Goal: Transaction & Acquisition: Purchase product/service

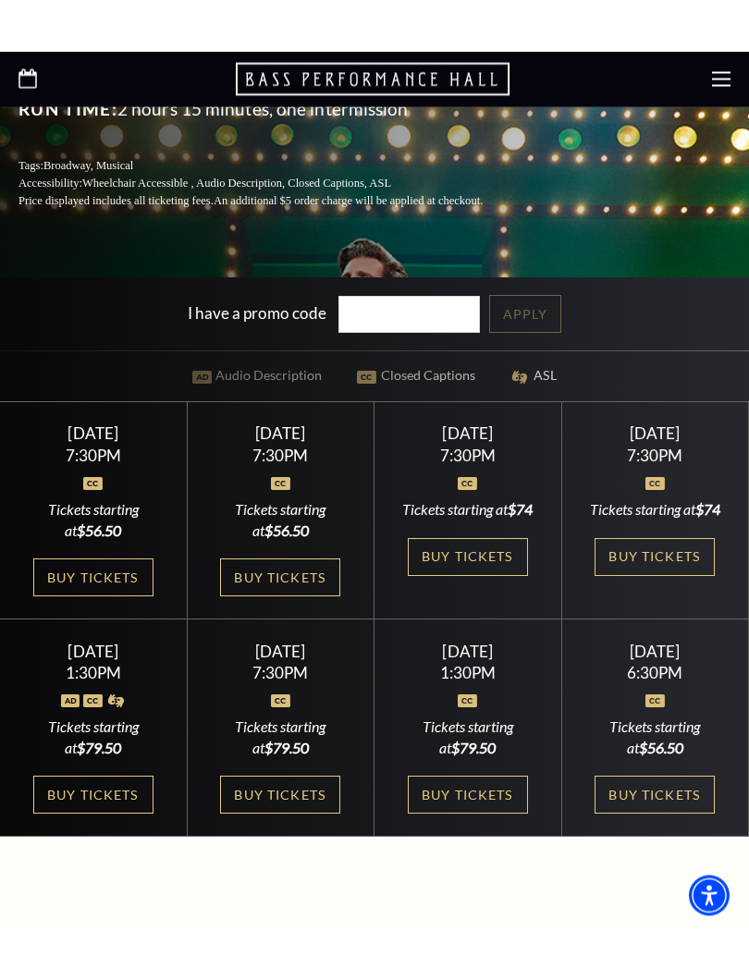
scroll to position [531, 0]
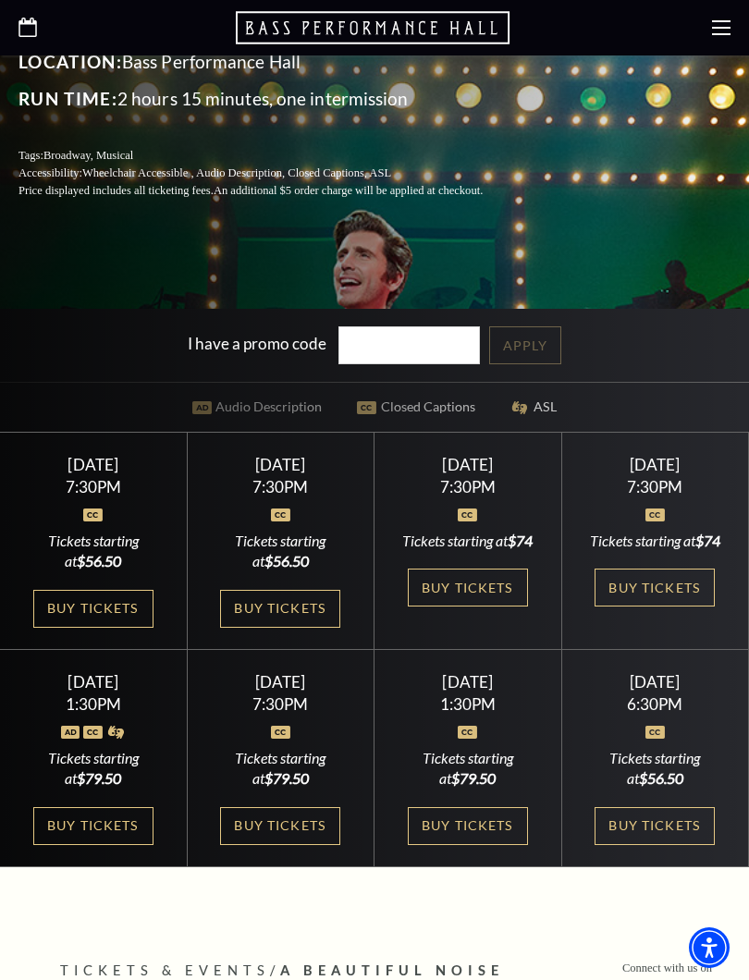
click at [104, 599] on link "Buy Tickets" at bounding box center [93, 609] width 120 height 38
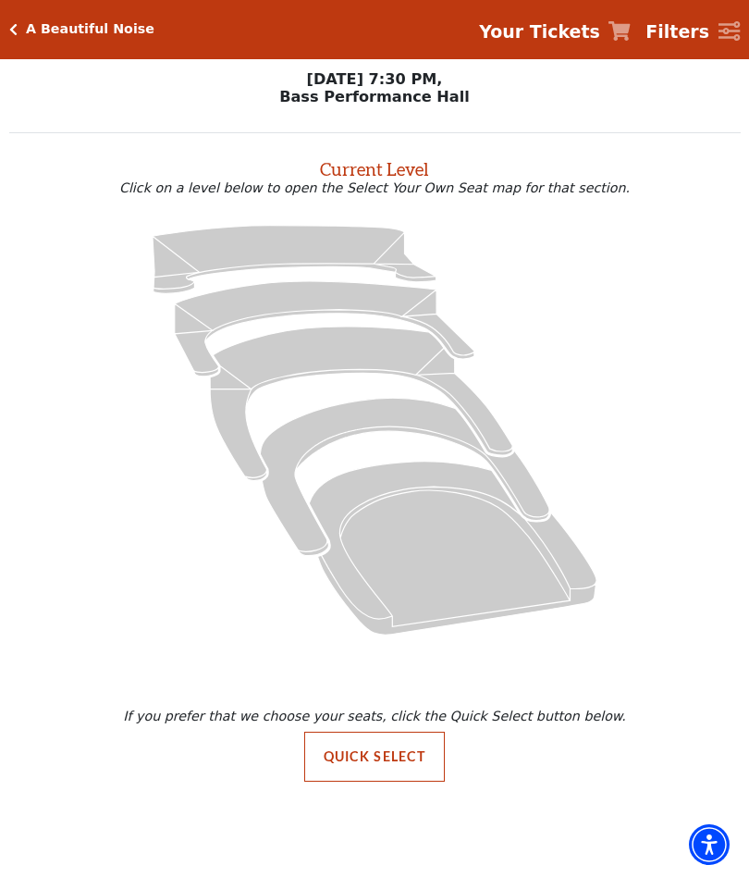
click at [373, 411] on icon "Box Tier - Seats Available: 20" at bounding box center [404, 476] width 289 height 157
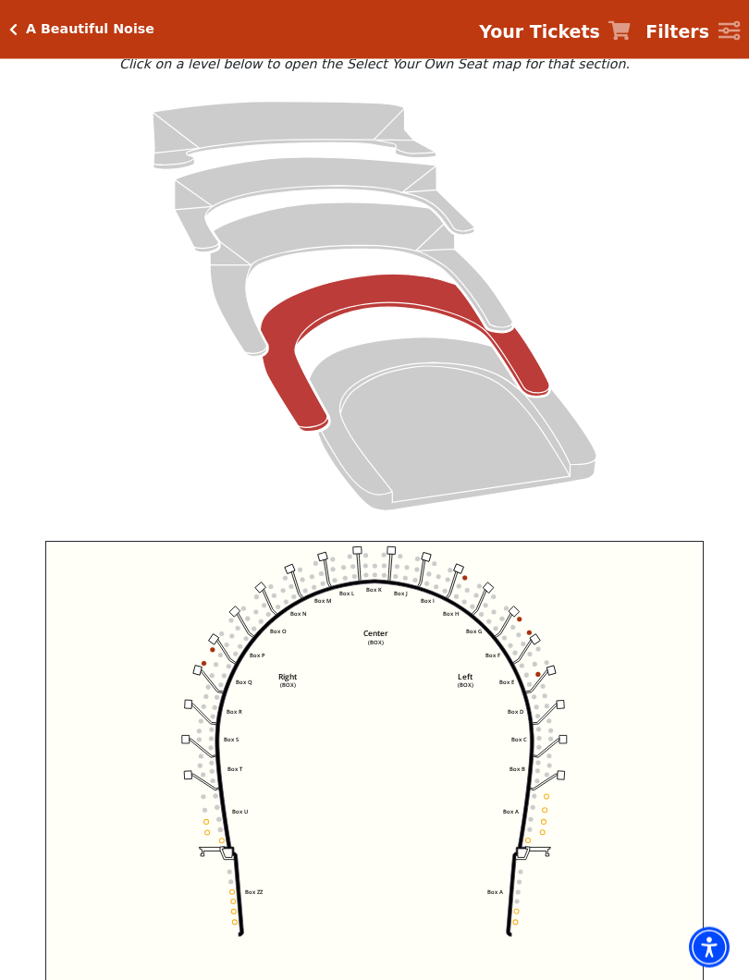
scroll to position [154, 0]
click at [345, 570] on circle at bounding box center [343, 567] width 5 height 5
click at [343, 562] on icon "Left (BOX) Right (BOX) Center (BOX) Box ZZ Box U Box T Box S Box R Box Q Box P …" at bounding box center [374, 777] width 658 height 473
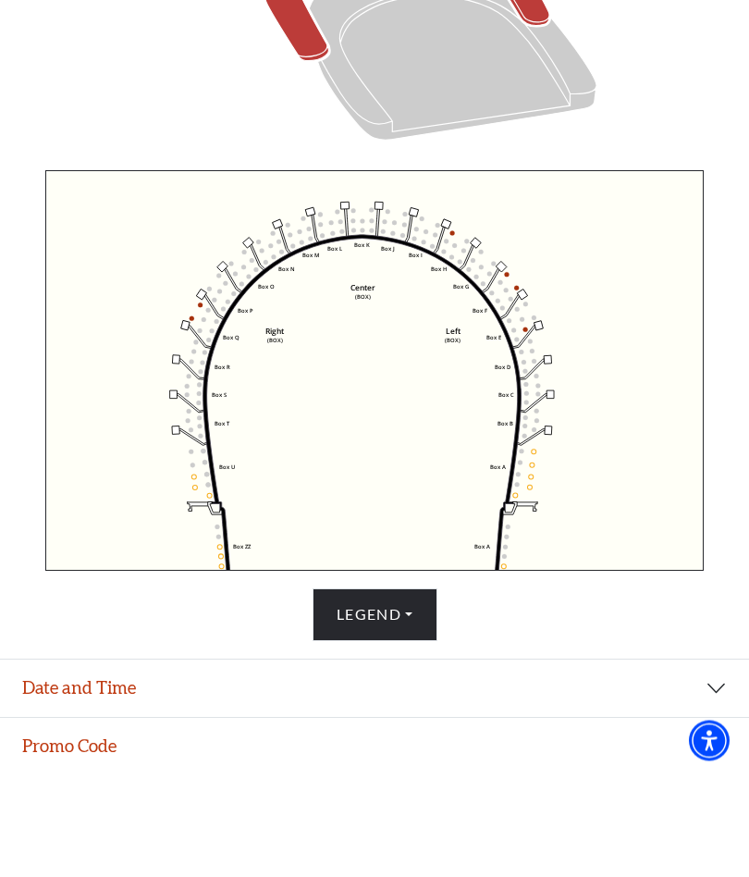
scroll to position [562, 0]
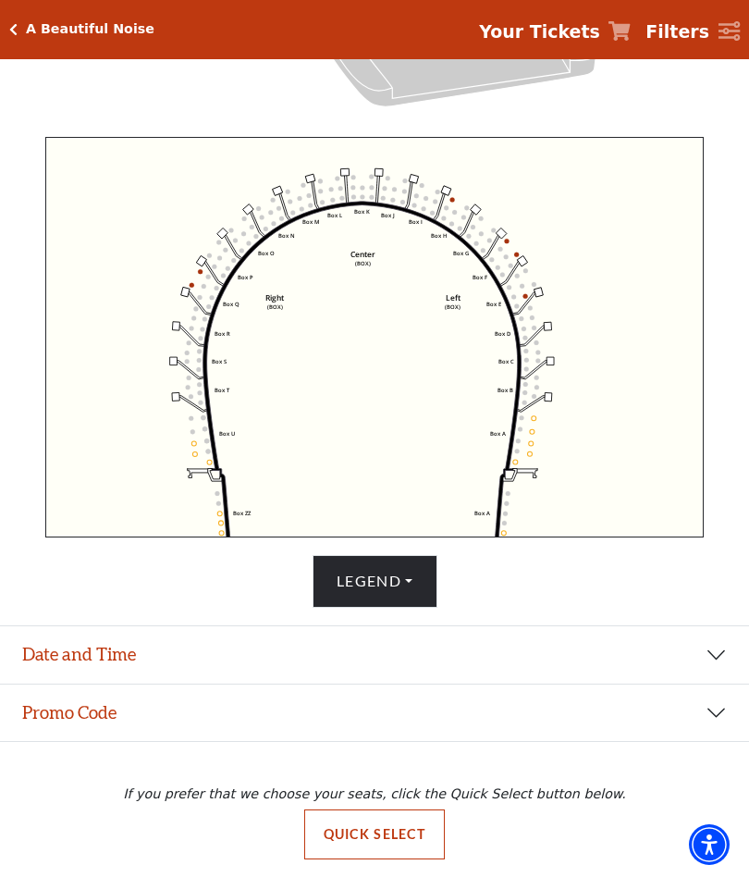
click at [715, 656] on button "Date and Time" at bounding box center [374, 654] width 749 height 57
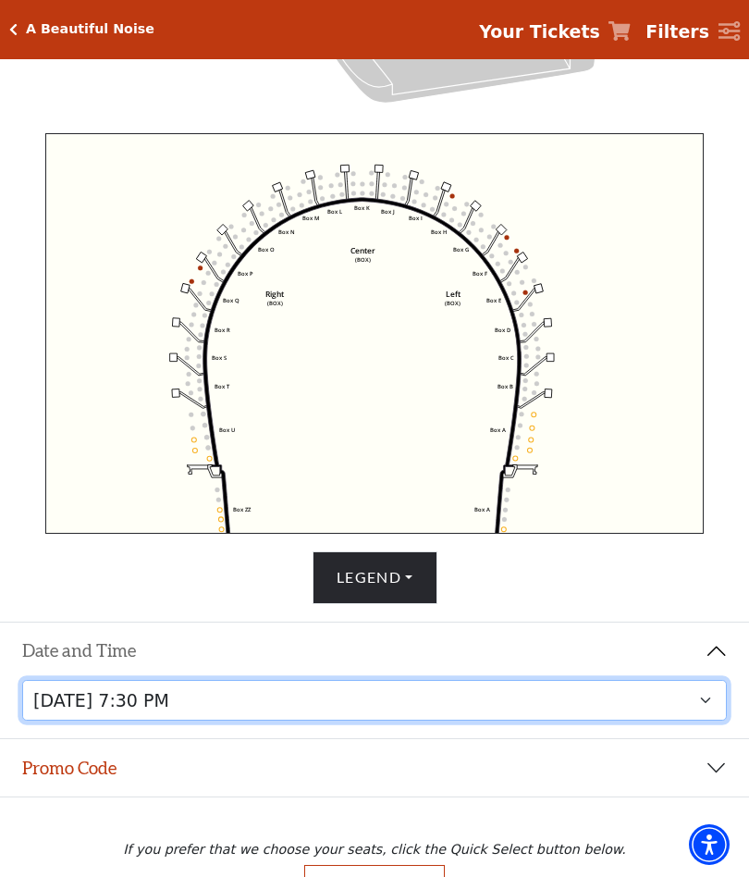
click at [709, 696] on select "Tuesday, October 28 at 7:30 PM Wednesday, October 29 at 7:30 PM Thursday, Octob…" at bounding box center [374, 701] width 705 height 42
click at [713, 704] on select "Tuesday, October 28 at 7:30 PM Wednesday, October 29 at 7:30 PM Thursday, Octob…" at bounding box center [374, 701] width 705 height 42
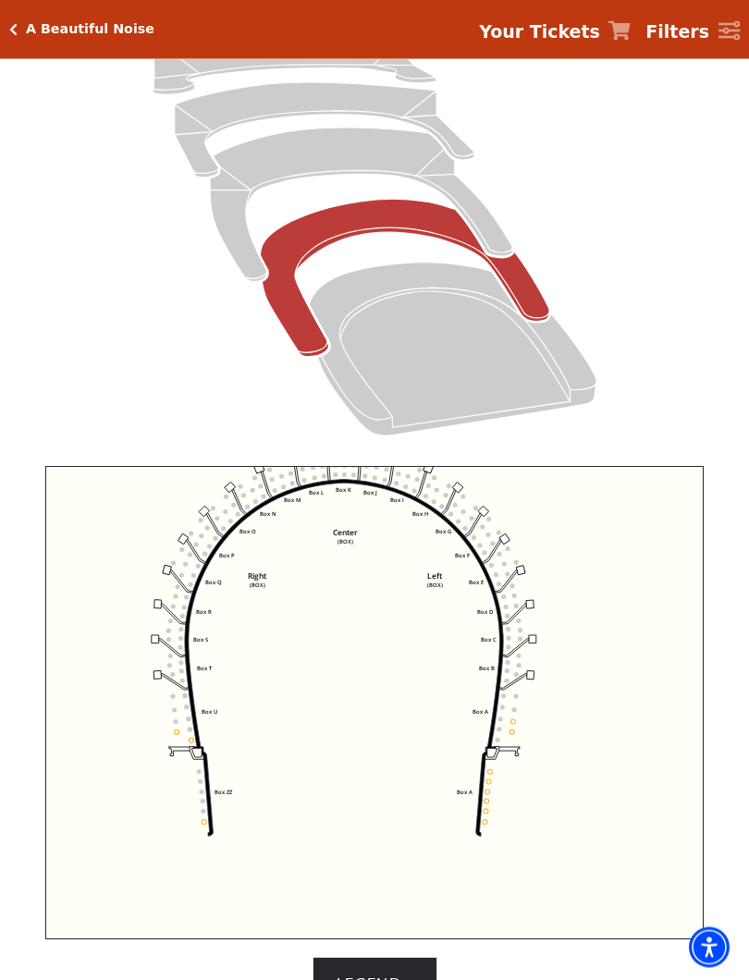
scroll to position [229, 0]
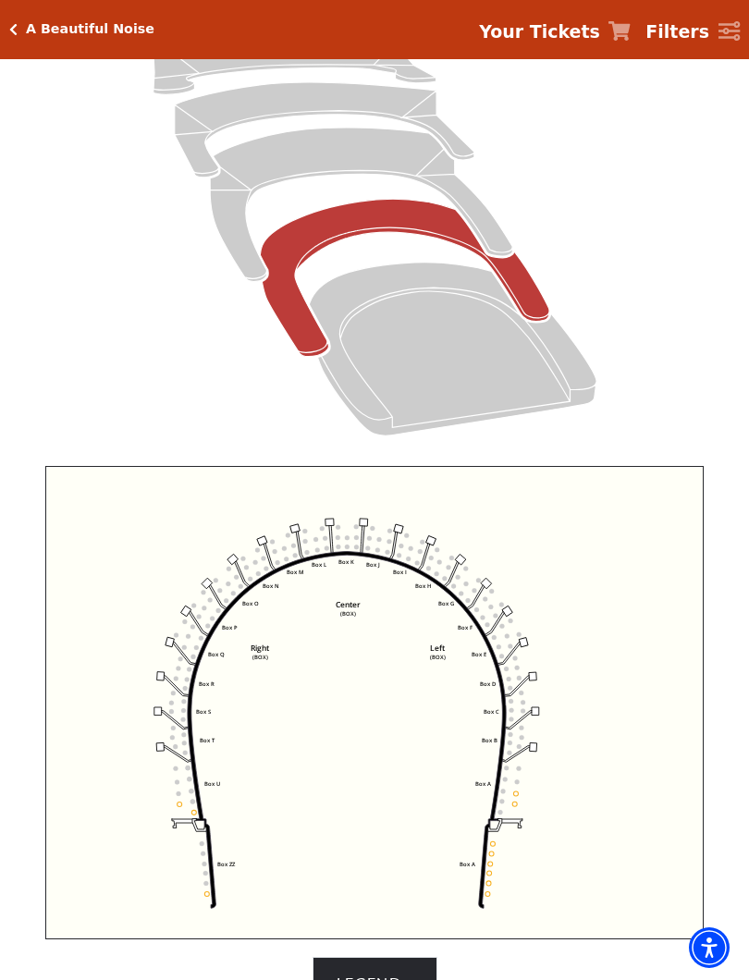
click at [287, 550] on circle at bounding box center [284, 548] width 5 height 5
click at [304, 543] on circle at bounding box center [305, 541] width 5 height 5
click at [305, 523] on icon "Left (BOX) Right (BOX) Center (BOX) Box ZZ Box U Box T Box S Box R Box Q Box P …" at bounding box center [374, 702] width 658 height 473
click at [295, 547] on icon "Left (BOX) Right (BOX) Center (BOX) Box ZZ Box U Box T Box S Box R Box Q Box P …" at bounding box center [374, 702] width 658 height 473
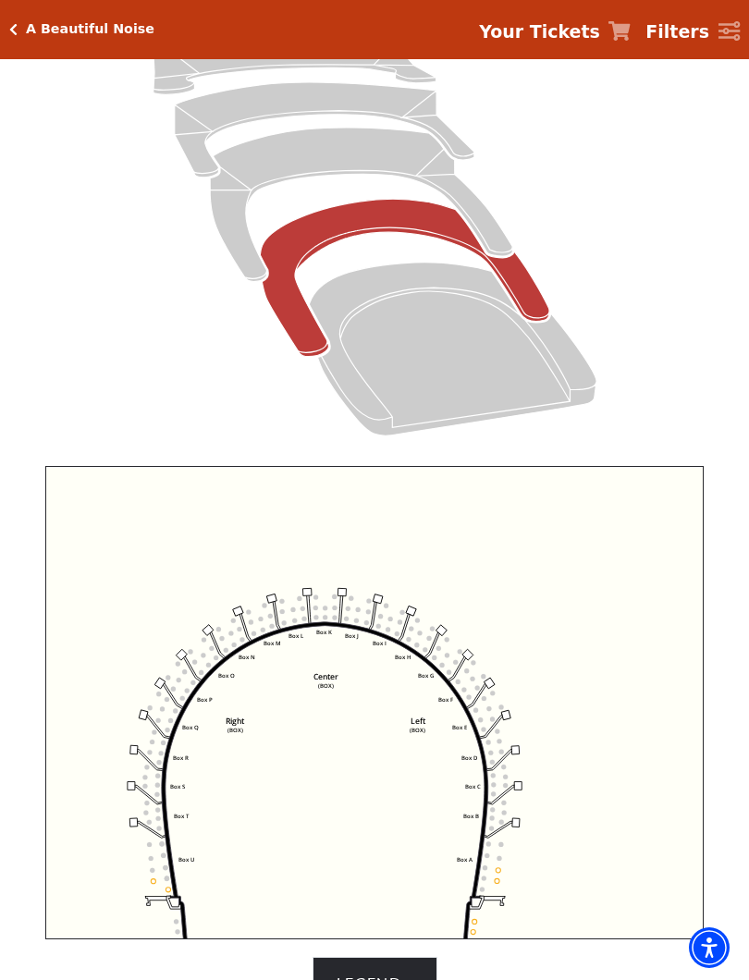
click at [614, 40] on link "Your Tickets" at bounding box center [555, 31] width 152 height 27
click at [622, 35] on icon "Your Tickets" at bounding box center [619, 30] width 22 height 19
click at [587, 31] on strong "Your Tickets" at bounding box center [539, 31] width 121 height 20
click at [723, 33] on icon "Filters" at bounding box center [729, 31] width 22 height 20
click at [679, 40] on strong "Filters" at bounding box center [677, 31] width 64 height 20
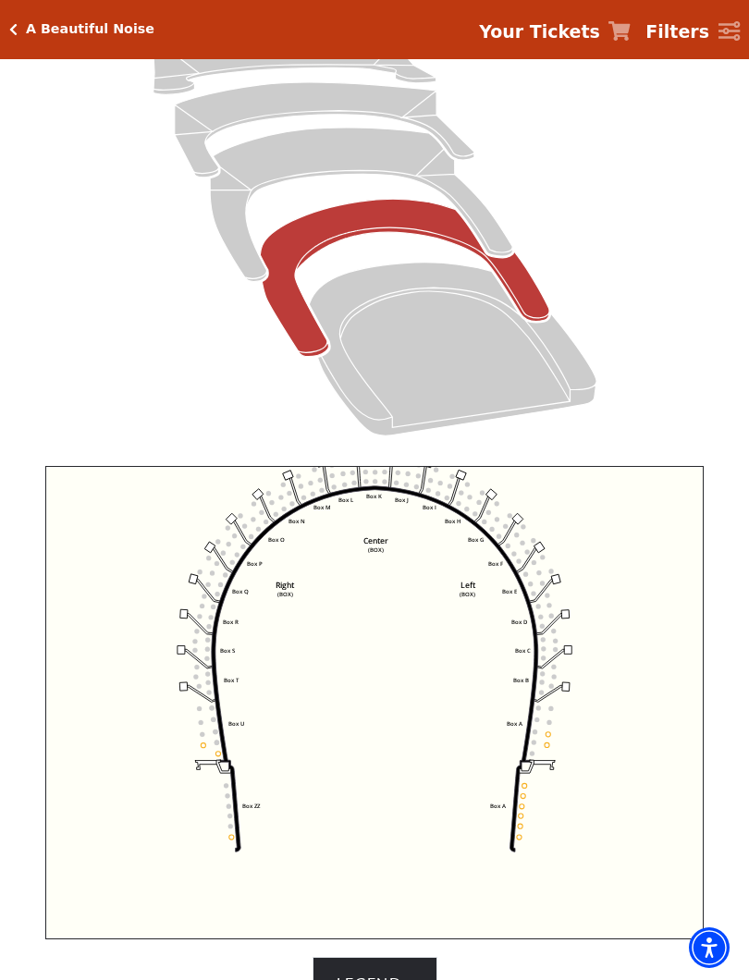
click at [26, 40] on div "A Beautiful Noise Your Tickets Filters" at bounding box center [374, 29] width 749 height 59
click at [40, 25] on h5 "A Beautiful Noise" at bounding box center [90, 29] width 129 height 16
click at [60, 20] on div "A Beautiful Noise Your Tickets Filters" at bounding box center [374, 29] width 749 height 59
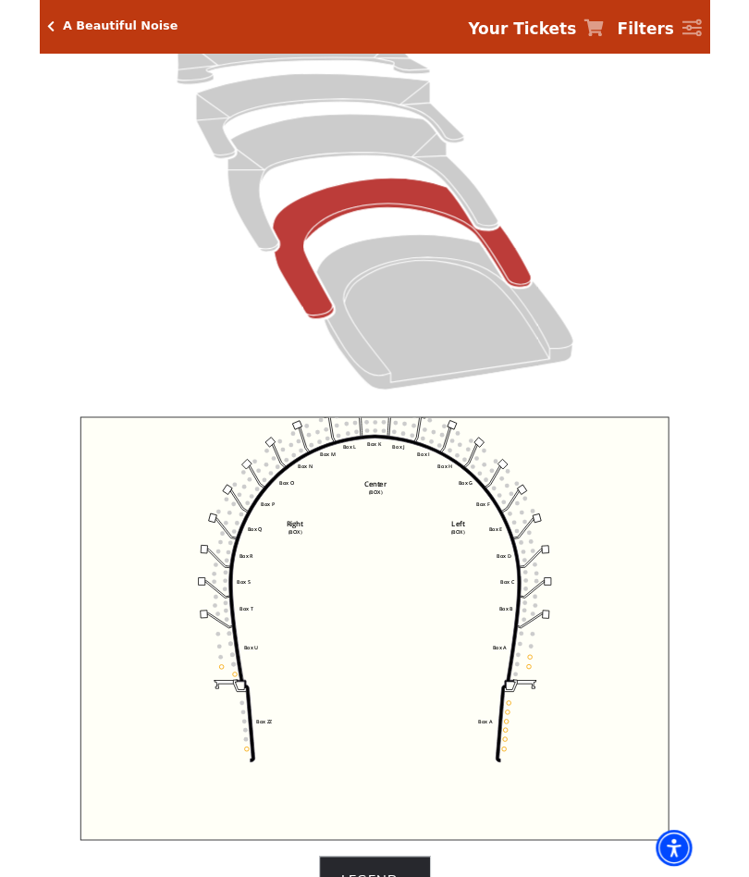
scroll to position [0, 0]
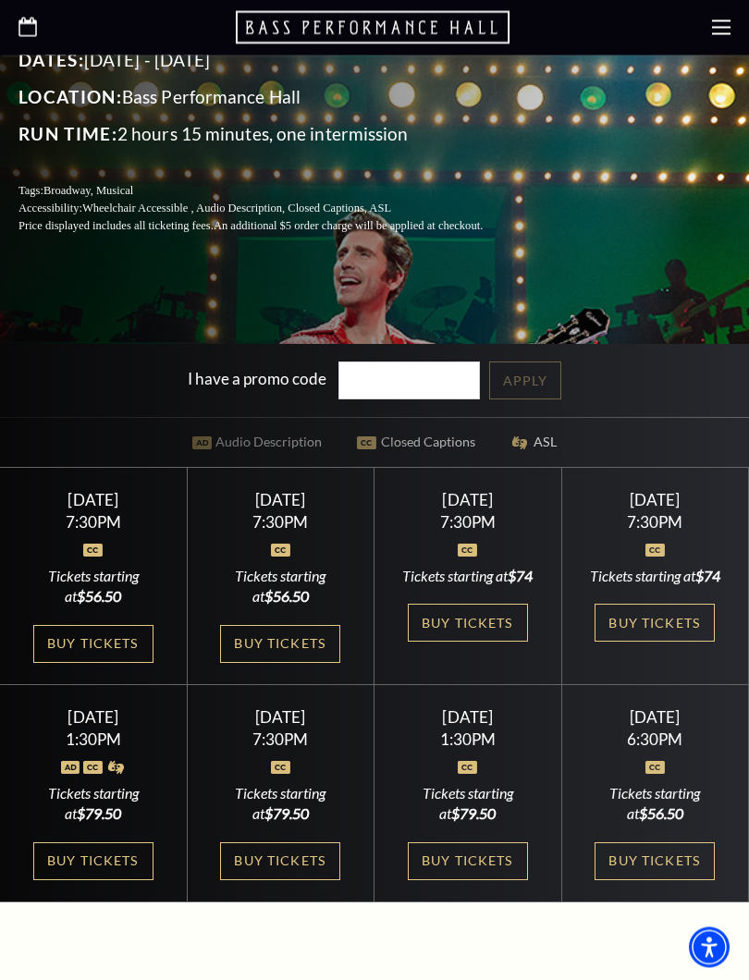
scroll to position [499, 0]
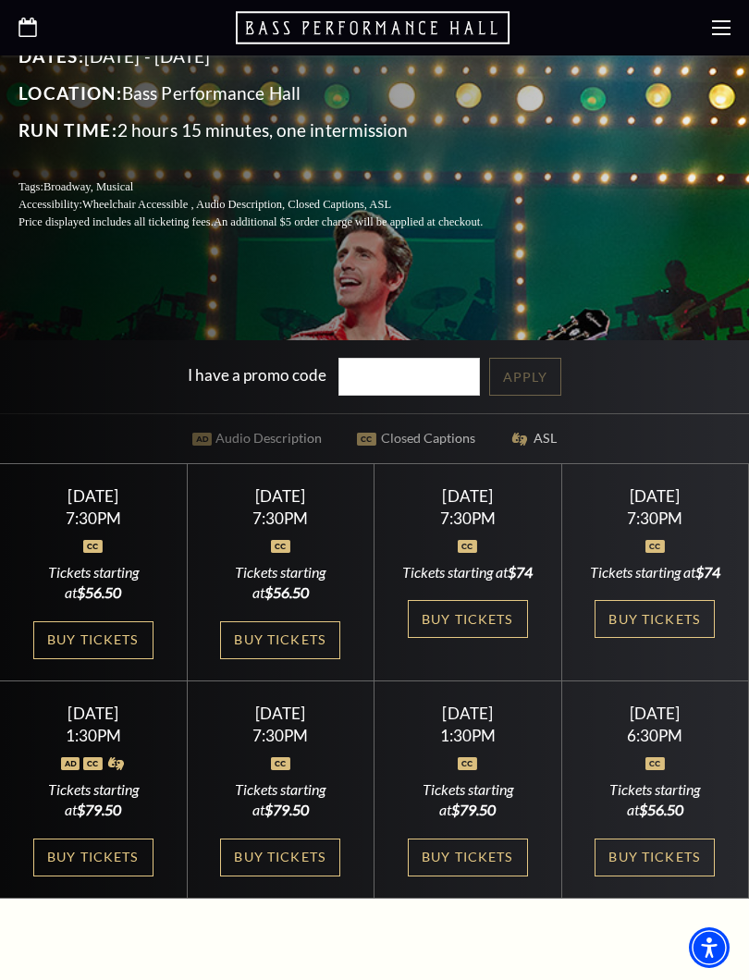
click at [295, 651] on link "Buy Tickets" at bounding box center [280, 640] width 120 height 38
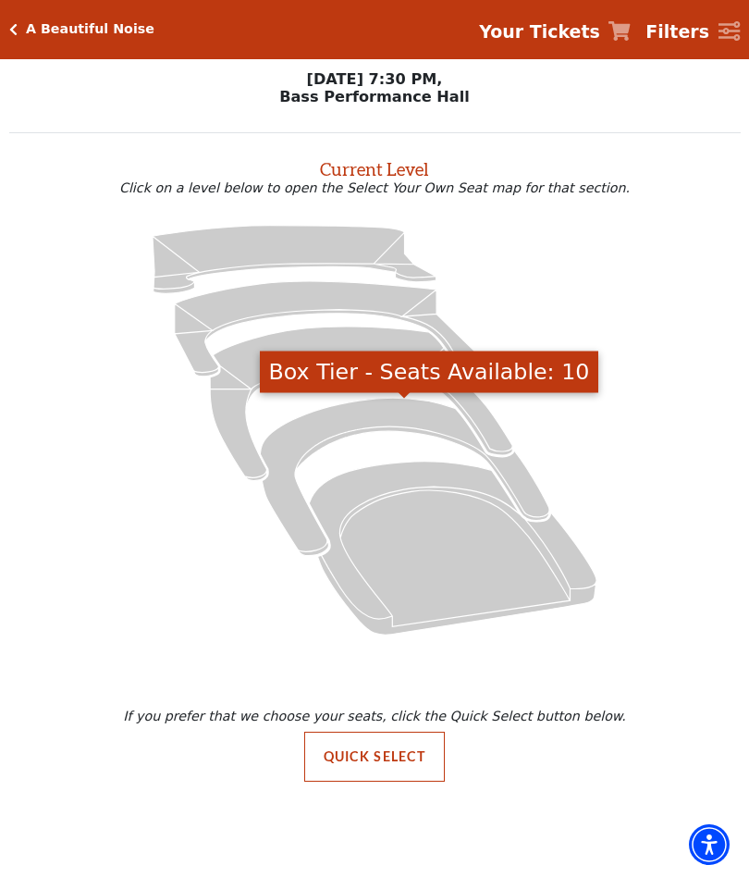
click at [378, 403] on icon "Box Tier - Seats Available: 10" at bounding box center [404, 476] width 289 height 157
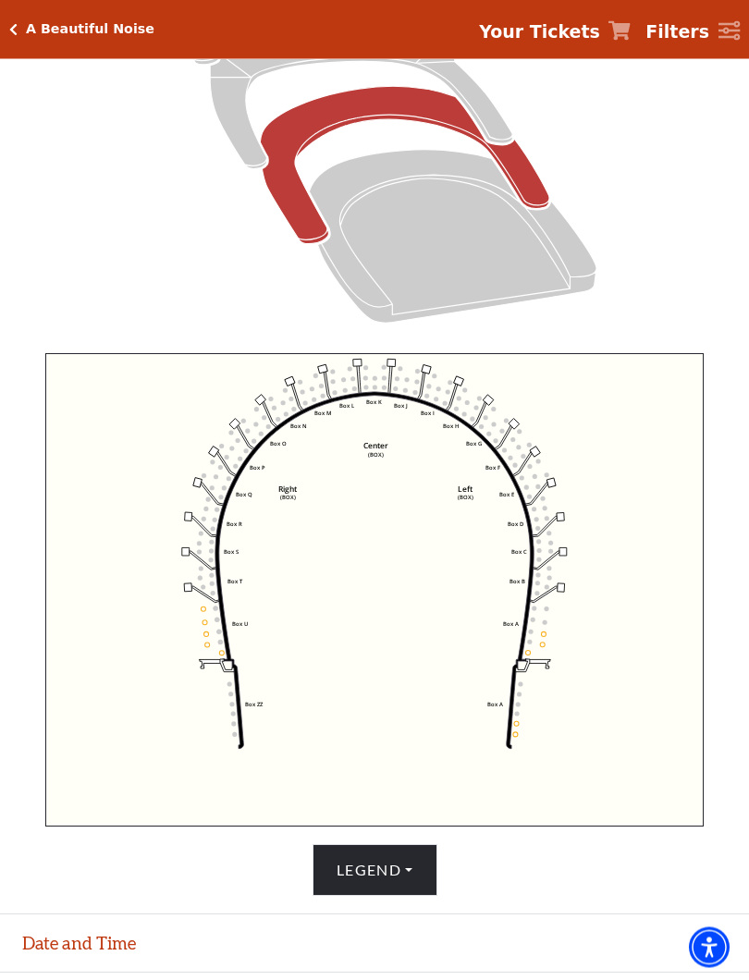
scroll to position [340, 0]
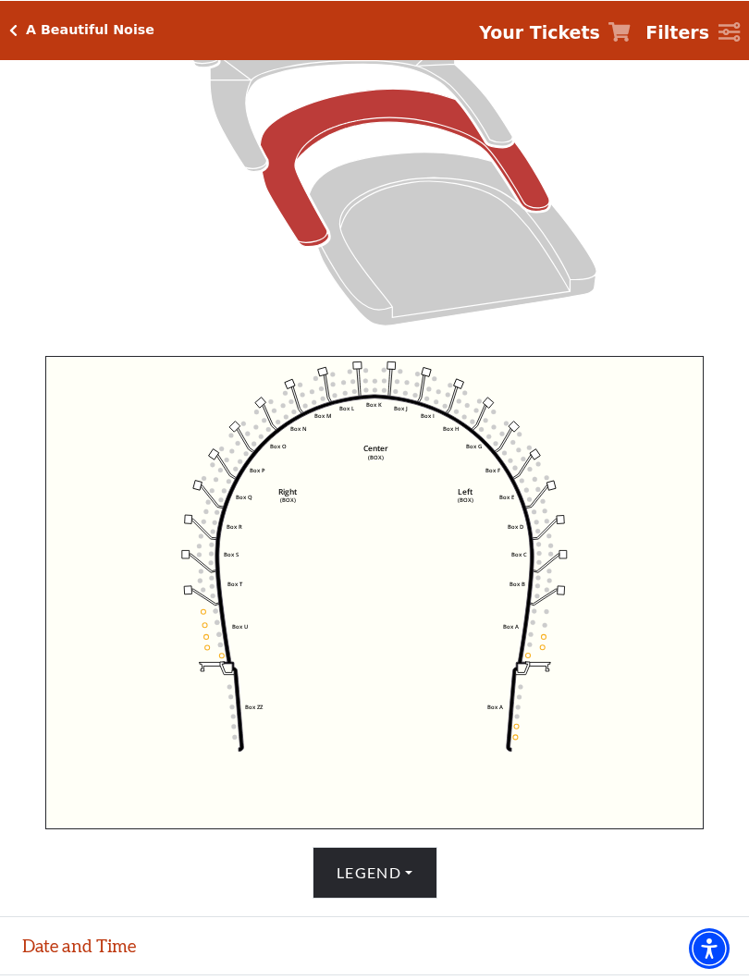
click at [422, 874] on button "Legend" at bounding box center [375, 872] width 125 height 52
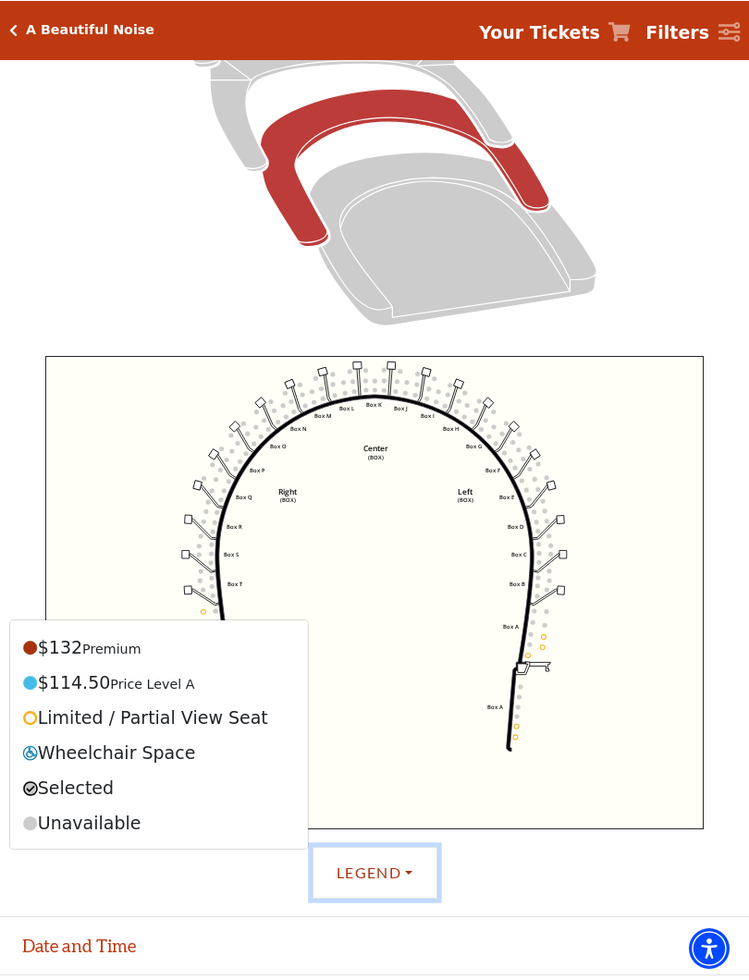
scroll to position [339, 0]
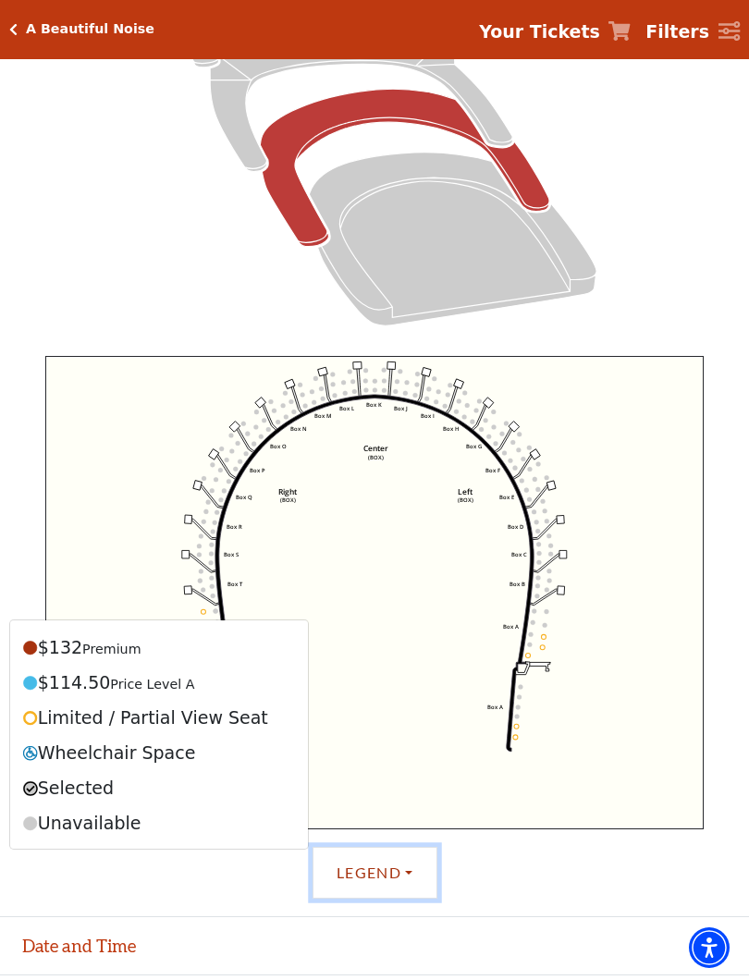
click at [679, 537] on icon "Left (BOX) Right (BOX) Center (BOX) Box ZZ Box U Box T Box S Box R Box Q Box P …" at bounding box center [374, 592] width 658 height 473
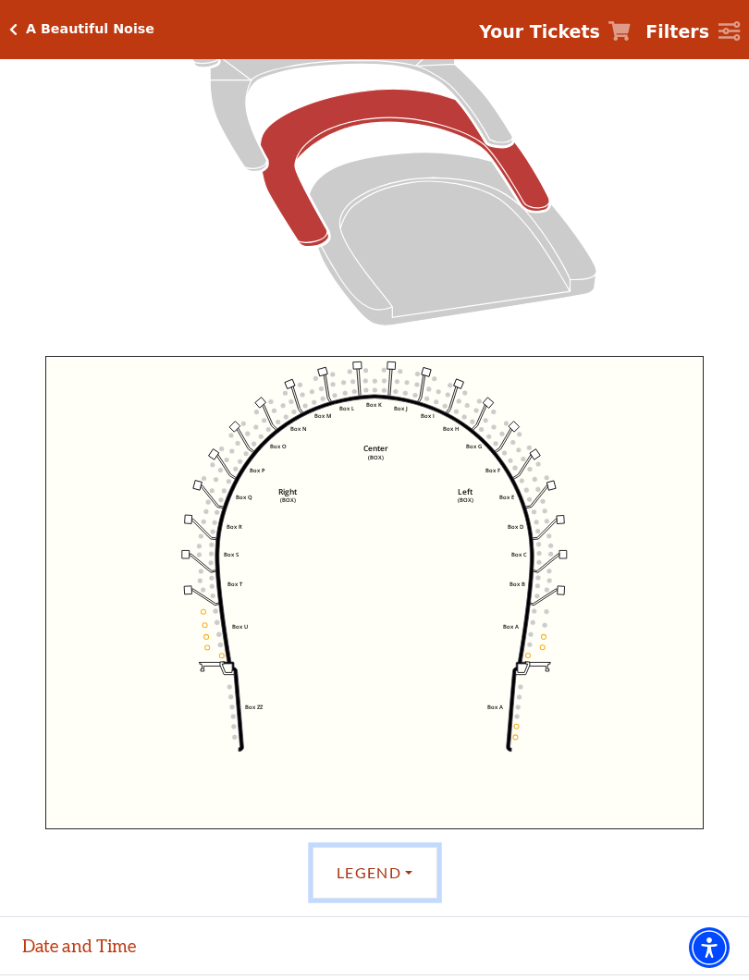
click at [327, 374] on rect at bounding box center [322, 371] width 9 height 9
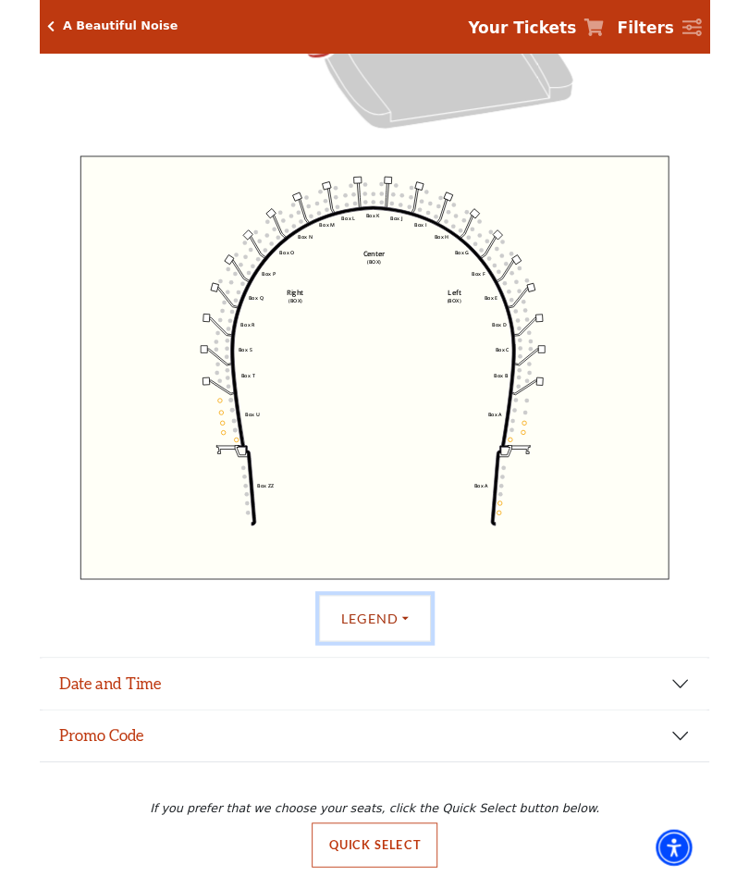
scroll to position [562, 0]
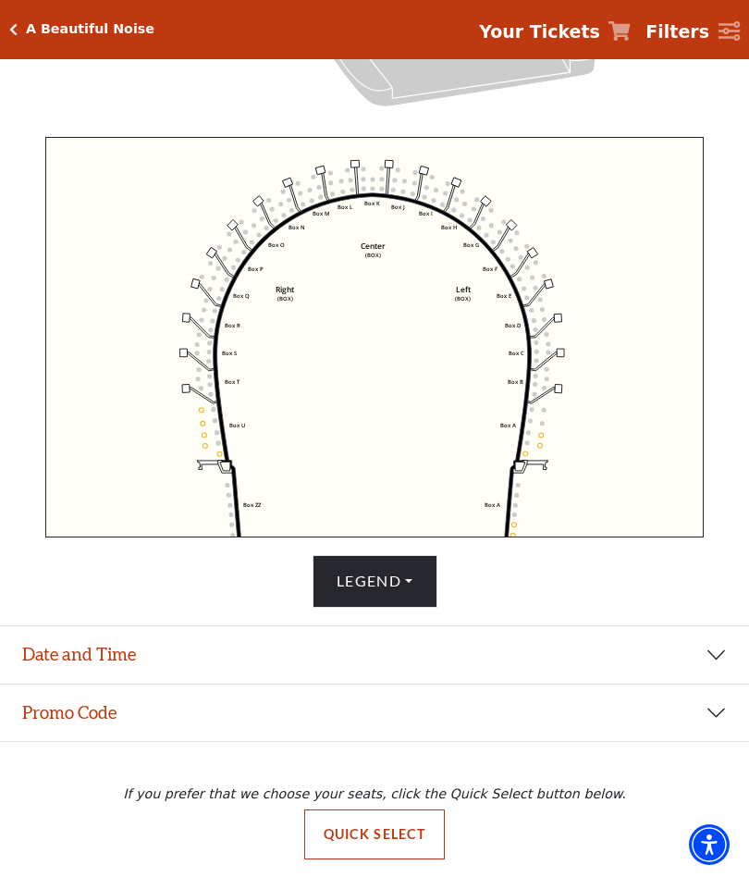
click at [413, 585] on button "Legend" at bounding box center [375, 581] width 125 height 52
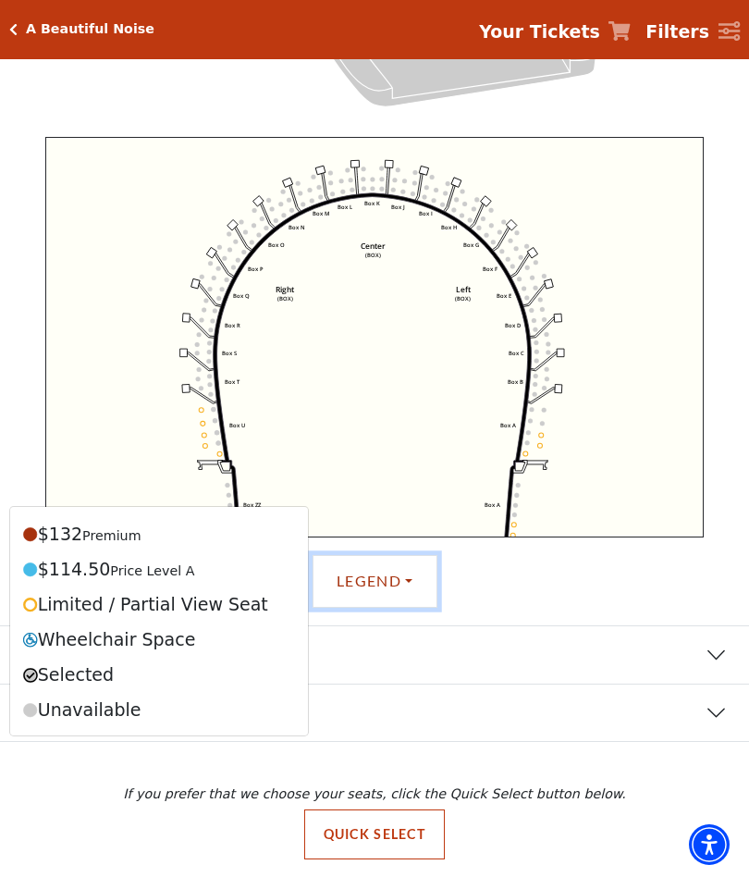
click at [357, 173] on icon at bounding box center [357, 179] width 4 height 31
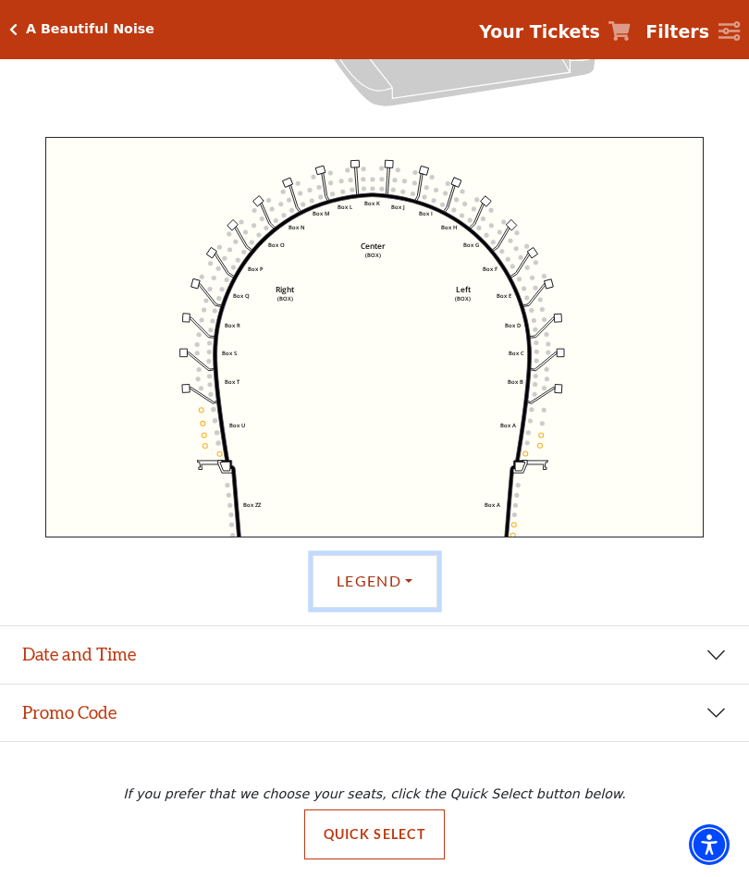
click at [361, 170] on icon "Left (BOX) Right (BOX) Center (BOX) Box ZZ Box U Box T Box S Box R Box Q Box P …" at bounding box center [374, 337] width 658 height 401
click at [547, 288] on icon "Left (BOX) Right (BOX) Center (BOX) Box ZZ Box U Box T Box S Box R Box Q Box P …" at bounding box center [374, 337] width 658 height 401
click at [396, 180] on circle at bounding box center [395, 180] width 5 height 5
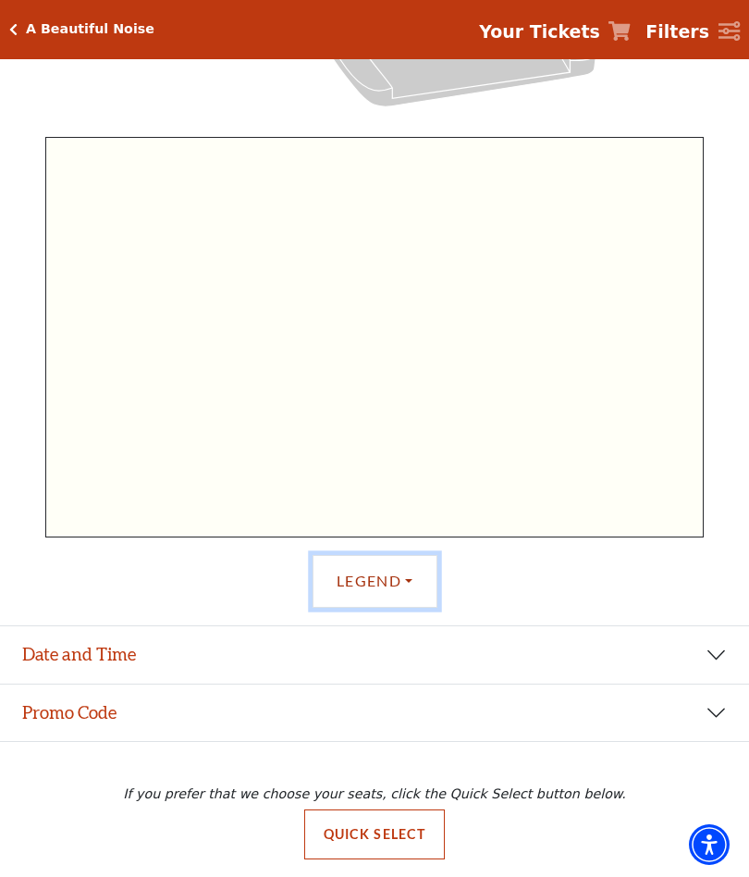
click at [499, 323] on icon "Left (BOX) Right (BOX) Center (BOX) Box ZZ Box U Box T Box S Box R Box Q Box P …" at bounding box center [374, 337] width 658 height 401
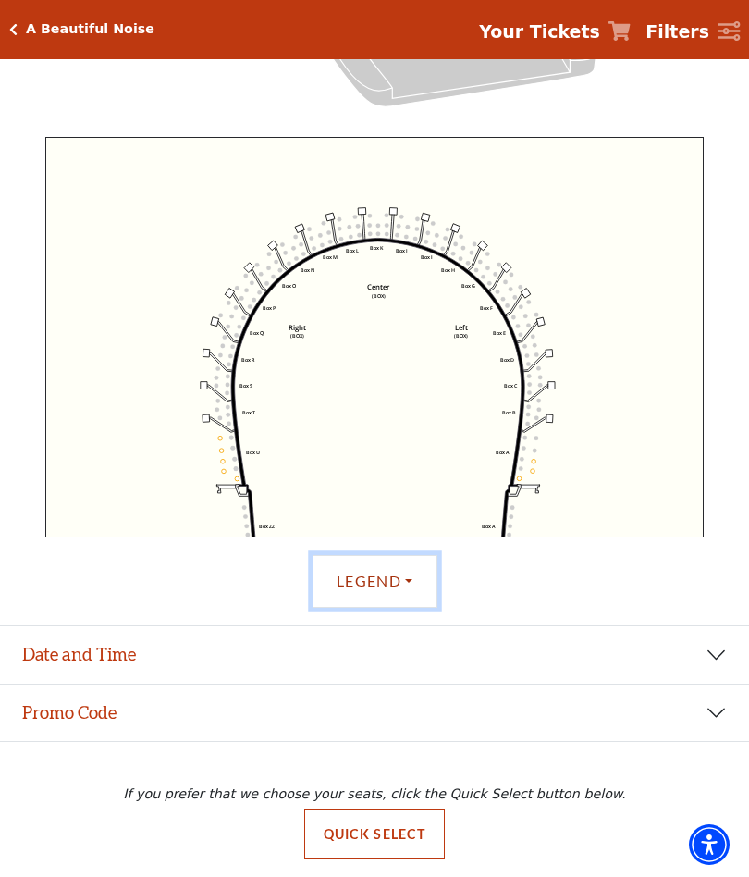
click at [325, 218] on icon "Left (BOX) Right (BOX) Center (BOX) Box ZZ Box U Box T Box S Box R Box Q Box P …" at bounding box center [374, 337] width 658 height 401
click at [328, 235] on icon "Left (BOX) Right (BOX) Center (BOX) Box ZZ Box U Box T Box S Box R Box Q Box P …" at bounding box center [374, 337] width 658 height 401
click at [337, 212] on icon "Left (BOX) Right (BOX) Center (BOX) Box ZZ Box U Box T Box S Box R Box Q Box P …" at bounding box center [374, 337] width 658 height 401
click at [338, 227] on icon "Left (BOX) Right (BOX) Center (BOX) Box ZZ Box U Box T Box S Box R Box Q Box P …" at bounding box center [374, 337] width 658 height 401
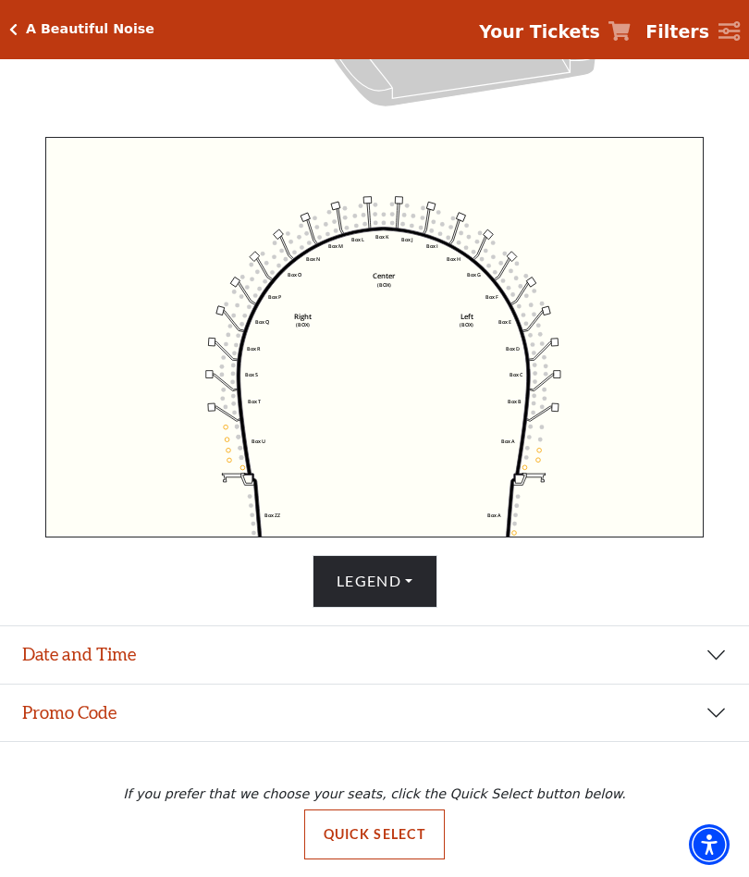
click at [412, 828] on button "Quick Select" at bounding box center [374, 834] width 141 height 50
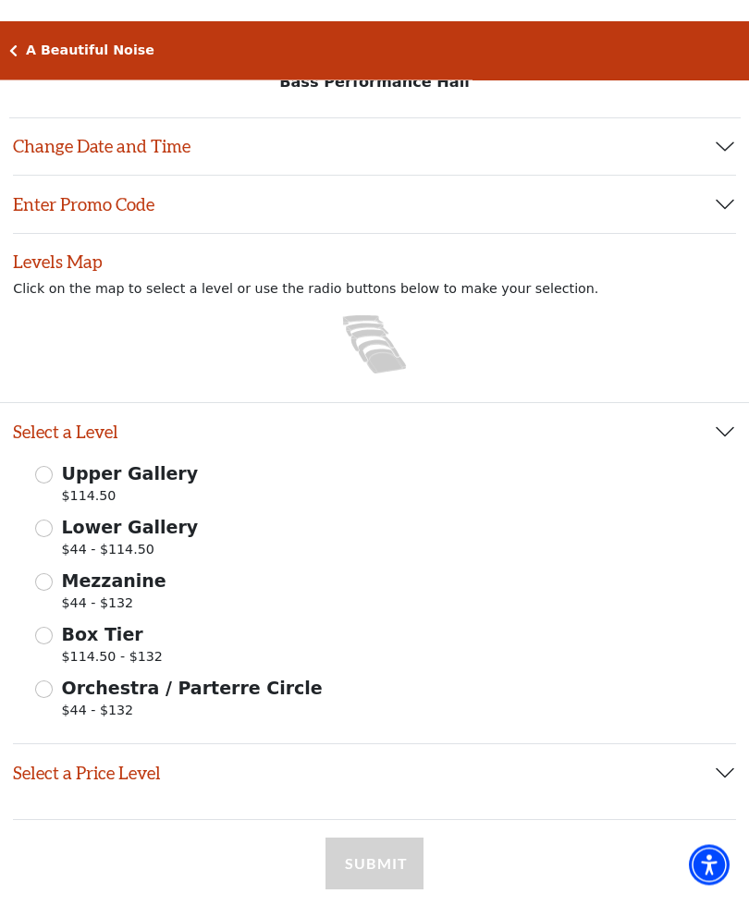
scroll to position [0, 0]
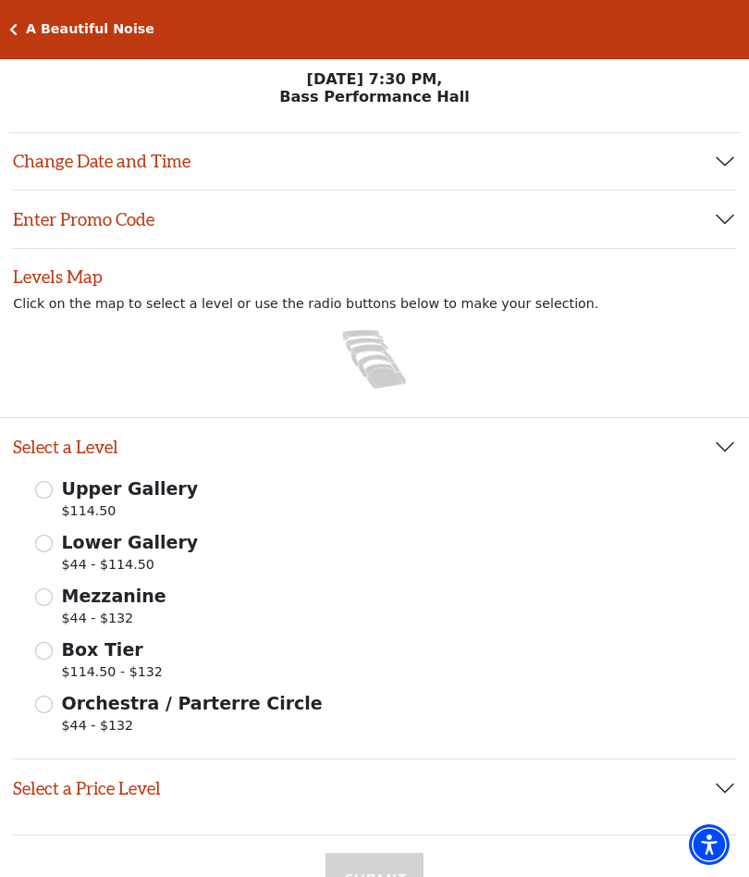
click at [43, 645] on input "Box Tier $114.50 - $132" at bounding box center [44, 651] width 18 height 18
radio input "true"
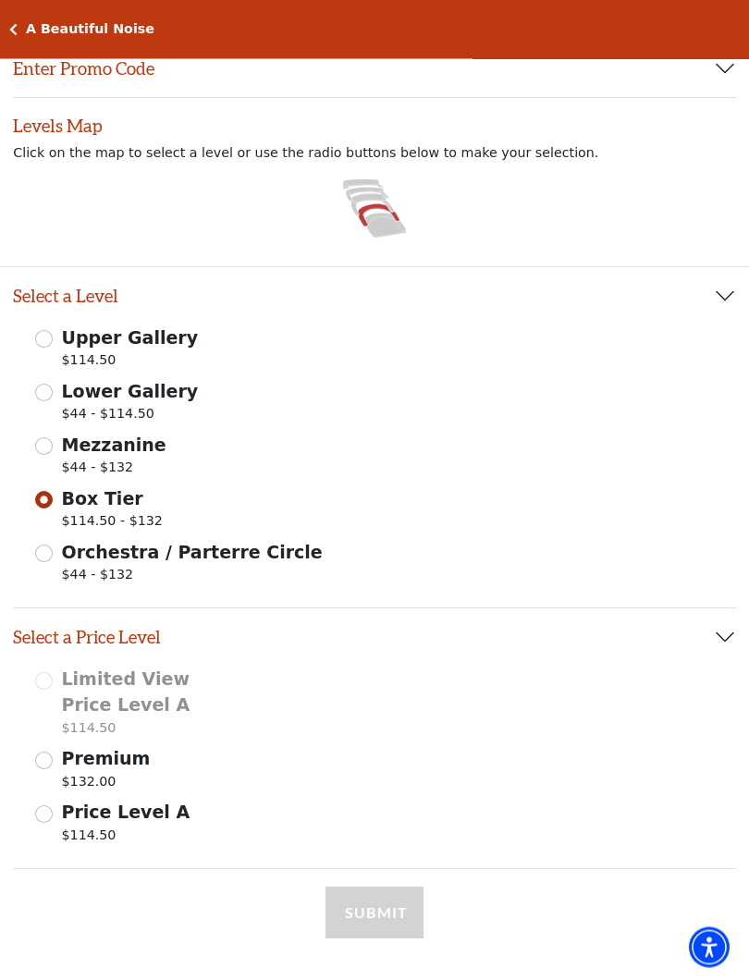
scroll to position [147, 0]
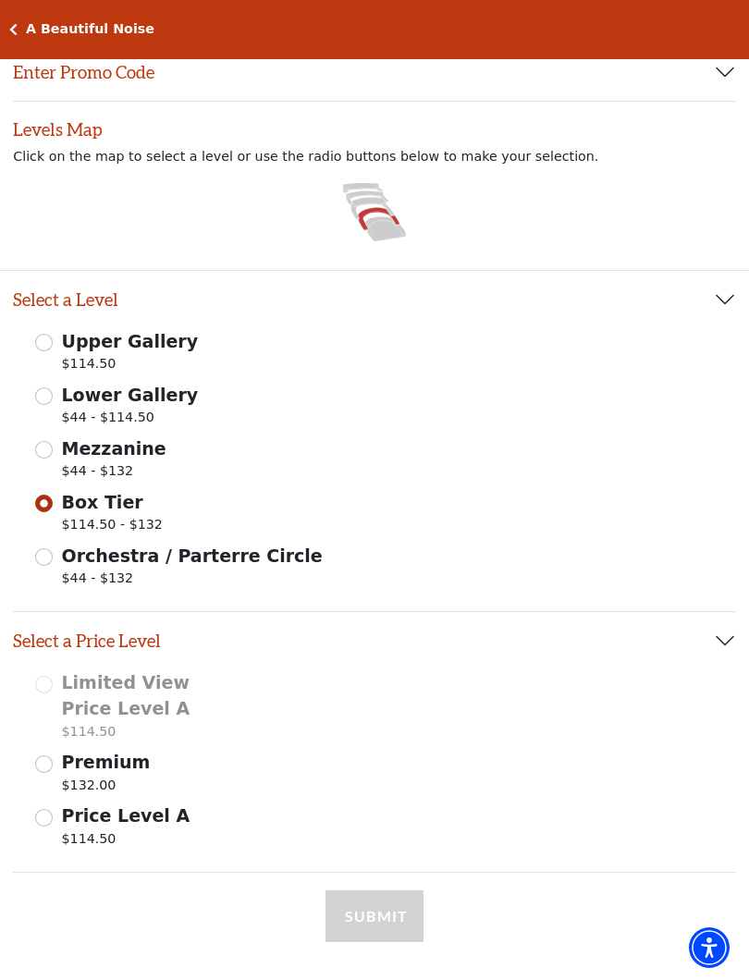
click at [46, 761] on input "Premium $132.00" at bounding box center [44, 764] width 18 height 18
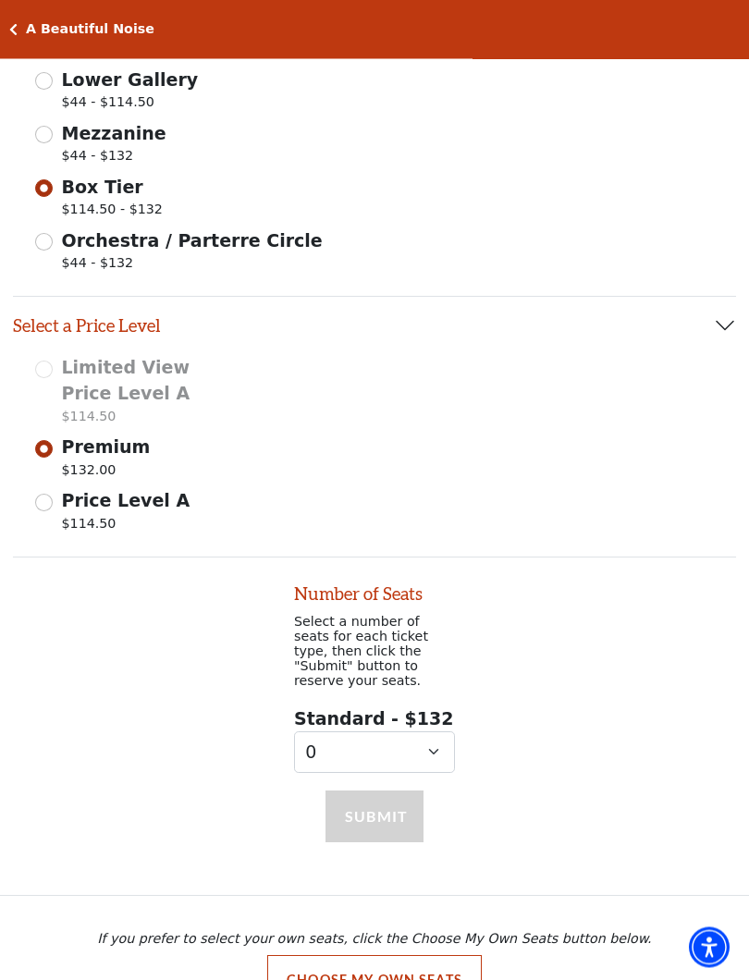
scroll to position [501, 0]
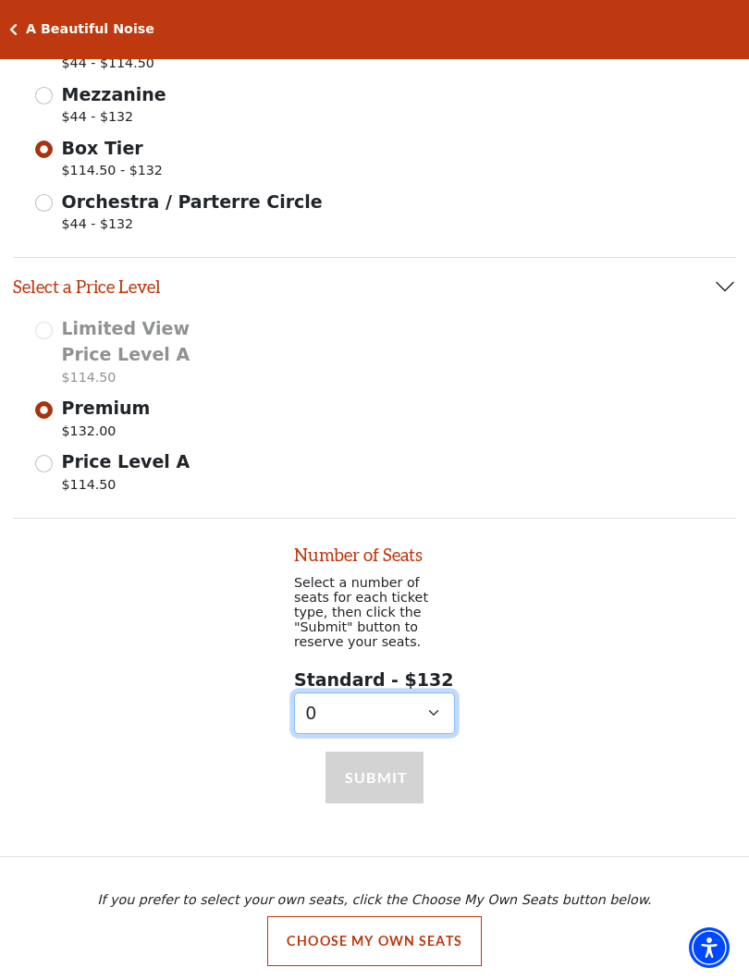
click at [437, 696] on select "0 1 2" at bounding box center [374, 714] width 161 height 42
select select "2"
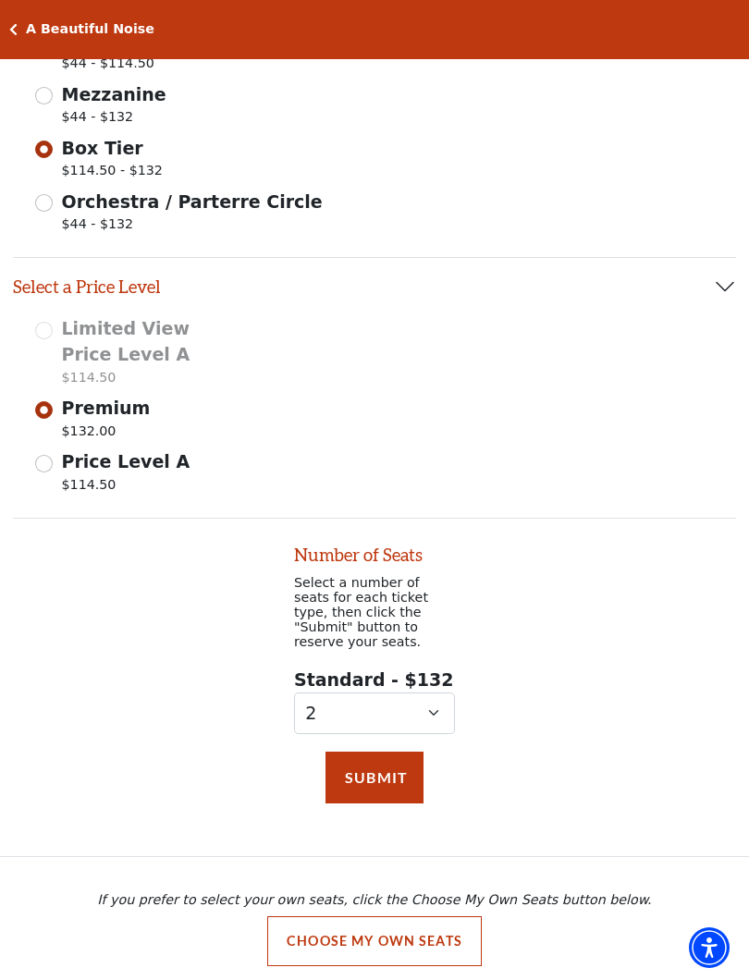
click at [404, 767] on button "Submit" at bounding box center [374, 778] width 98 height 52
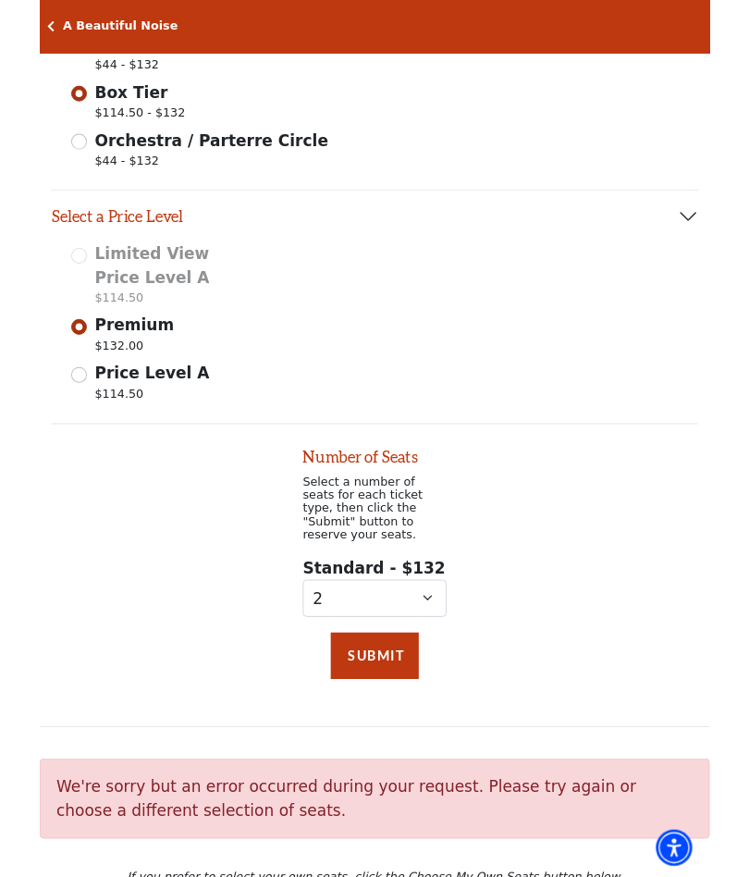
scroll to position [557, 0]
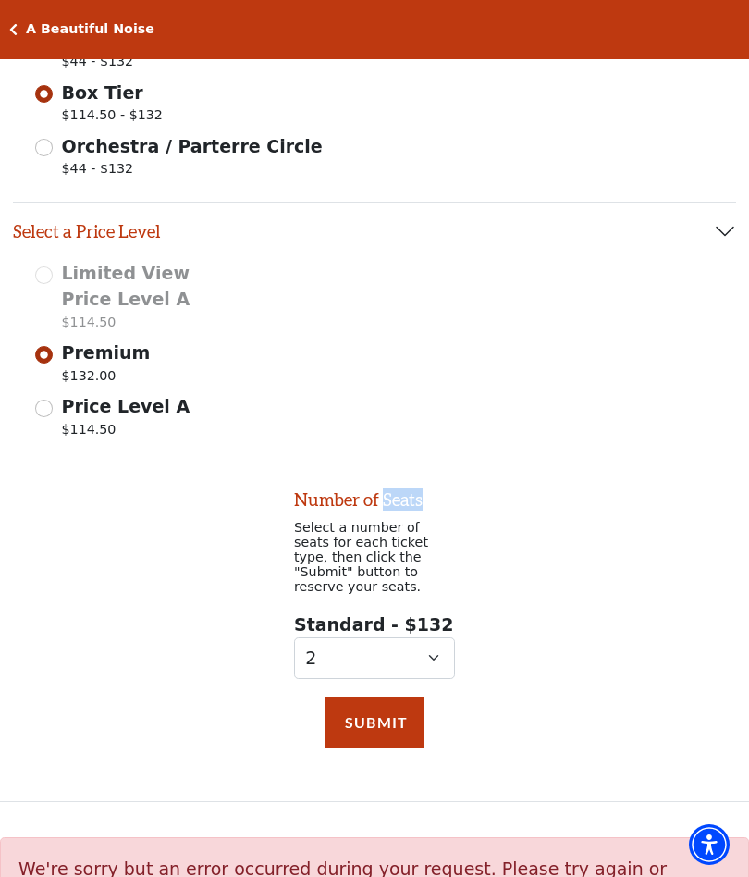
click at [660, 570] on div "Number of Seats Select a number of seats for each ticket type, then click the "…" at bounding box center [374, 570] width 749 height 215
click at [48, 399] on input "Price Level A $114.50" at bounding box center [44, 408] width 18 height 18
radio input "true"
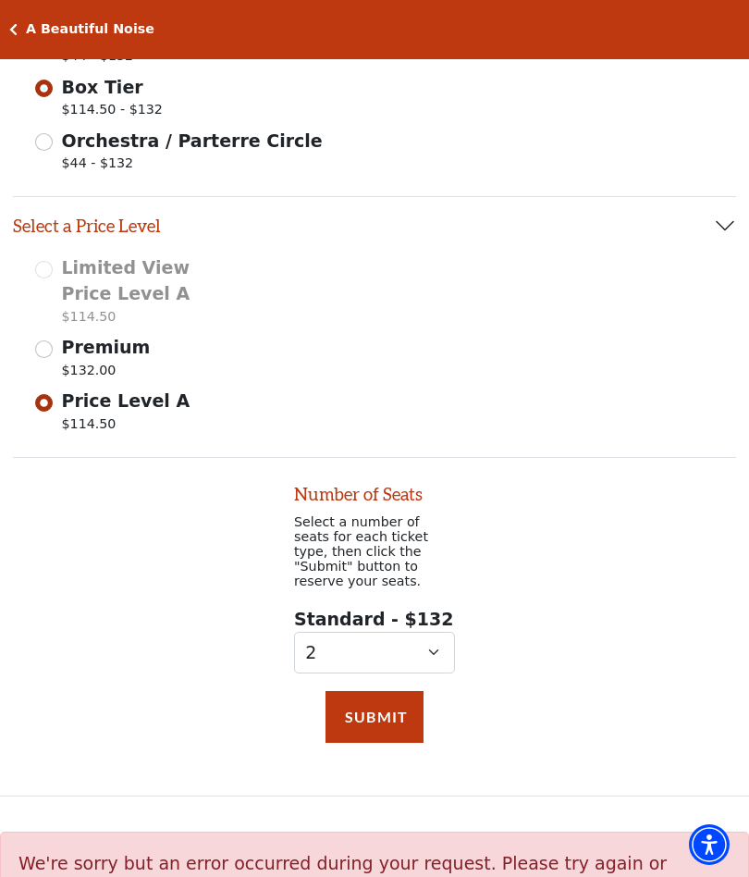
select select "0"
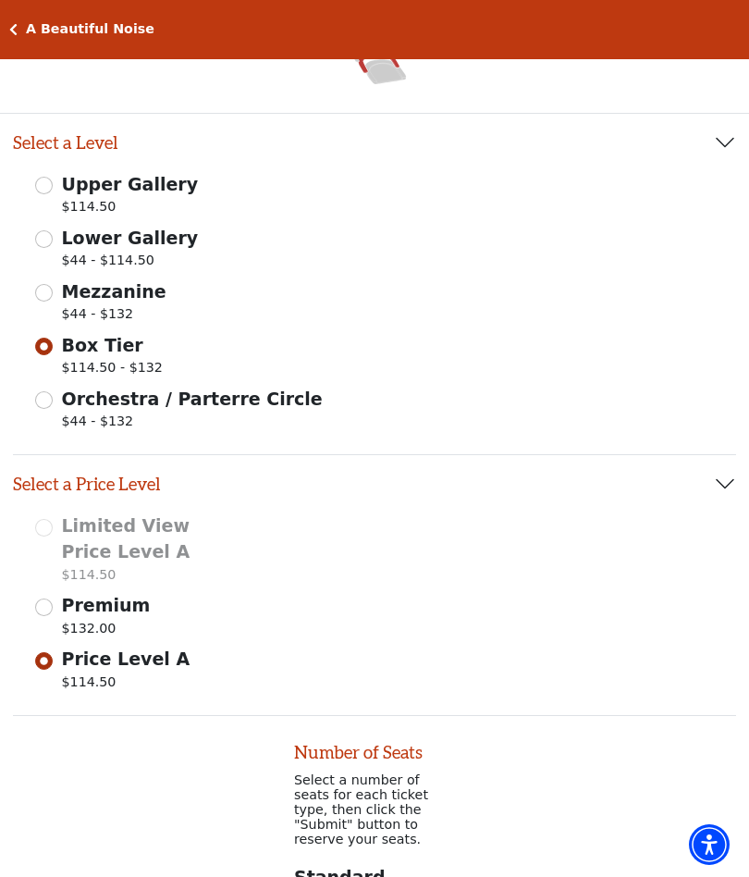
scroll to position [303, 0]
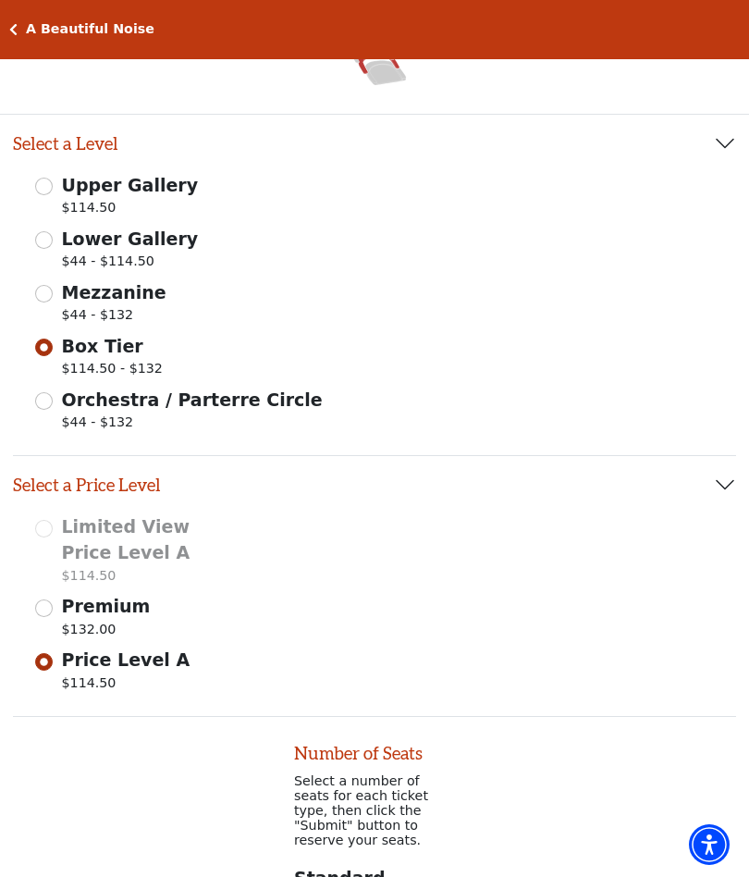
click at [47, 280] on div "Mezzanine $44 - $132" at bounding box center [374, 305] width 679 height 52
click at [48, 293] on input "Mezzanine $44 - $132" at bounding box center [44, 294] width 18 height 18
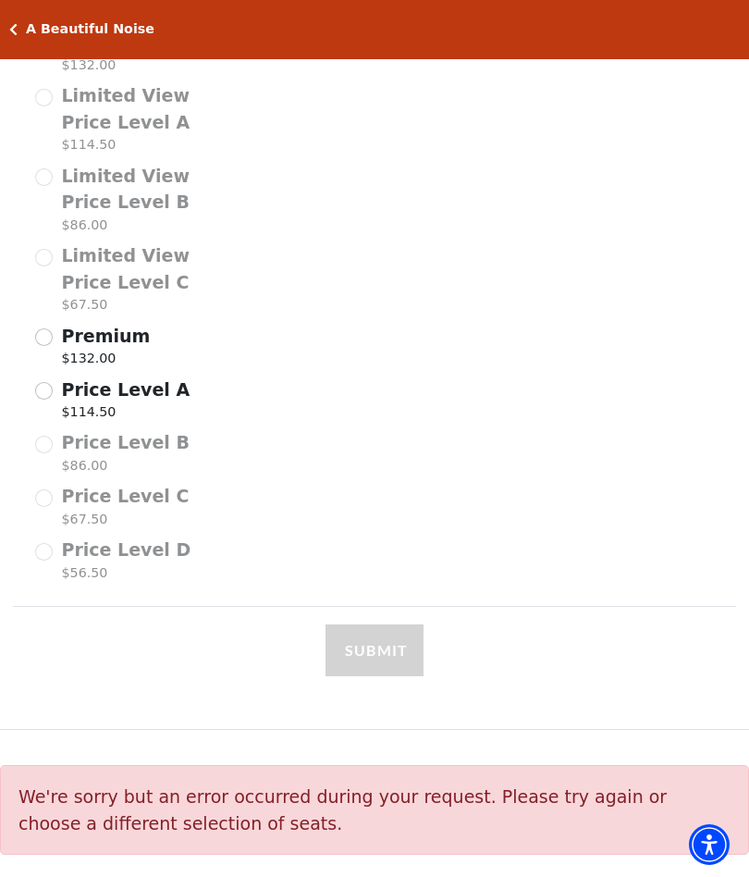
scroll to position [915, 0]
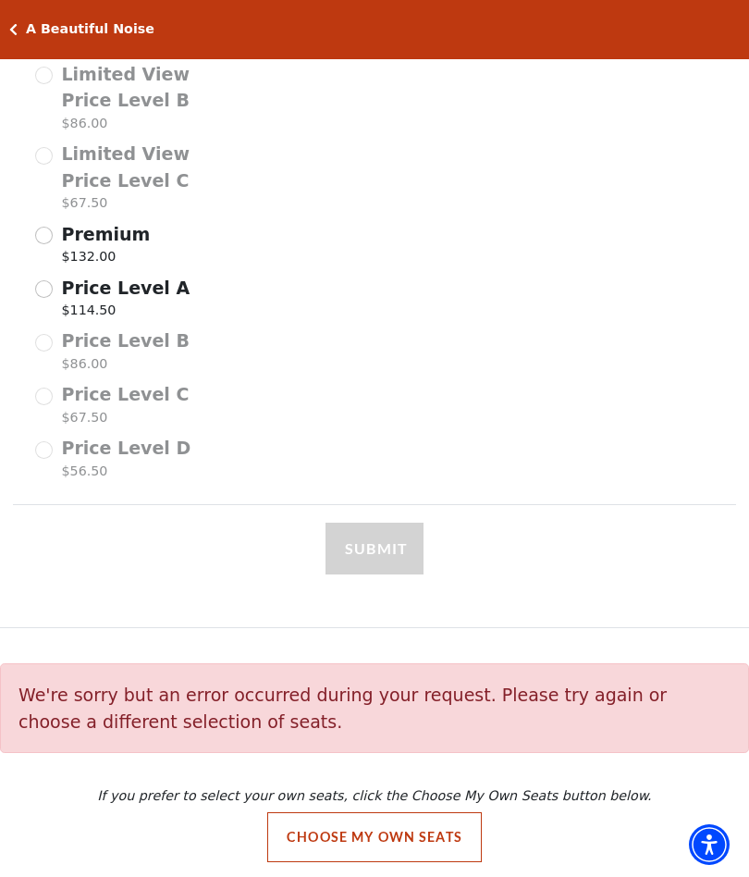
click at [51, 280] on input "Price Level A $114.50" at bounding box center [44, 289] width 18 height 18
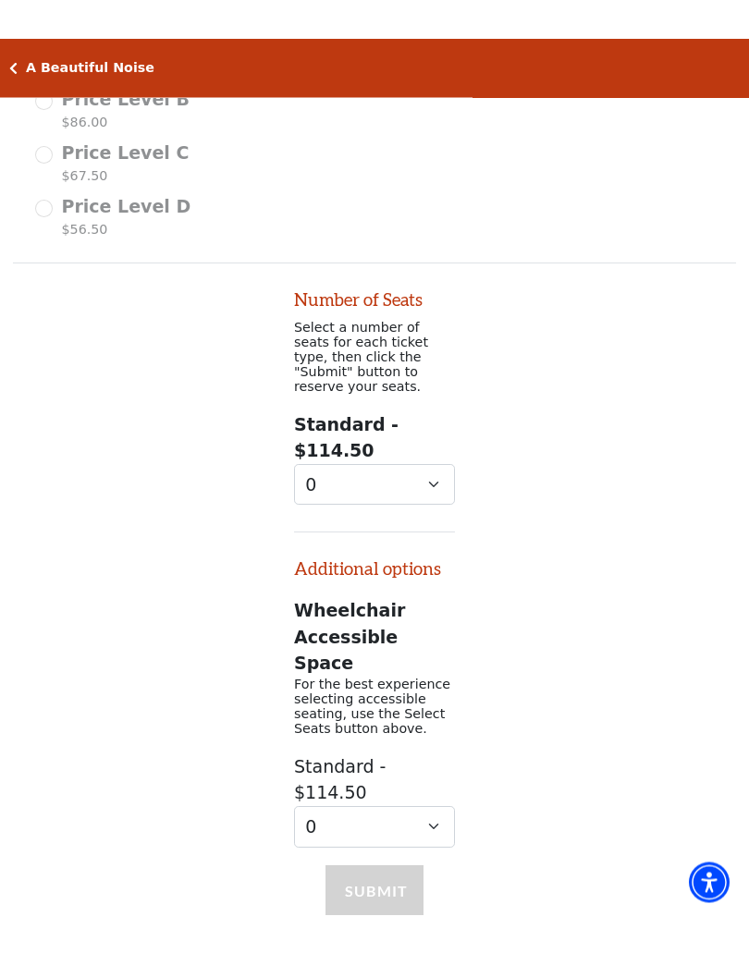
scroll to position [967, 0]
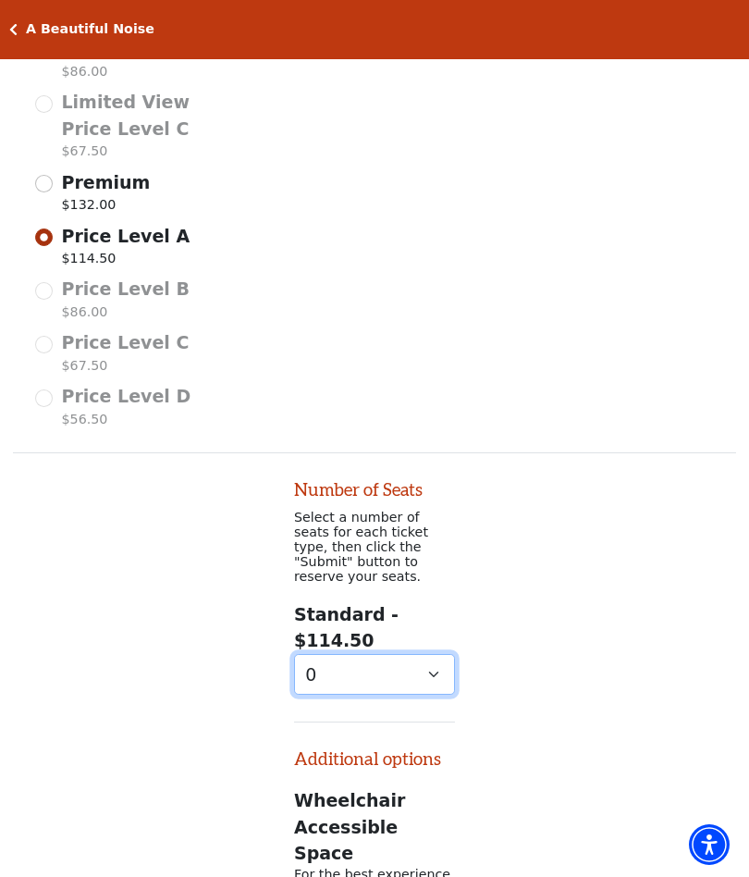
click at [444, 654] on select "0 1 2 3 4 5 6 7 8 9" at bounding box center [374, 675] width 161 height 42
select select "2"
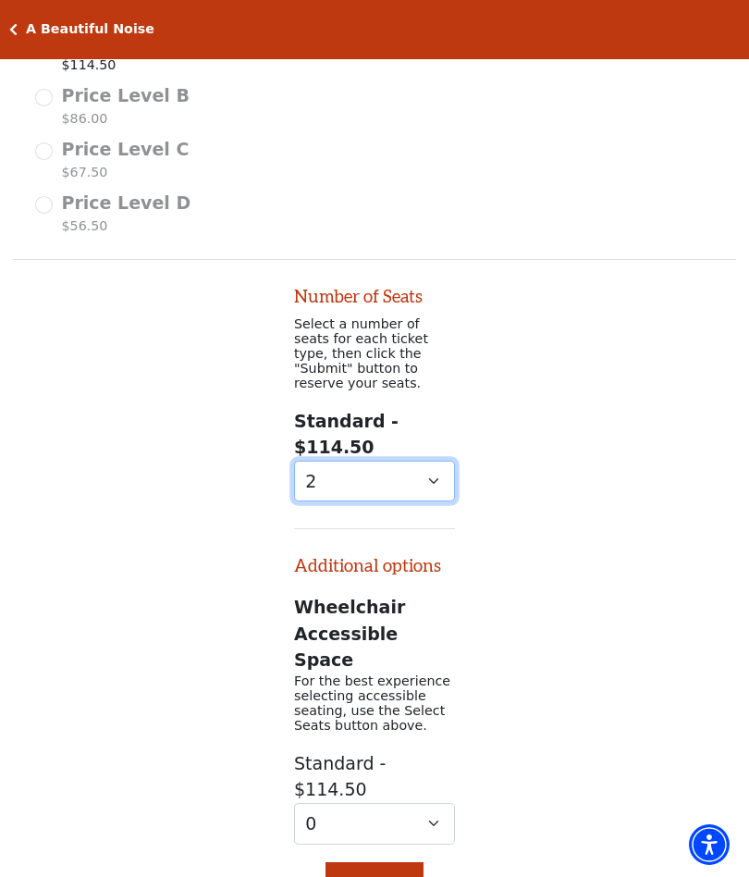
scroll to position [1146, 0]
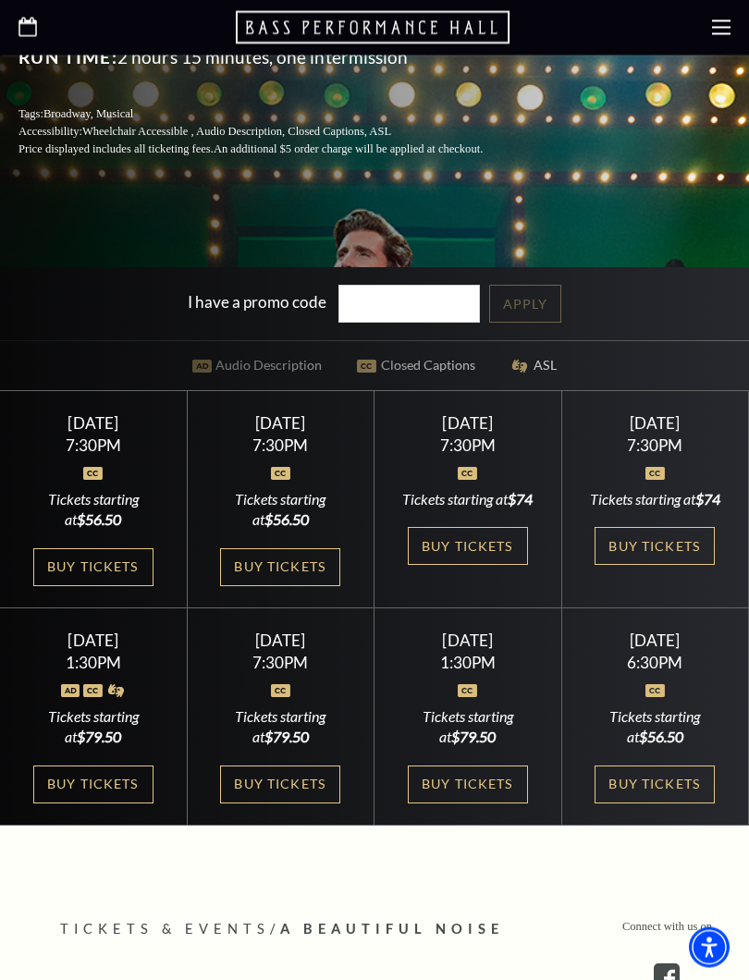
scroll to position [573, 0]
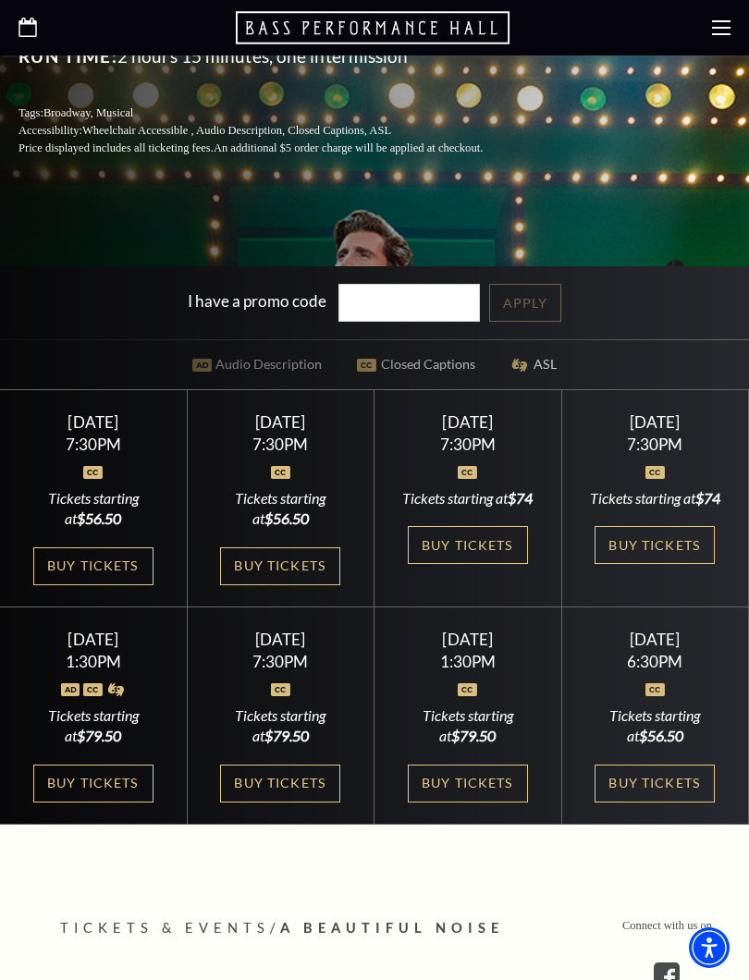
click at [131, 560] on link "Buy Tickets" at bounding box center [93, 566] width 120 height 38
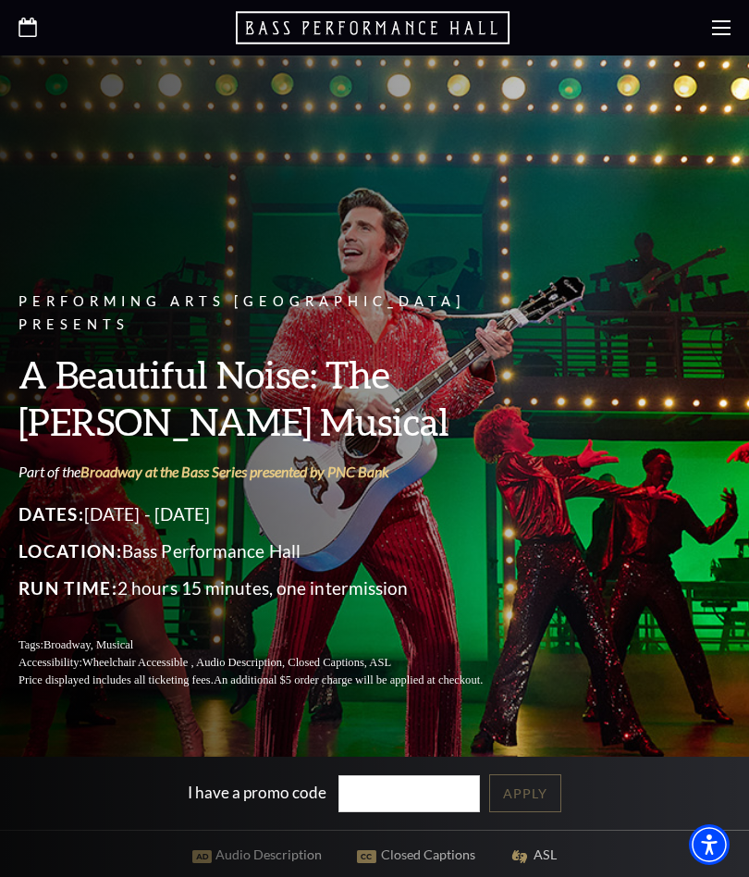
scroll to position [1246, 0]
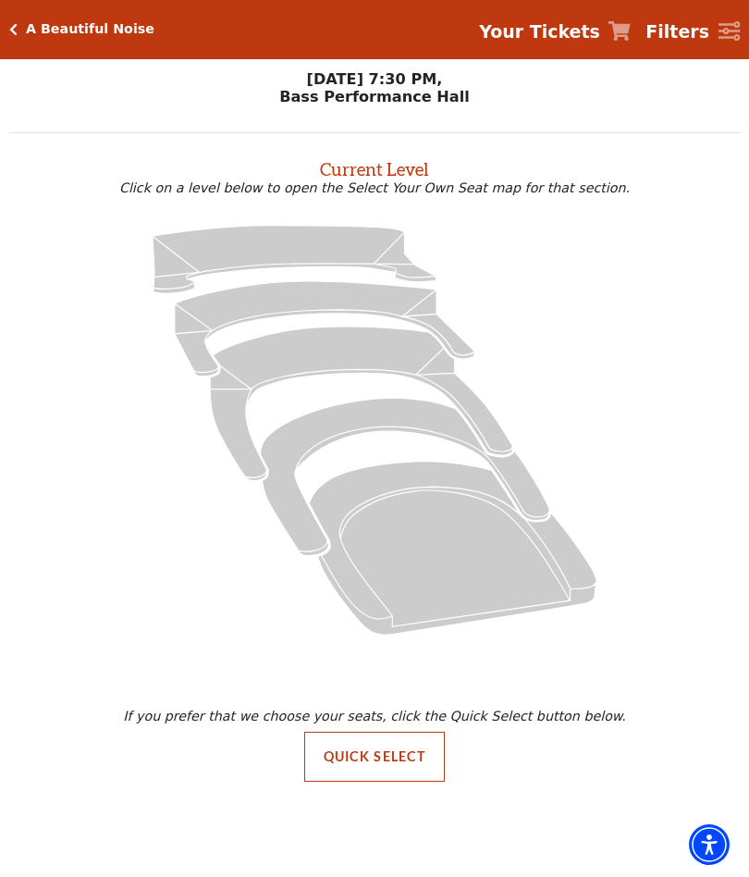
click at [404, 748] on button "Quick Select" at bounding box center [374, 756] width 141 height 50
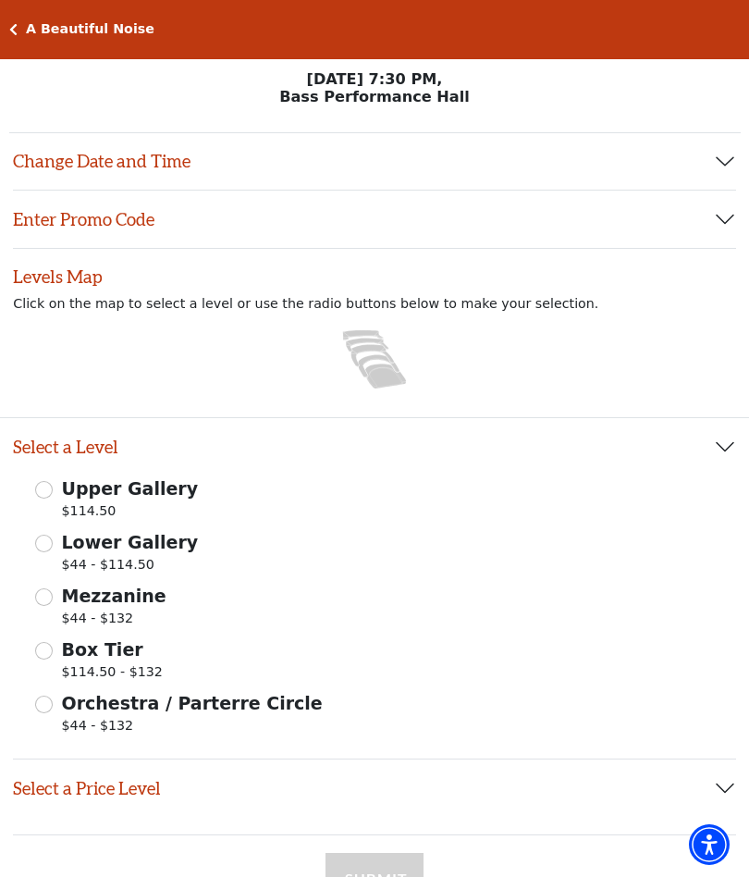
click at [62, 639] on span "Box Tier" at bounding box center [102, 649] width 81 height 20
click at [53, 642] on input "Box Tier $114.50 - $132" at bounding box center [44, 651] width 18 height 18
radio input "true"
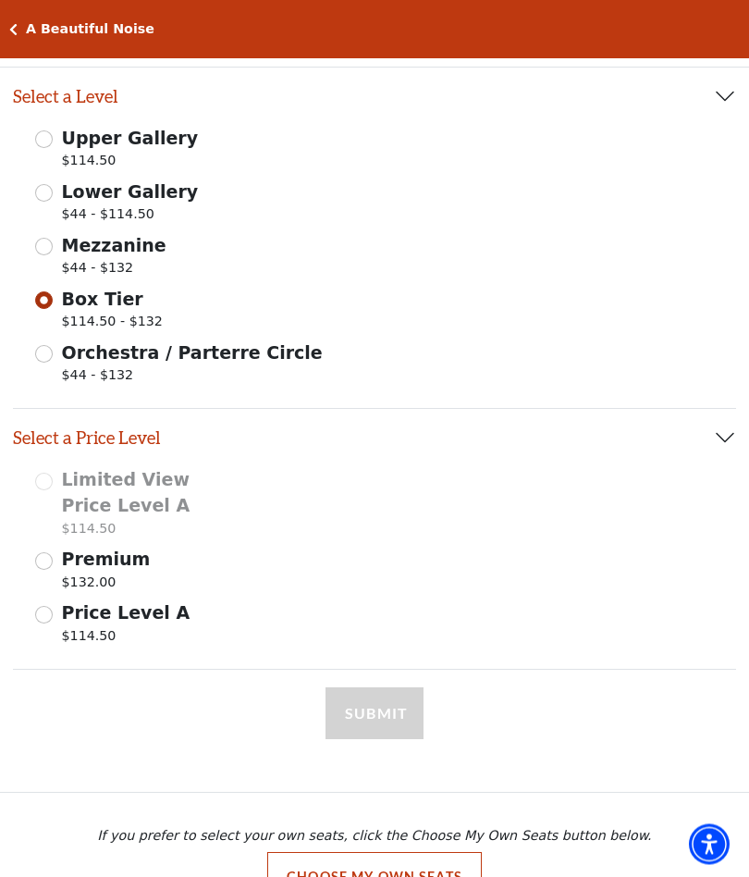
scroll to position [398, 0]
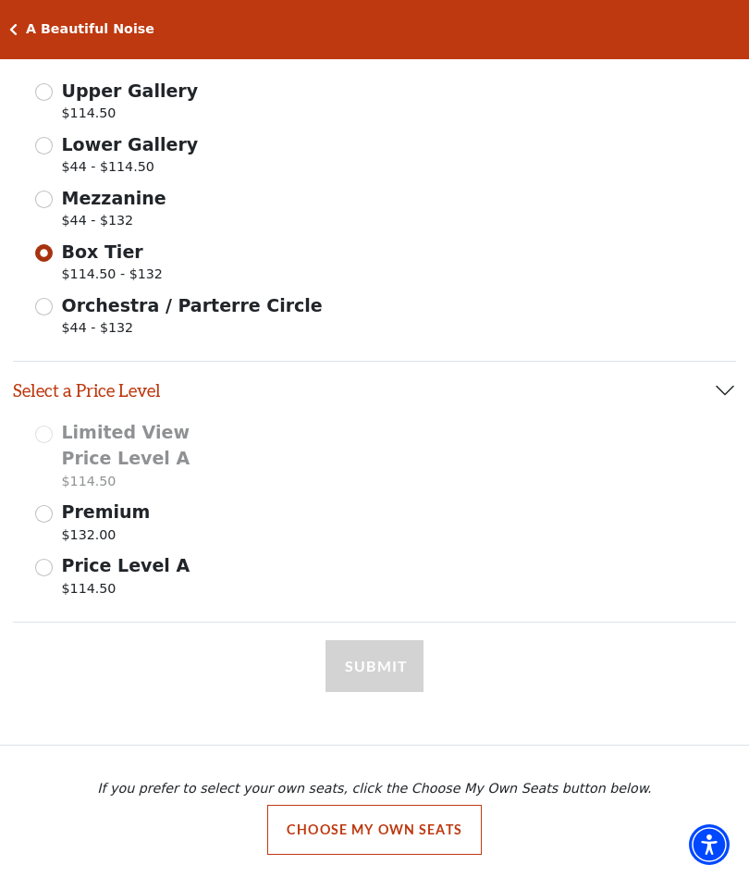
click at [42, 558] on input "Price Level A $114.50" at bounding box center [44, 567] width 18 height 18
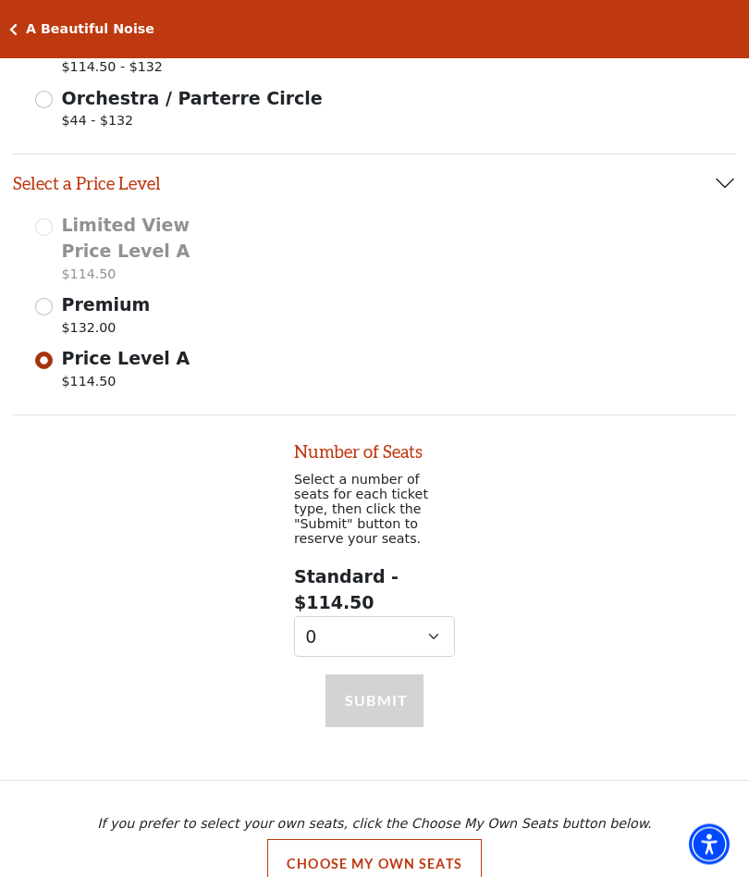
scroll to position [605, 0]
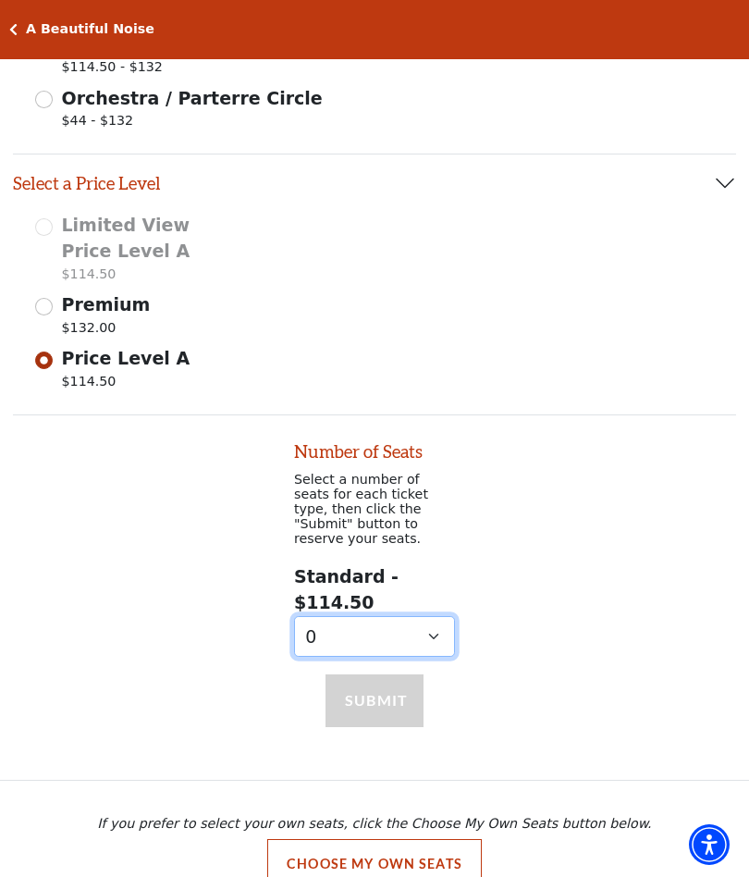
click at [440, 616] on select "0 1 2 3 4 5 6 7 8 9" at bounding box center [374, 637] width 161 height 42
select select "2"
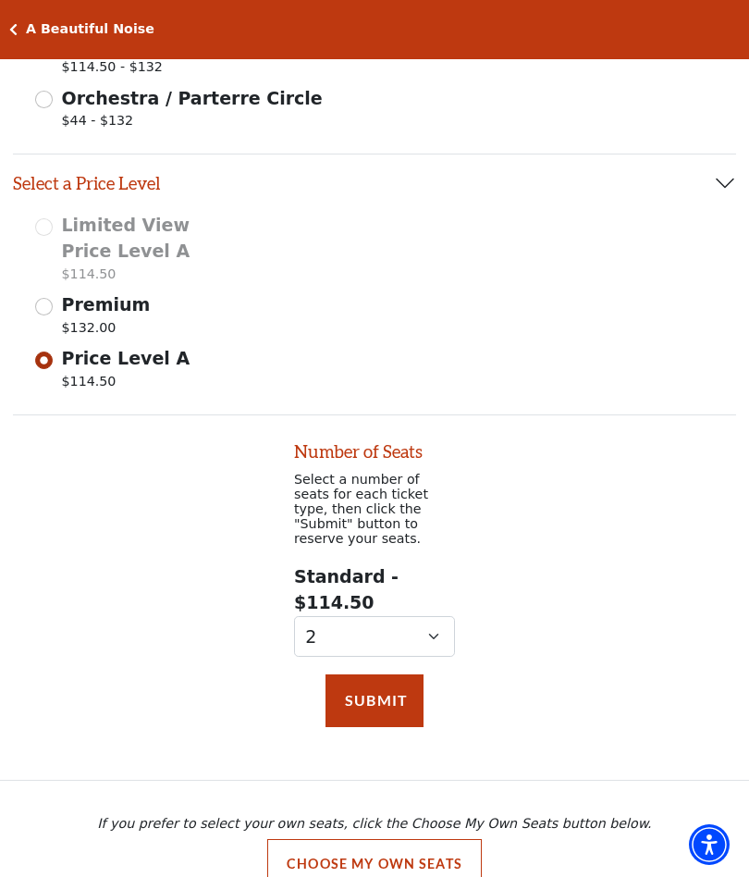
click at [395, 674] on button "Submit" at bounding box center [374, 700] width 98 height 52
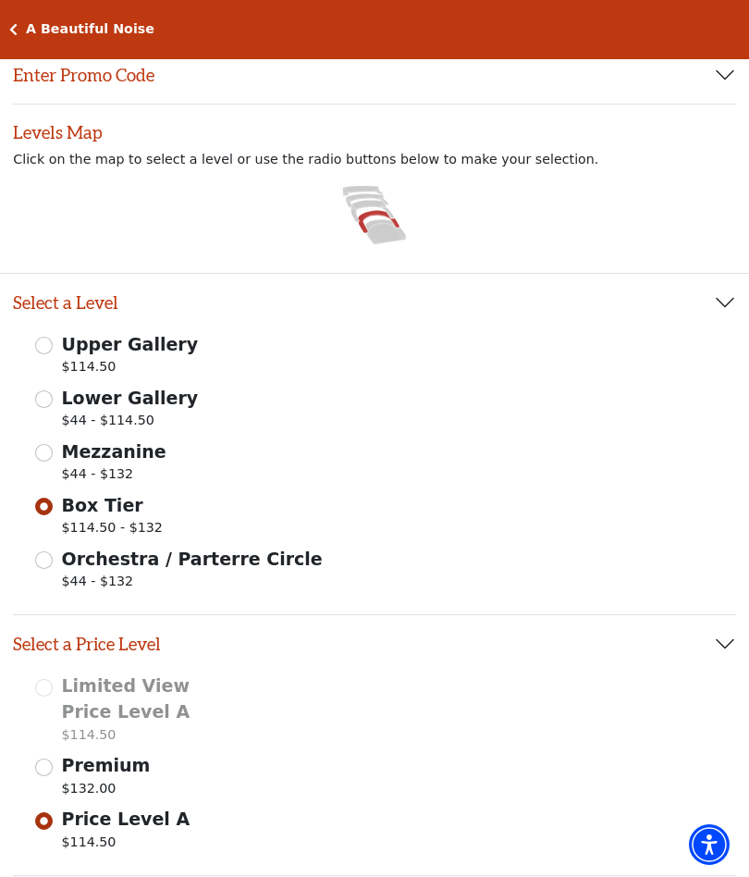
scroll to position [0, 0]
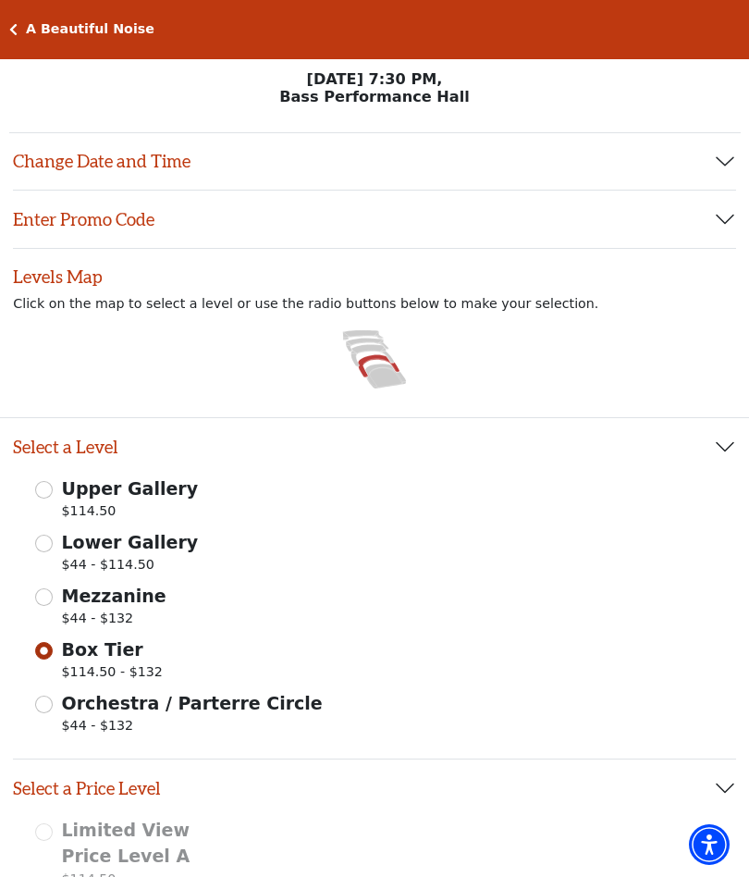
click at [392, 362] on icon at bounding box center [372, 356] width 43 height 22
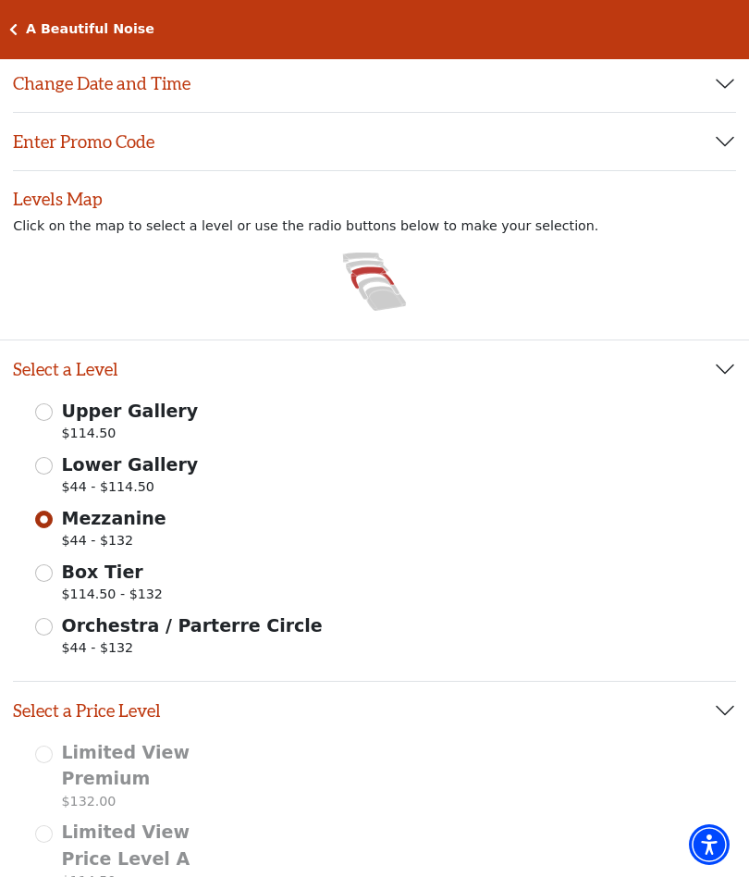
scroll to position [77, 0]
click at [637, 329] on div "Images representing the levels that are in the facility Select a Level Upper Ga…" at bounding box center [374, 797] width 749 height 1092
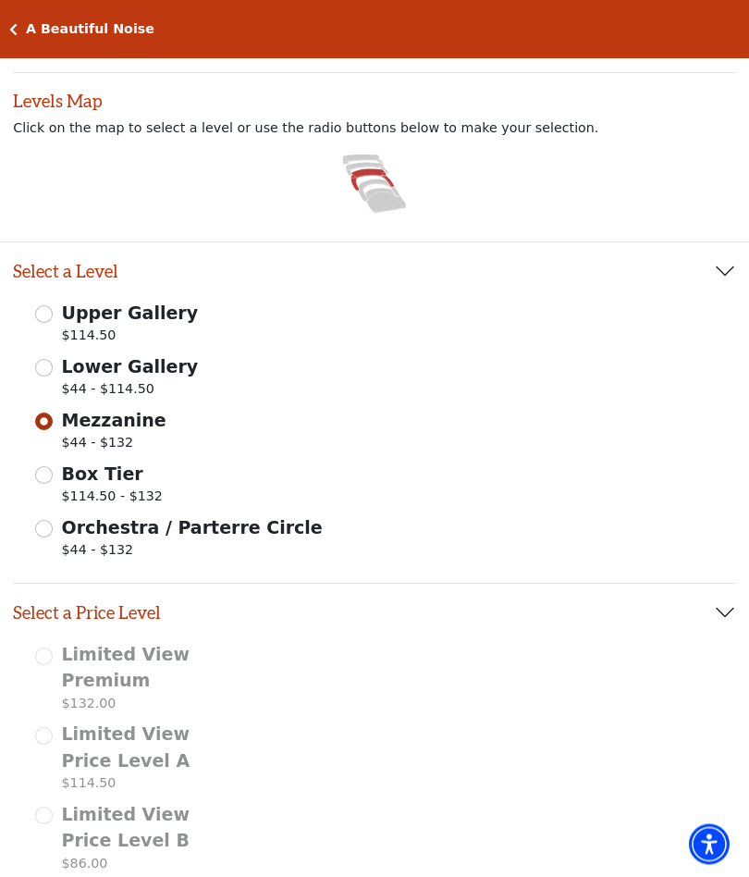
scroll to position [170, 0]
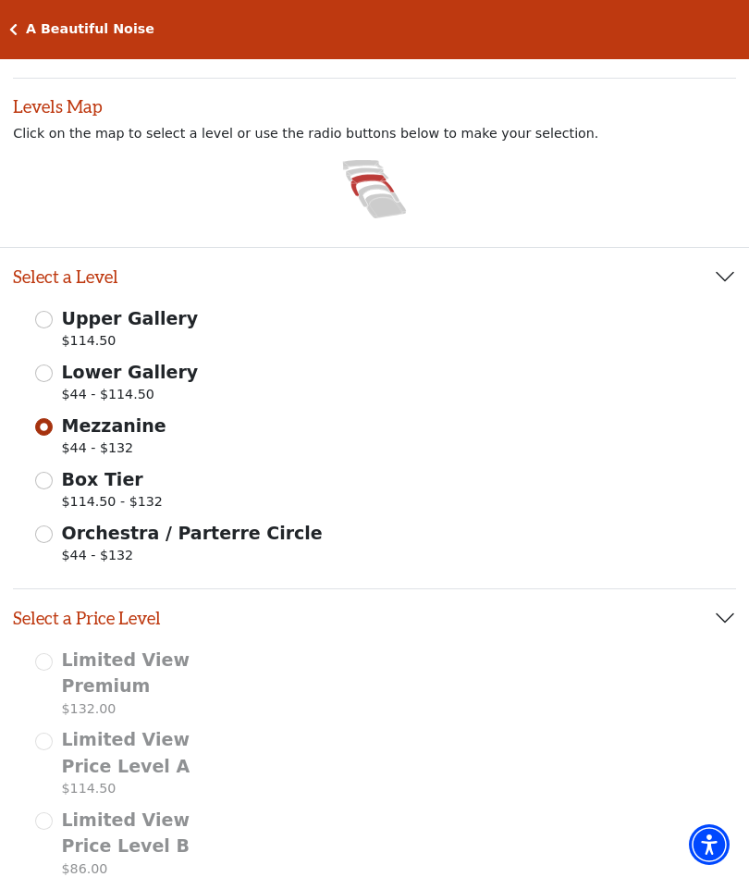
click at [65, 379] on span "Lower Gallery" at bounding box center [130, 372] width 137 height 20
click at [53, 379] on input "Lower Gallery $44 - $114.50" at bounding box center [44, 373] width 18 height 18
radio input "true"
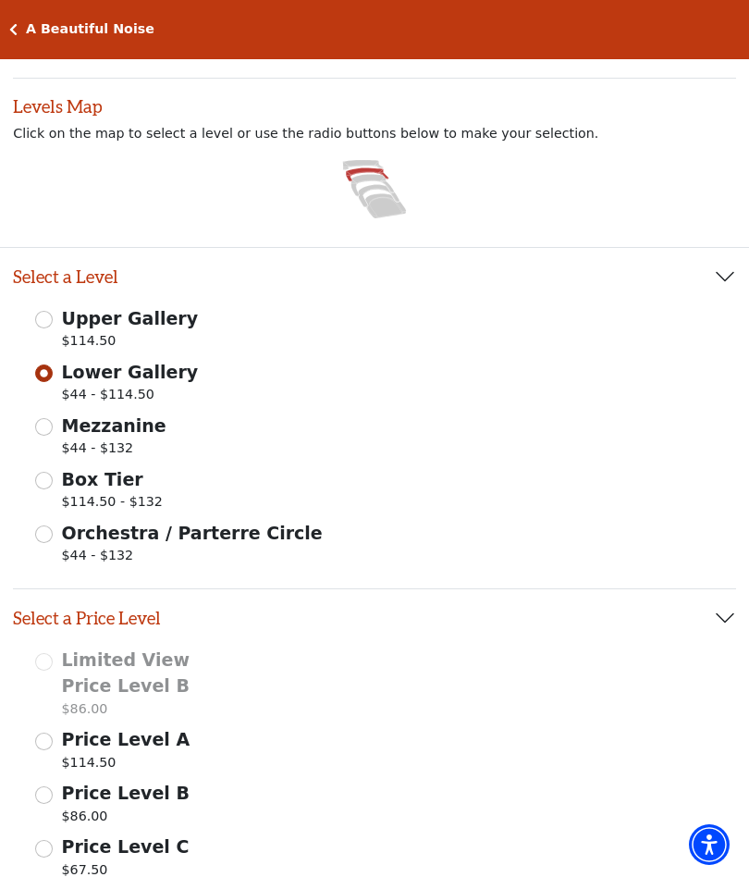
click at [55, 472] on div "Box Tier $114.50 - $132" at bounding box center [374, 492] width 679 height 52
click at [63, 496] on span "$114.50 - $132" at bounding box center [112, 504] width 101 height 25
click at [53, 489] on input "Box Tier $114.50 - $132" at bounding box center [44, 481] width 18 height 18
radio input "true"
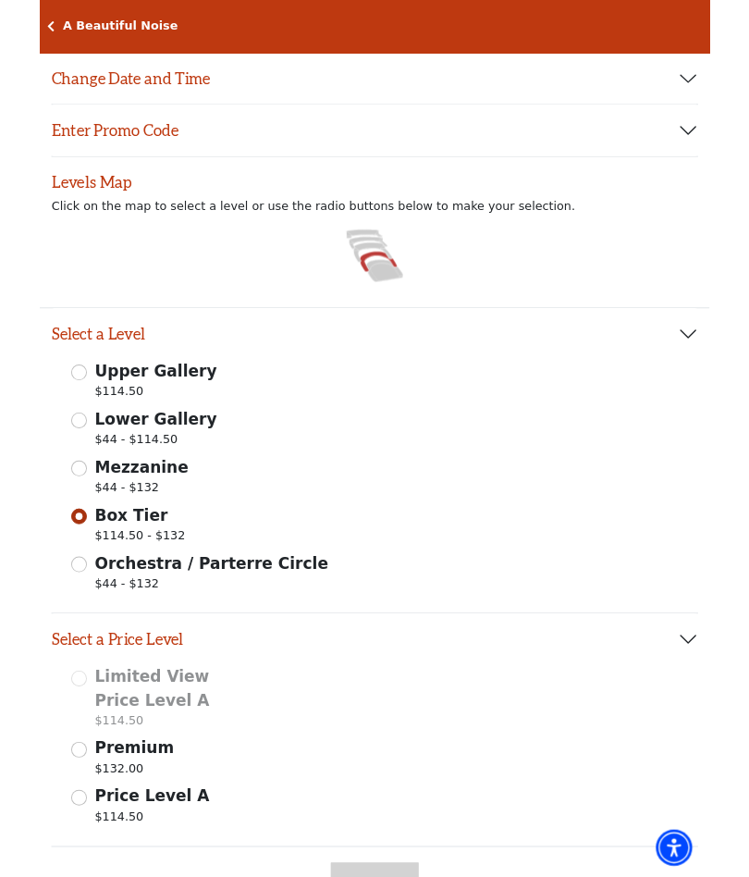
scroll to position [0, 0]
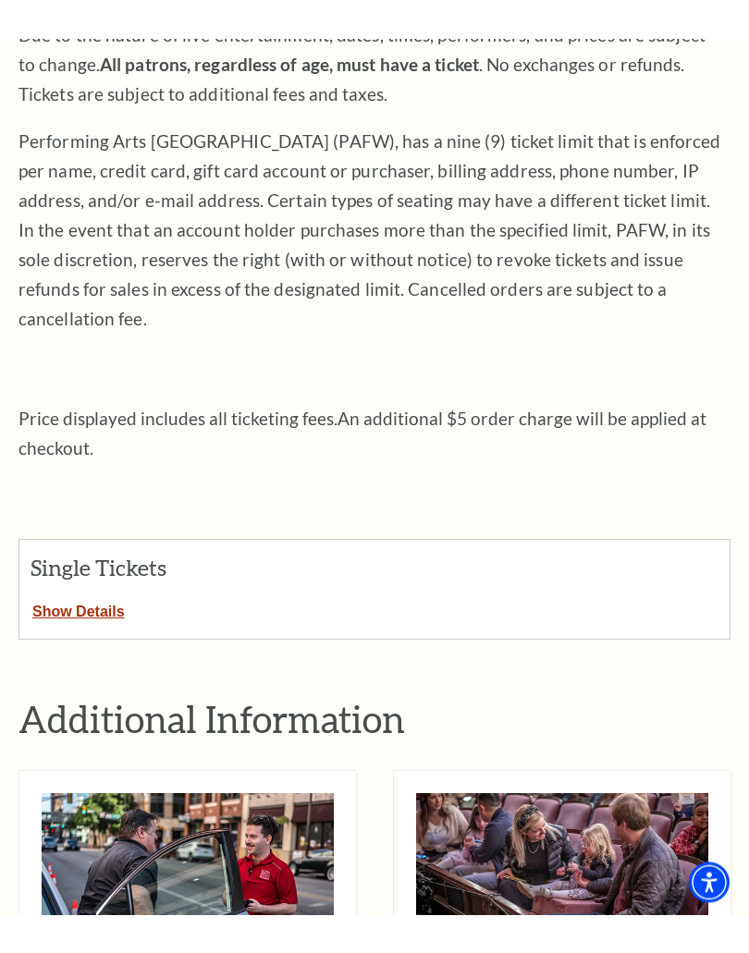
scroll to position [330, 0]
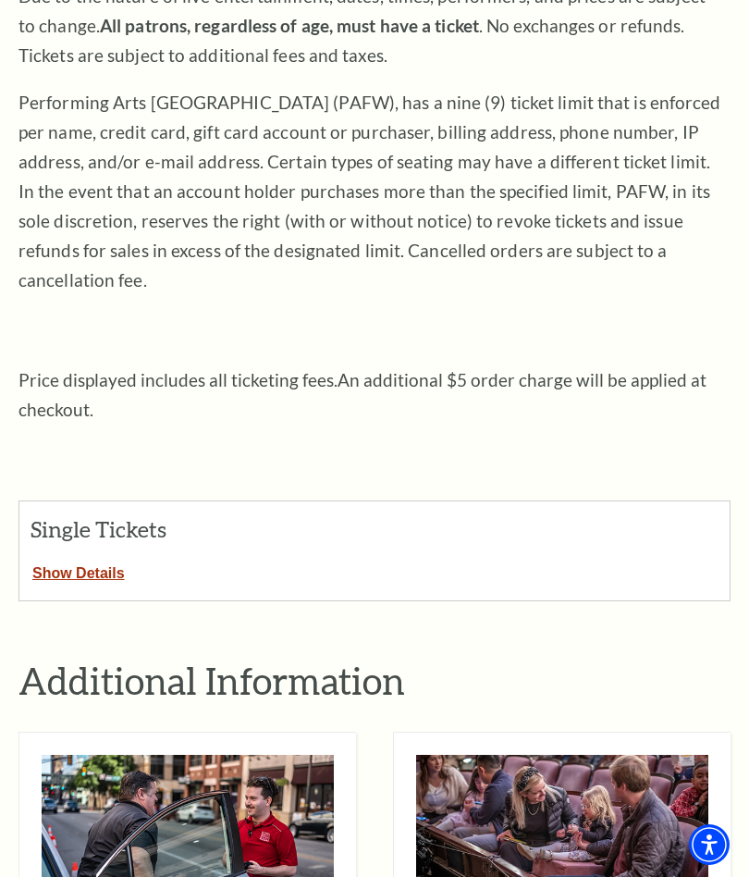
click at [92, 558] on button "Show Details" at bounding box center [78, 570] width 118 height 24
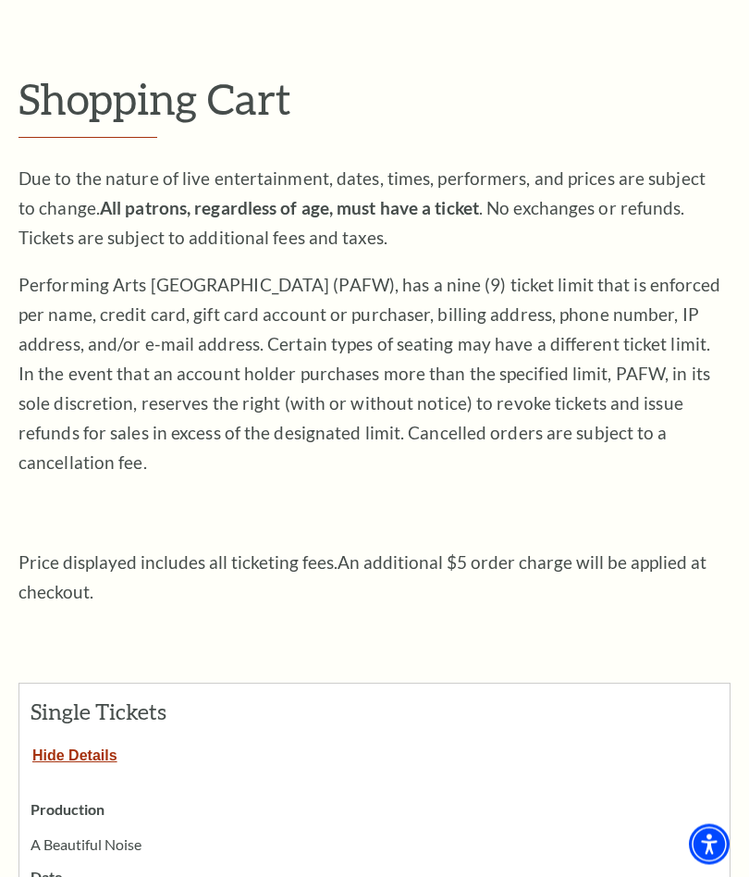
scroll to position [0, 0]
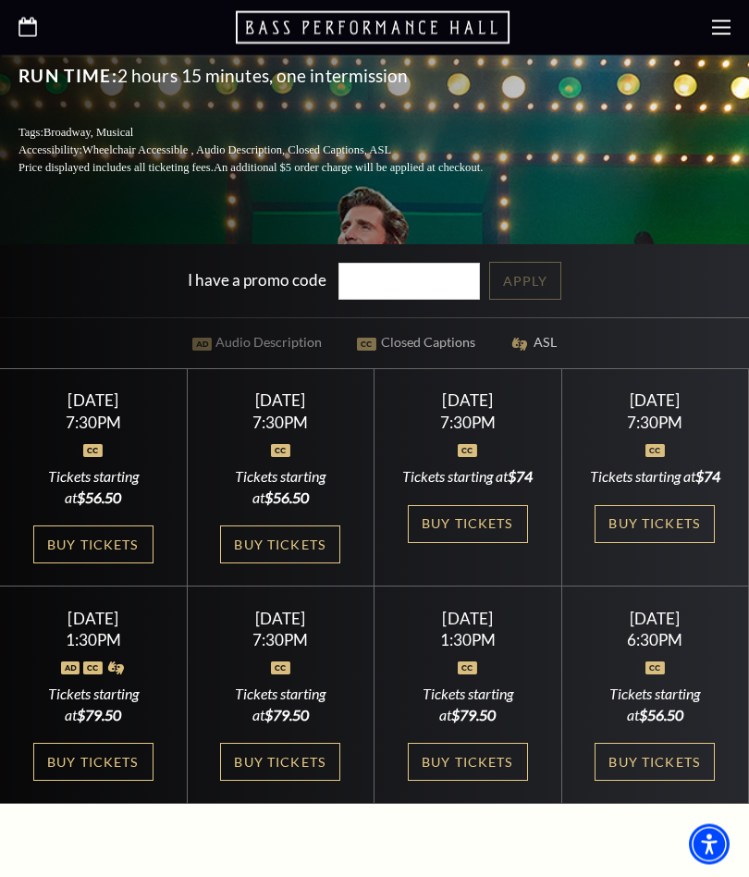
scroll to position [500, 0]
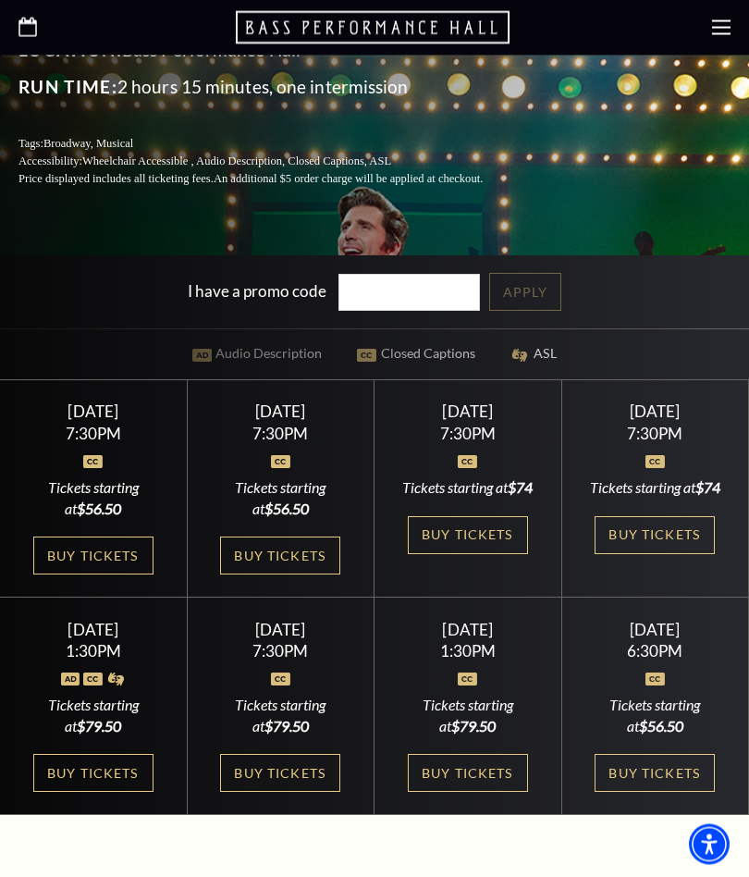
click at [103, 456] on img at bounding box center [92, 462] width 19 height 13
click at [85, 541] on link "Buy Tickets" at bounding box center [93, 556] width 120 height 38
click at [488, 484] on div "Thursday October 30 7:30PM Tickets starting at $74 Buy Tickets" at bounding box center [468, 488] width 188 height 217
click at [494, 497] on div "Tickets starting at $74" at bounding box center [468, 487] width 142 height 20
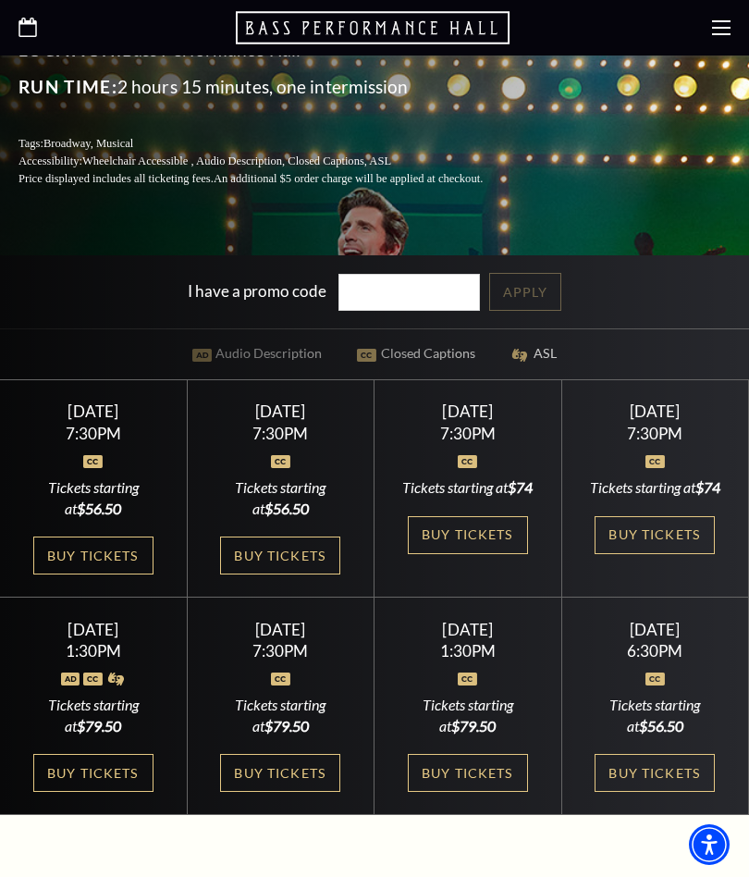
click at [478, 535] on link "Buy Tickets" at bounding box center [468, 535] width 120 height 38
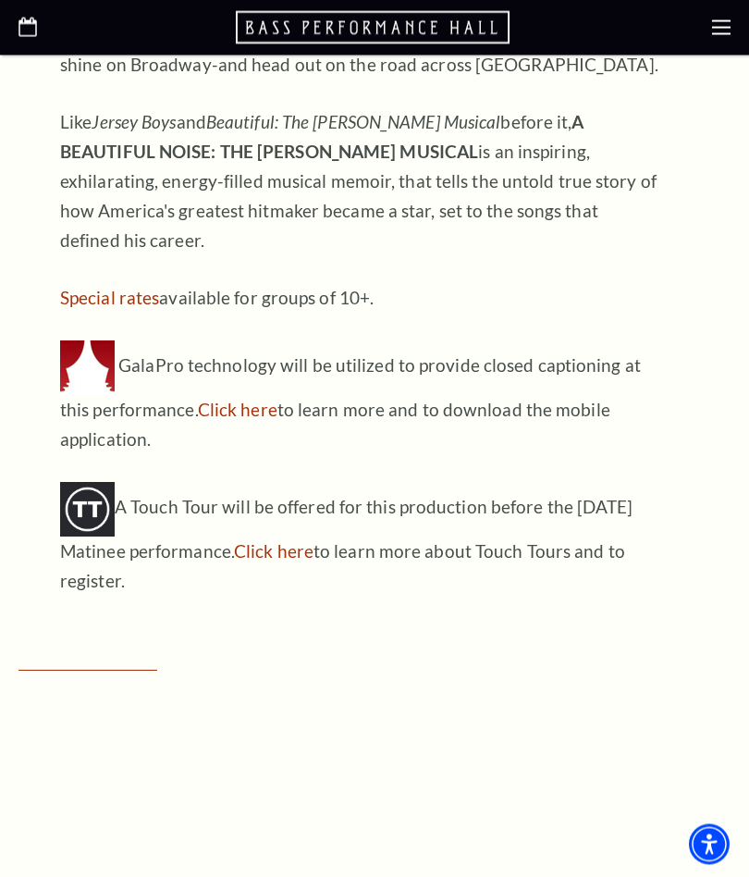
scroll to position [1904, 0]
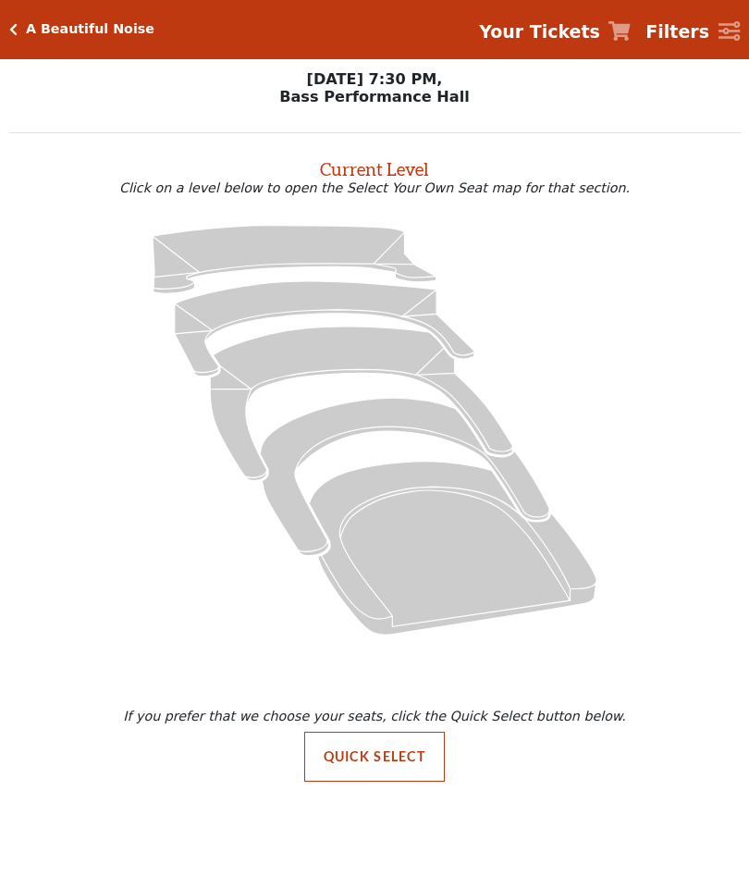
click at [107, 557] on icon at bounding box center [375, 430] width 688 height 435
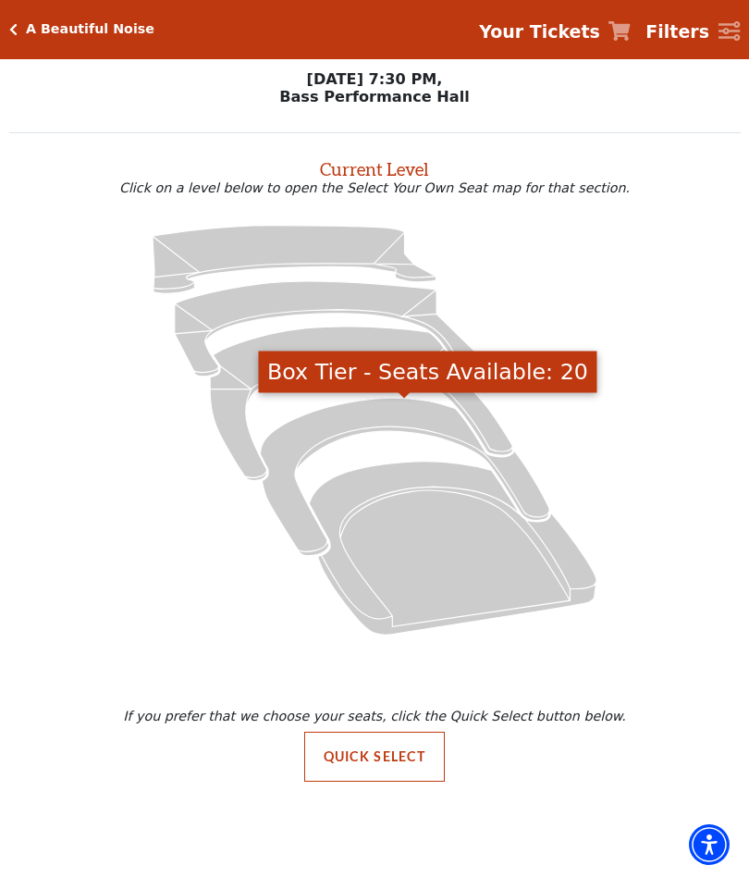
click at [371, 418] on icon "Box Tier - Seats Available: 20" at bounding box center [404, 476] width 289 height 157
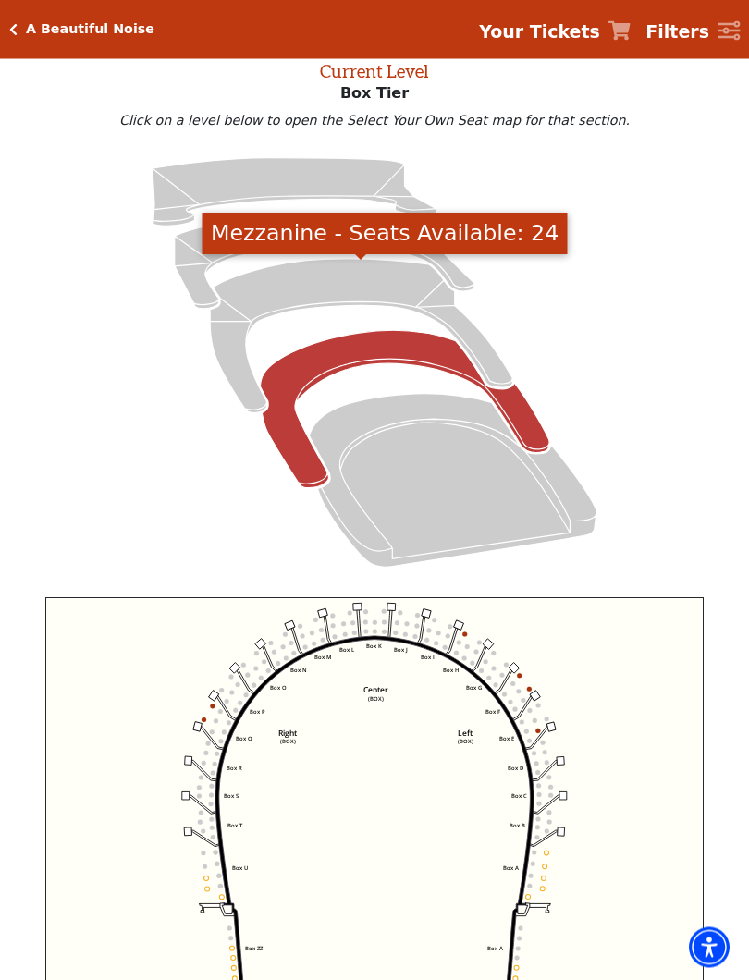
scroll to position [98, 0]
click at [347, 291] on icon "Mezzanine - Seats Available: 24" at bounding box center [361, 335] width 302 height 153
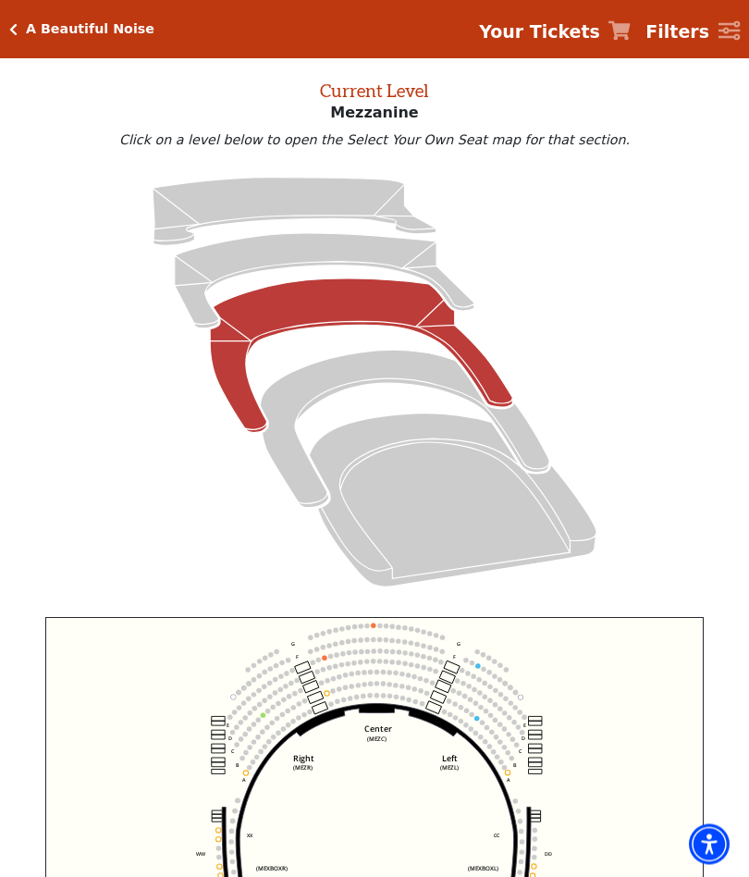
scroll to position [79, 0]
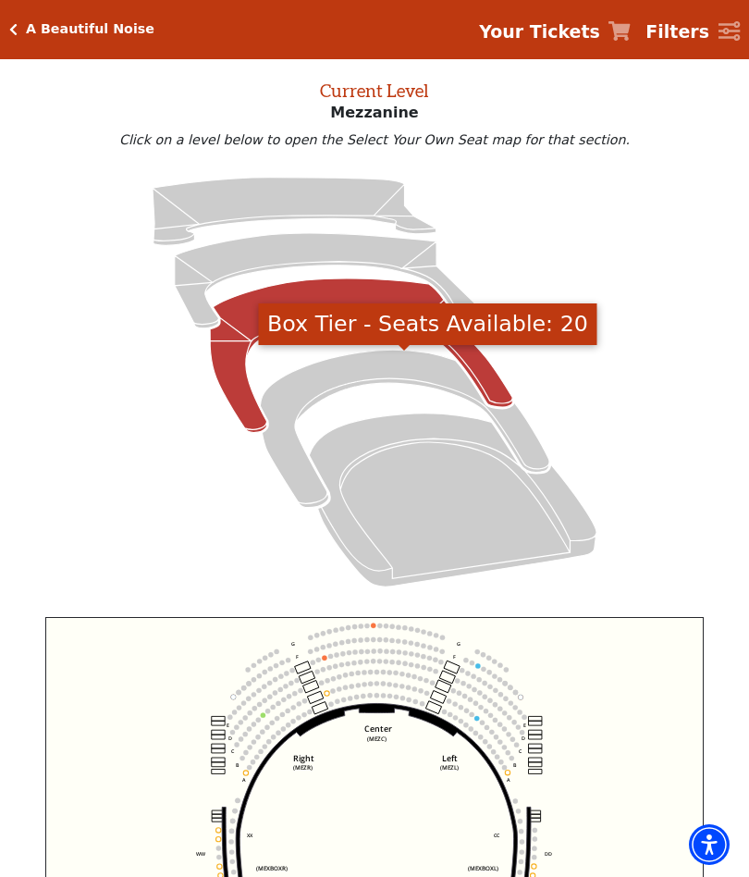
click at [377, 361] on icon "Box Tier - Seats Available: 20" at bounding box center [404, 428] width 289 height 157
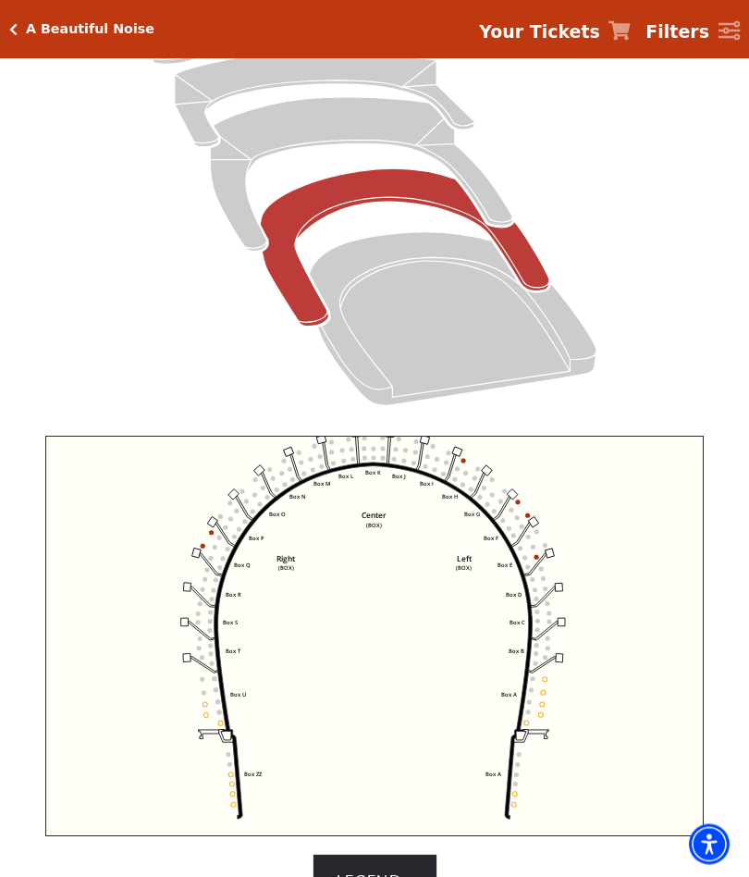
scroll to position [250, 0]
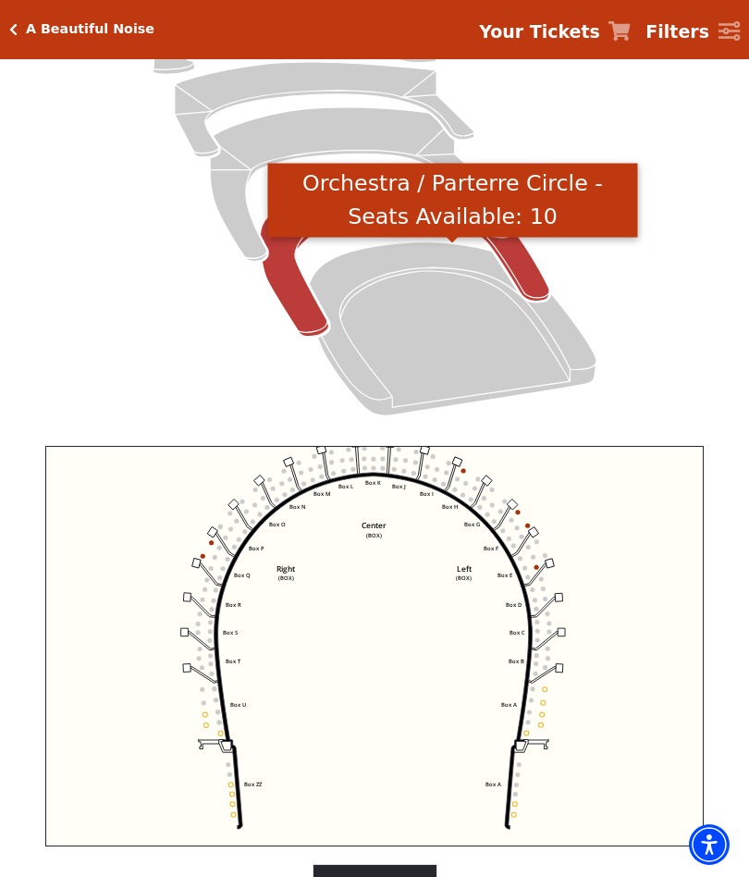
click at [399, 266] on icon "Orchestra / Parterre Circle - Seats Available: 10" at bounding box center [453, 328] width 288 height 173
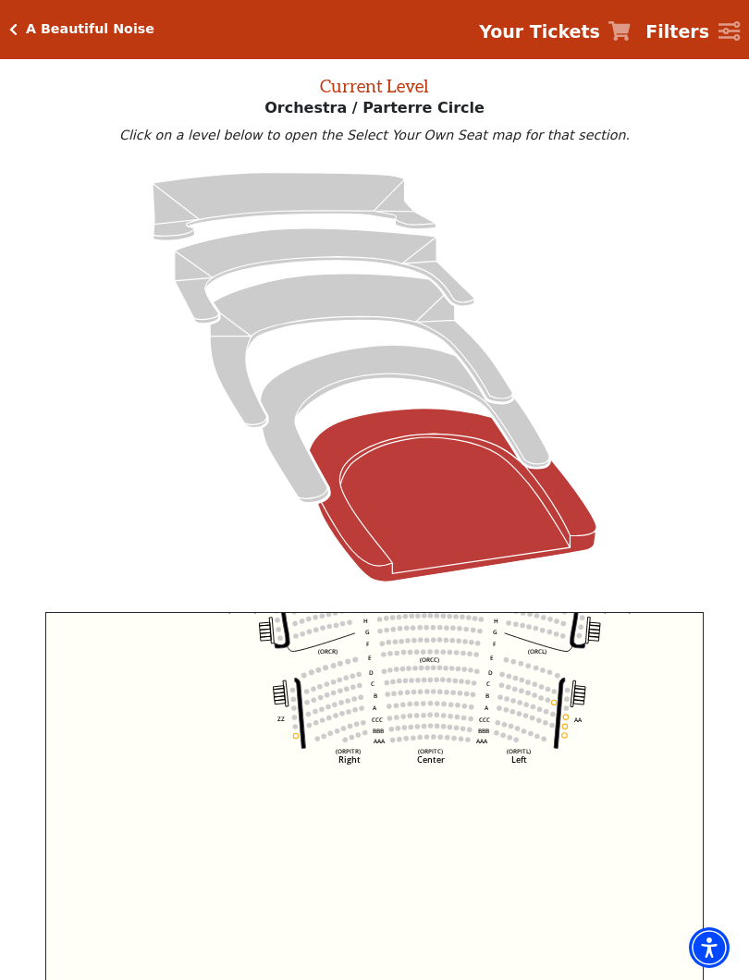
scroll to position [85, 0]
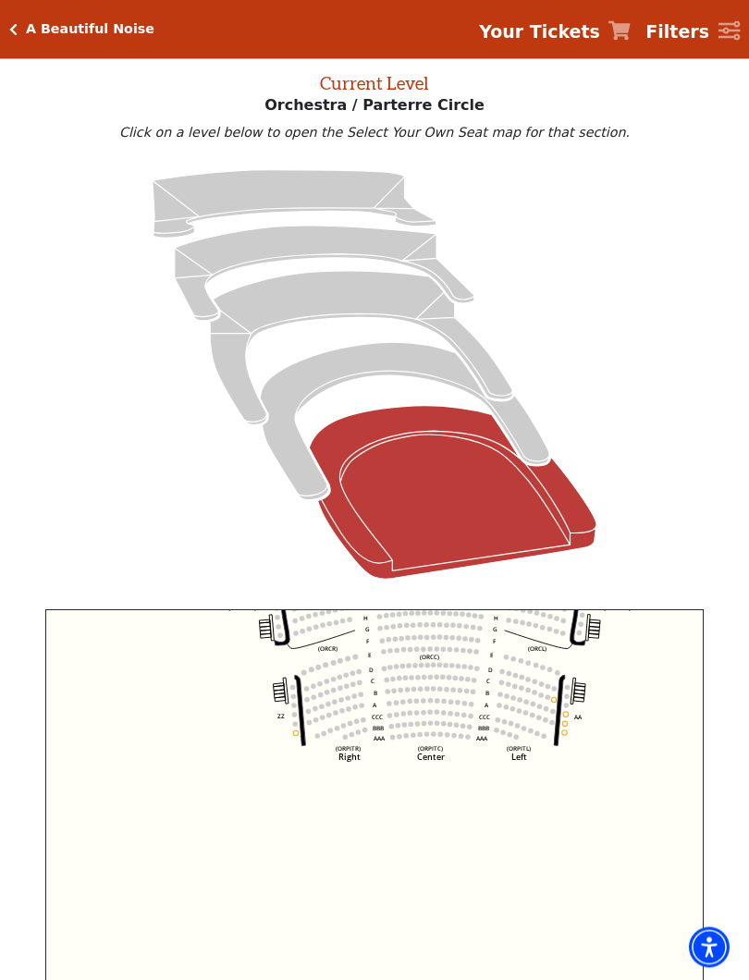
click at [678, 373] on icon at bounding box center [375, 375] width 688 height 435
click at [517, 749] on text "(ORPITL)" at bounding box center [519, 749] width 24 height 8
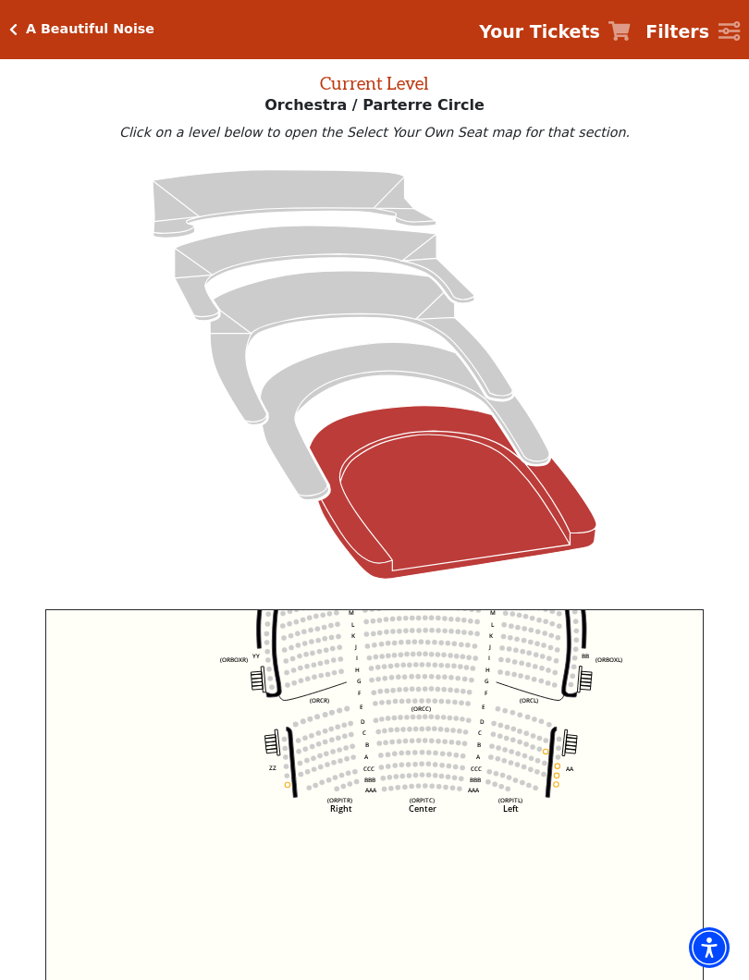
click at [34, 33] on h5 "A Beautiful Noise" at bounding box center [90, 29] width 129 height 16
click at [614, 37] on link "Your Tickets" at bounding box center [555, 31] width 152 height 27
click at [631, 32] on icon "Your Tickets" at bounding box center [619, 30] width 22 height 19
click at [615, 33] on link "Your Tickets" at bounding box center [555, 31] width 152 height 27
click at [600, 42] on strong "Your Tickets" at bounding box center [539, 31] width 121 height 20
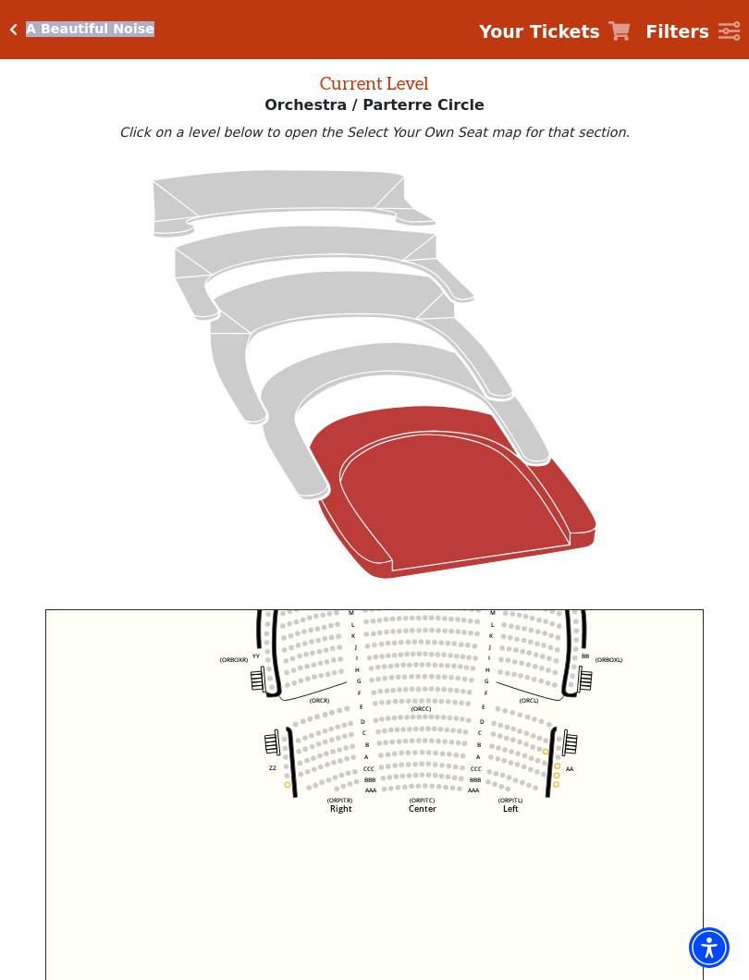
click at [625, 29] on icon "Your Tickets" at bounding box center [619, 30] width 22 height 19
click at [630, 44] on link "Your Tickets" at bounding box center [555, 31] width 152 height 27
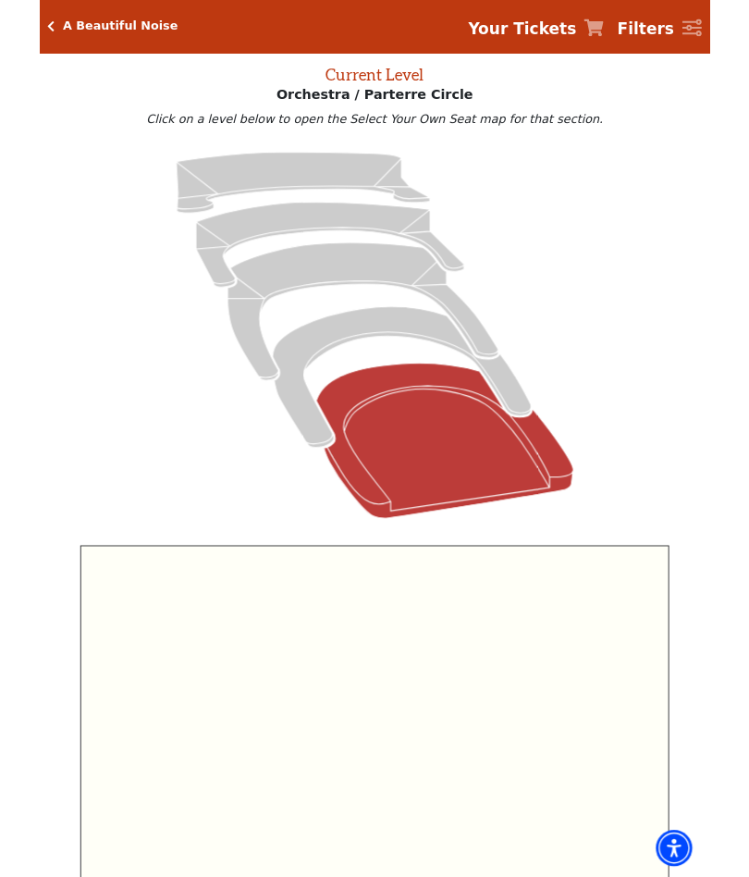
scroll to position [0, 0]
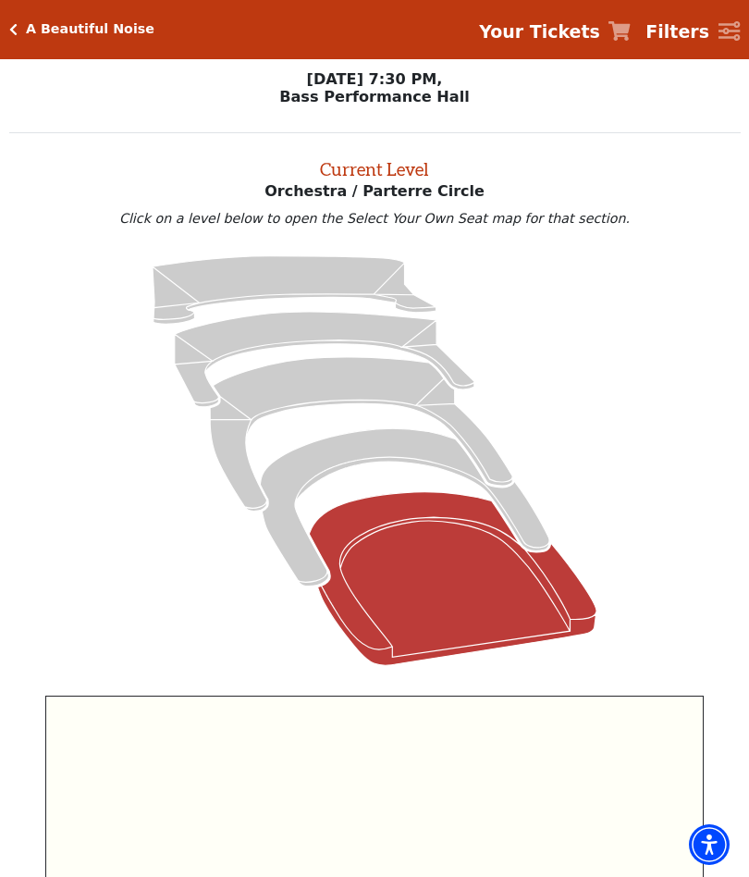
click at [631, 35] on icon "Your Tickets" at bounding box center [619, 30] width 22 height 19
click at [627, 34] on icon "Your Tickets" at bounding box center [619, 30] width 22 height 19
click at [626, 34] on icon "Your Tickets" at bounding box center [619, 30] width 22 height 19
click at [622, 30] on icon "Your Tickets" at bounding box center [619, 30] width 22 height 19
click at [582, 31] on strong "Your Tickets" at bounding box center [539, 31] width 121 height 20
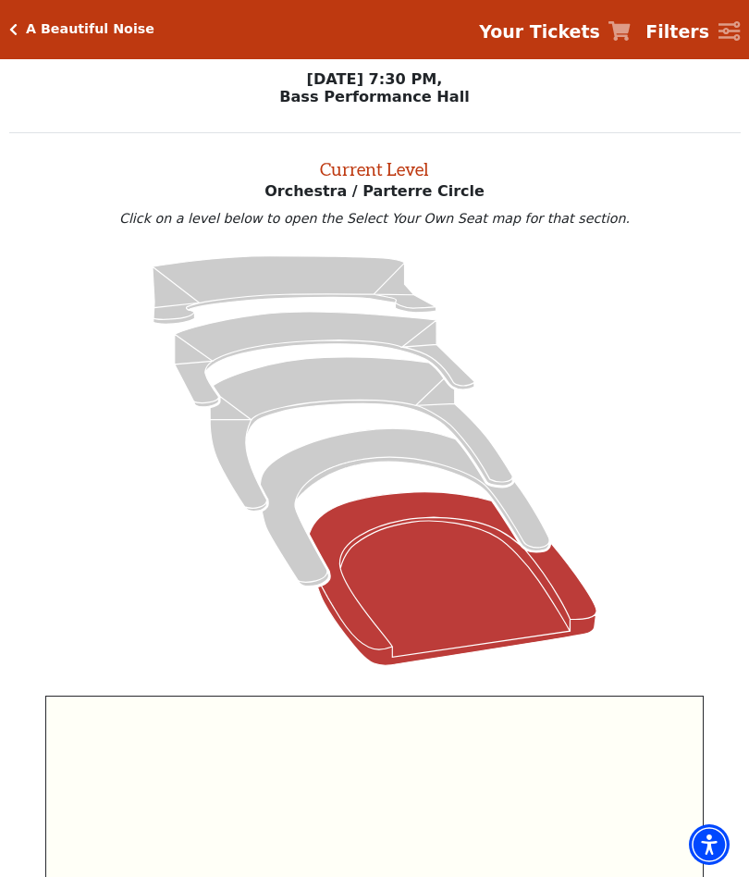
click at [552, 26] on strong "Your Tickets" at bounding box center [539, 31] width 121 height 20
click at [468, 582] on icon "Orchestra / Parterre Circle - Seats Available: 10" at bounding box center [453, 578] width 288 height 173
click at [647, 508] on icon at bounding box center [375, 460] width 688 height 435
click at [414, 447] on icon "Box Tier - Seats Available: 20" at bounding box center [404, 506] width 289 height 157
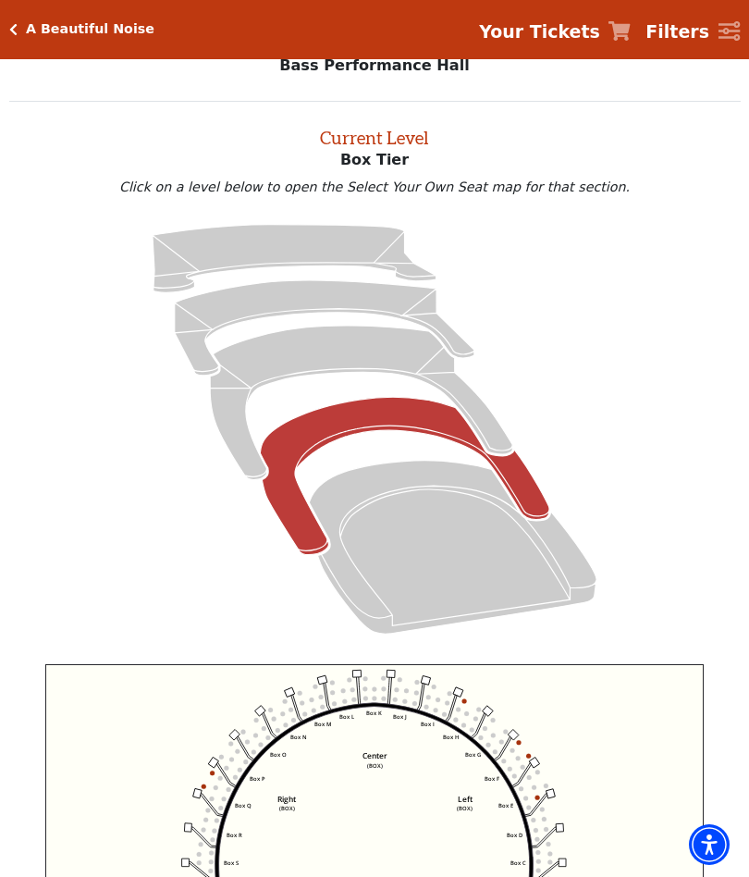
scroll to position [70, 0]
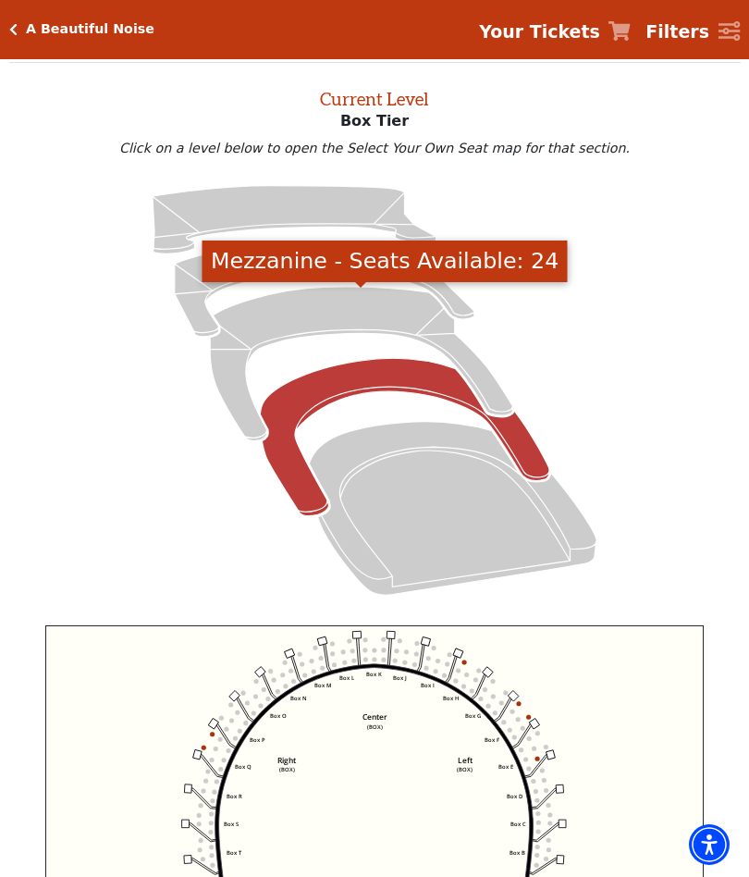
click at [377, 304] on icon "Mezzanine - Seats Available: 24" at bounding box center [361, 363] width 302 height 153
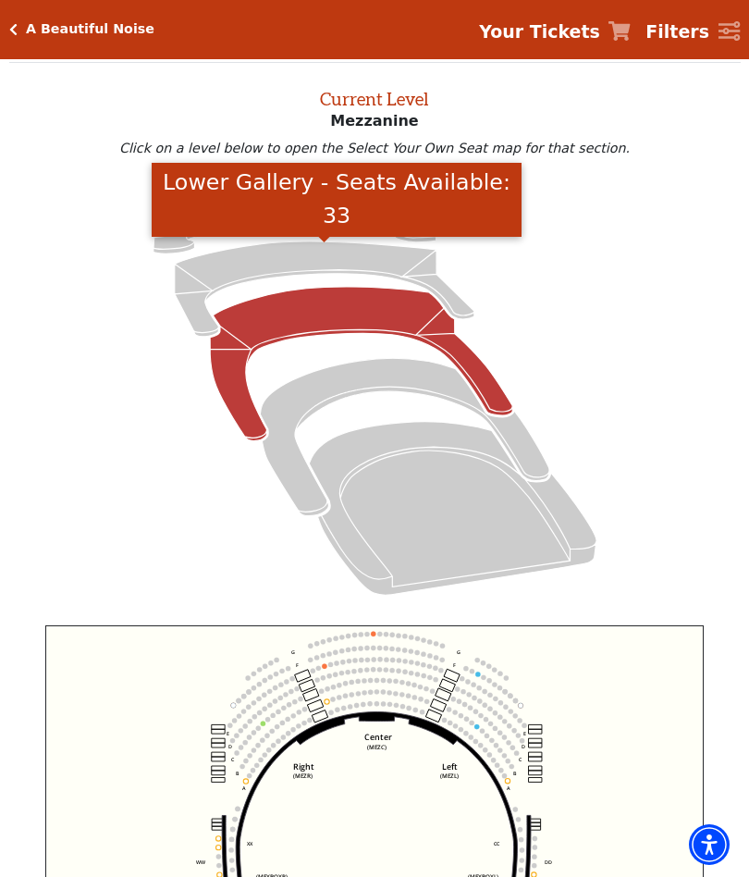
click at [326, 269] on icon "Lower Gallery - Seats Available: 33" at bounding box center [325, 288] width 300 height 95
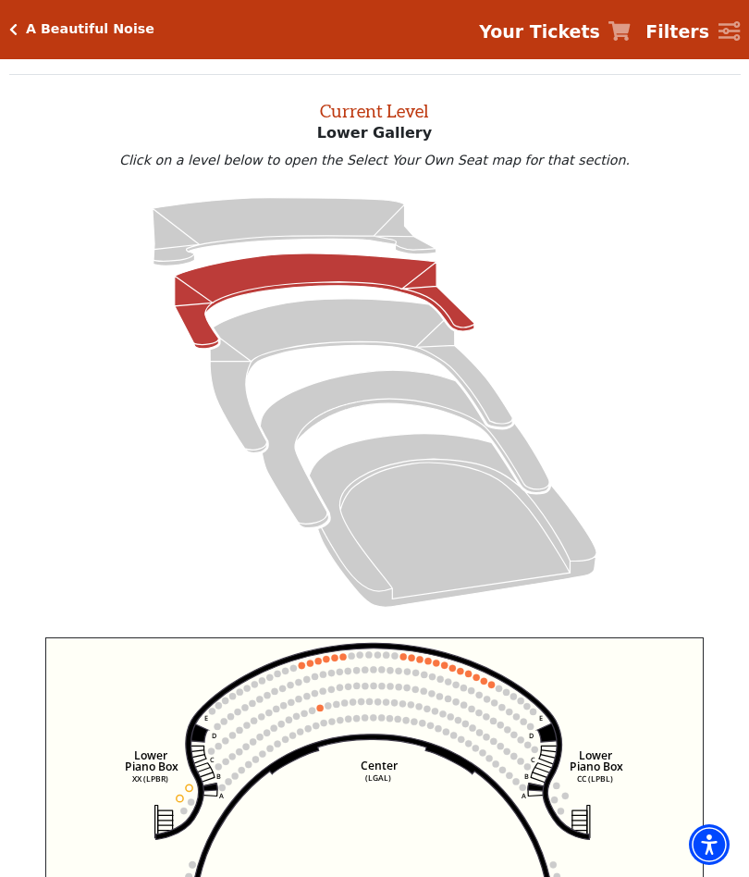
scroll to position [69, 0]
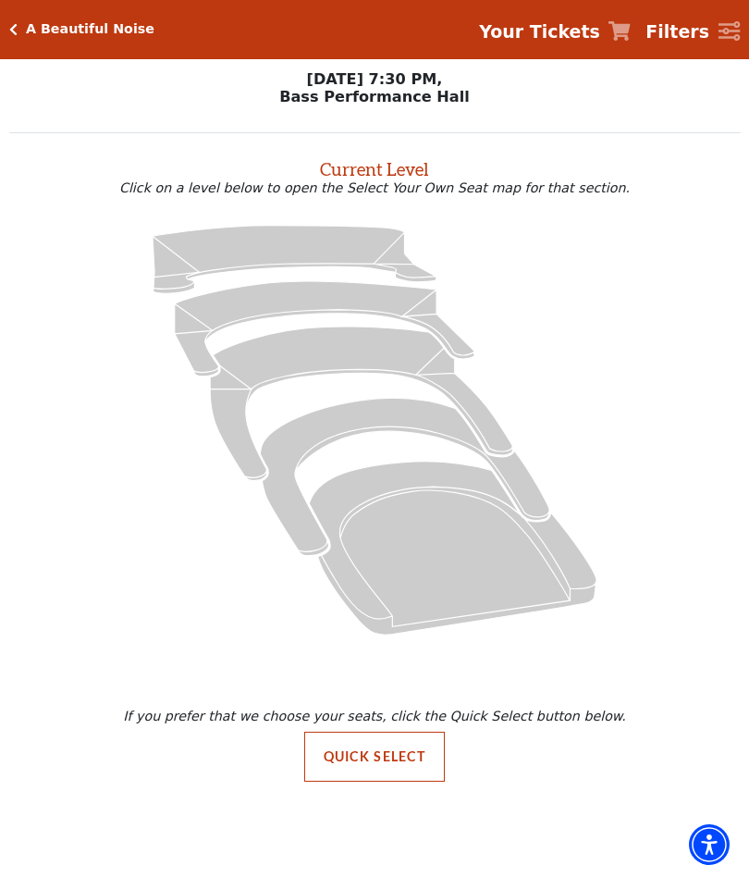
click at [373, 417] on icon at bounding box center [404, 476] width 289 height 157
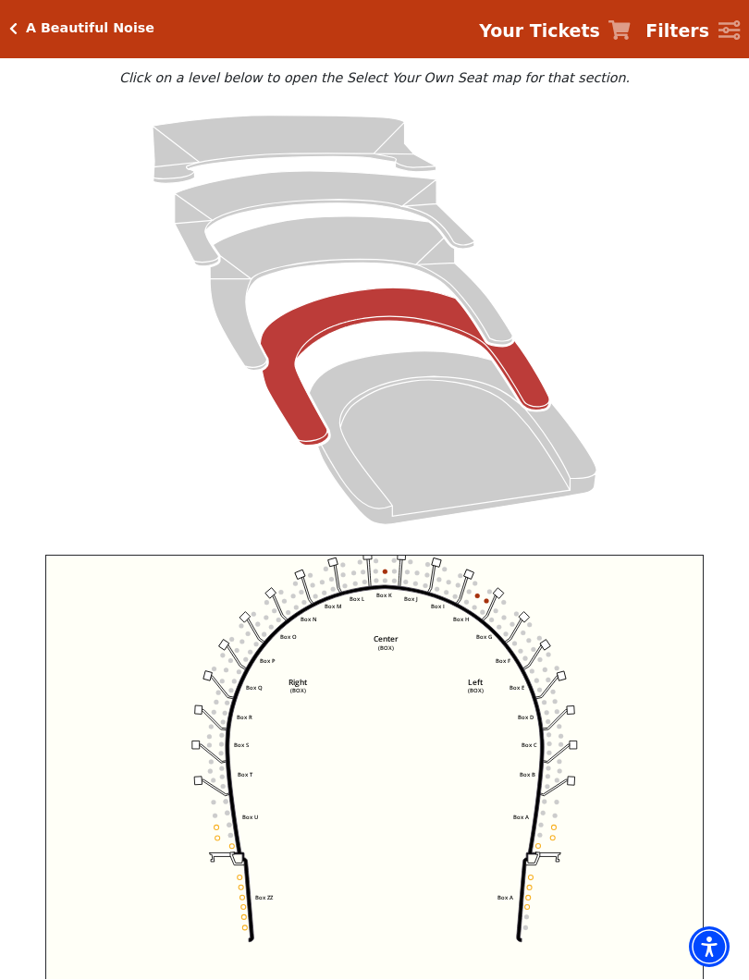
scroll to position [141, 0]
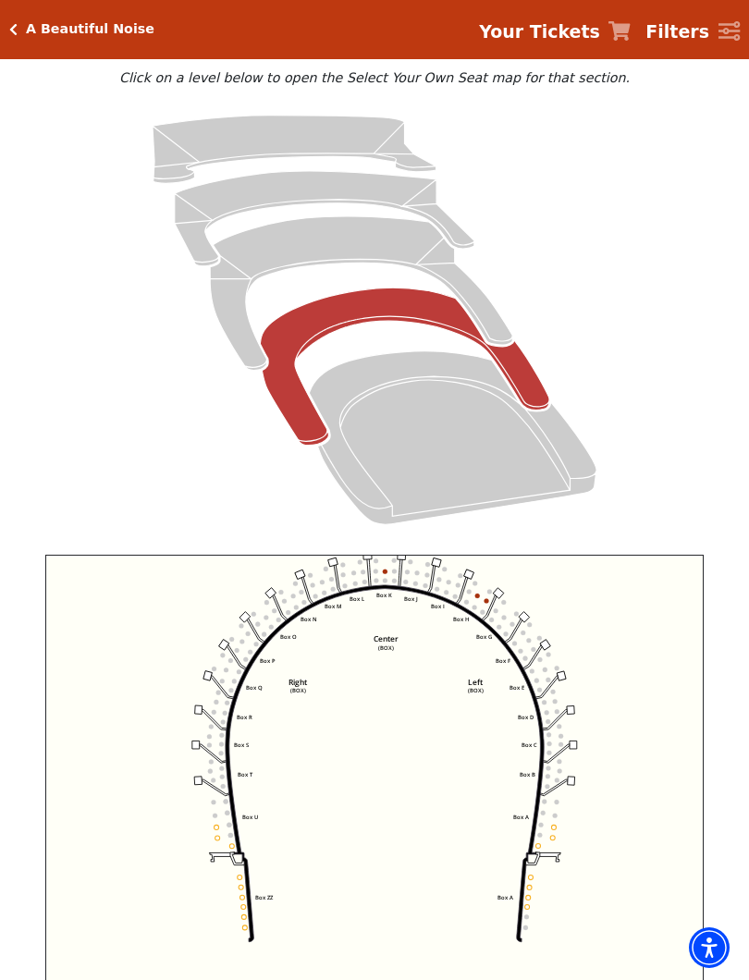
click at [463, 611] on icon "Left (BOX) Right (BOX) Center (BOX) Box ZZ Box U Box T Box S Box R Box Q Box P …" at bounding box center [374, 791] width 658 height 473
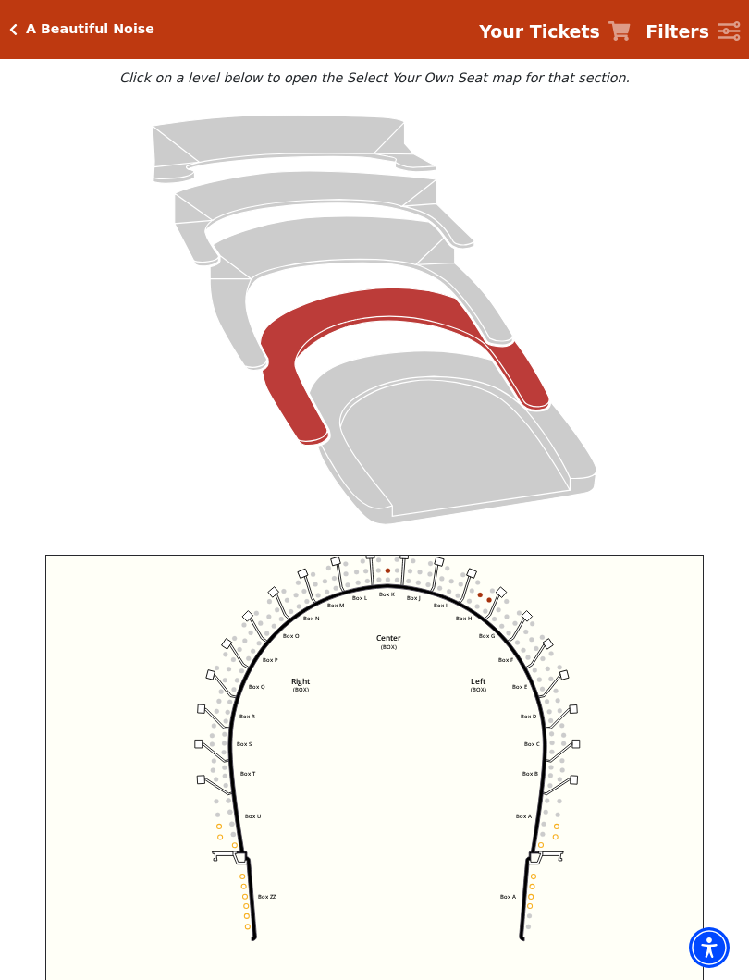
click at [491, 593] on circle at bounding box center [492, 590] width 5 height 5
click at [494, 590] on icon "Left (BOX) Right (BOX) Center (BOX) Box ZZ Box U Box T Box S Box R Box Q Box P …" at bounding box center [374, 791] width 658 height 473
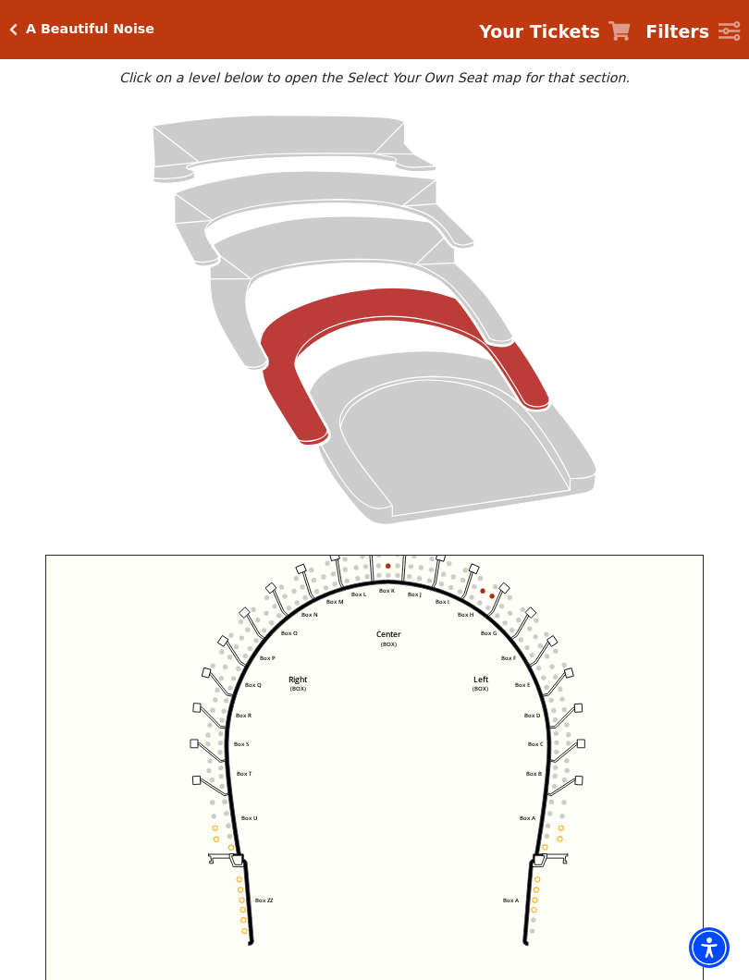
click at [497, 599] on icon "Left (BOX) Right (BOX) Center (BOX) Box ZZ Box U Box T Box S Box R Box Q Box P …" at bounding box center [374, 791] width 658 height 473
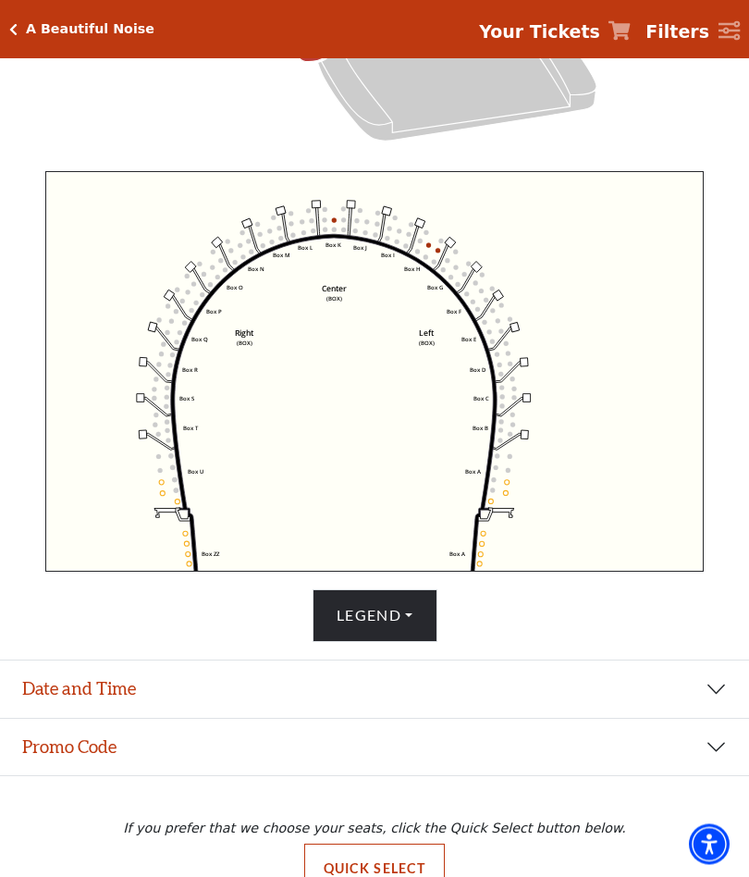
scroll to position [562, 0]
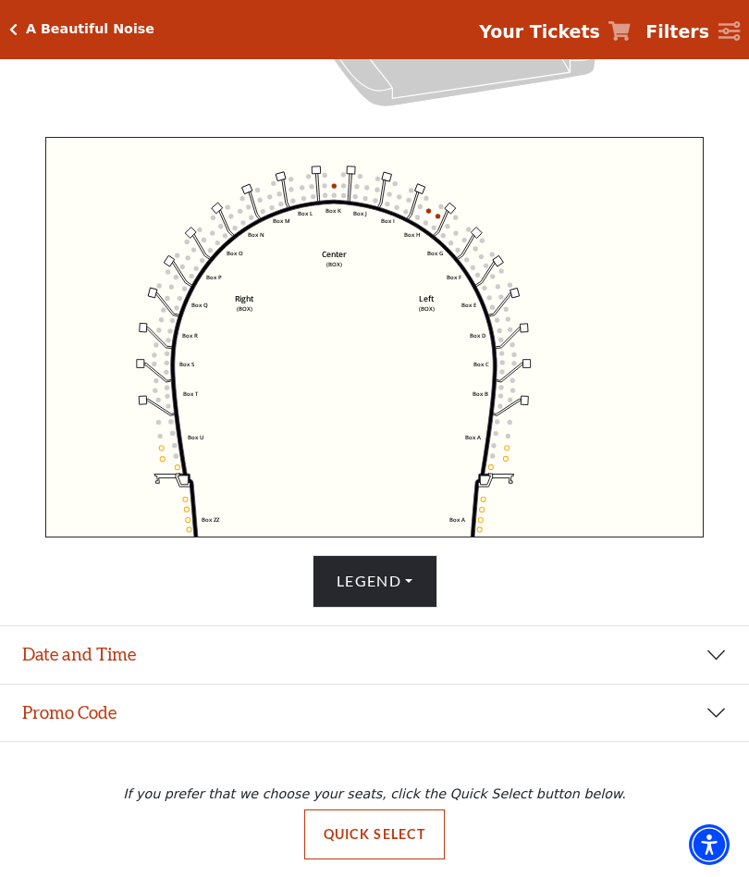
click at [718, 642] on button "Date and Time" at bounding box center [374, 654] width 749 height 57
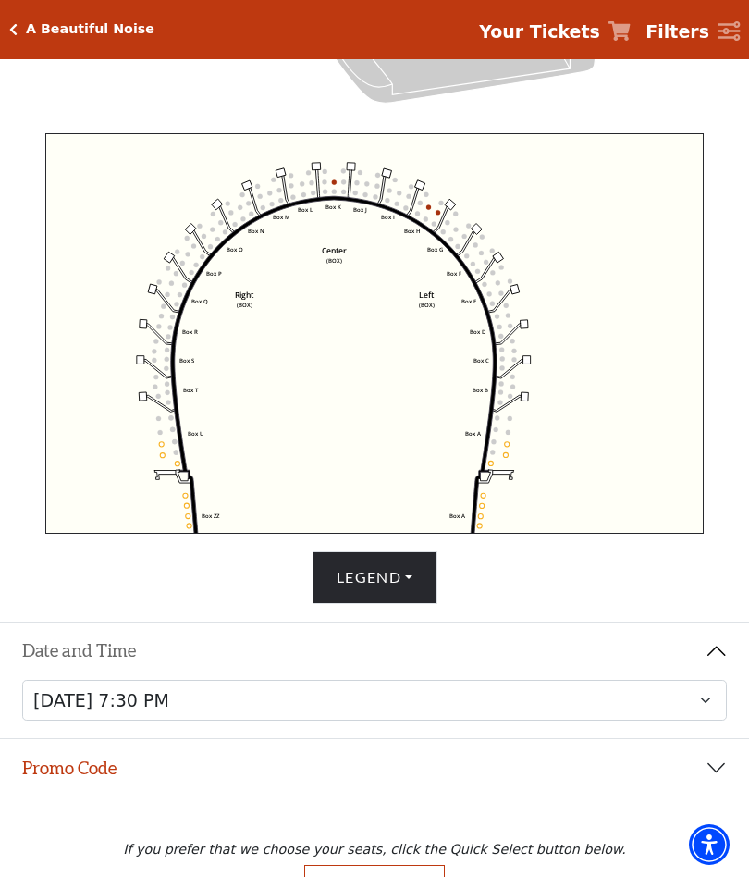
click at [712, 767] on button "Promo Code" at bounding box center [374, 767] width 749 height 57
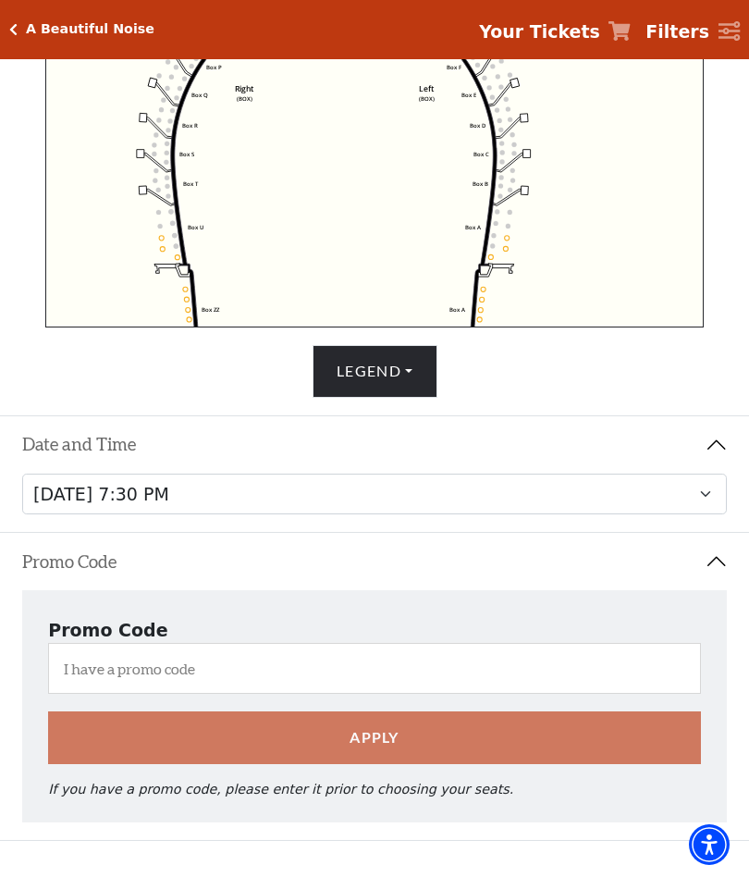
scroll to position [872, 0]
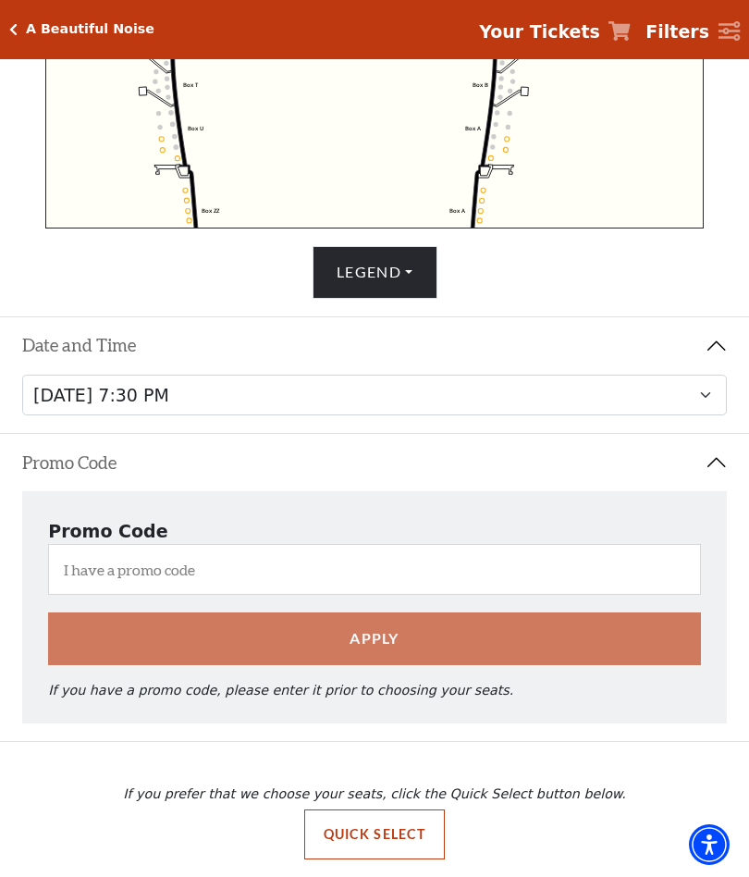
click at [414, 834] on button "Quick Select" at bounding box center [374, 834] width 141 height 50
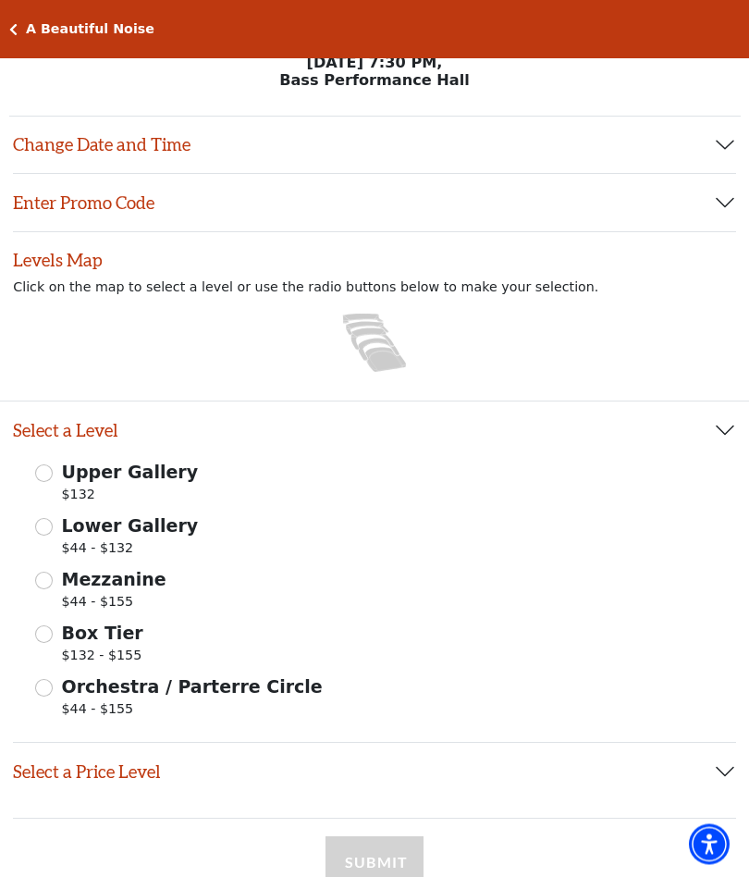
scroll to position [0, 0]
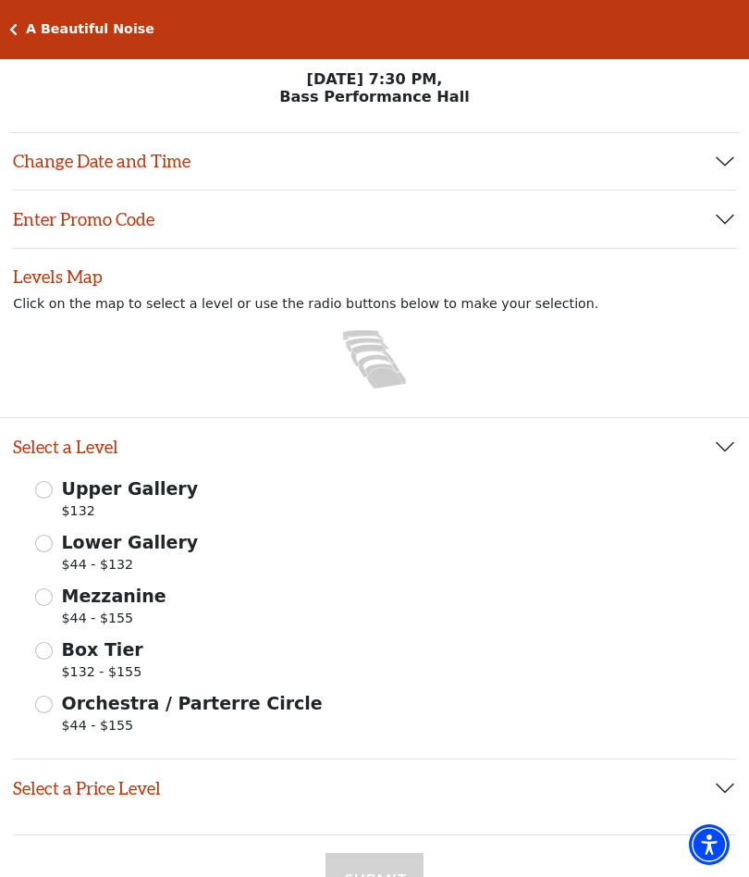
click at [718, 782] on button "Select a Price Level" at bounding box center [374, 787] width 723 height 57
click at [725, 782] on button "Select a Price Level" at bounding box center [374, 787] width 723 height 57
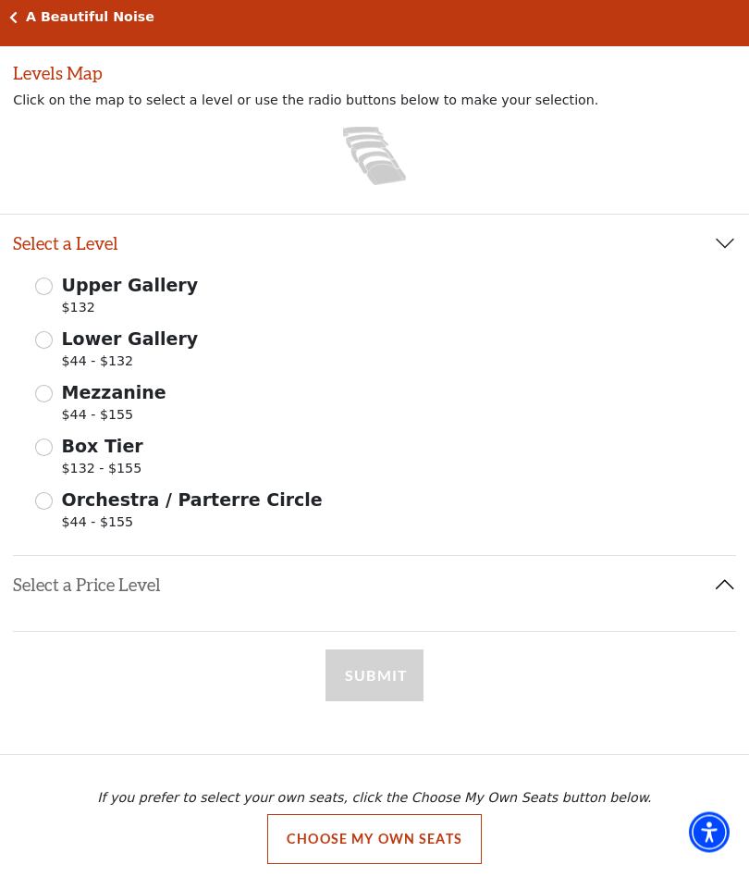
scroll to position [203, 0]
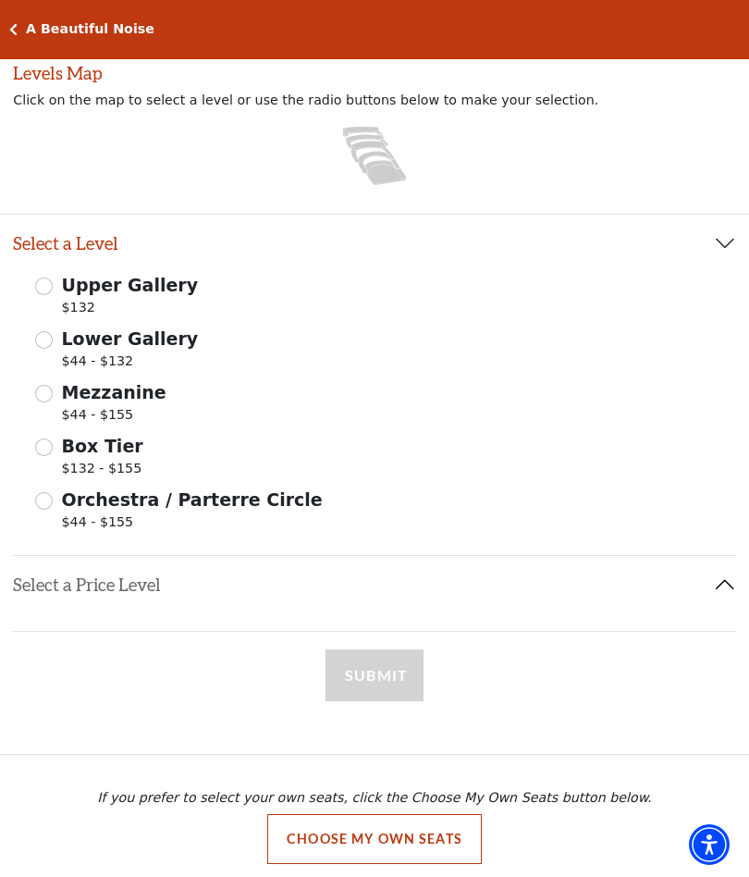
click at [44, 447] on input "Box Tier $132 - $155" at bounding box center [44, 447] width 18 height 18
radio input "true"
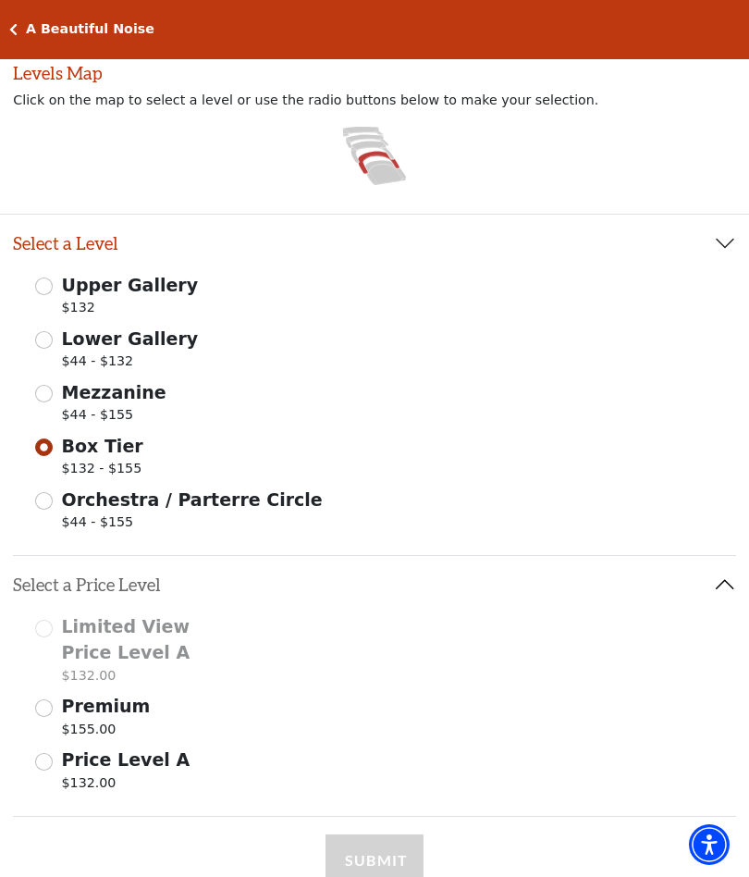
click at [42, 710] on input "Premium $155.00" at bounding box center [44, 708] width 18 height 18
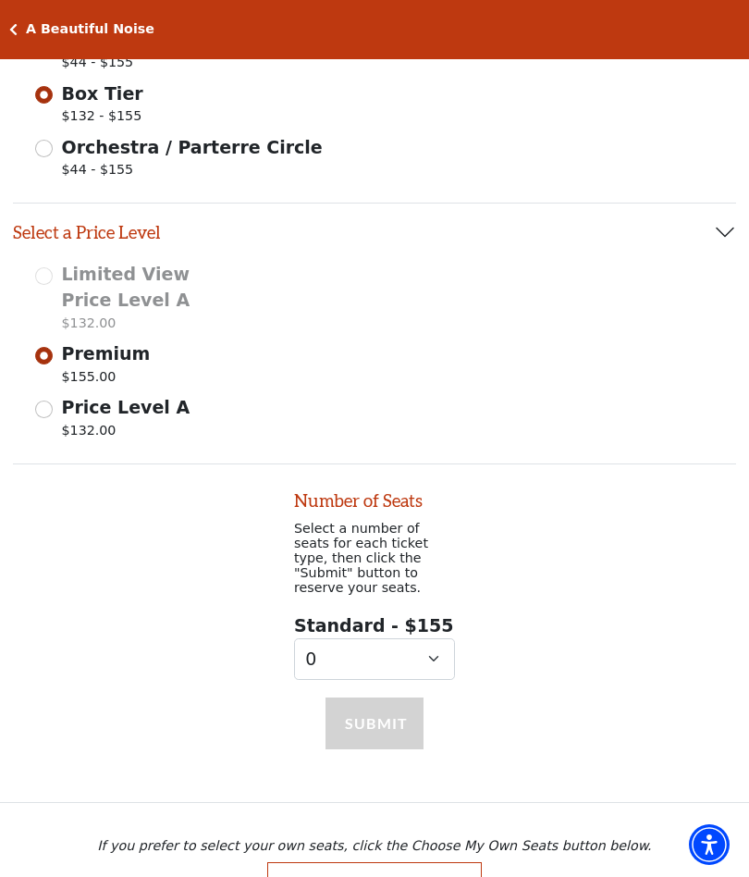
scroll to position [605, 0]
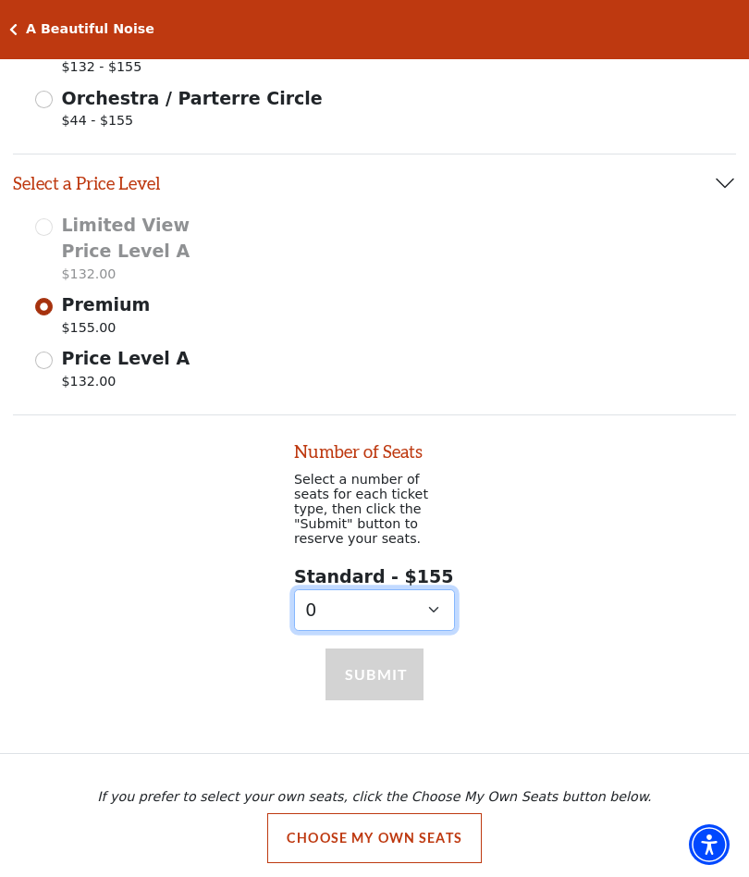
click at [423, 596] on select "0 1 2 3 4 5 6" at bounding box center [374, 610] width 161 height 42
select select "2"
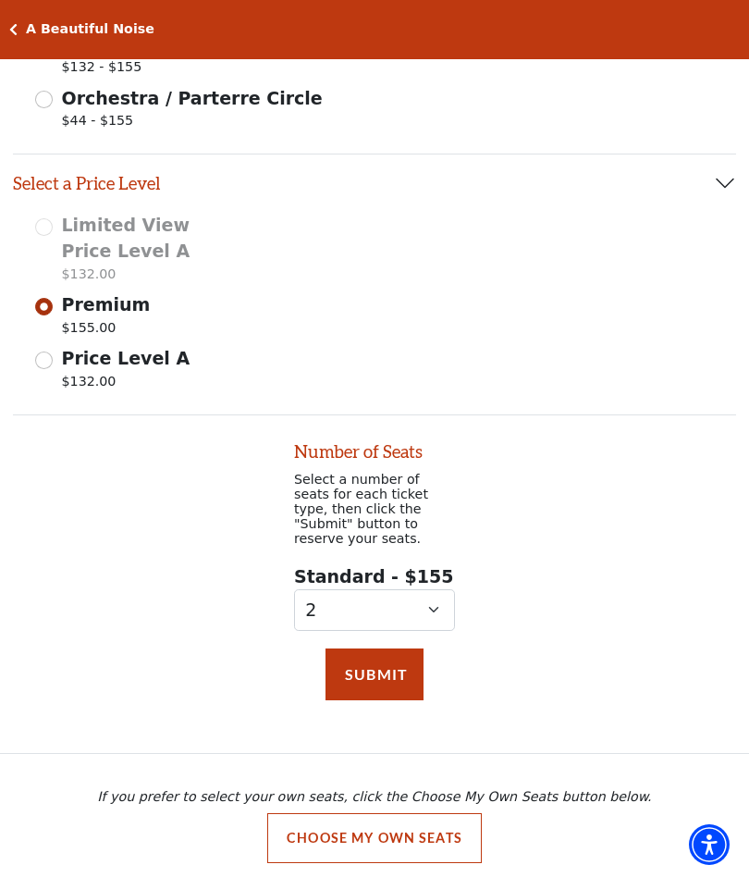
click at [395, 661] on button "Submit" at bounding box center [374, 674] width 98 height 52
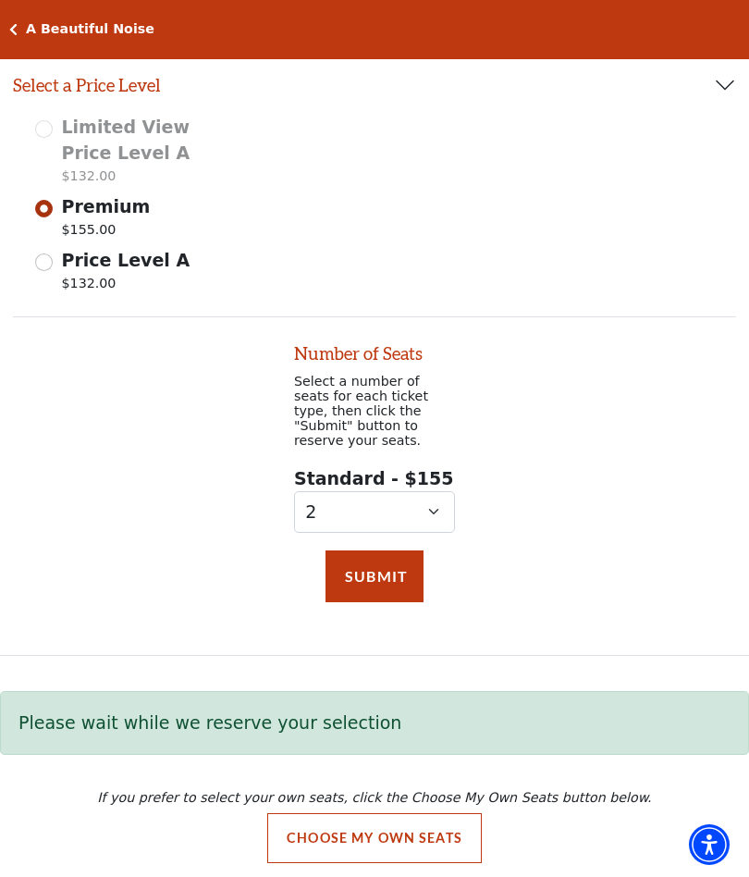
scroll to position [599, 0]
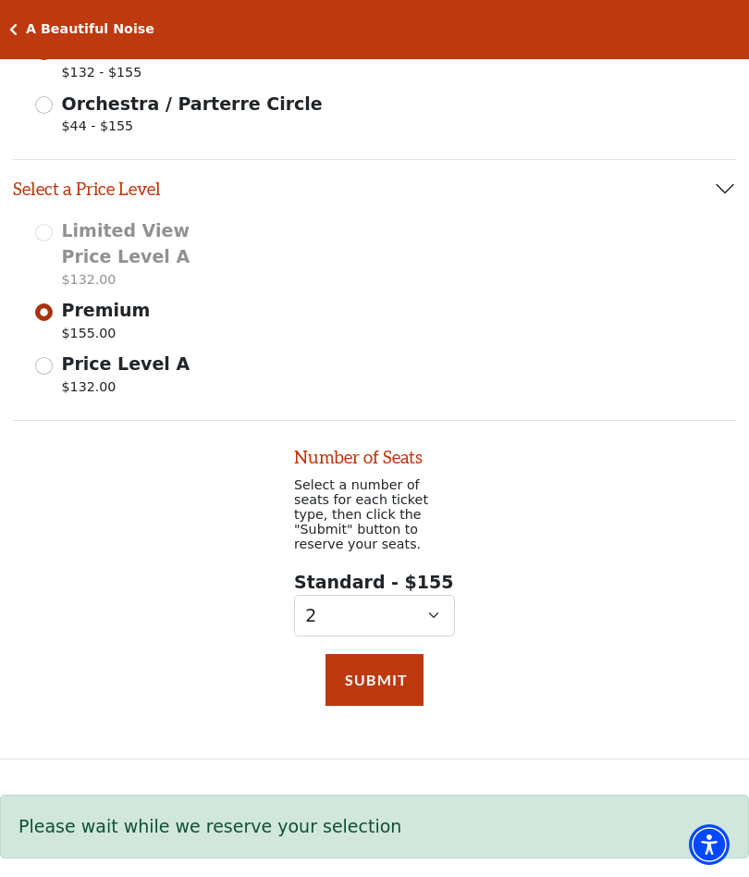
click at [383, 455] on h2 "Number of Seats" at bounding box center [374, 457] width 161 height 21
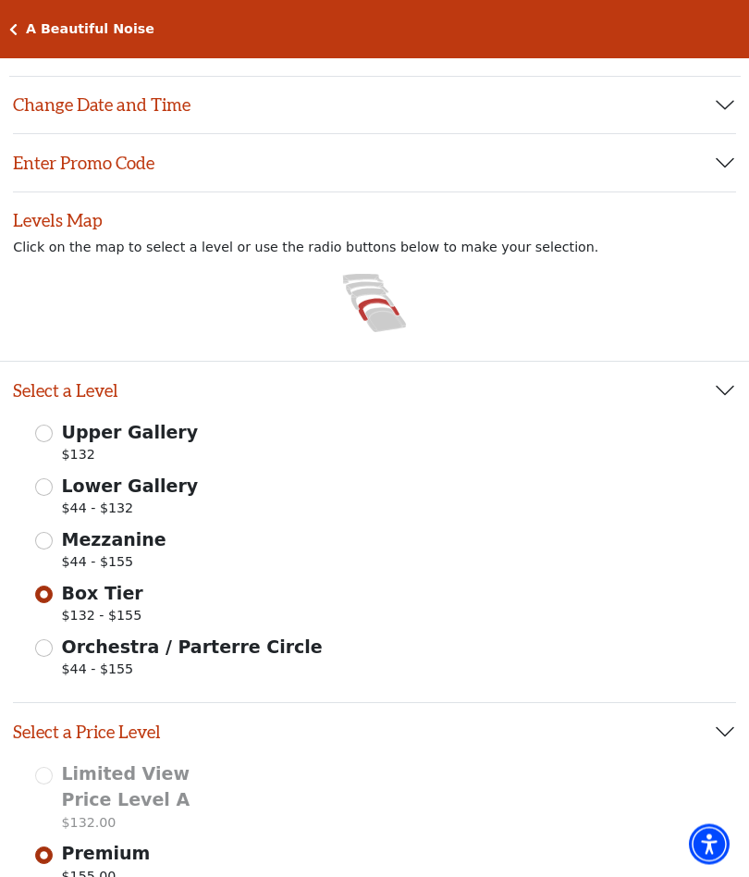
scroll to position [0, 0]
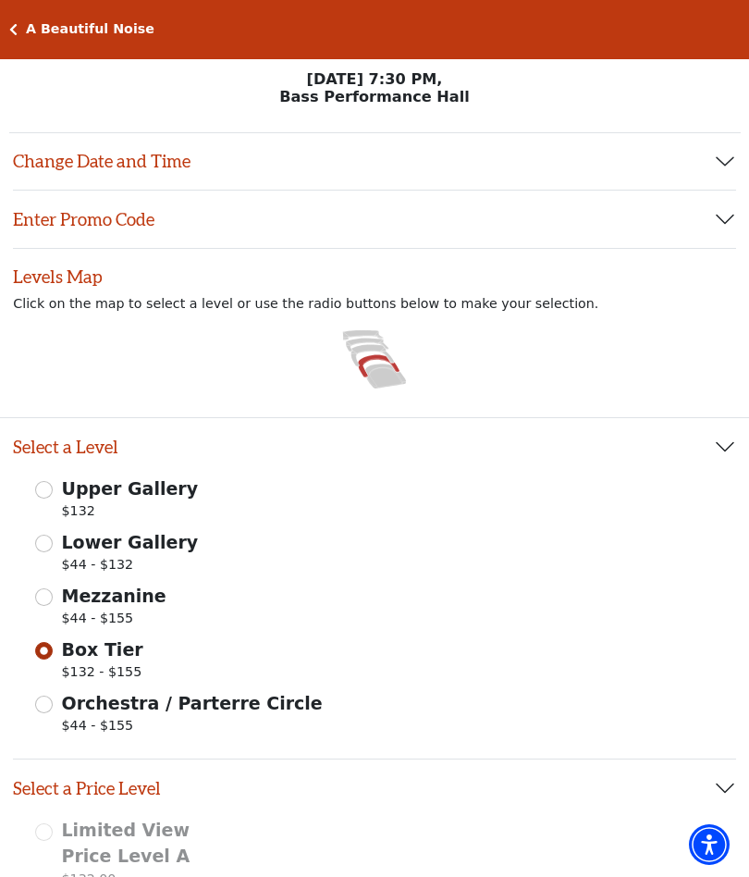
click at [720, 162] on button "Change Date and Time" at bounding box center [374, 161] width 723 height 57
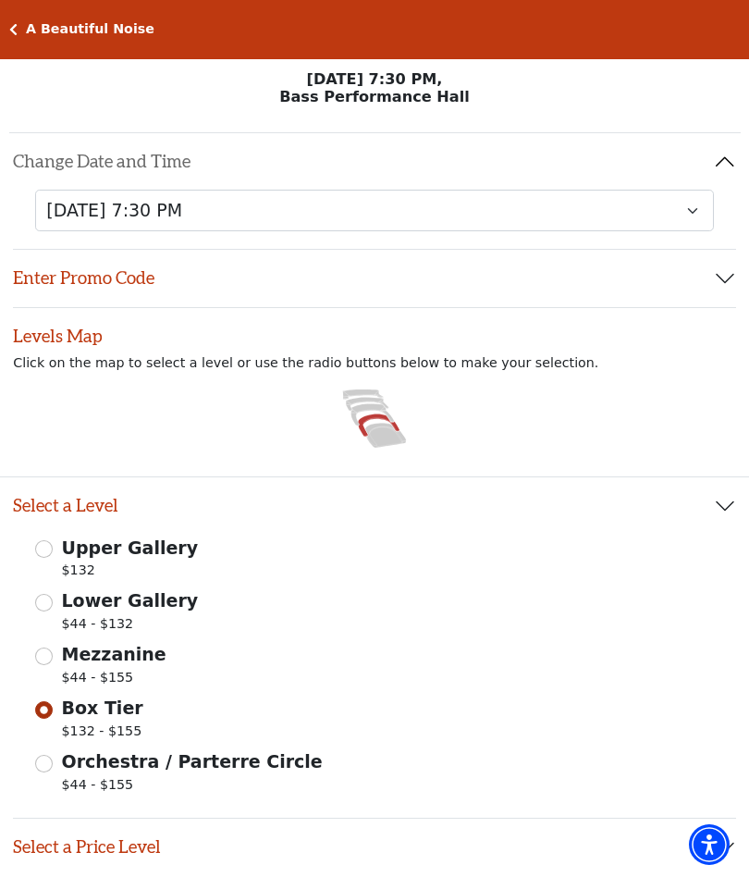
click at [733, 153] on button "Change Date and Time" at bounding box center [374, 161] width 723 height 57
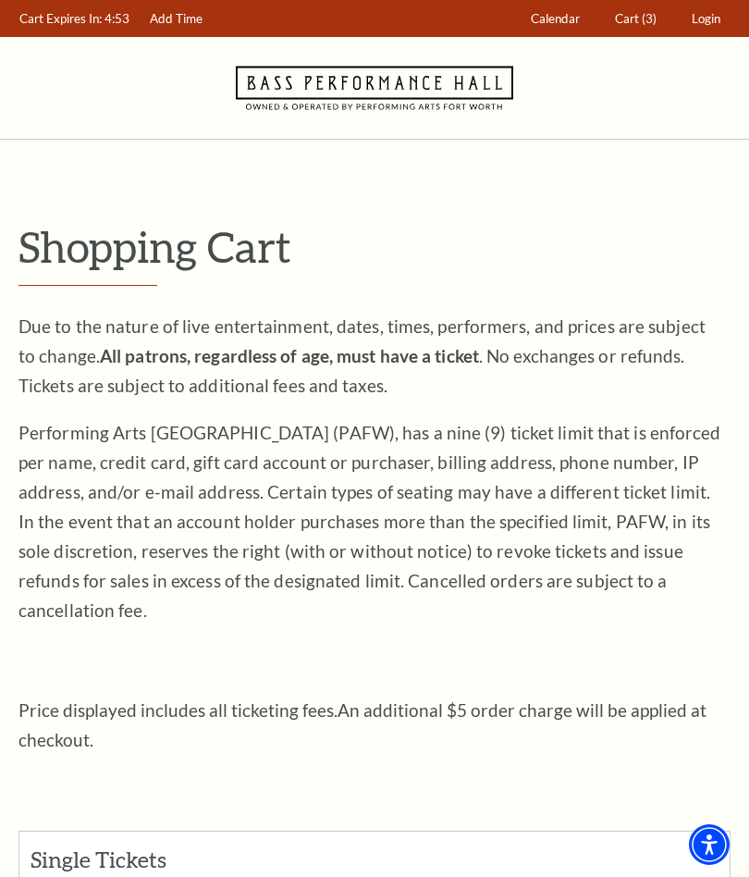
click at [629, 35] on link "Cart (3)" at bounding box center [636, 19] width 59 height 36
click at [635, 23] on span "Cart" at bounding box center [627, 18] width 24 height 15
click at [641, 31] on link "Cart (3)" at bounding box center [636, 19] width 59 height 36
click at [636, 34] on link "Cart (3)" at bounding box center [636, 19] width 59 height 36
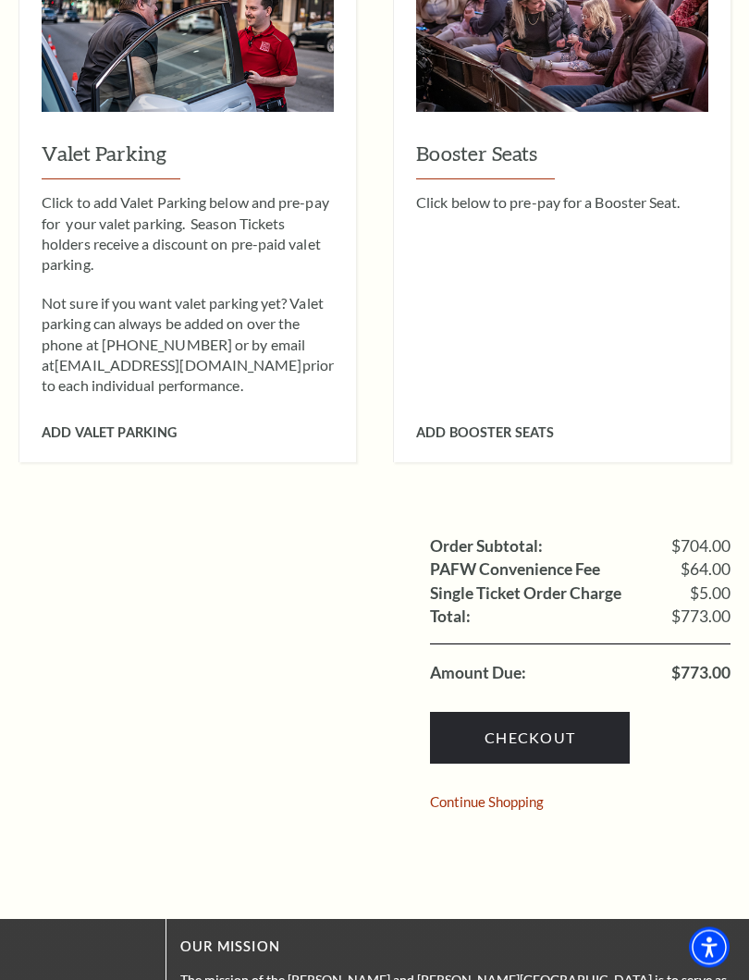
scroll to position [1120, 0]
click at [578, 561] on label "PAFW Convenience Fee" at bounding box center [515, 569] width 170 height 17
click at [711, 561] on span "$64.00" at bounding box center [706, 569] width 50 height 17
click at [707, 561] on span "$64.00" at bounding box center [706, 569] width 50 height 17
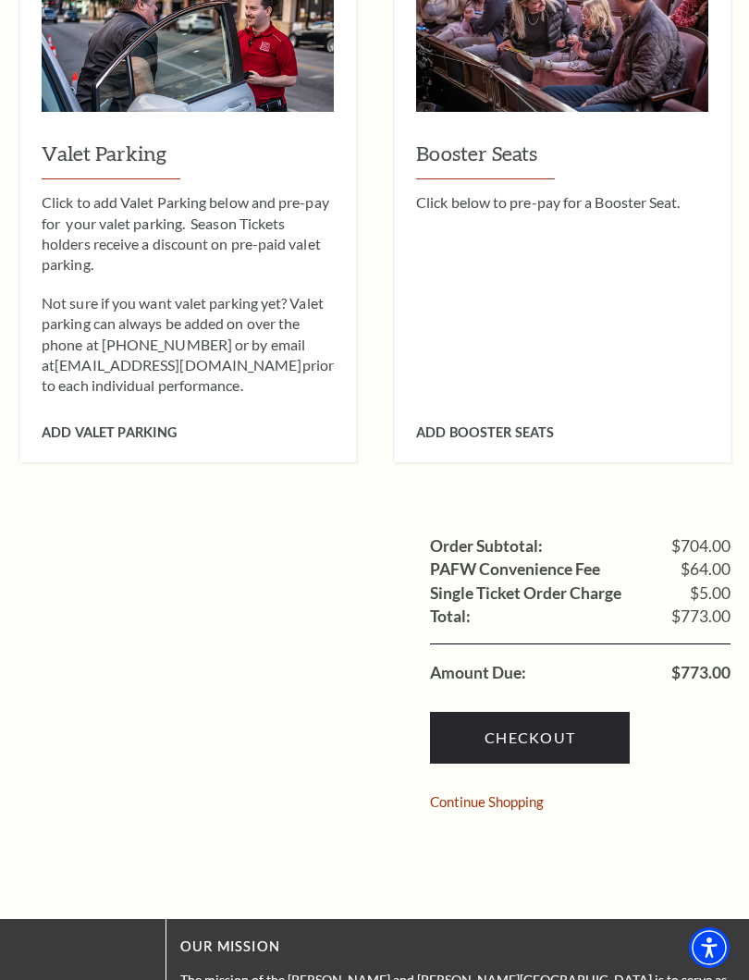
click at [702, 538] on span "$704.00" at bounding box center [700, 546] width 59 height 17
click at [548, 561] on label "PAFW Convenience Fee" at bounding box center [515, 569] width 170 height 17
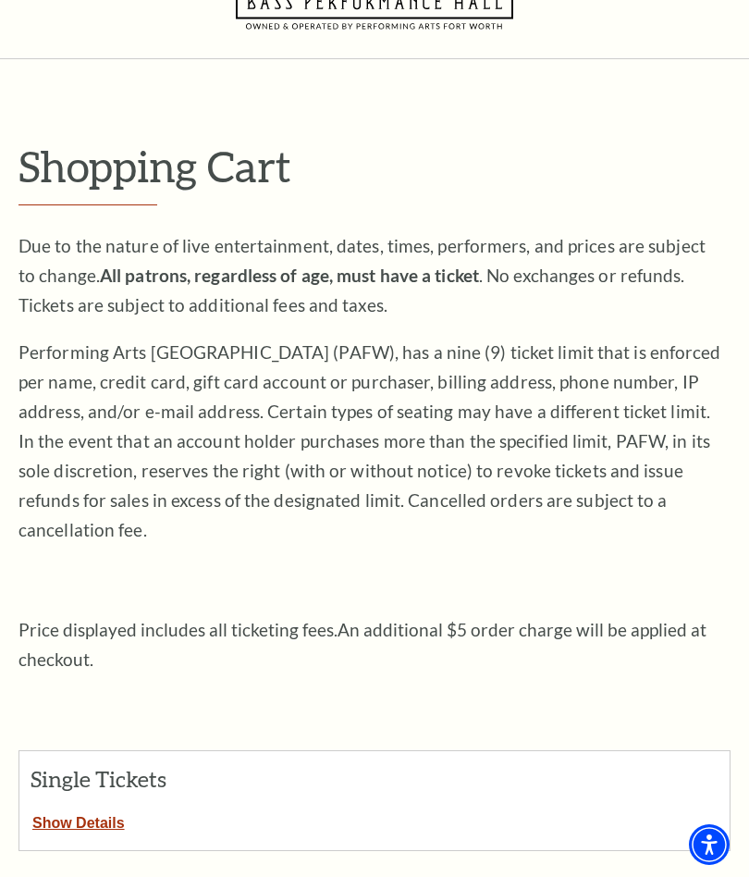
scroll to position [0, 0]
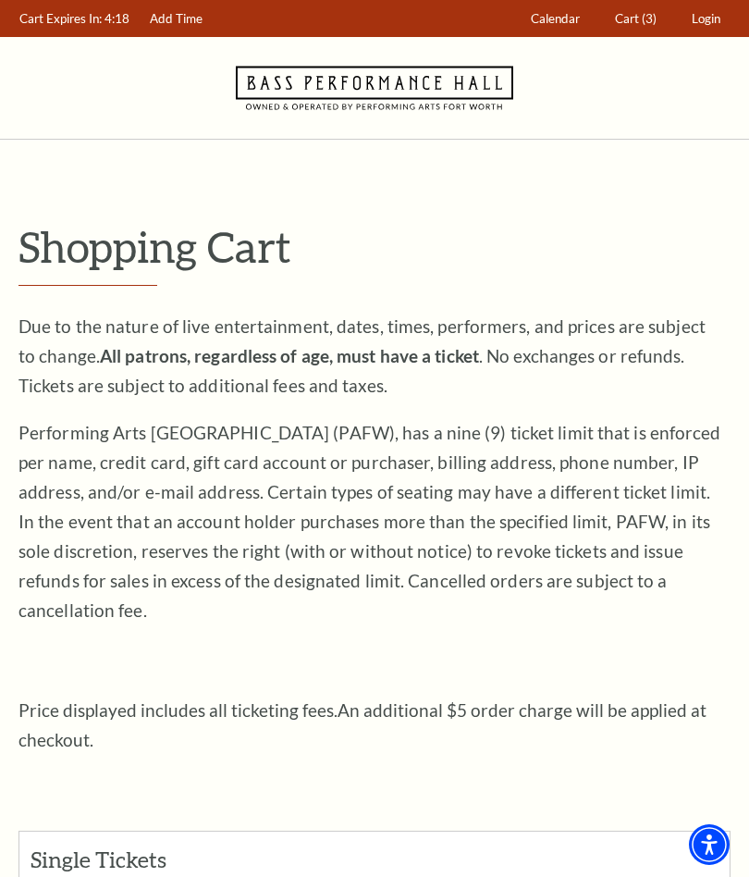
click at [648, 19] on span "(3)" at bounding box center [649, 18] width 15 height 15
click at [645, 36] on link "Cart (3)" at bounding box center [636, 19] width 59 height 36
click at [633, 23] on span "Cart" at bounding box center [627, 18] width 24 height 15
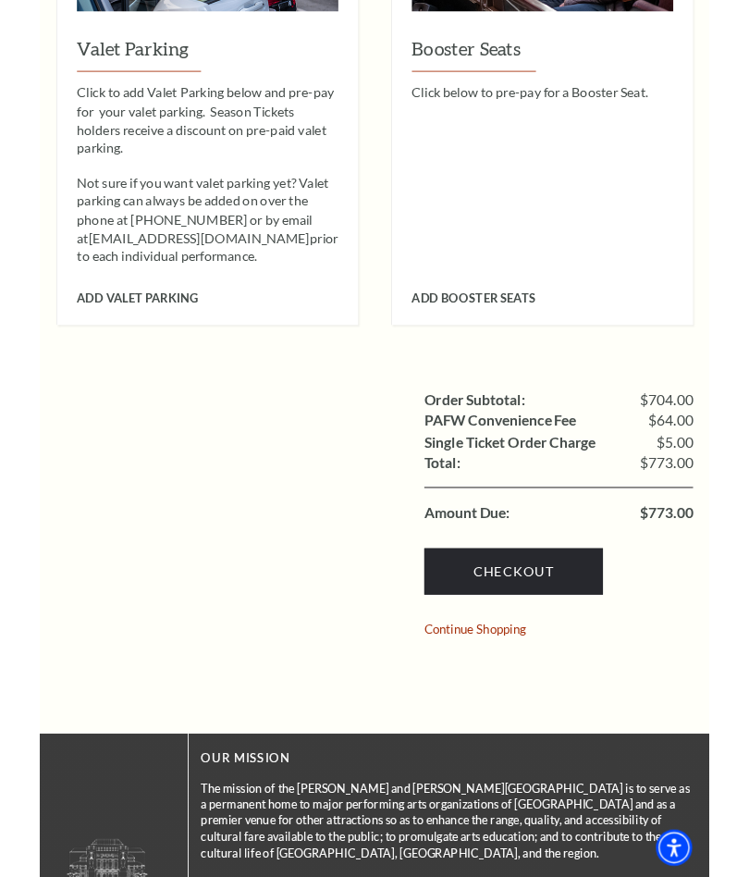
scroll to position [1219, 0]
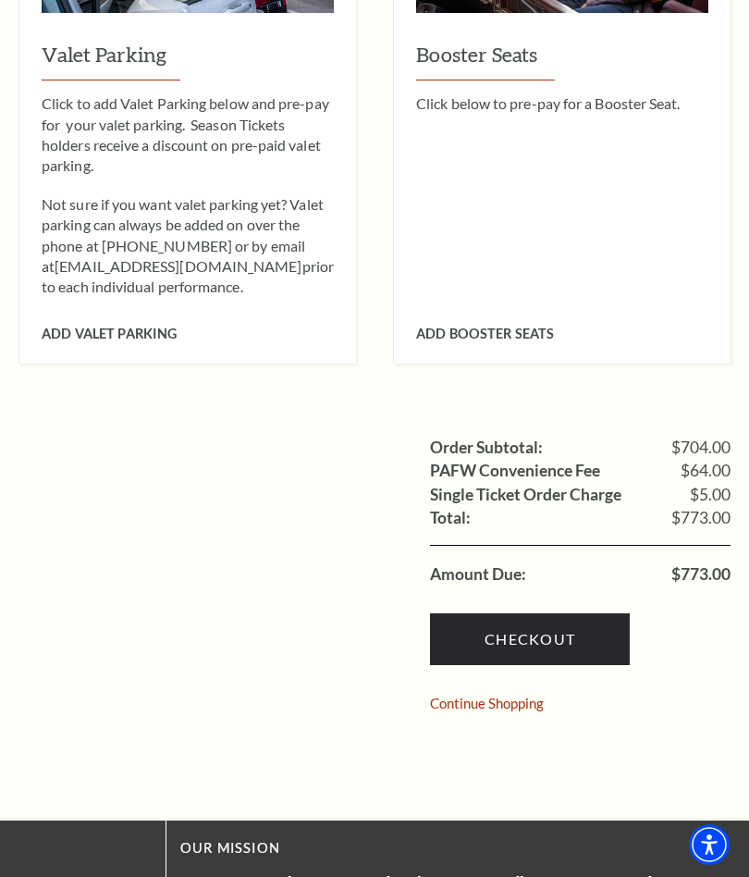
click at [542, 696] on link "Continue Shopping" at bounding box center [487, 703] width 114 height 14
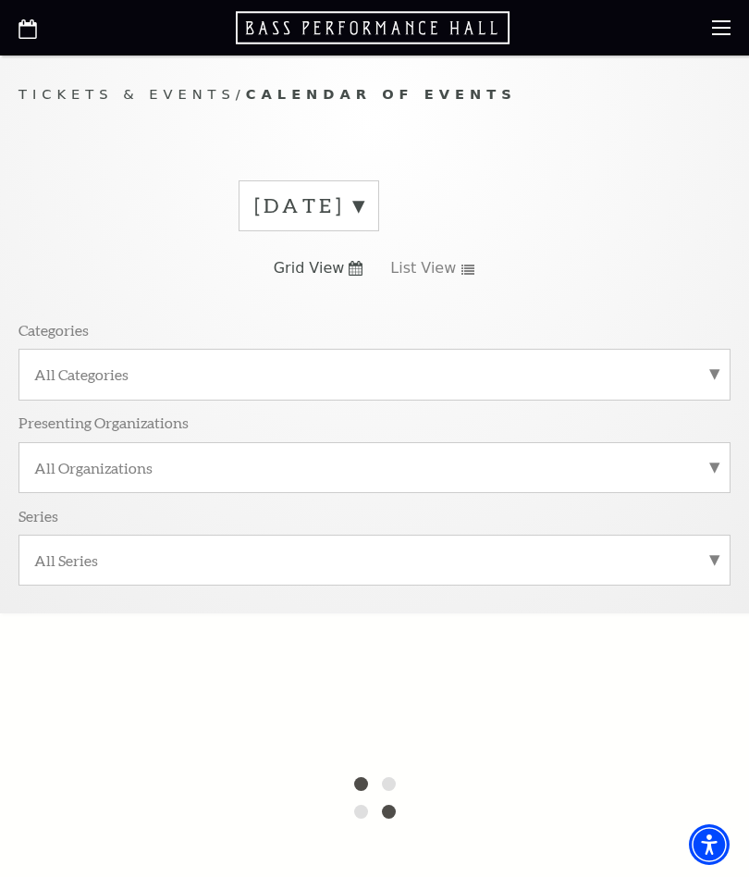
click at [745, 678] on div at bounding box center [374, 798] width 749 height 370
click at [718, 35] on use at bounding box center [721, 27] width 18 height 15
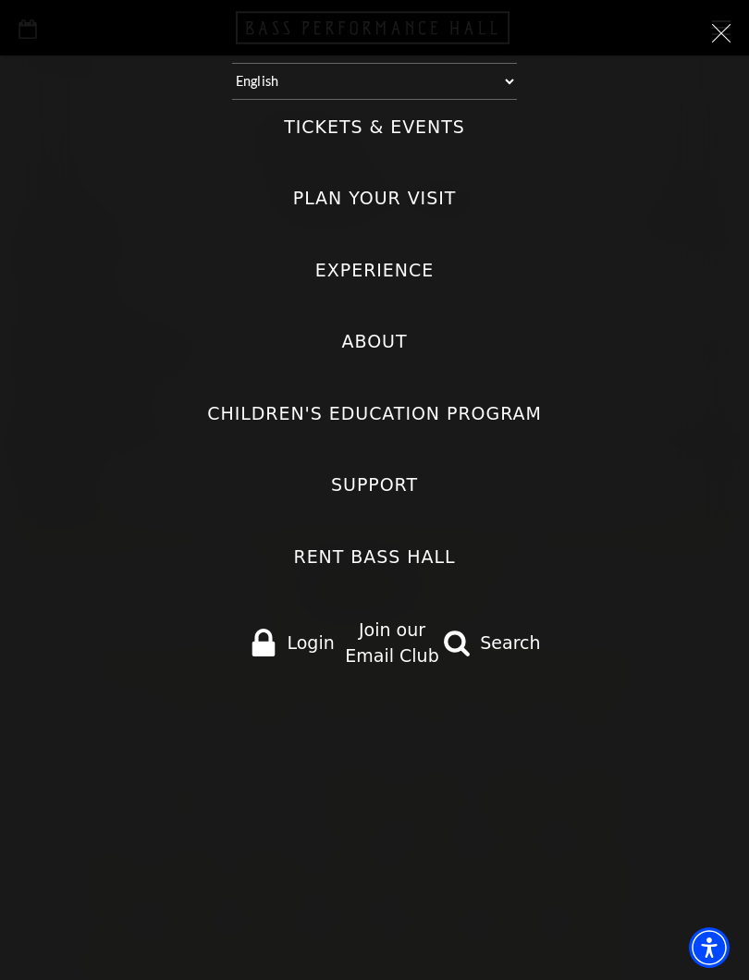
click at [730, 41] on icon at bounding box center [721, 33] width 18 height 18
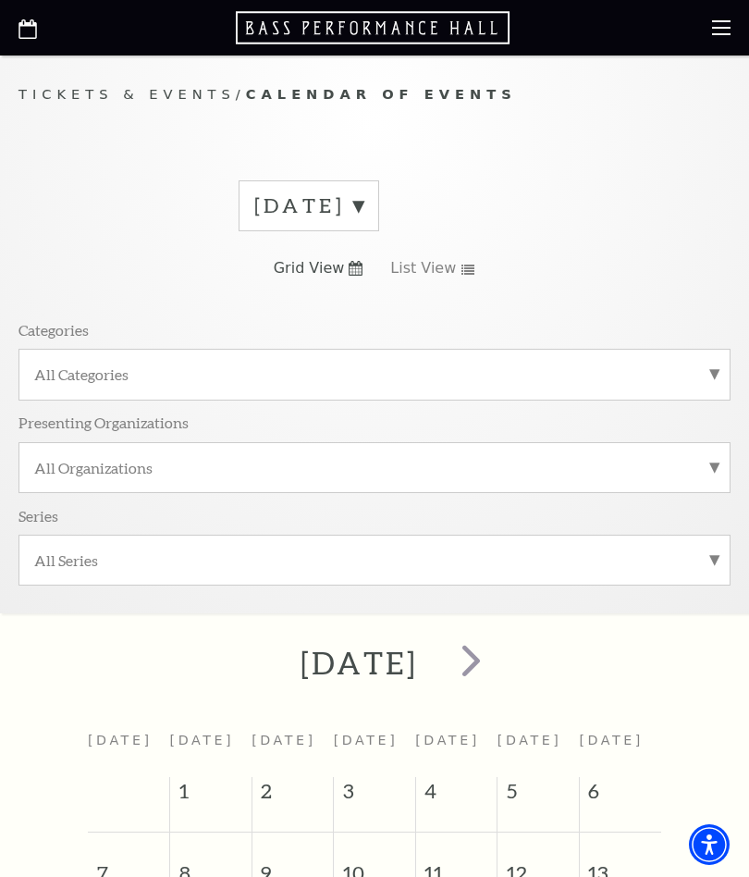
click at [714, 33] on use at bounding box center [721, 27] width 18 height 15
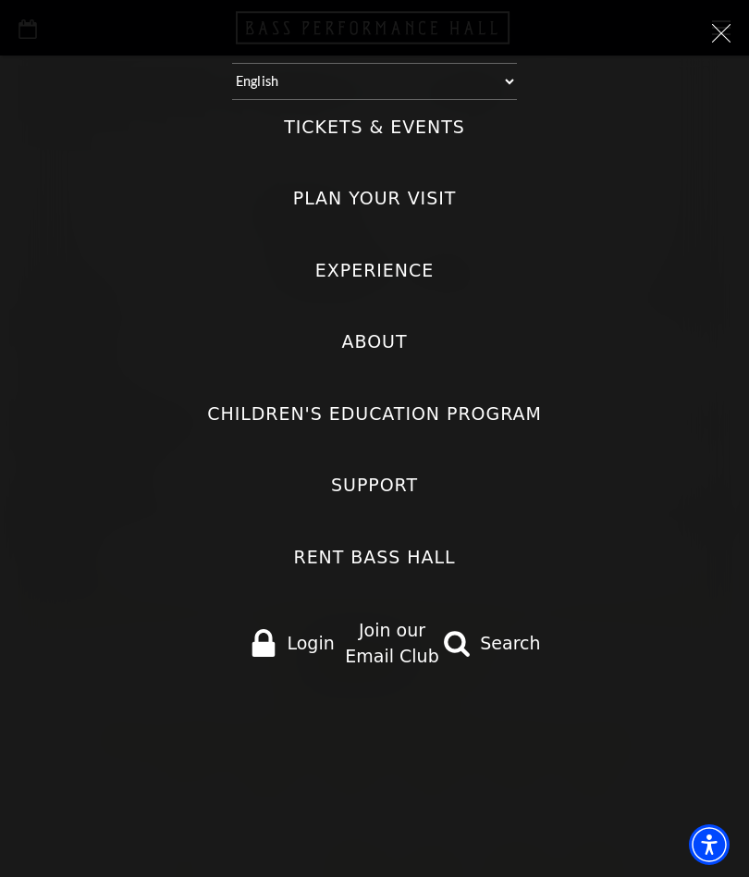
click at [712, 42] on icon at bounding box center [721, 33] width 18 height 18
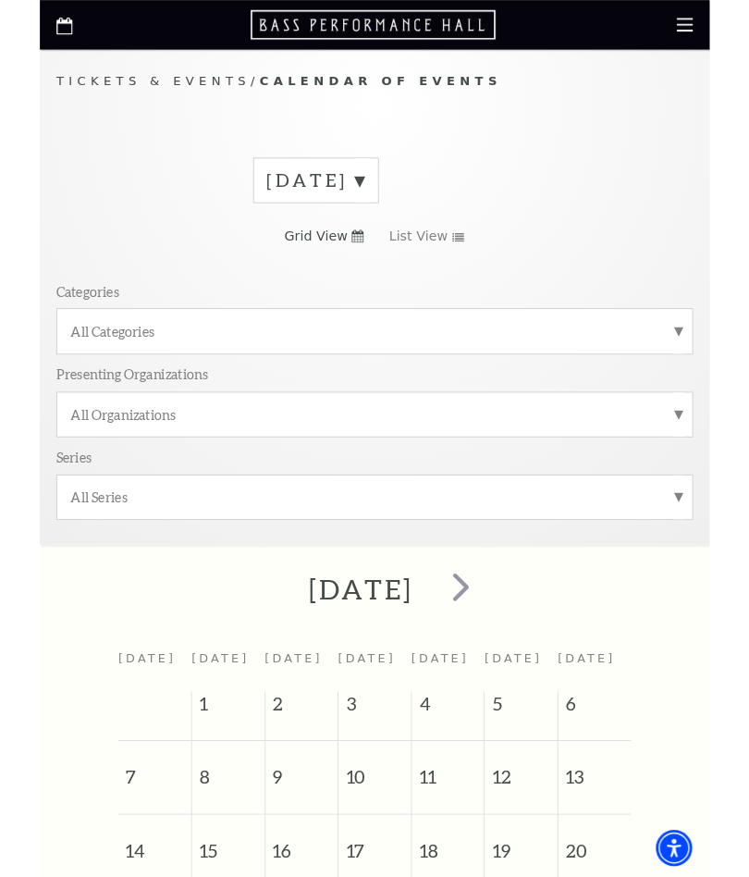
scroll to position [55, 0]
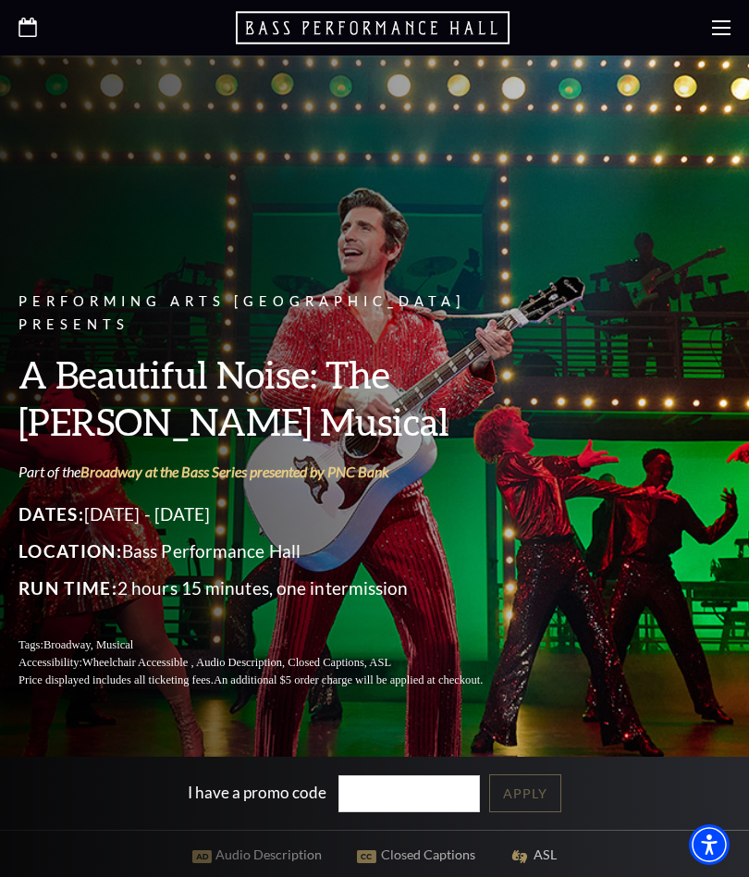
click at [34, 27] on icon "Open this option" at bounding box center [27, 27] width 18 height 19
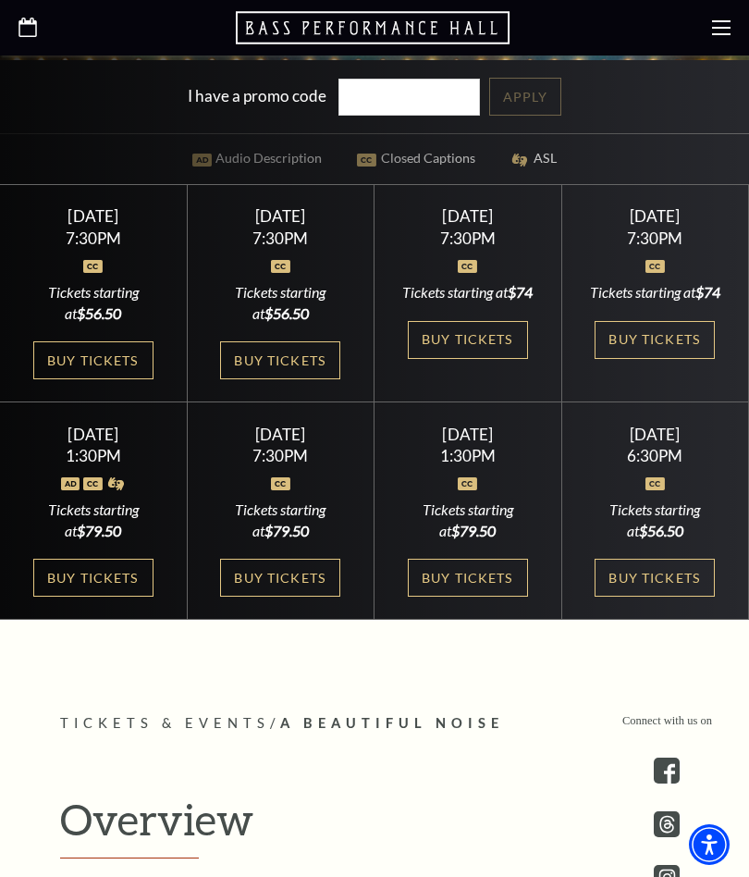
scroll to position [694, 0]
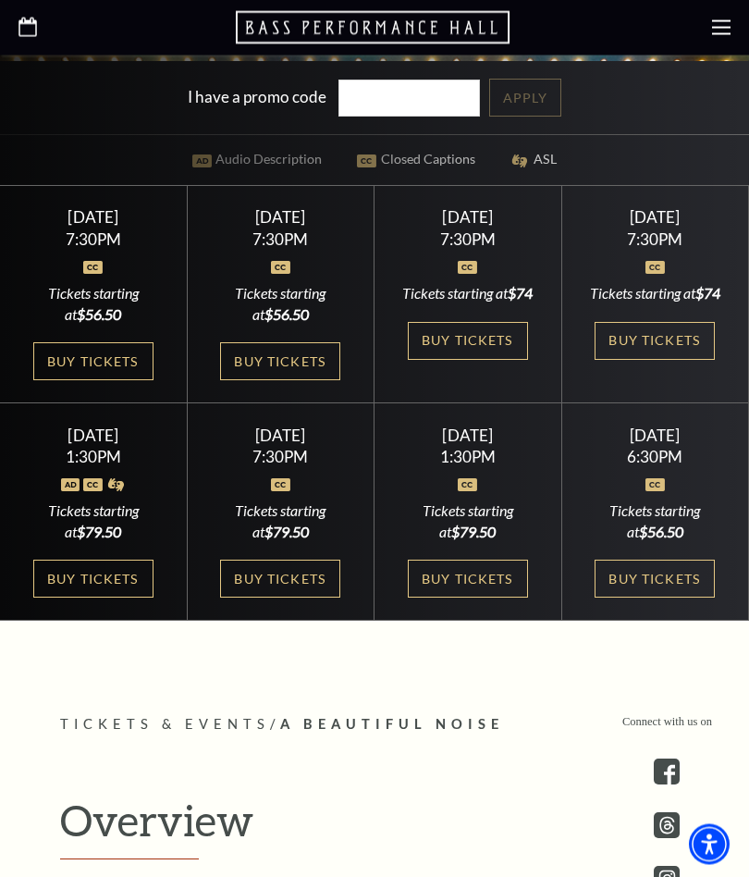
click at [500, 356] on link "Buy Tickets" at bounding box center [468, 342] width 120 height 38
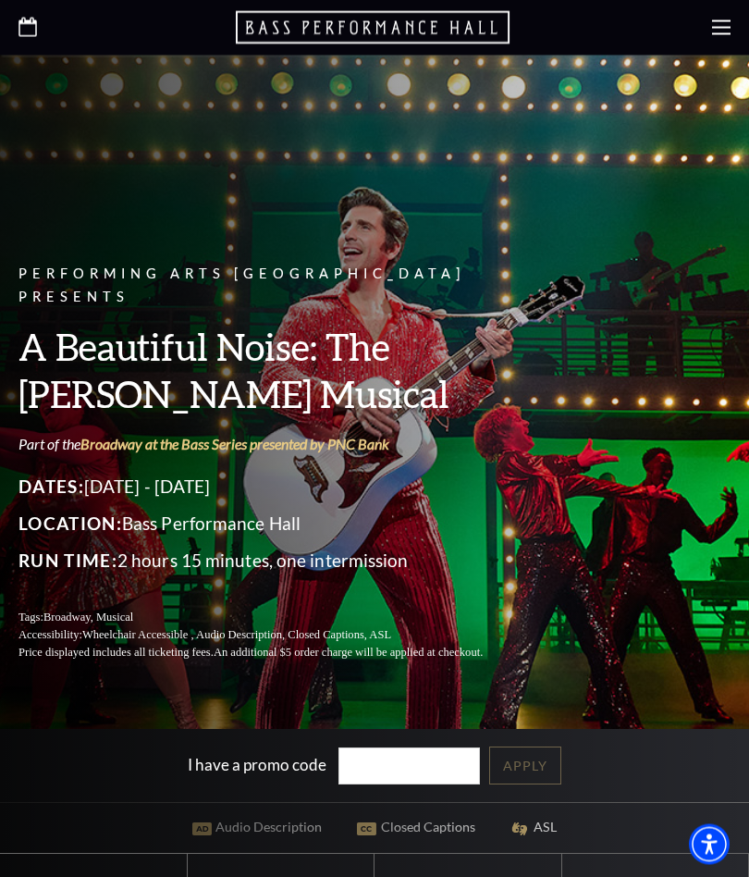
scroll to position [0, 0]
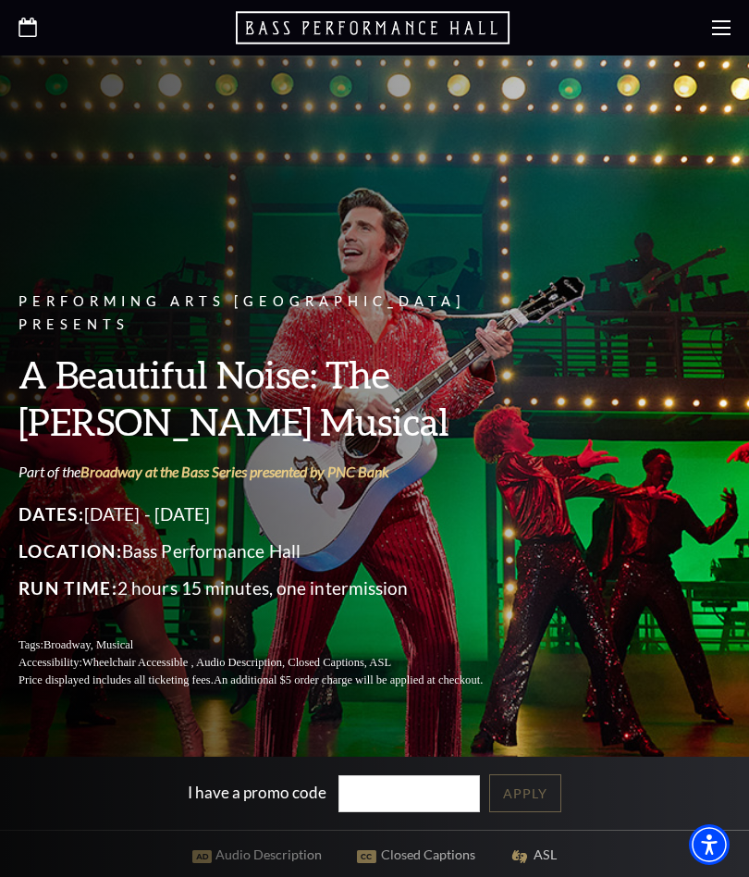
click at [719, 23] on icon at bounding box center [721, 27] width 18 height 18
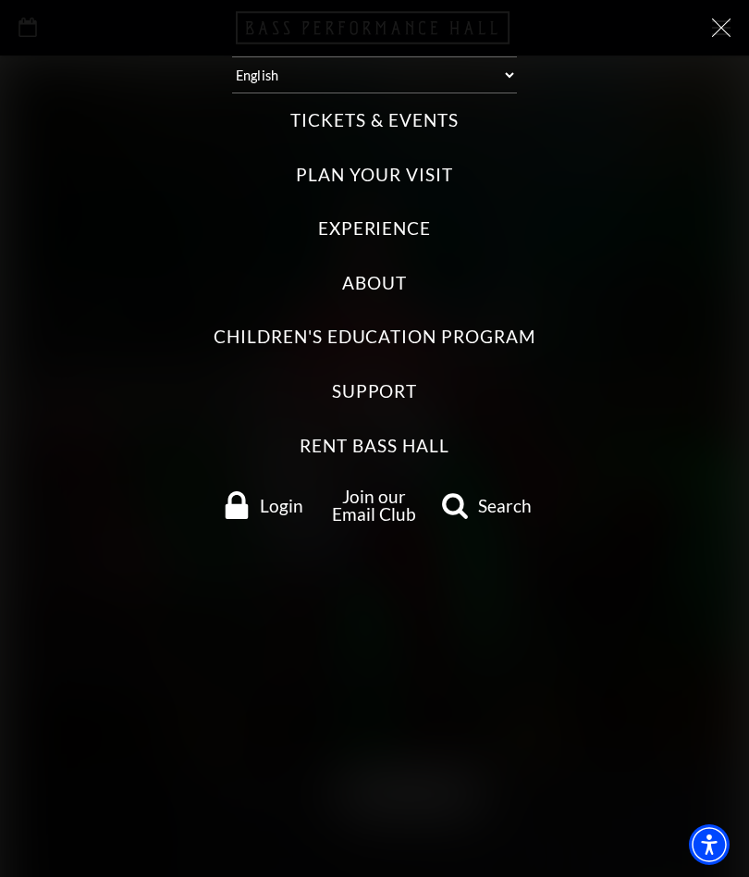
click at [411, 119] on label "Tickets & Events" at bounding box center [373, 120] width 167 height 25
click at [0, 0] on Events "Tickets & Events" at bounding box center [0, 0] width 0 height 0
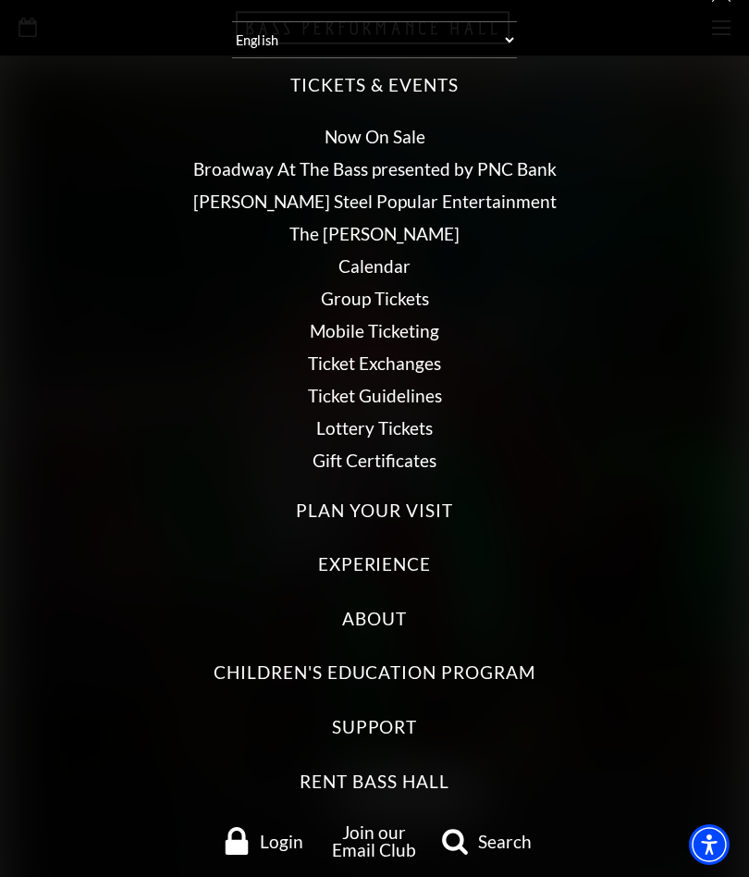
scroll to position [28, 0]
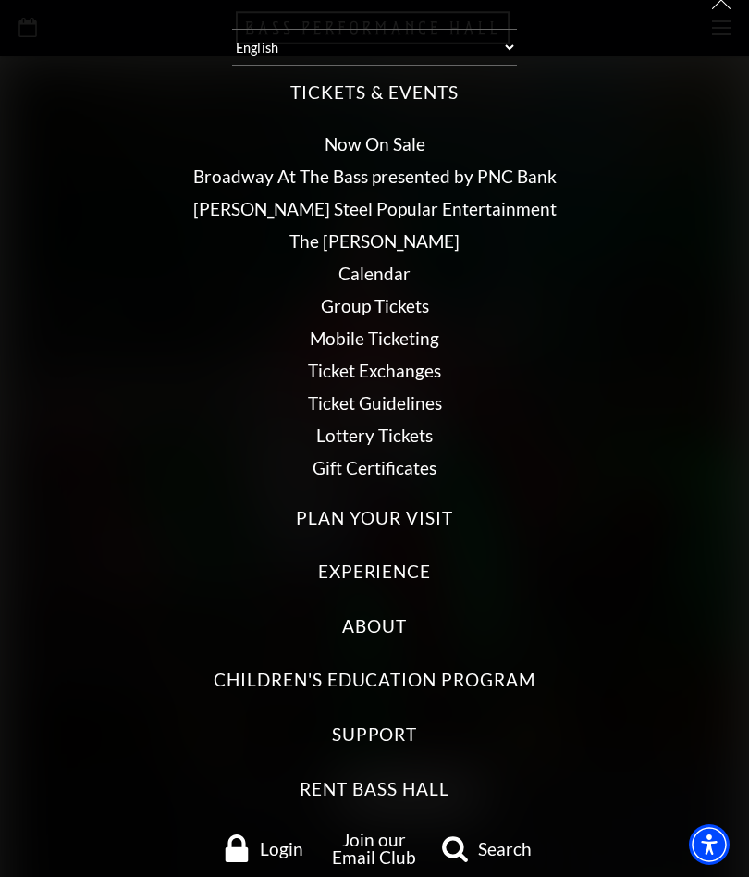
click at [419, 360] on link "Ticket Exchanges" at bounding box center [374, 370] width 133 height 21
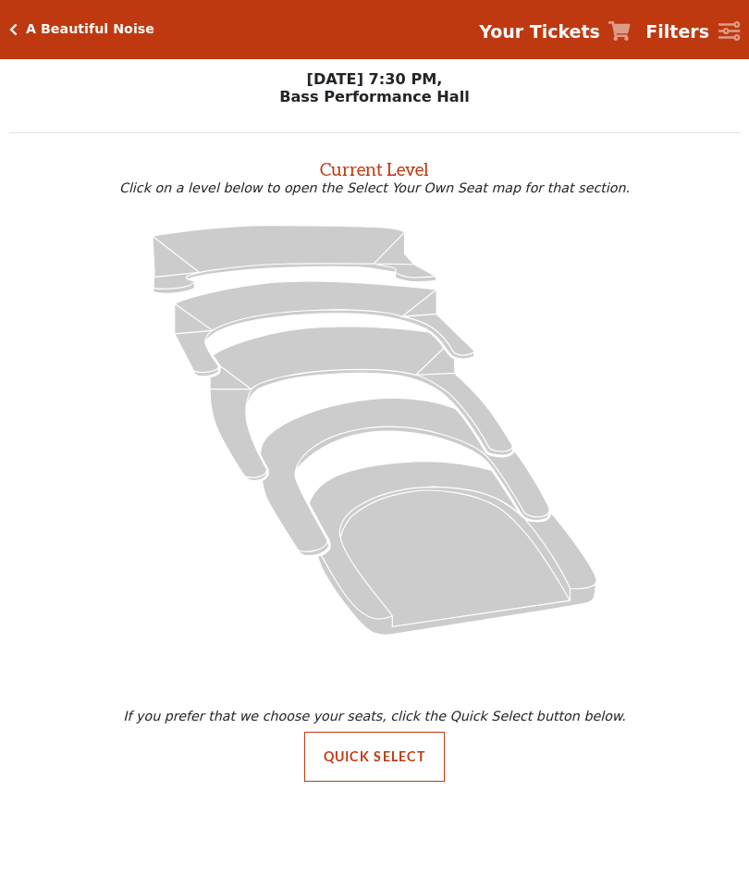
click at [515, 369] on icon at bounding box center [375, 430] width 688 height 435
click at [600, 29] on strong "Your Tickets" at bounding box center [539, 31] width 121 height 20
click at [612, 34] on link "Your Tickets" at bounding box center [555, 31] width 152 height 27
click at [600, 31] on strong "Your Tickets" at bounding box center [539, 31] width 121 height 20
click at [625, 26] on icon "Your Tickets" at bounding box center [619, 30] width 22 height 19
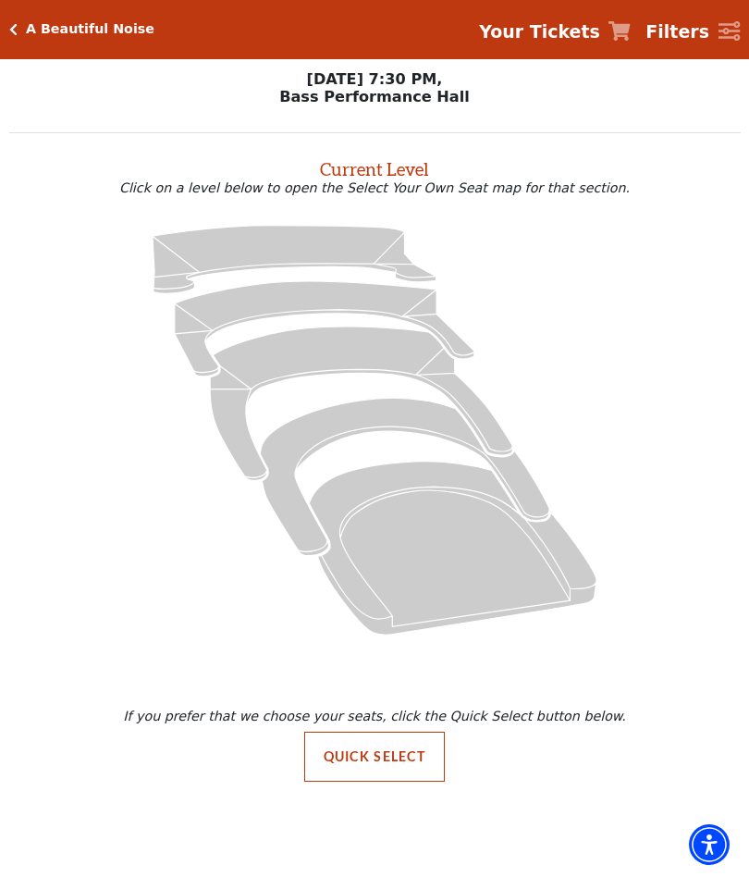
click at [614, 40] on link "Your Tickets" at bounding box center [555, 31] width 152 height 27
click at [630, 26] on icon "Your Tickets" at bounding box center [619, 30] width 22 height 19
click at [407, 407] on icon "Box Tier - Seats Available: 17" at bounding box center [404, 476] width 289 height 157
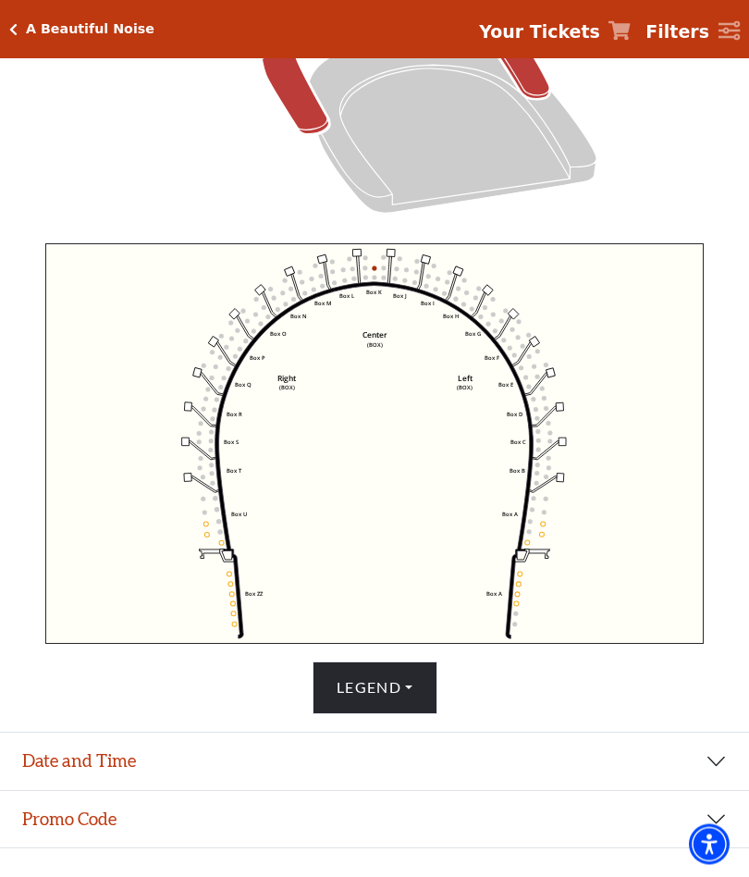
scroll to position [562, 0]
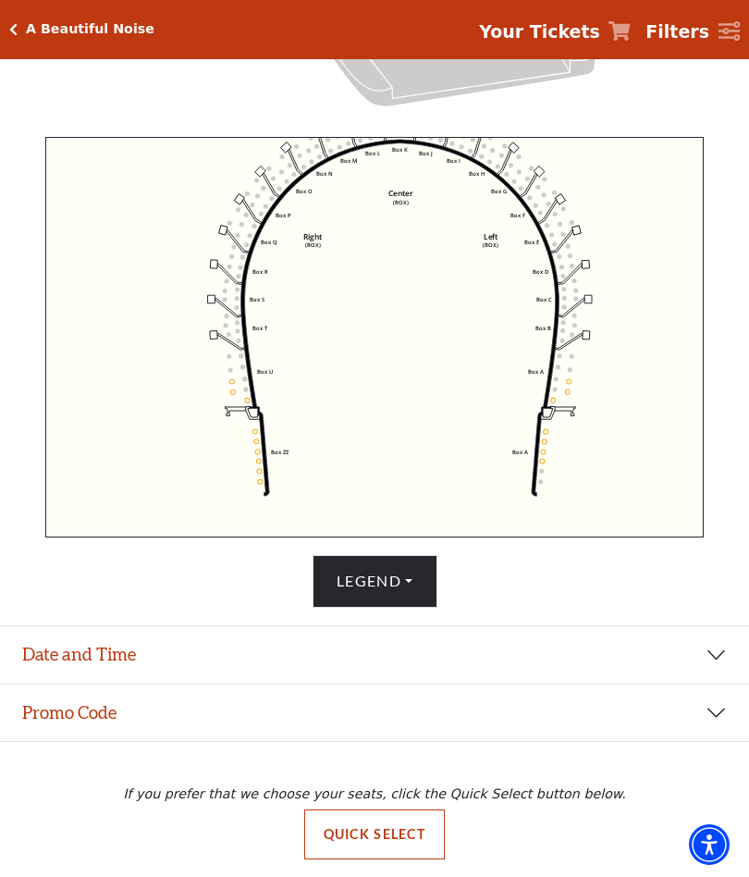
click at [715, 28] on link "Filters" at bounding box center [692, 31] width 94 height 27
click at [631, 39] on icon "Your Tickets" at bounding box center [619, 30] width 22 height 19
click at [619, 35] on icon "Your Tickets" at bounding box center [619, 30] width 22 height 19
click at [737, 178] on div "Current Level Box Tier Click on a level below to open the Select Your Own Seat …" at bounding box center [374, 91] width 731 height 1033
click at [631, 43] on div "Your Tickets" at bounding box center [619, 32] width 22 height 22
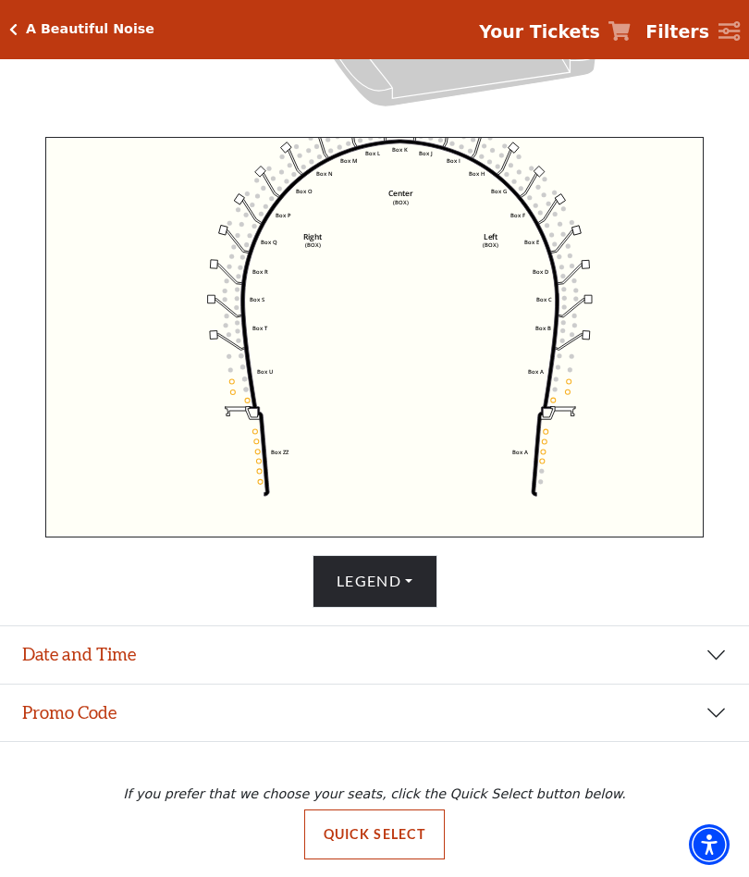
click at [631, 26] on icon "Your Tickets" at bounding box center [619, 30] width 22 height 19
click at [631, 31] on icon "Your Tickets" at bounding box center [619, 30] width 22 height 19
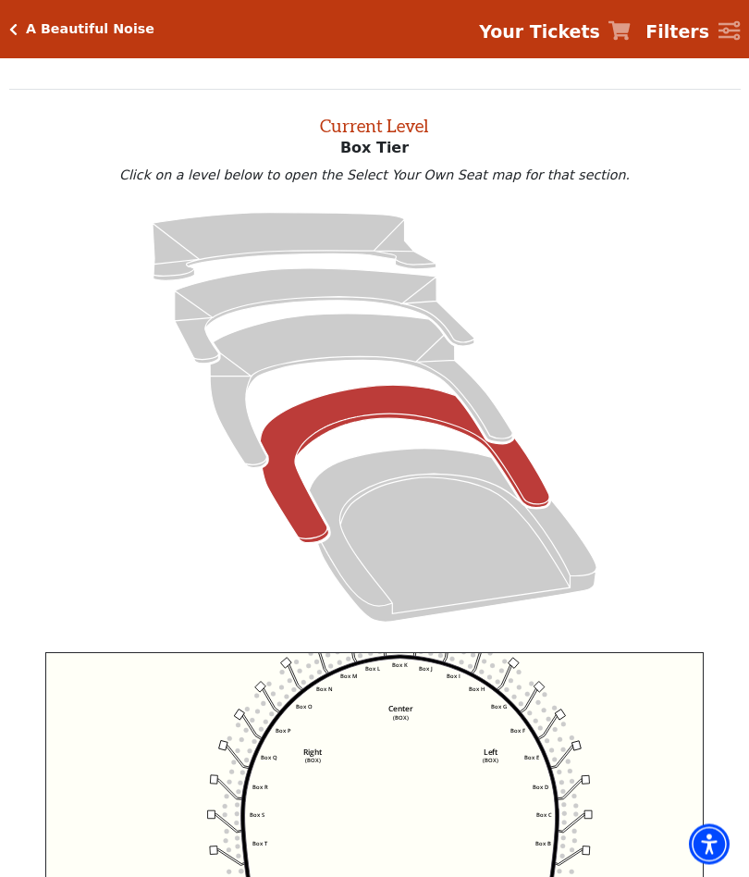
scroll to position [0, 0]
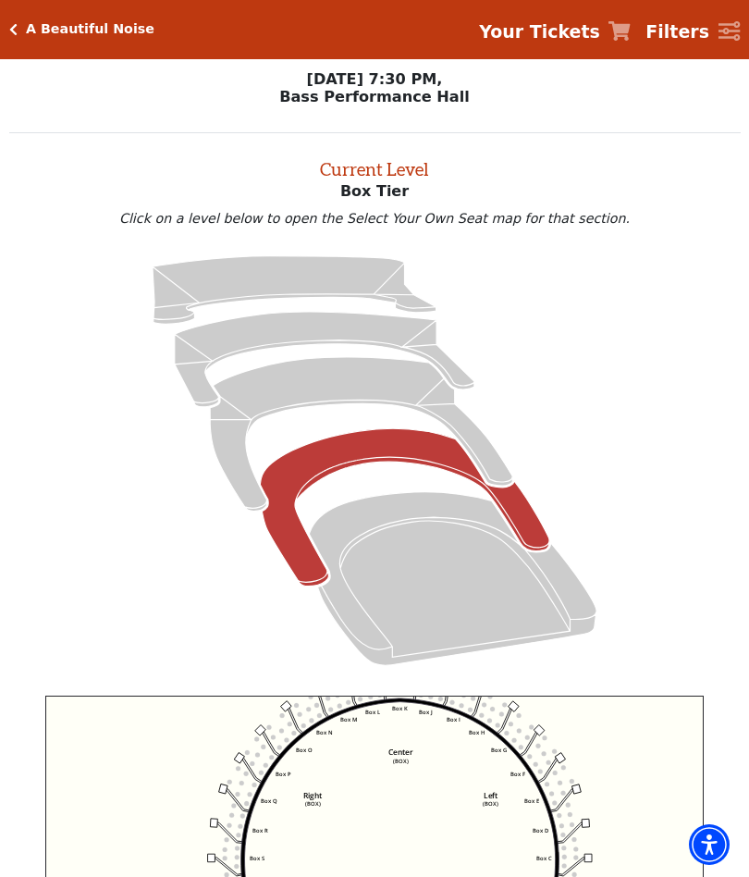
click at [573, 30] on strong "Your Tickets" at bounding box center [539, 31] width 121 height 20
click at [536, 40] on strong "Your Tickets" at bounding box center [539, 31] width 121 height 20
click at [546, 32] on strong "Your Tickets" at bounding box center [539, 31] width 121 height 20
click at [549, 23] on strong "Your Tickets" at bounding box center [539, 31] width 121 height 20
click at [550, 21] on strong "Your Tickets" at bounding box center [539, 31] width 121 height 20
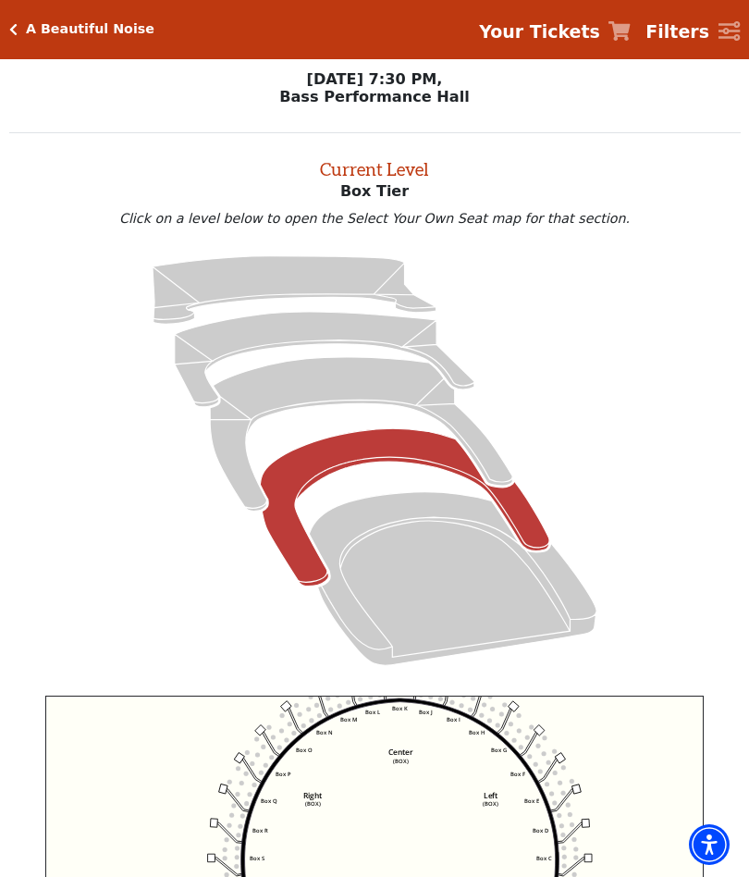
click at [593, 28] on strong "Your Tickets" at bounding box center [539, 31] width 121 height 20
click at [631, 31] on icon "Your Tickets" at bounding box center [619, 30] width 22 height 19
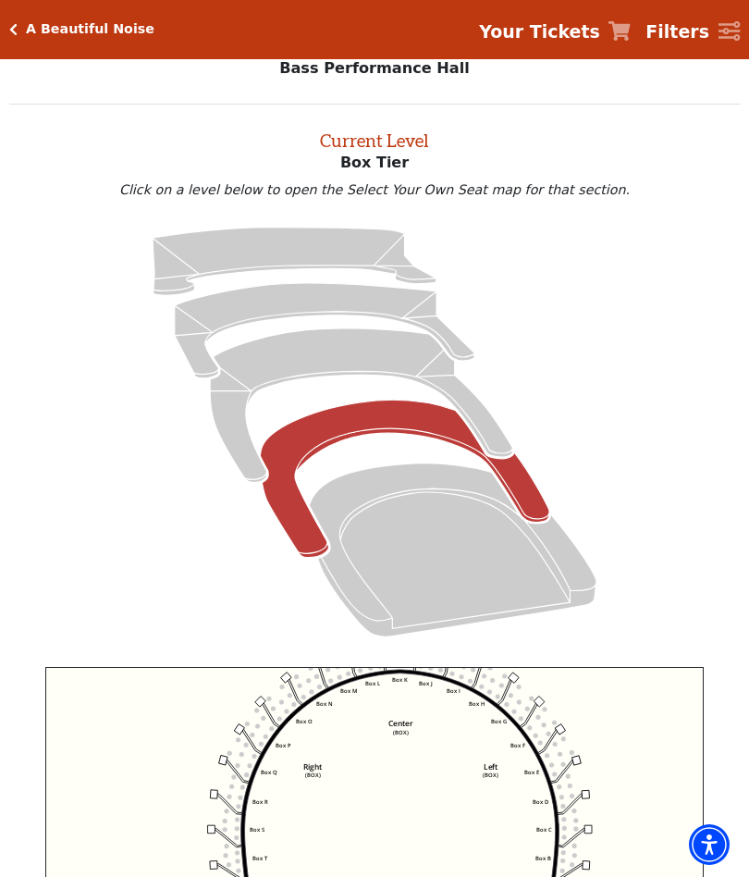
click at [631, 25] on icon "Your Tickets" at bounding box center [619, 30] width 22 height 19
click at [631, 22] on icon "Your Tickets" at bounding box center [619, 30] width 22 height 19
click at [631, 26] on icon "Your Tickets" at bounding box center [619, 30] width 22 height 19
click at [627, 33] on icon "Your Tickets" at bounding box center [619, 30] width 22 height 19
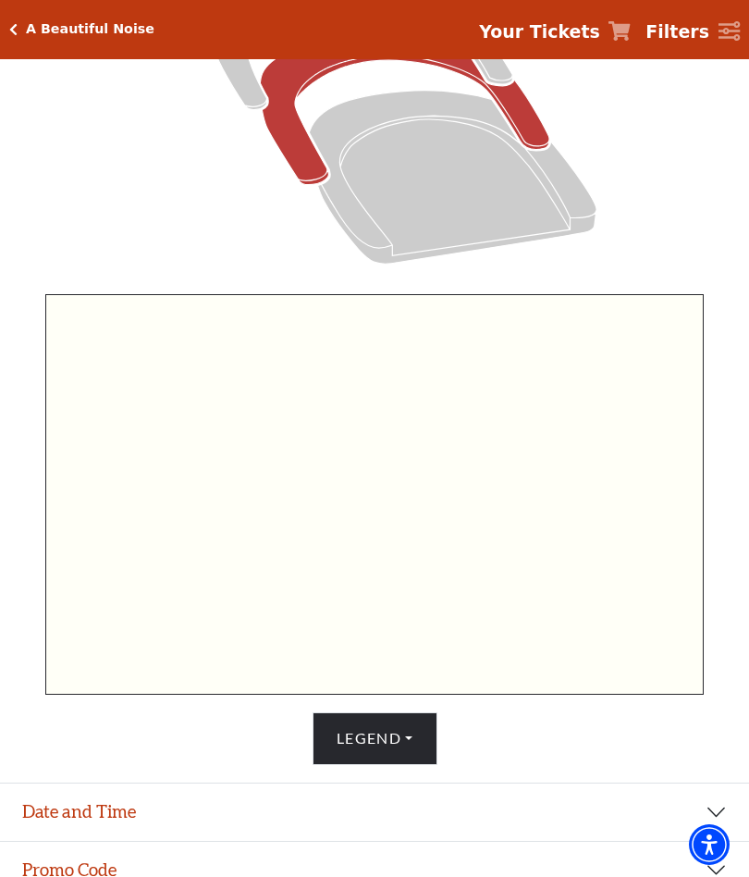
scroll to position [400, 0]
click at [403, 739] on button "Legend" at bounding box center [375, 739] width 125 height 52
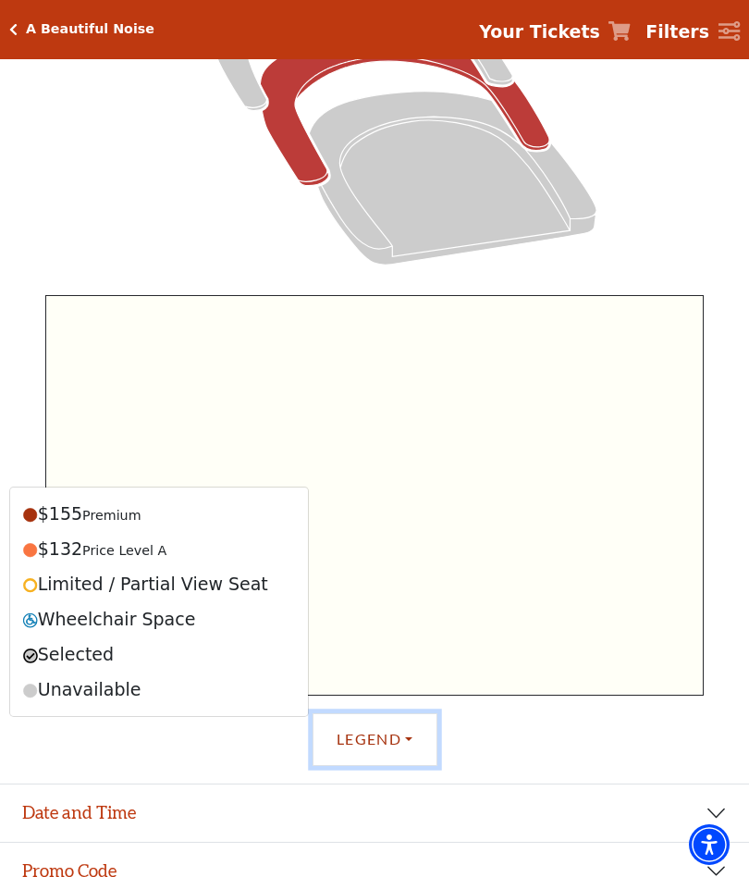
click at [684, 639] on icon "Left (BOX) Right (BOX) Center (BOX) Box ZZ Box U Box T Box S Box R Box Q Box P …" at bounding box center [374, 495] width 658 height 401
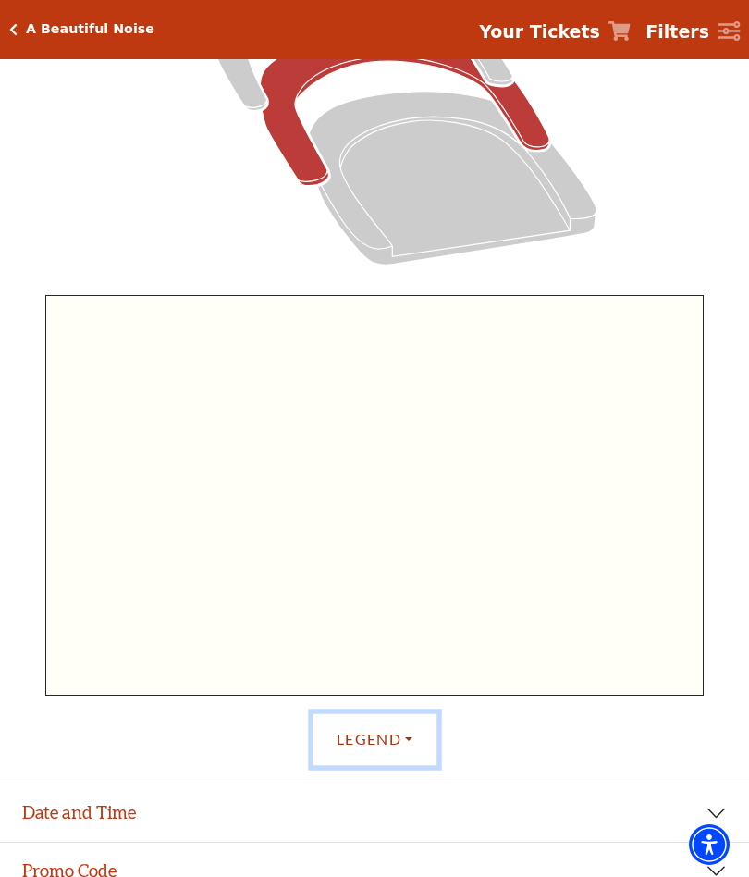
click at [694, 634] on icon "Left (BOX) Right (BOX) Center (BOX) Box ZZ Box U Box T Box S Box R Box Q Box P …" at bounding box center [374, 495] width 658 height 401
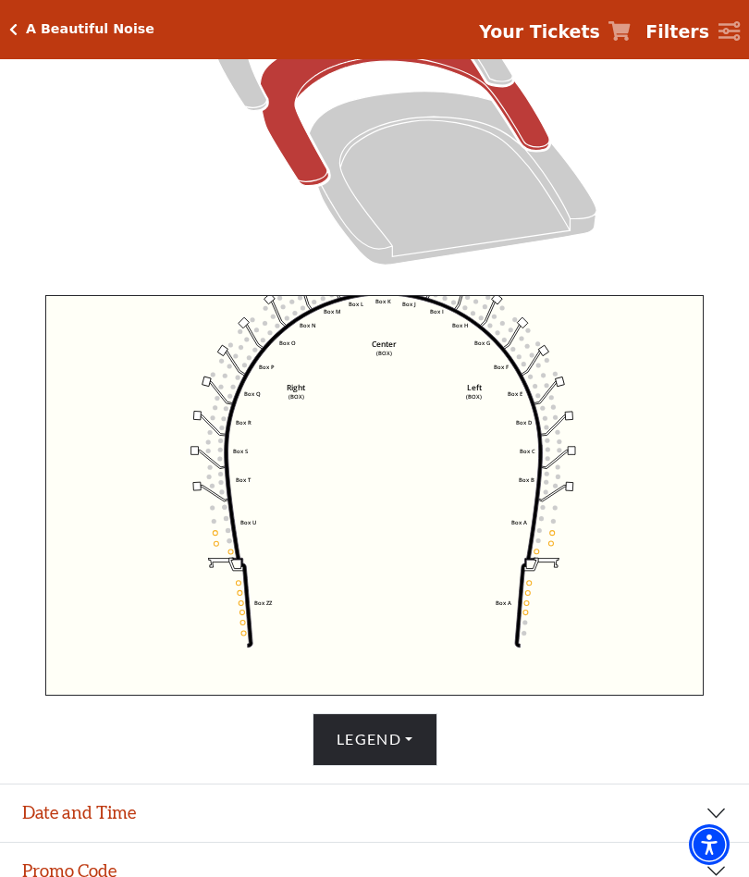
click at [631, 36] on icon "Your Tickets" at bounding box center [619, 30] width 22 height 19
click at [630, 31] on icon "Your Tickets" at bounding box center [619, 30] width 22 height 19
click at [611, 39] on link "Your Tickets" at bounding box center [555, 31] width 152 height 27
click at [600, 42] on strong "Your Tickets" at bounding box center [539, 31] width 121 height 20
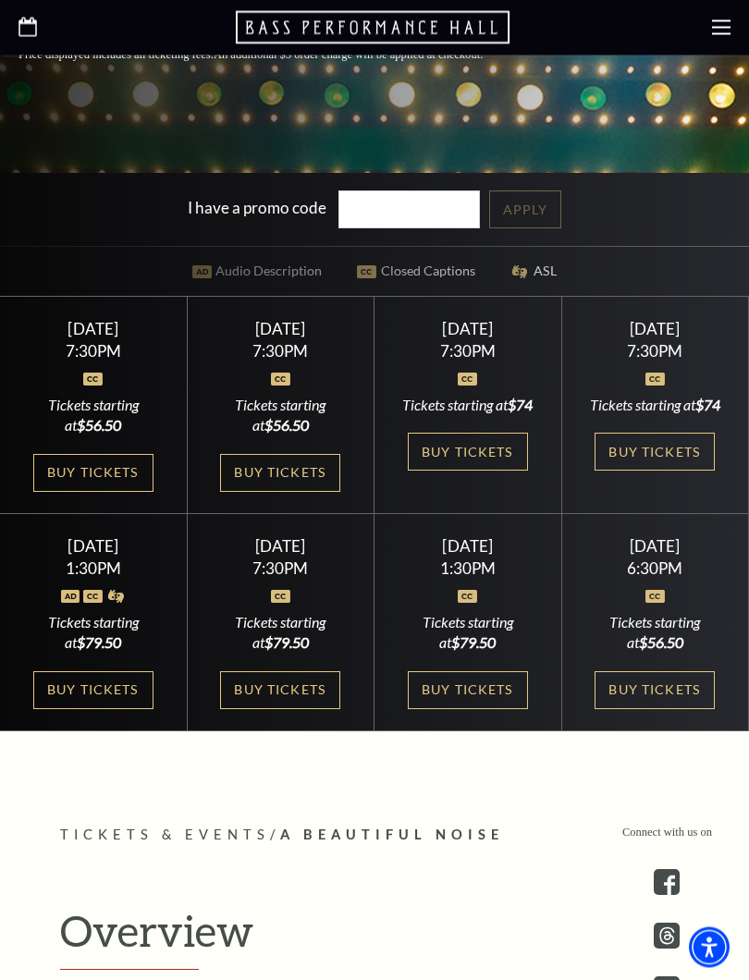
scroll to position [675, 0]
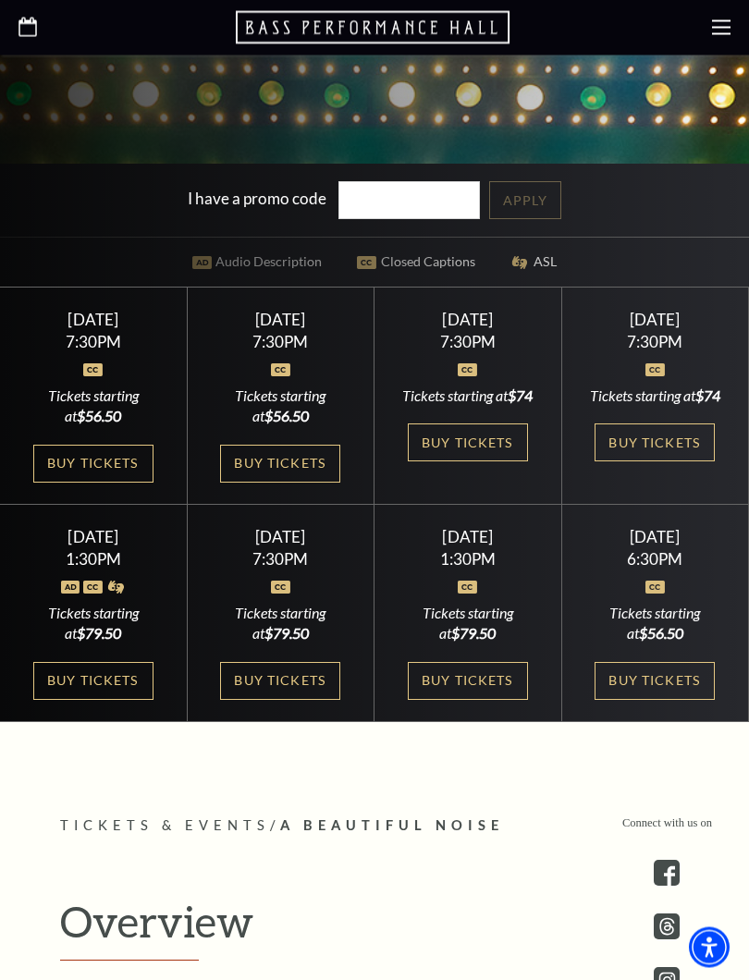
click at [501, 392] on div "[DATE] 7:30PM Tickets starting at $74 Buy Tickets" at bounding box center [468, 396] width 188 height 217
click at [478, 462] on link "Buy Tickets" at bounding box center [468, 443] width 120 height 38
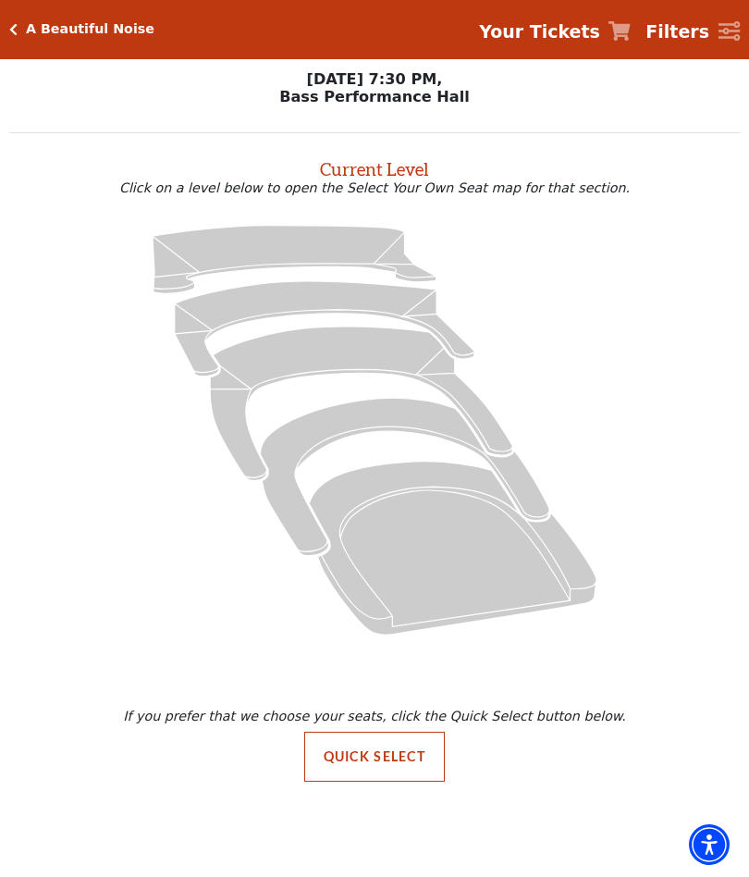
click at [628, 25] on icon "Your Tickets" at bounding box center [619, 30] width 22 height 19
click at [622, 35] on icon "Your Tickets" at bounding box center [619, 30] width 22 height 19
click at [611, 26] on link "Your Tickets" at bounding box center [555, 31] width 152 height 27
click at [406, 754] on button "Quick Select" at bounding box center [374, 756] width 141 height 50
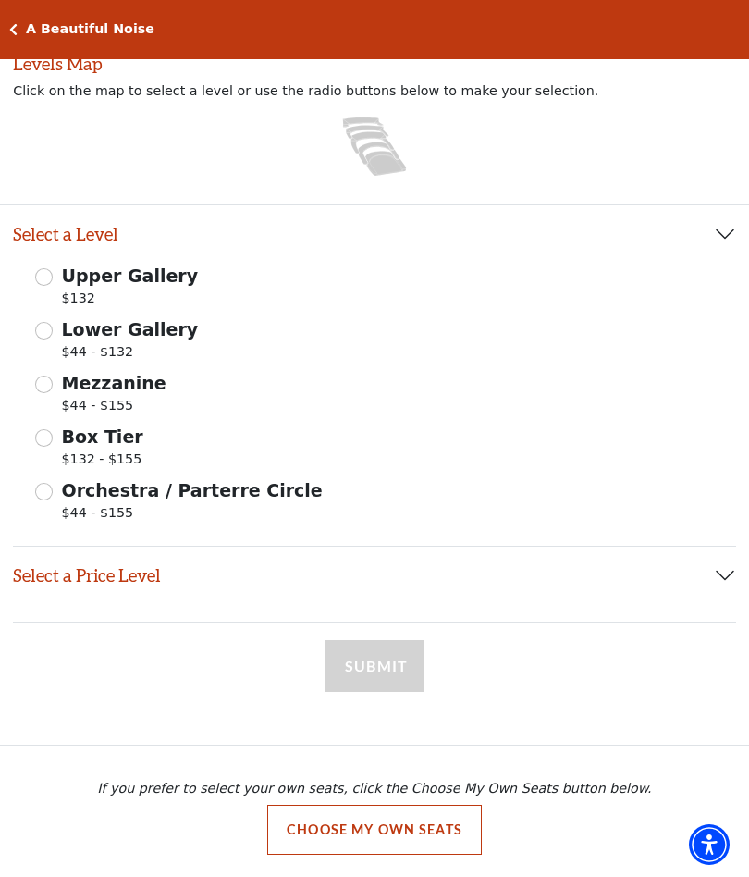
scroll to position [215, 0]
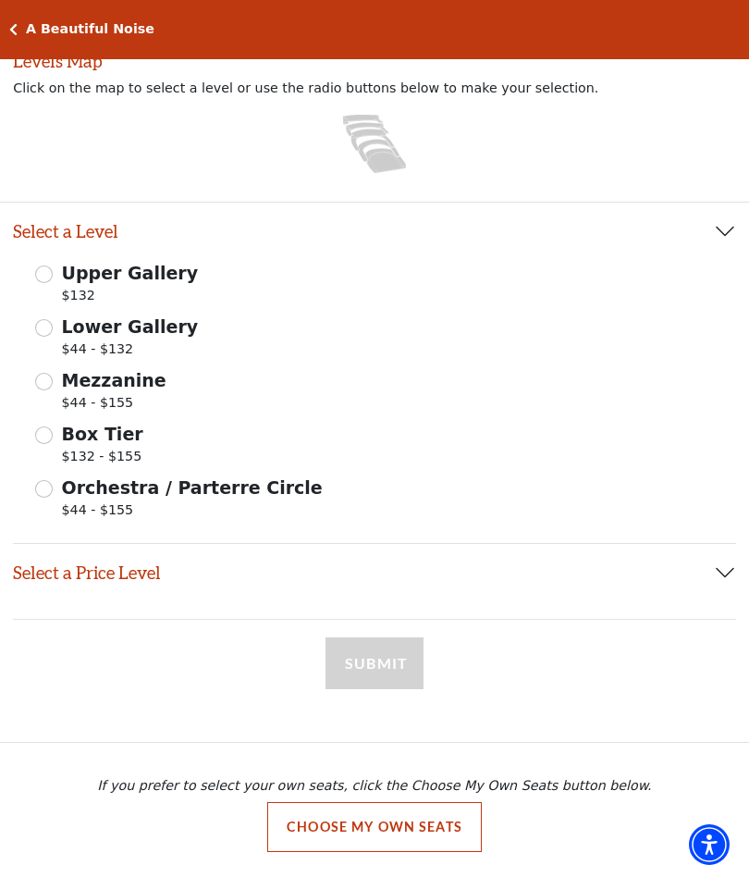
click at [438, 826] on button "Choose My Own Seats" at bounding box center [374, 827] width 215 height 50
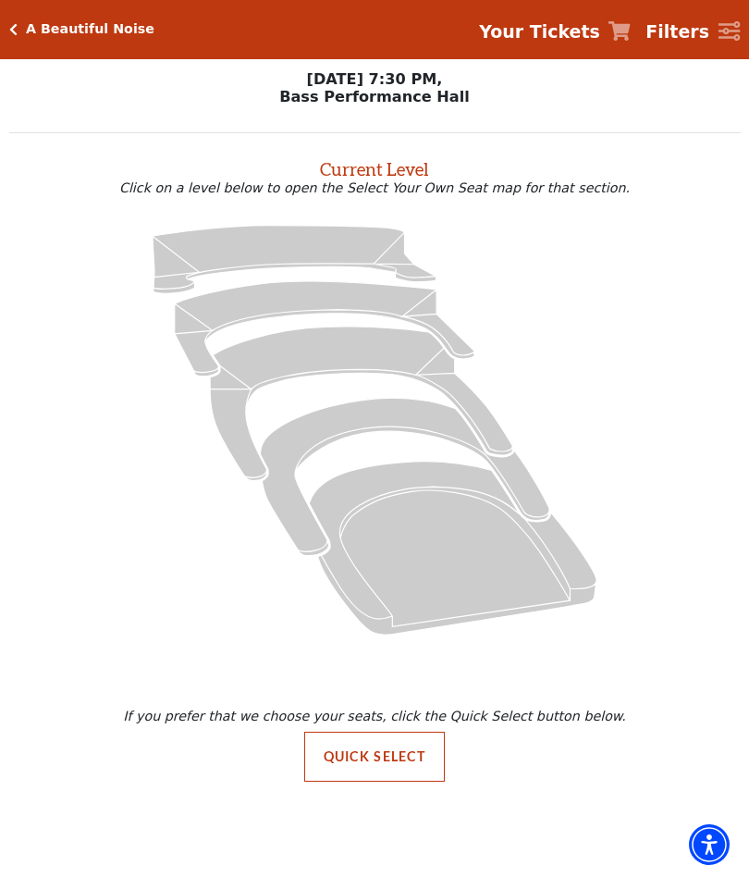
click at [407, 757] on button "Quick Select" at bounding box center [374, 756] width 141 height 50
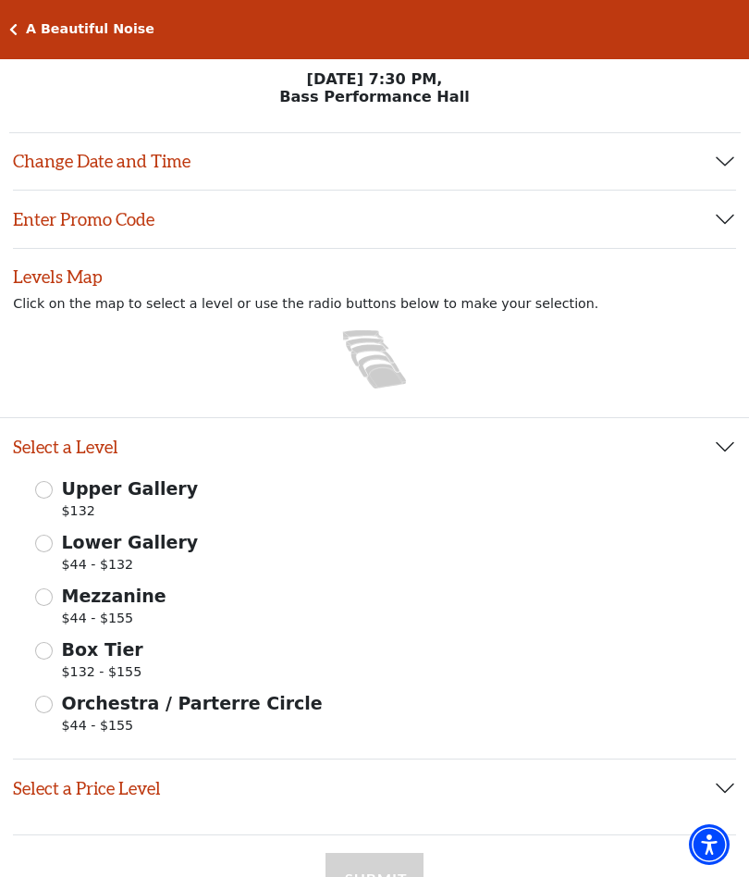
click at [720, 160] on button "Change Date and Time" at bounding box center [374, 161] width 723 height 57
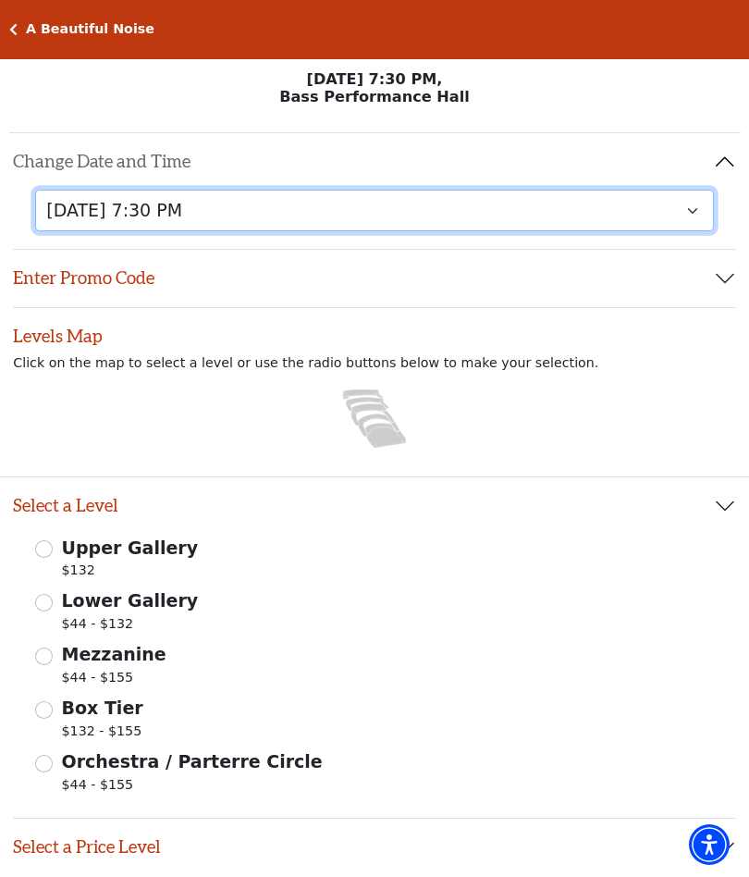
click at [689, 215] on select "[DATE] 7:30 PM [DATE] 7:30 PM [DATE] 7:30 PM [DATE] 7:30 PM [DATE] 1:30 PM [DAT…" at bounding box center [374, 211] width 679 height 42
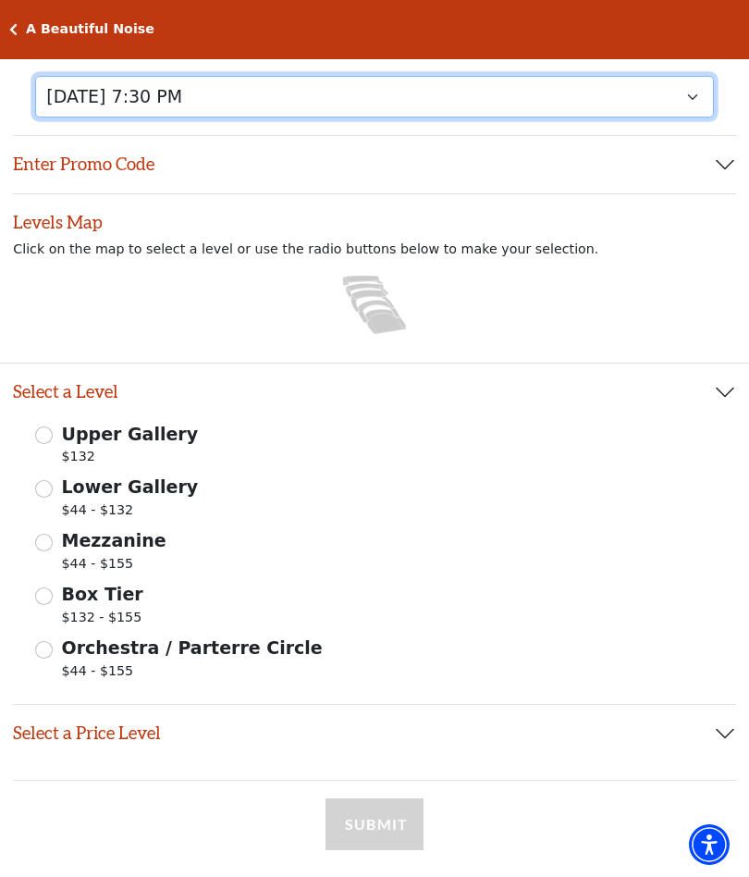
scroll to position [275, 0]
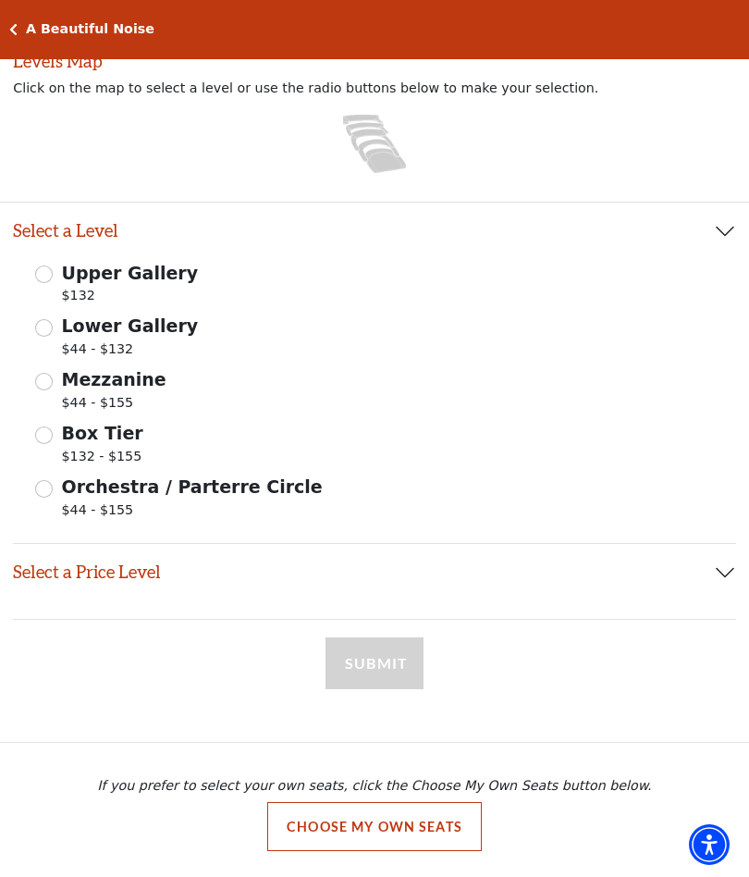
click at [424, 822] on button "Choose My Own Seats" at bounding box center [374, 827] width 215 height 50
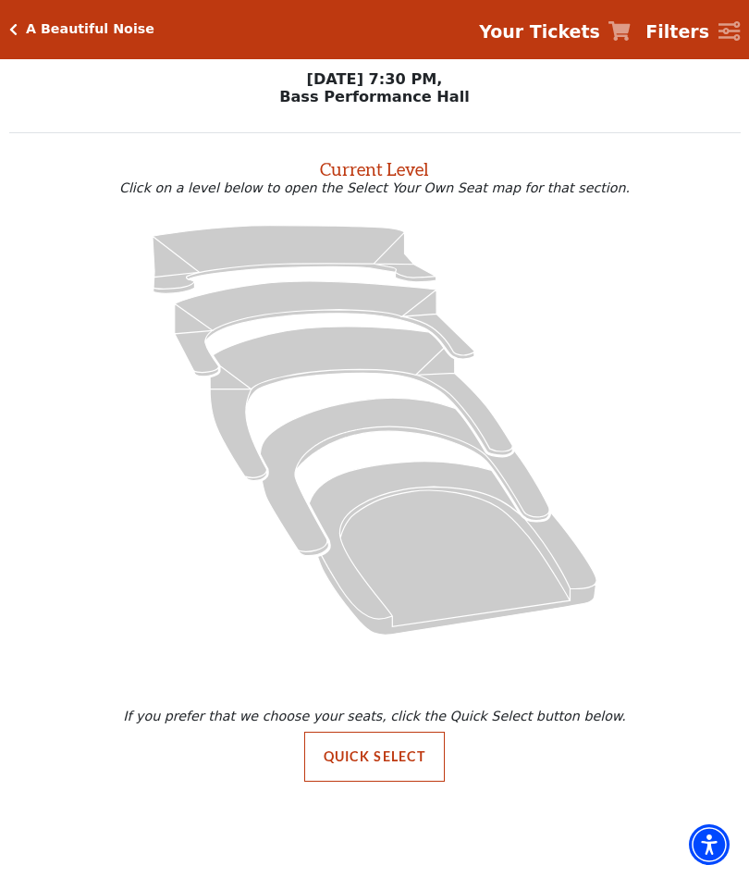
click at [615, 697] on div "If you prefer that we choose your seats, click the Quick Select button below. Q…" at bounding box center [374, 731] width 749 height 135
click at [631, 35] on icon "Your Tickets" at bounding box center [619, 30] width 22 height 19
click at [625, 32] on icon "Your Tickets" at bounding box center [619, 30] width 22 height 19
click at [619, 34] on icon "Your Tickets" at bounding box center [619, 30] width 22 height 19
click at [600, 42] on strong "Your Tickets" at bounding box center [539, 31] width 121 height 20
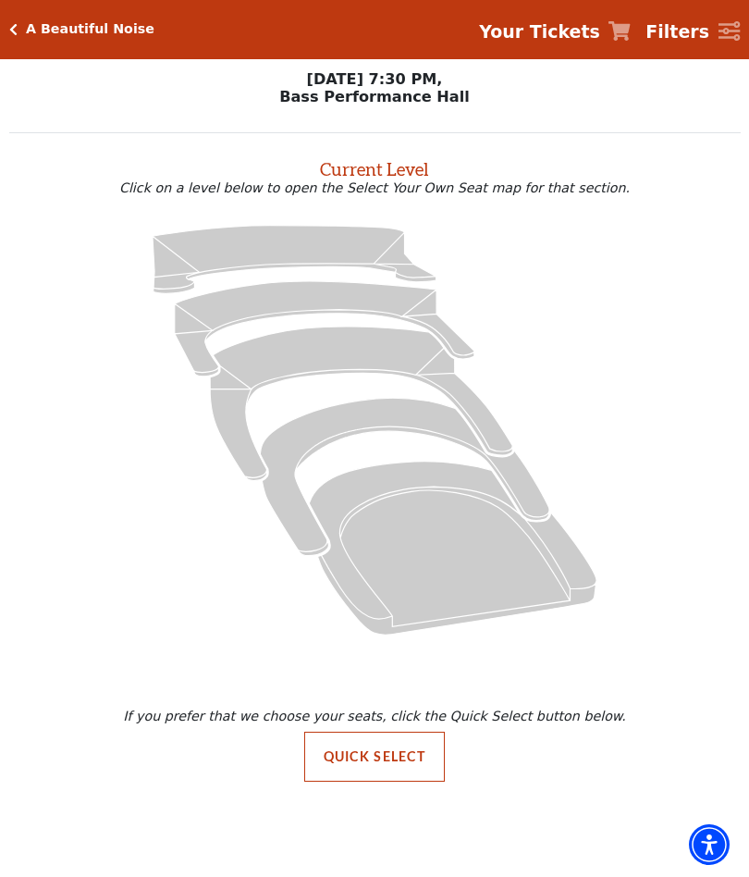
click at [600, 42] on strong "Your Tickets" at bounding box center [539, 31] width 121 height 20
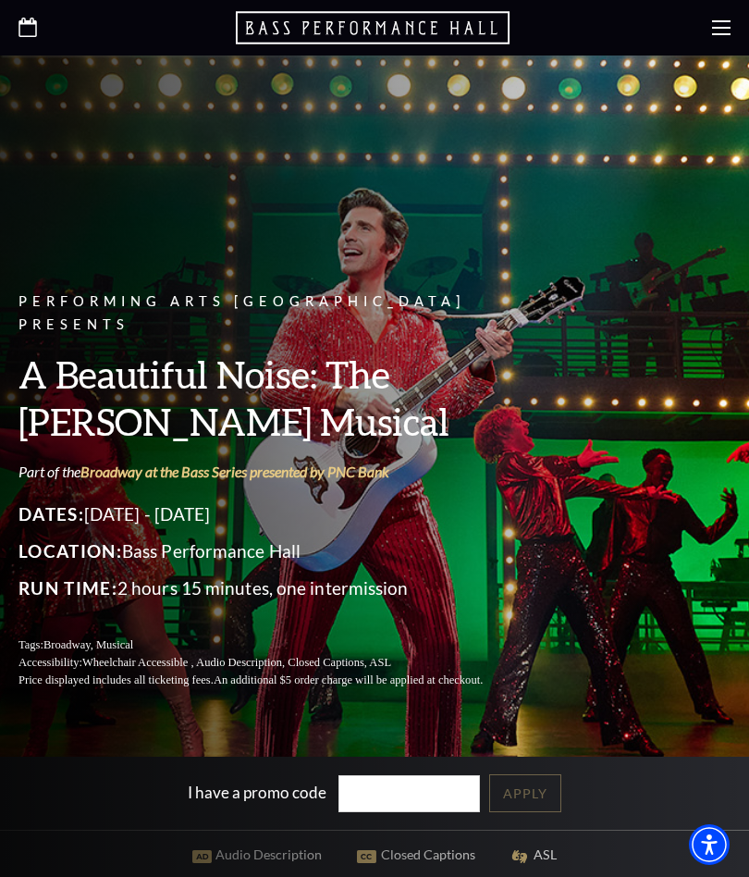
click at [416, 34] on icon "Open this option" at bounding box center [374, 27] width 277 height 37
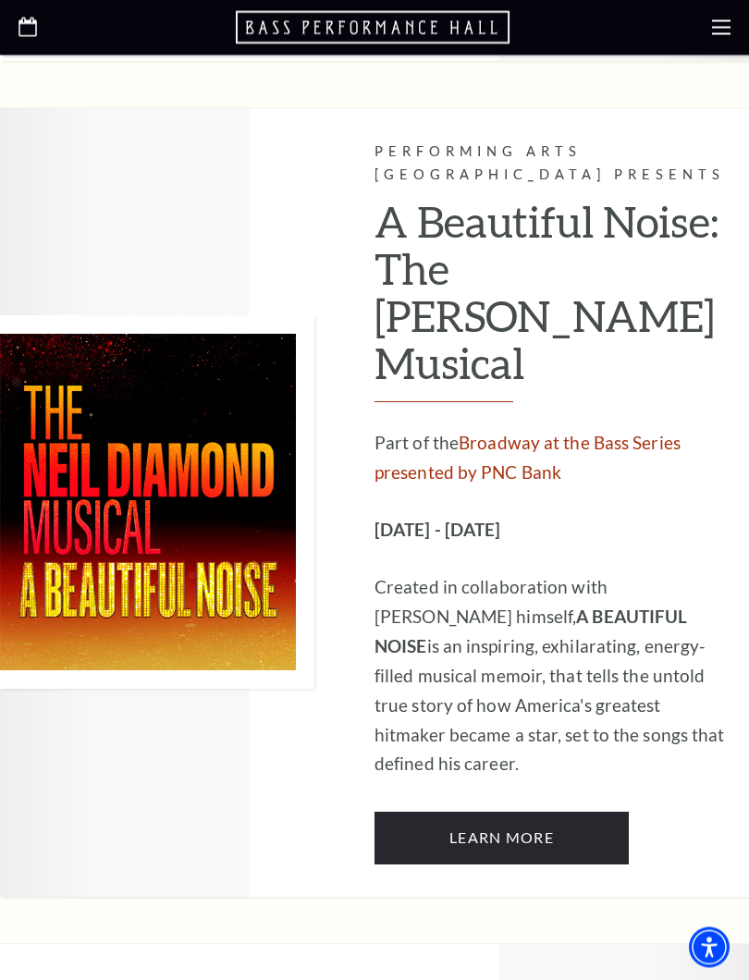
scroll to position [2833, 0]
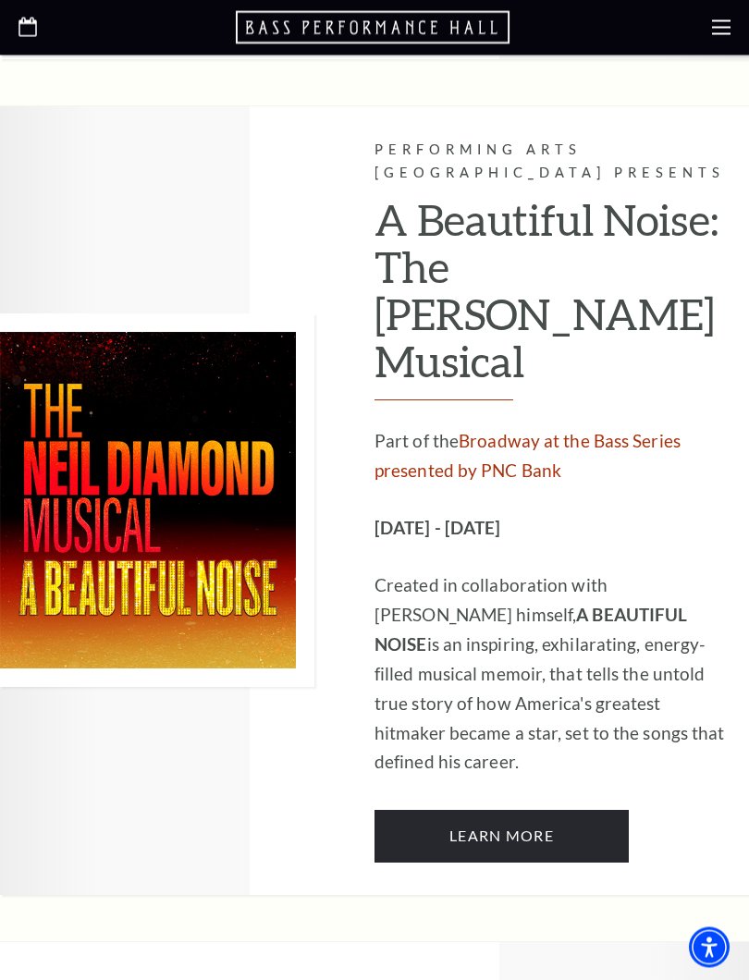
click at [576, 811] on link "Learn More" at bounding box center [501, 837] width 254 height 52
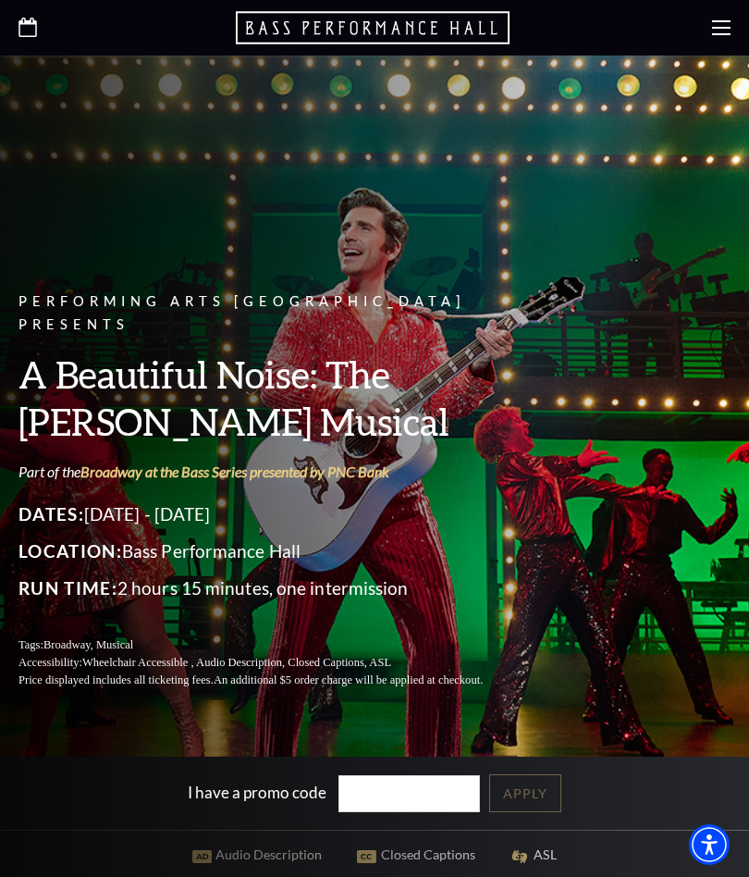
click at [1, 235] on div "Performing Arts Fort Worth Presents A Beautiful Noise: The [PERSON_NAME] Musica…" at bounding box center [374, 406] width 749 height 602
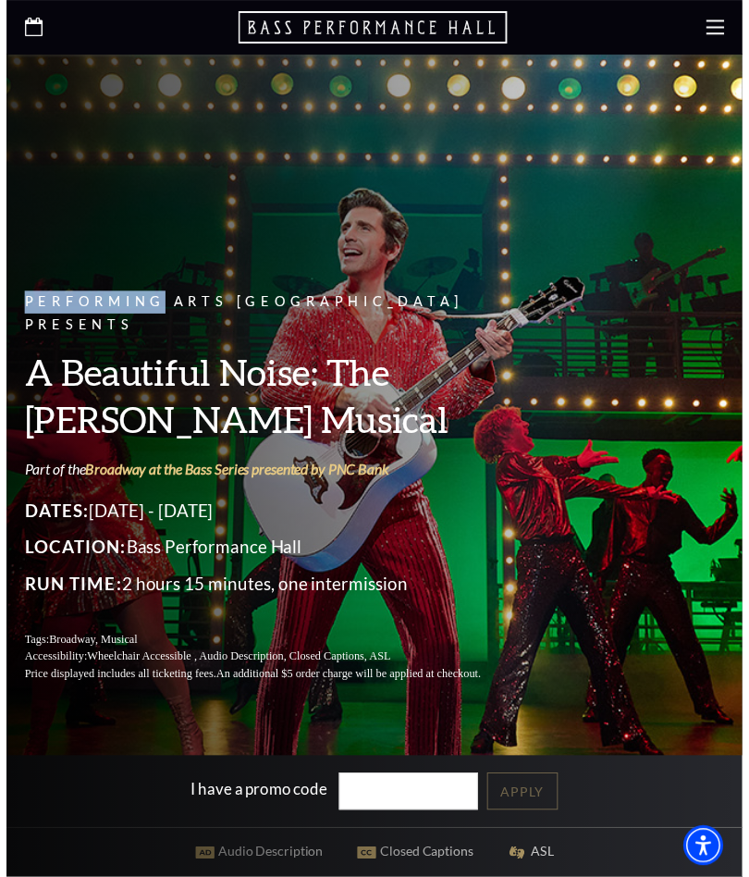
scroll to position [9, 0]
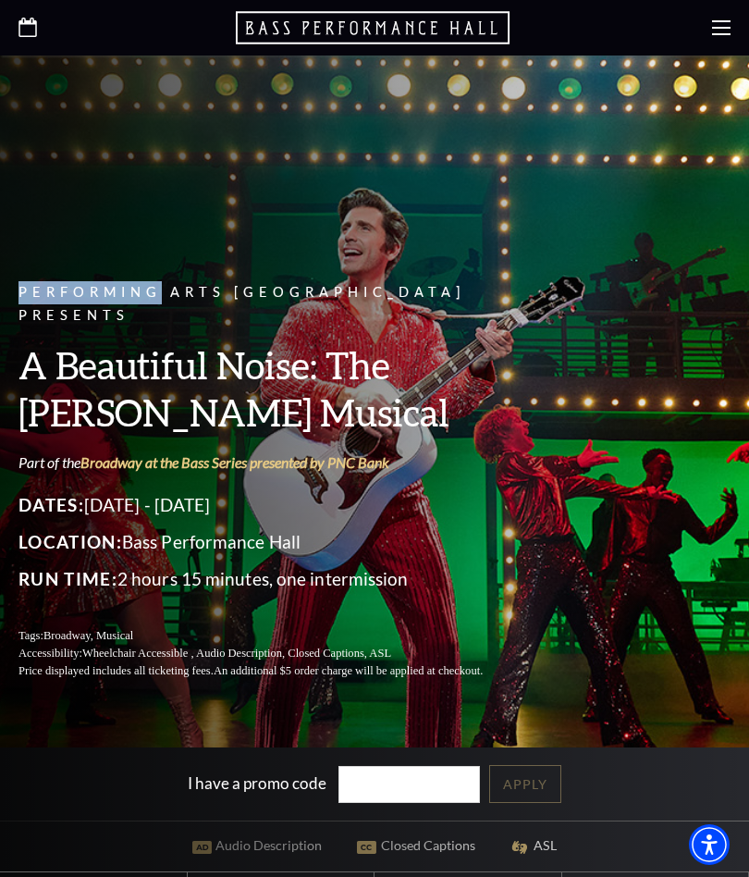
click at [712, 27] on use at bounding box center [721, 27] width 18 height 15
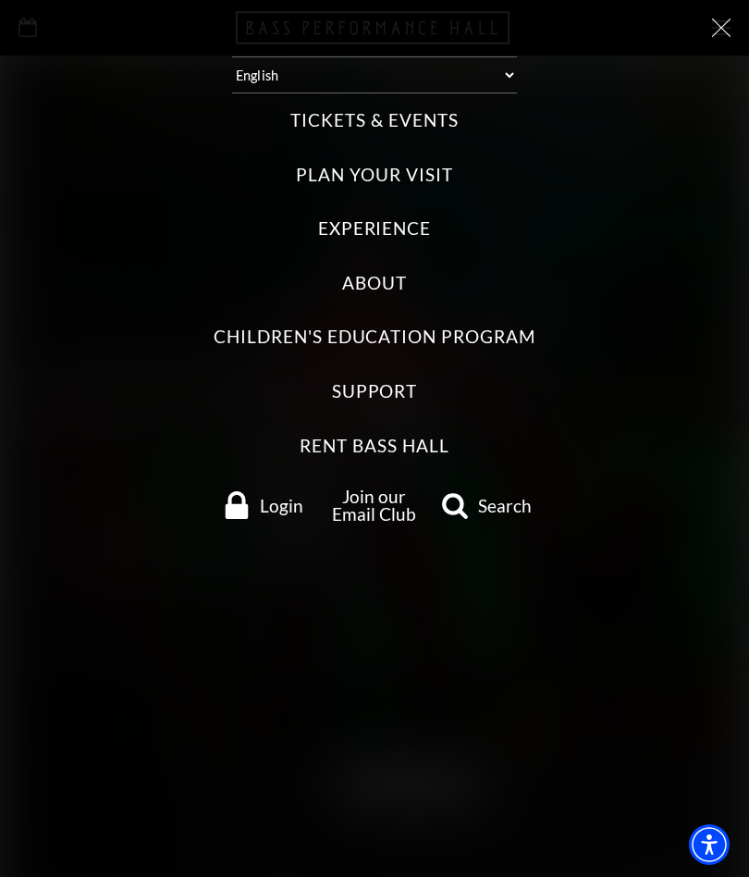
click at [718, 36] on icon at bounding box center [721, 27] width 18 height 18
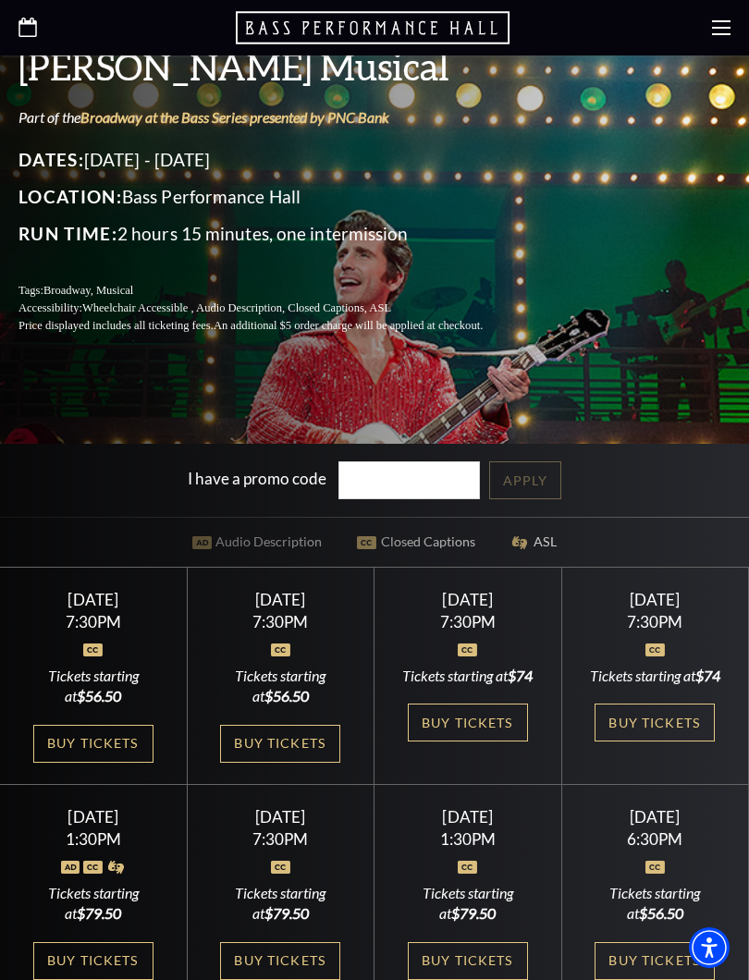
scroll to position [427, 0]
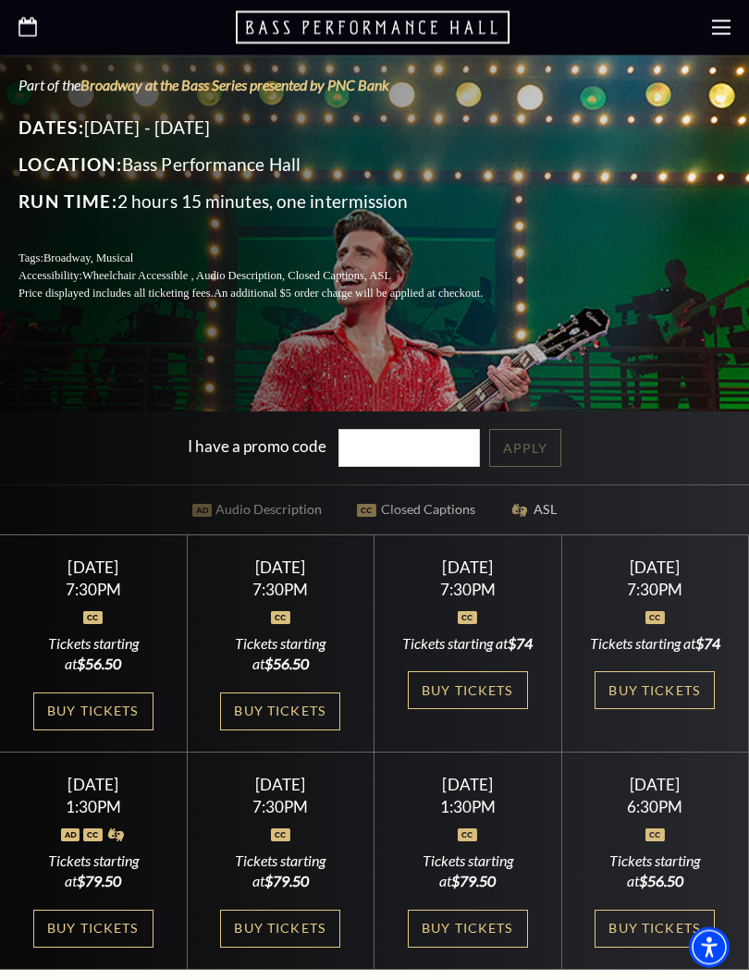
click at [490, 699] on link "Buy Tickets" at bounding box center [468, 691] width 120 height 38
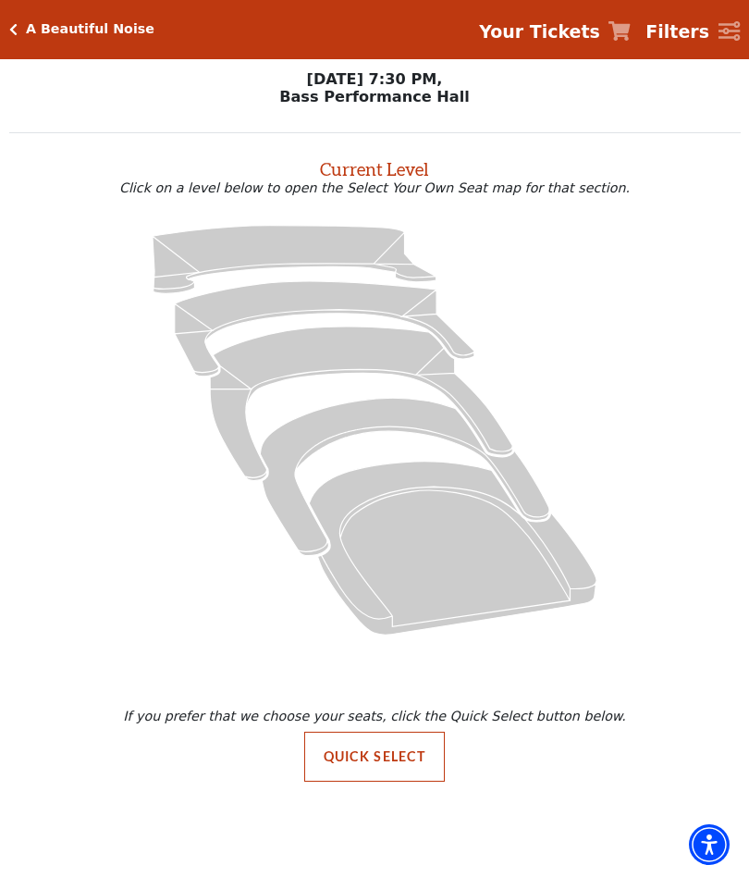
click at [386, 412] on icon "Box Tier - Seats Available: 19" at bounding box center [404, 476] width 289 height 157
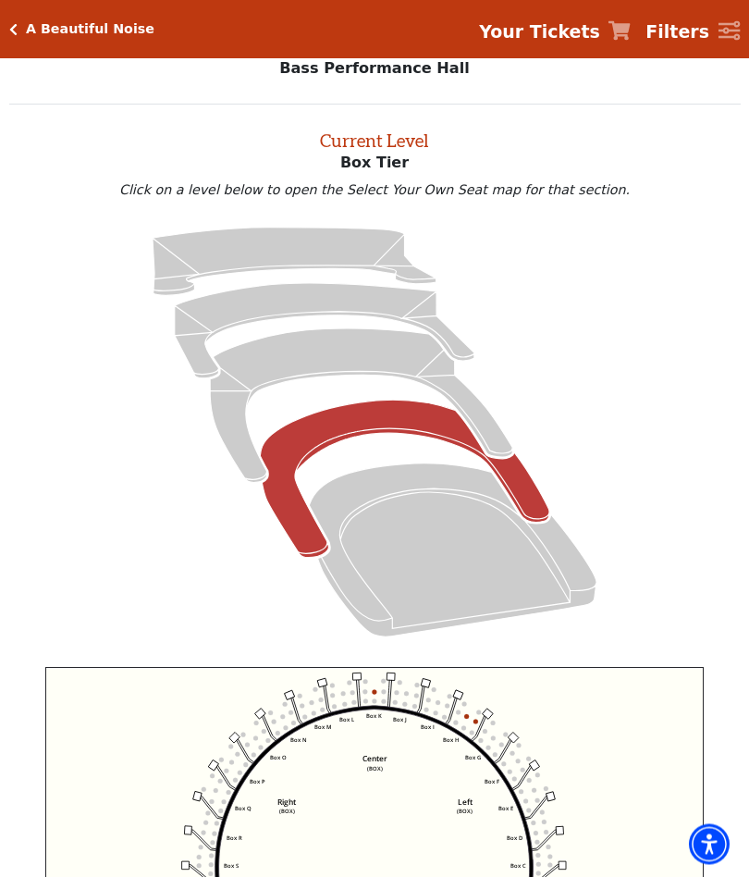
scroll to position [69, 0]
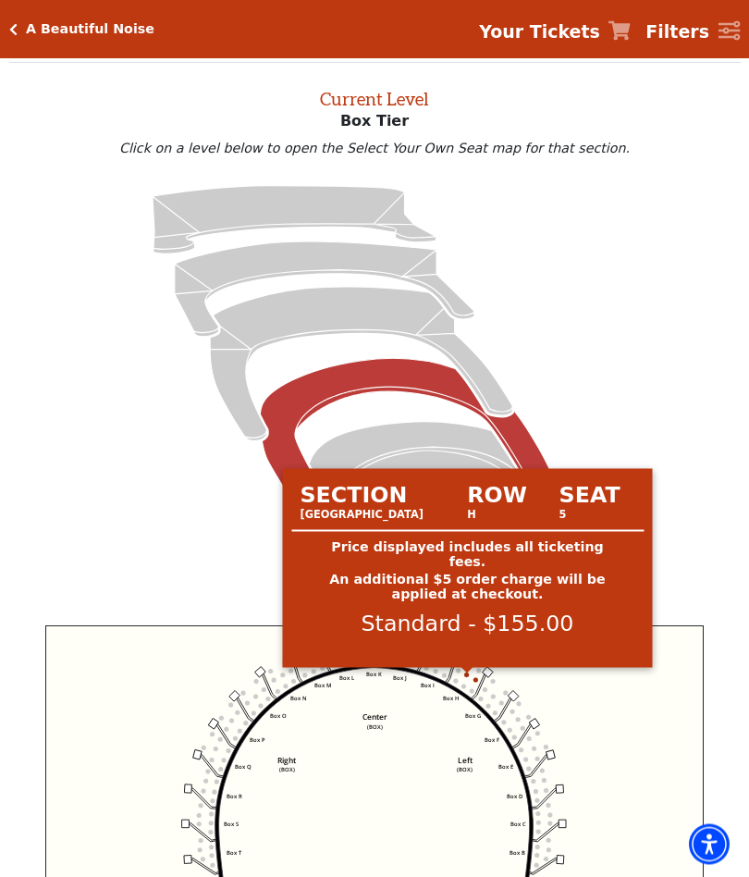
click at [468, 678] on circle at bounding box center [467, 675] width 5 height 5
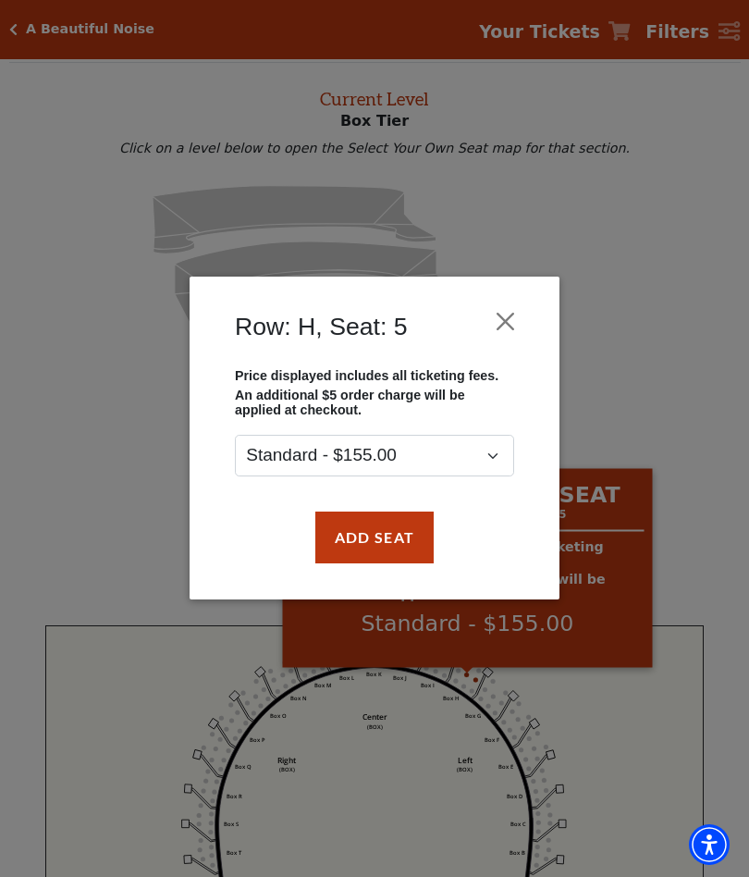
click at [398, 537] on button "Add Seat" at bounding box center [374, 537] width 118 height 52
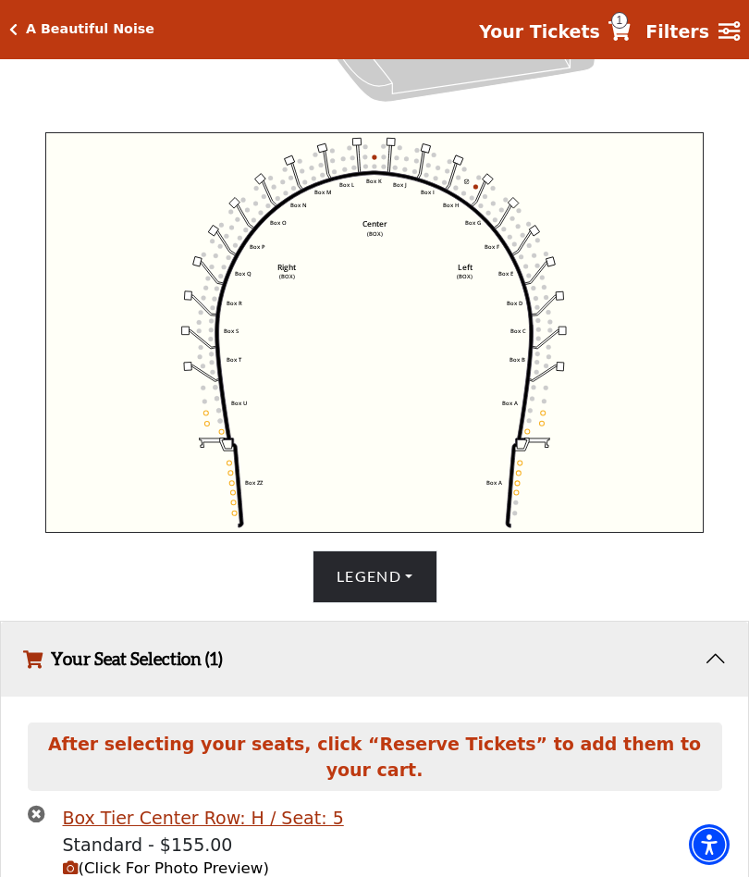
scroll to position [609, 0]
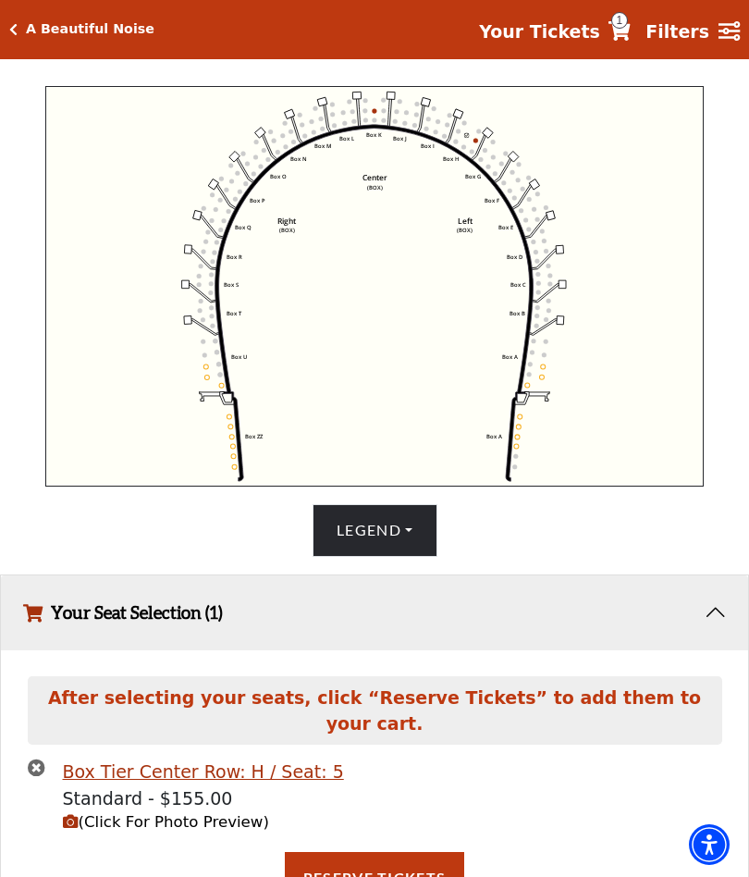
click at [477, 137] on icon "Left (BOX) Right (BOX) Center (BOX) Box ZZ Box U Box T Box S Box R Box Q Box P …" at bounding box center [374, 286] width 658 height 401
click at [473, 152] on icon "Left (BOX) Right (BOX) Center (BOX) Box ZZ Box U Box T Box S Box R Box Q Box P …" at bounding box center [374, 286] width 658 height 401
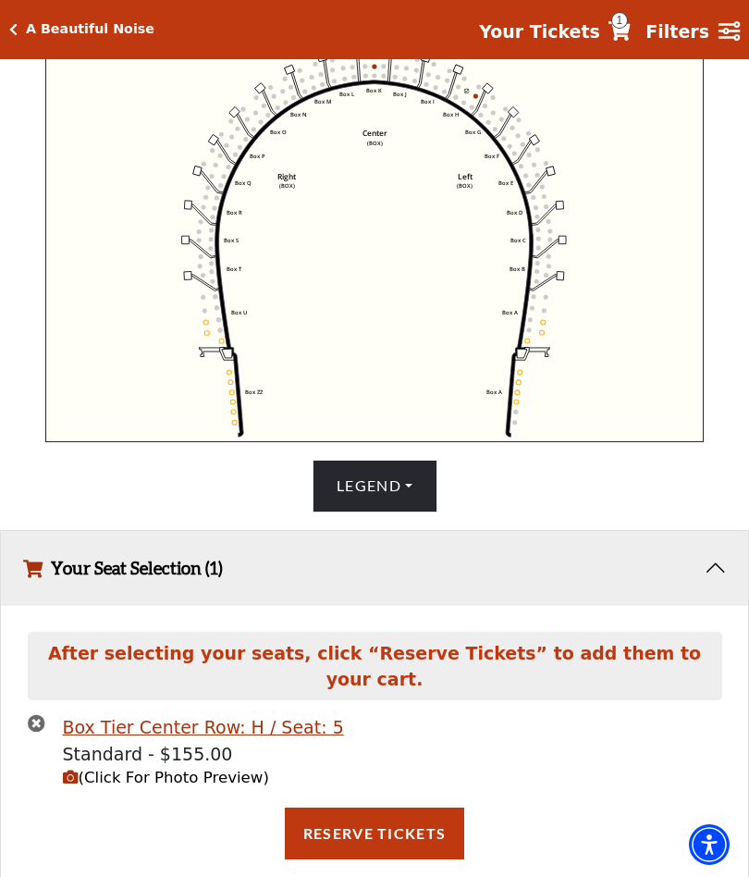
scroll to position [642, 0]
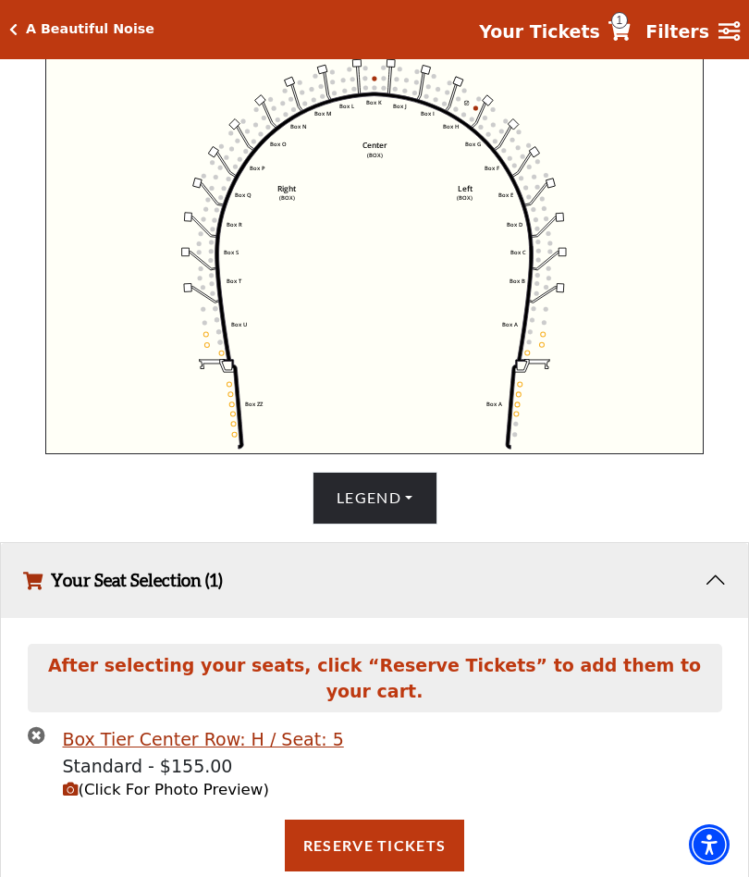
click at [468, 115] on icon "Left (BOX) Right (BOX) Center (BOX) Box ZZ Box U Box T Box S Box R Box Q Box P …" at bounding box center [374, 254] width 658 height 401
click at [480, 101] on circle at bounding box center [479, 98] width 5 height 5
click at [479, 109] on icon "Left (BOX) Right (BOX) Center (BOX) Box ZZ Box U Box T Box S Box R Box Q Box P …" at bounding box center [374, 254] width 658 height 401
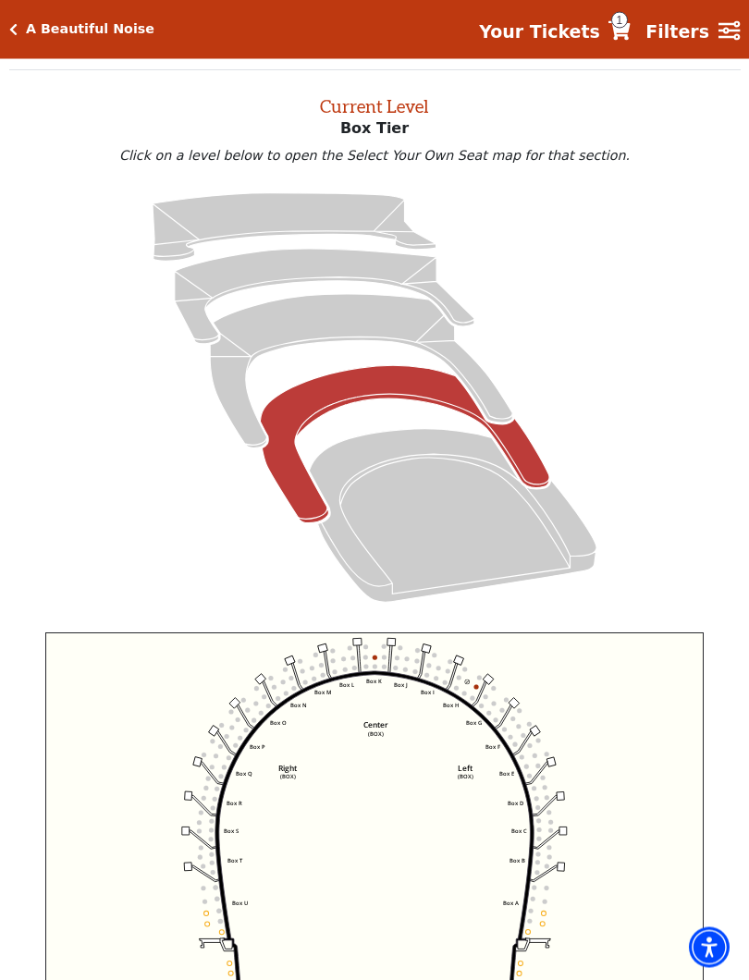
scroll to position [63, 0]
click at [479, 689] on circle at bounding box center [476, 686] width 5 height 5
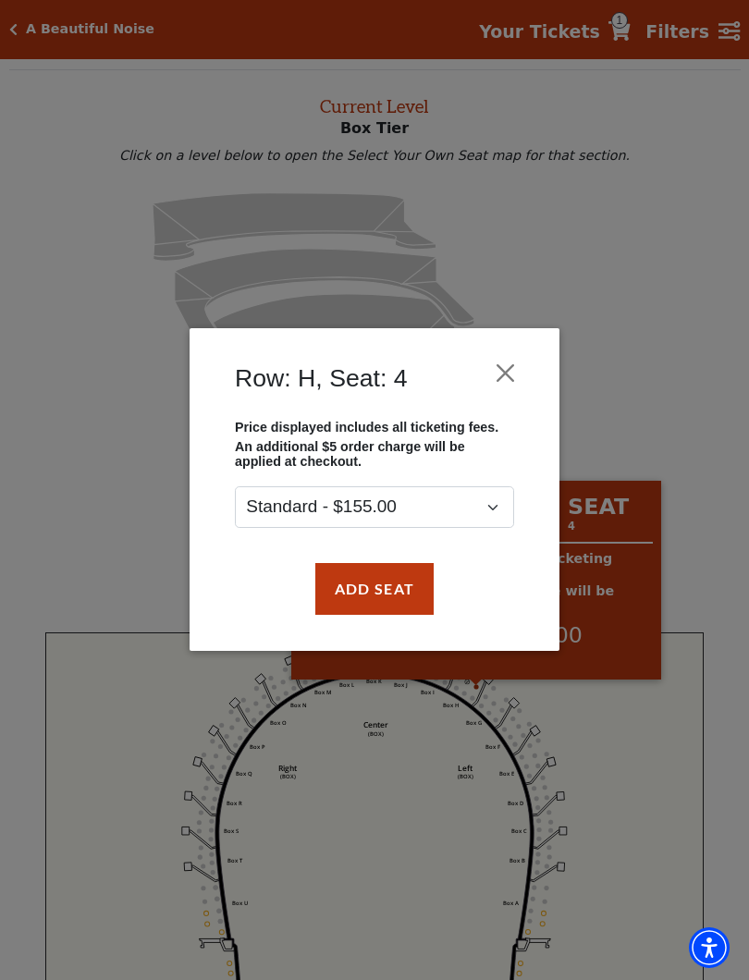
click at [401, 583] on button "Add Seat" at bounding box center [374, 589] width 118 height 52
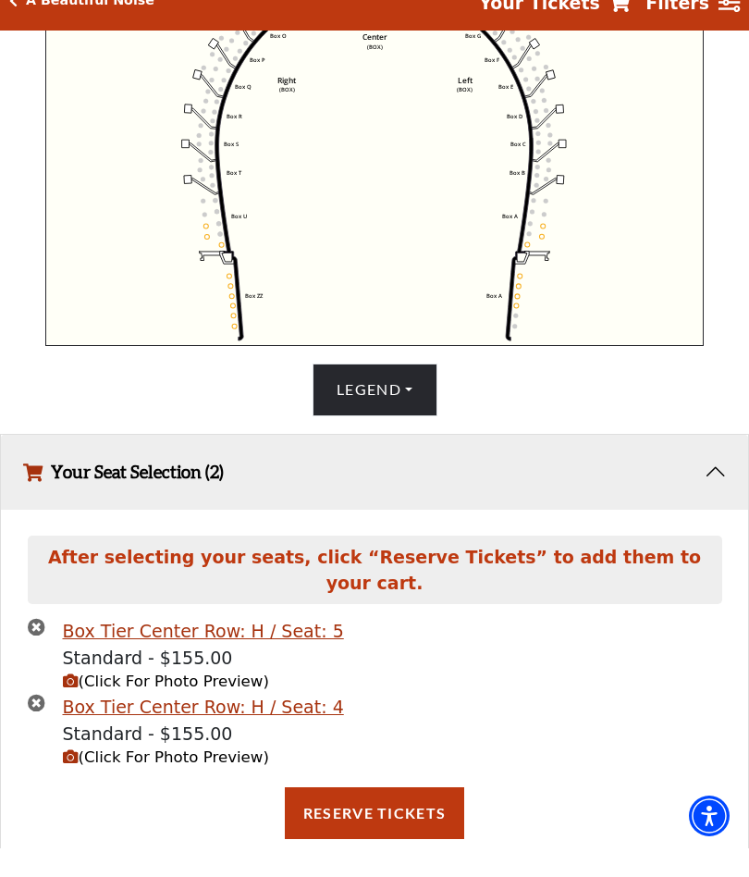
scroll to position [729, 0]
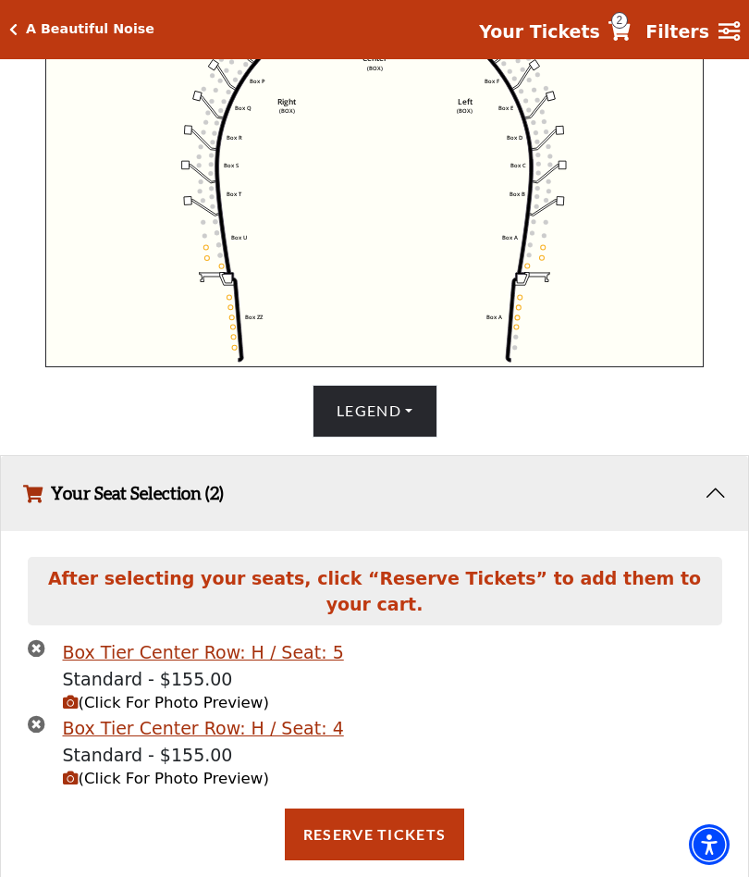
click at [397, 808] on button "Reserve Tickets" at bounding box center [374, 834] width 179 height 52
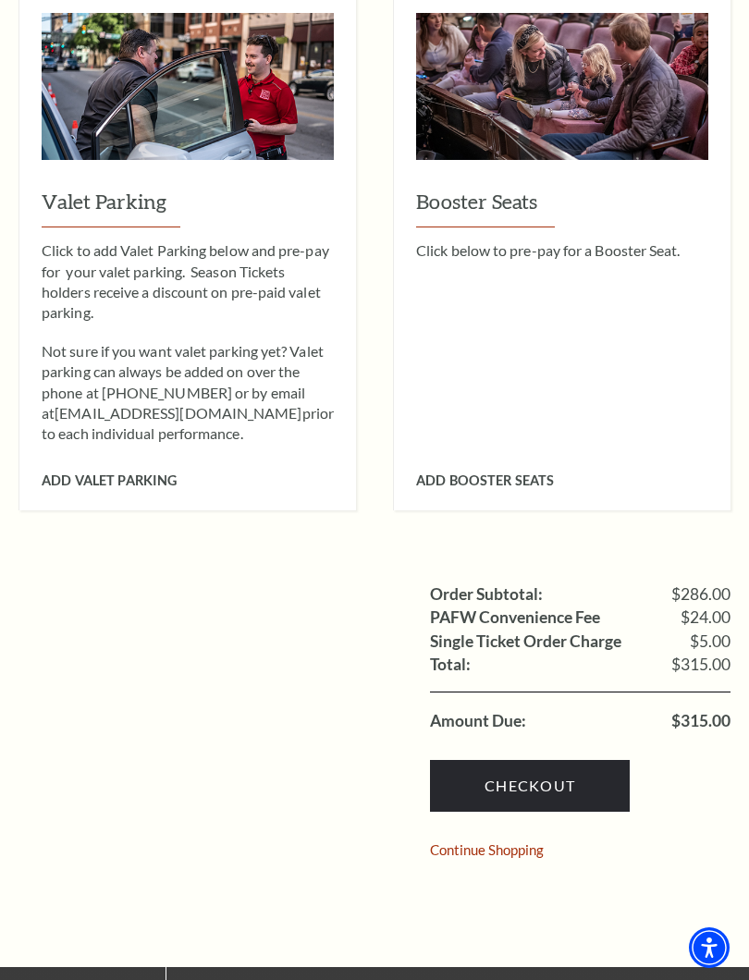
scroll to position [1077, 0]
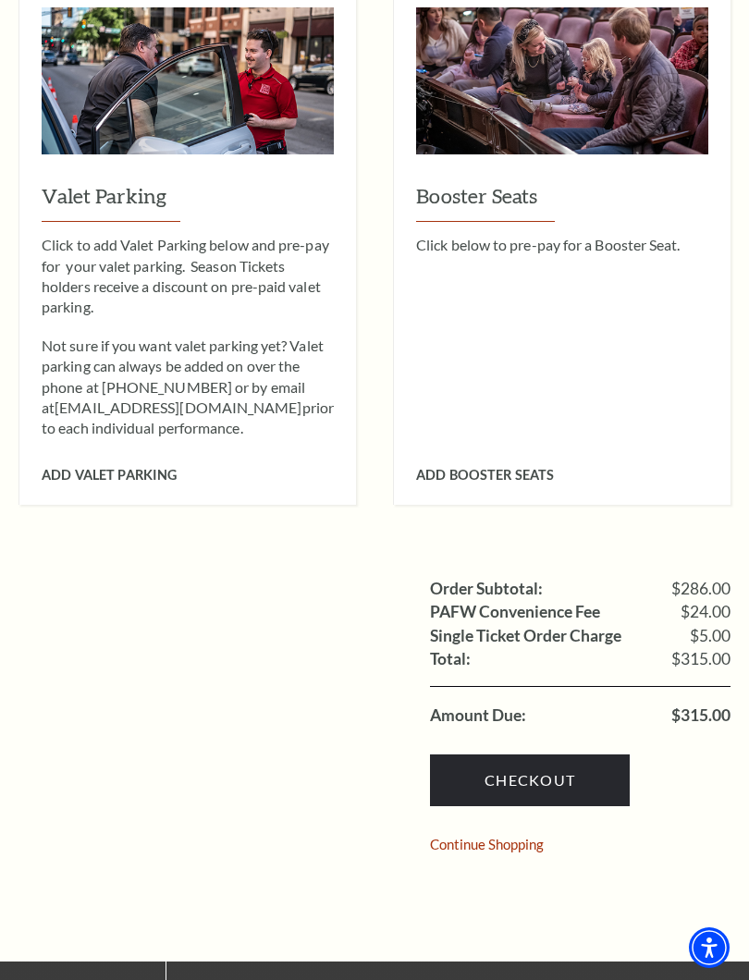
click at [577, 754] on link "Checkout" at bounding box center [530, 780] width 200 height 52
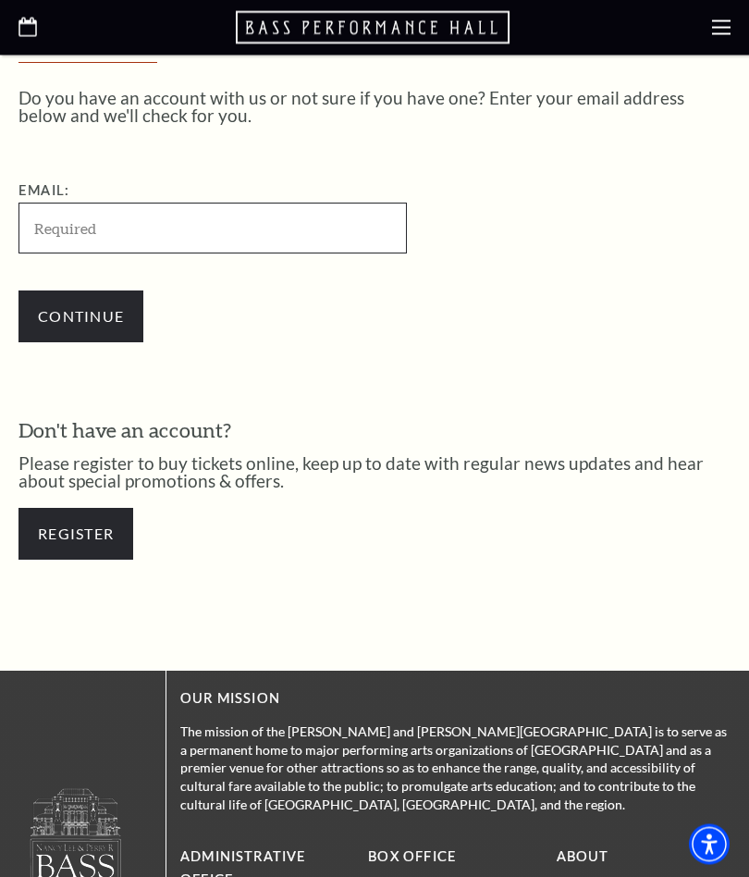
scroll to position [446, 0]
click at [181, 224] on input "Email:" at bounding box center [212, 227] width 388 height 51
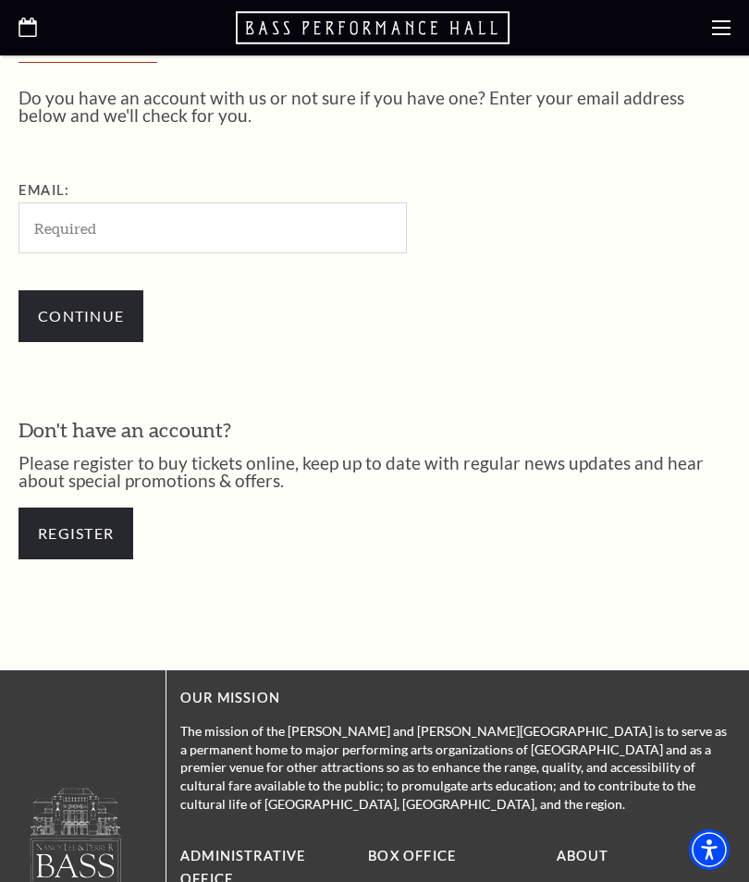
type input "[EMAIL_ADDRESS][DOMAIN_NAME]"
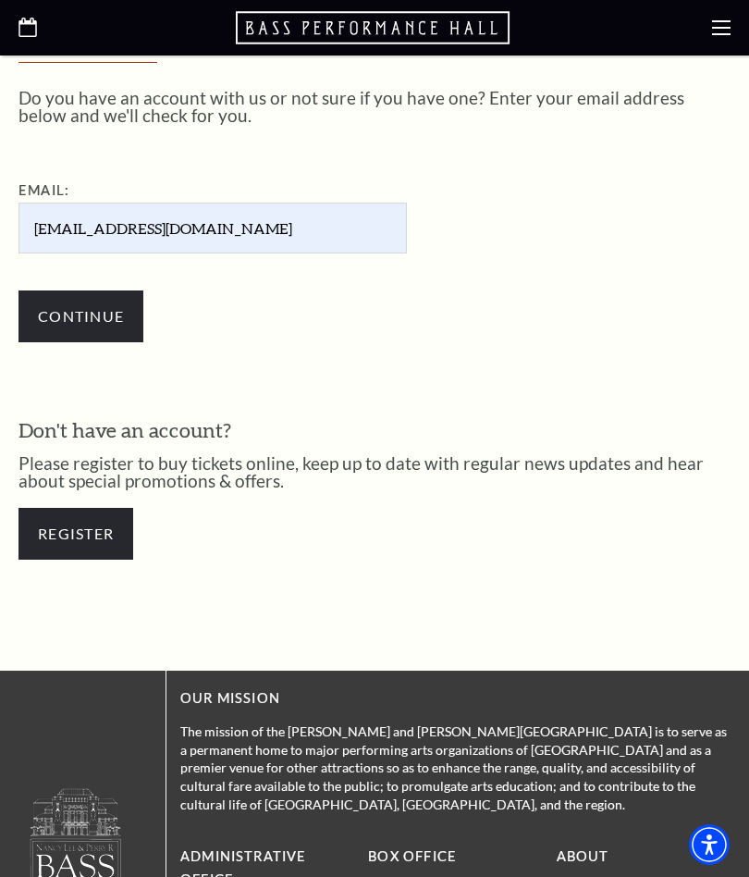
click at [93, 320] on input "Continue" at bounding box center [80, 316] width 125 height 52
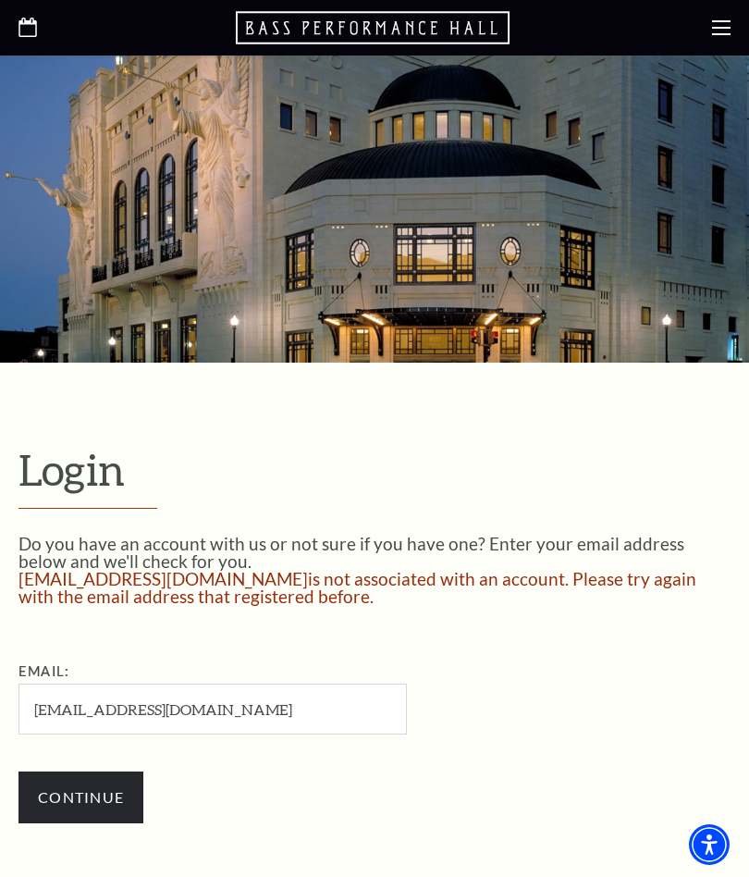
click at [65, 805] on input "Continue" at bounding box center [80, 797] width 125 height 52
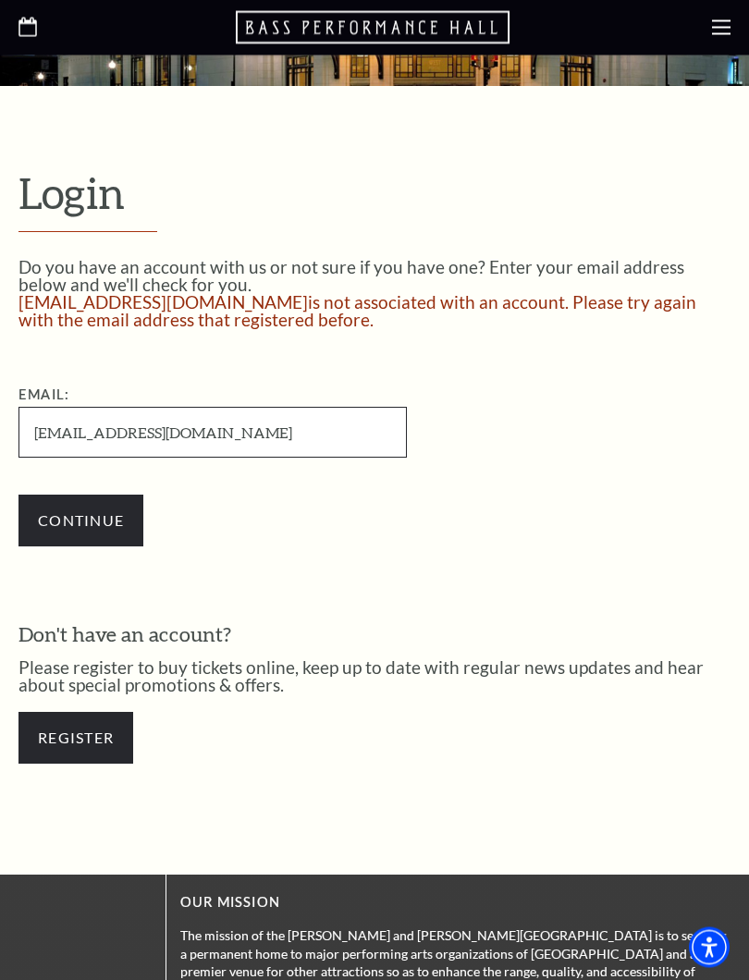
scroll to position [276, 0]
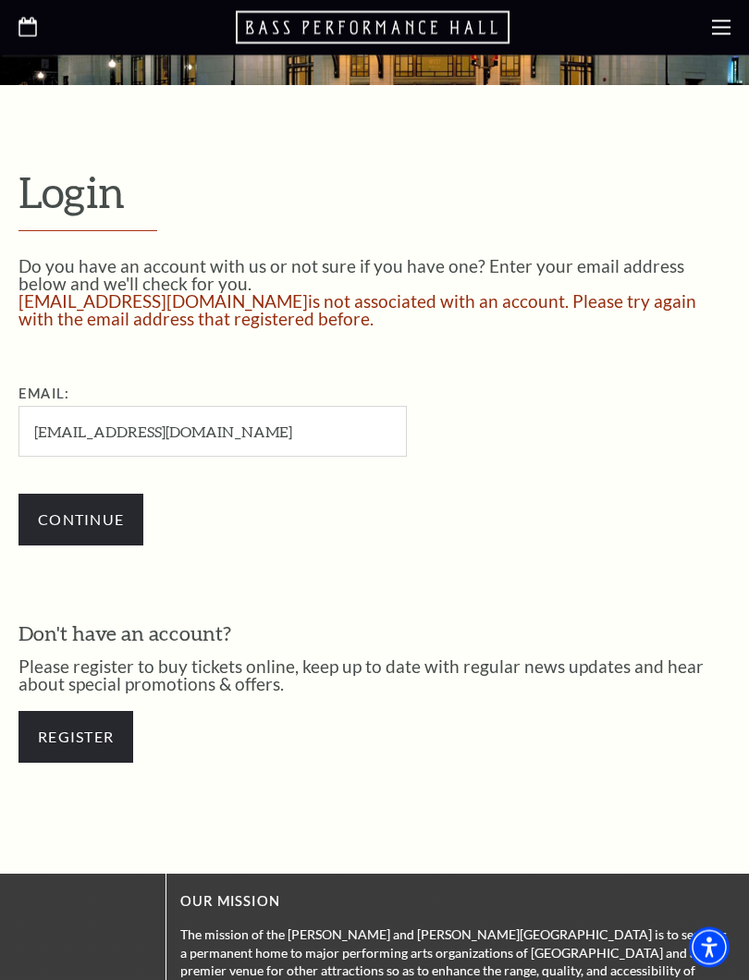
click at [83, 742] on link "Register" at bounding box center [75, 738] width 115 height 52
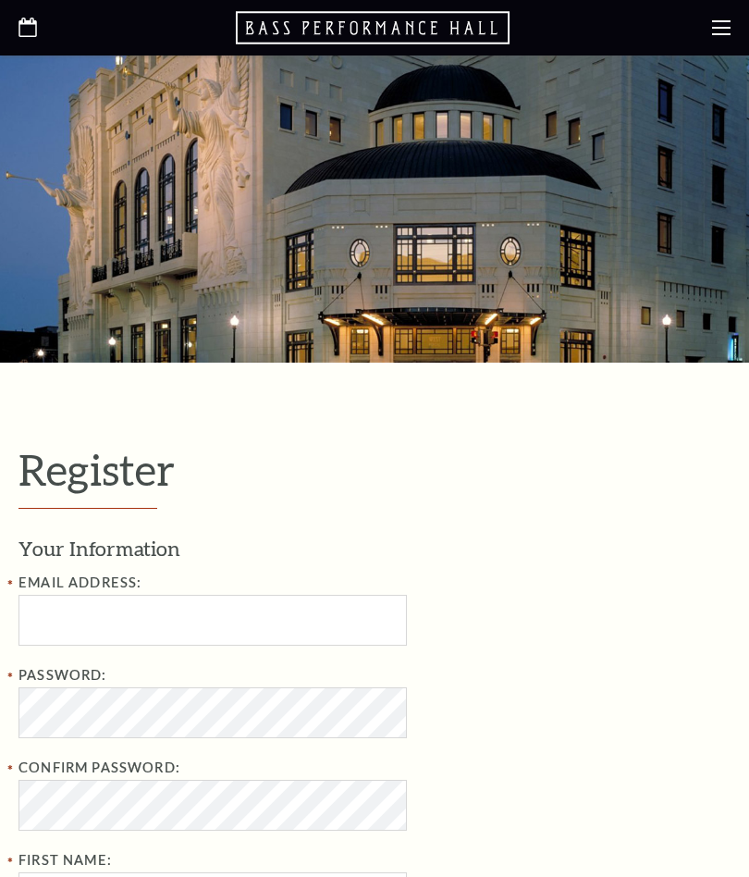
select select "1"
select select "[GEOGRAPHIC_DATA]"
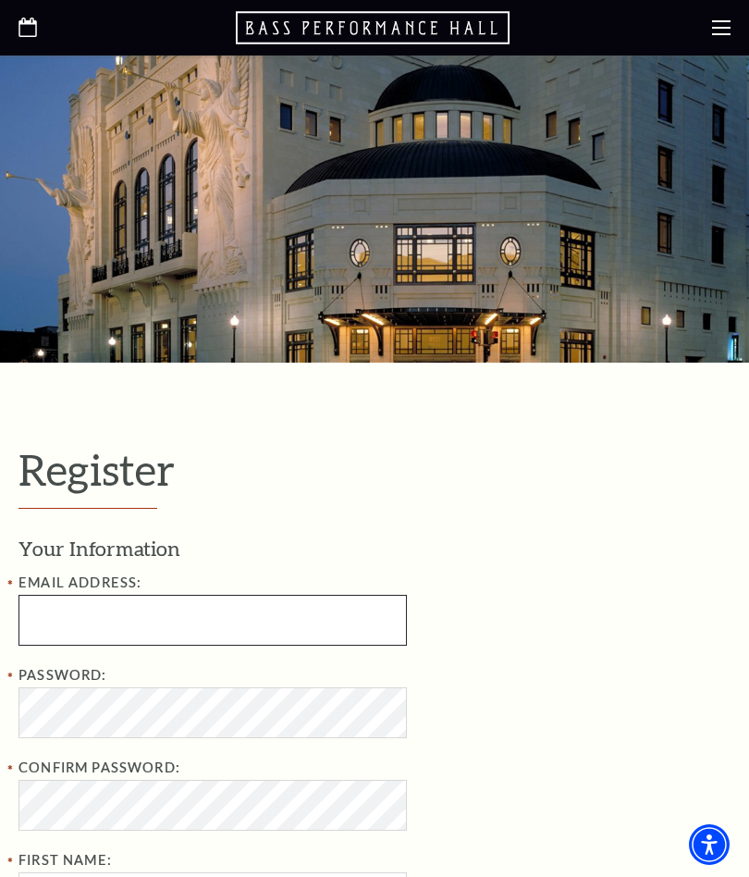
click at [222, 600] on input "Email Address:" at bounding box center [212, 620] width 388 height 51
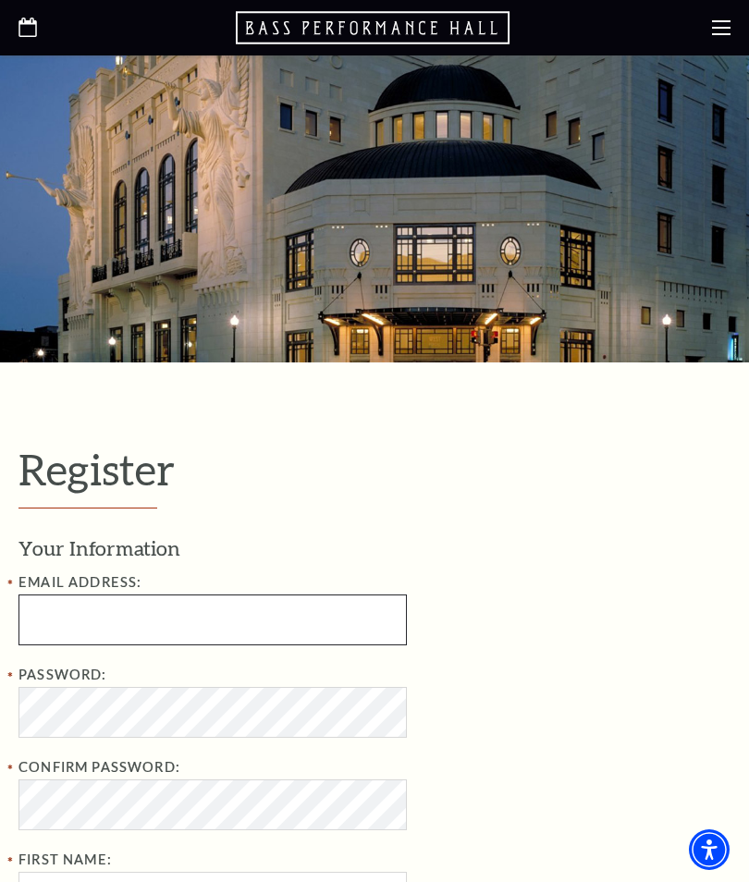
scroll to position [53, 0]
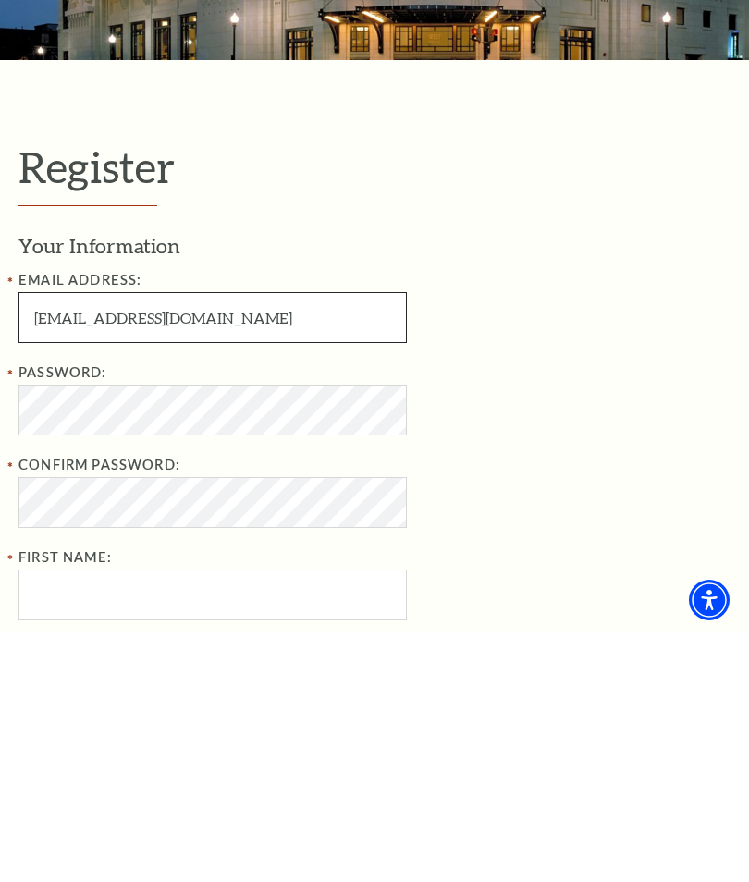
type input "[EMAIL_ADDRESS][DOMAIN_NAME]"
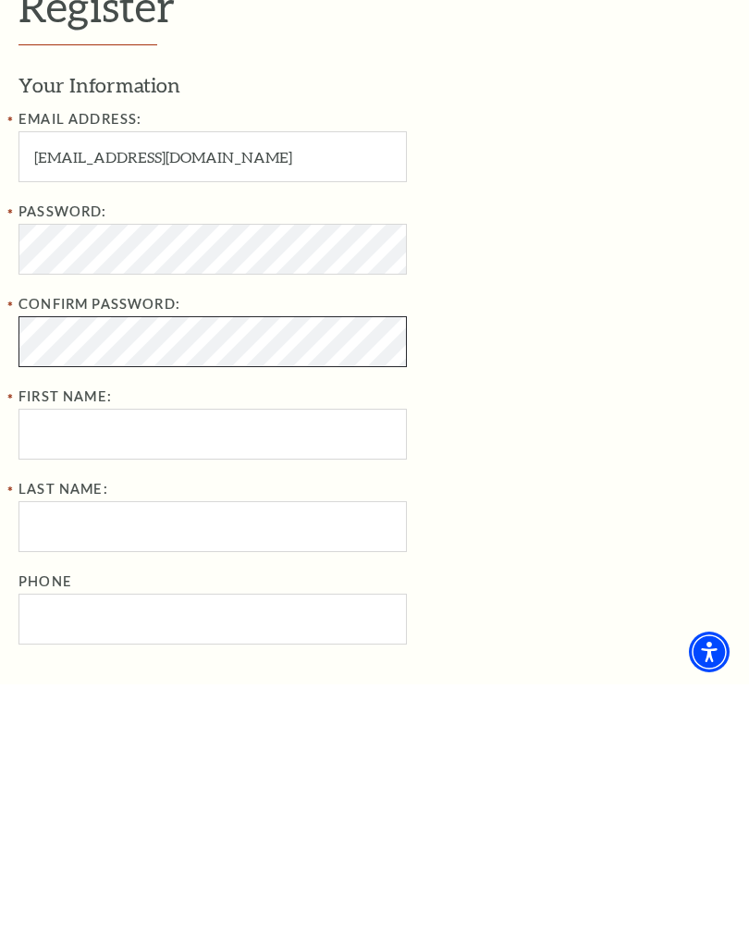
scroll to position [220, 0]
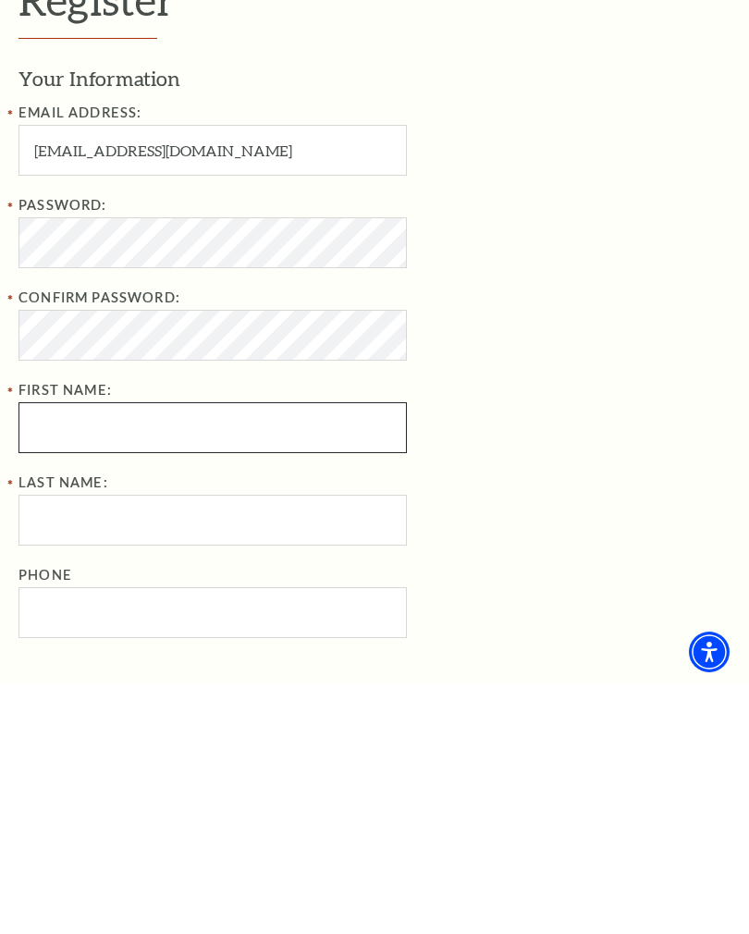
click at [231, 652] on input "First Name:" at bounding box center [212, 677] width 388 height 51
type input "Rex"
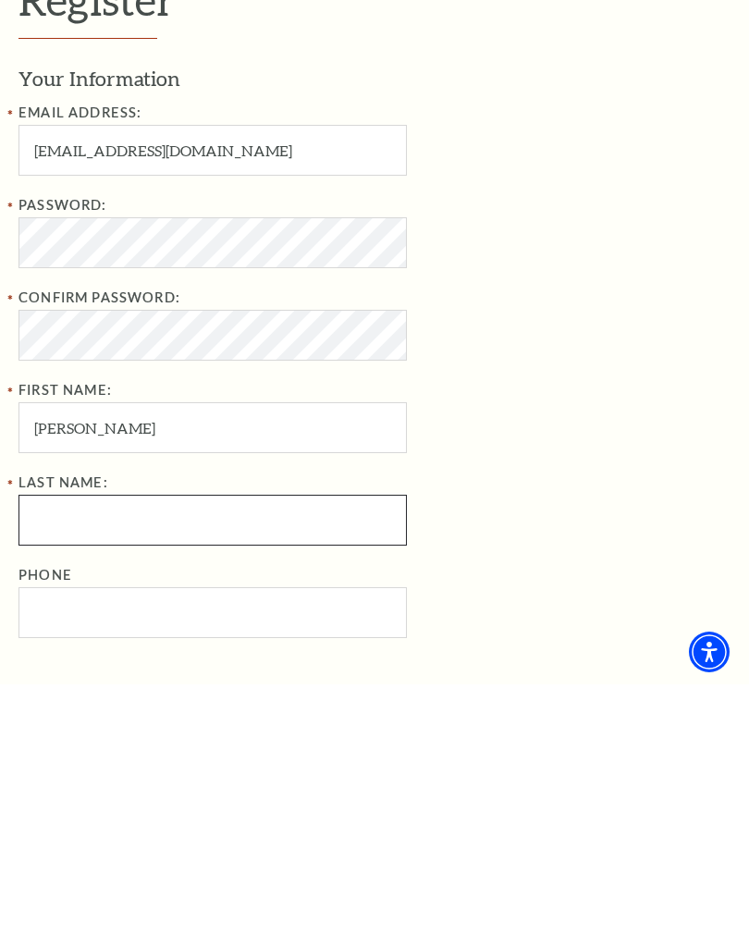
type input "Weigand"
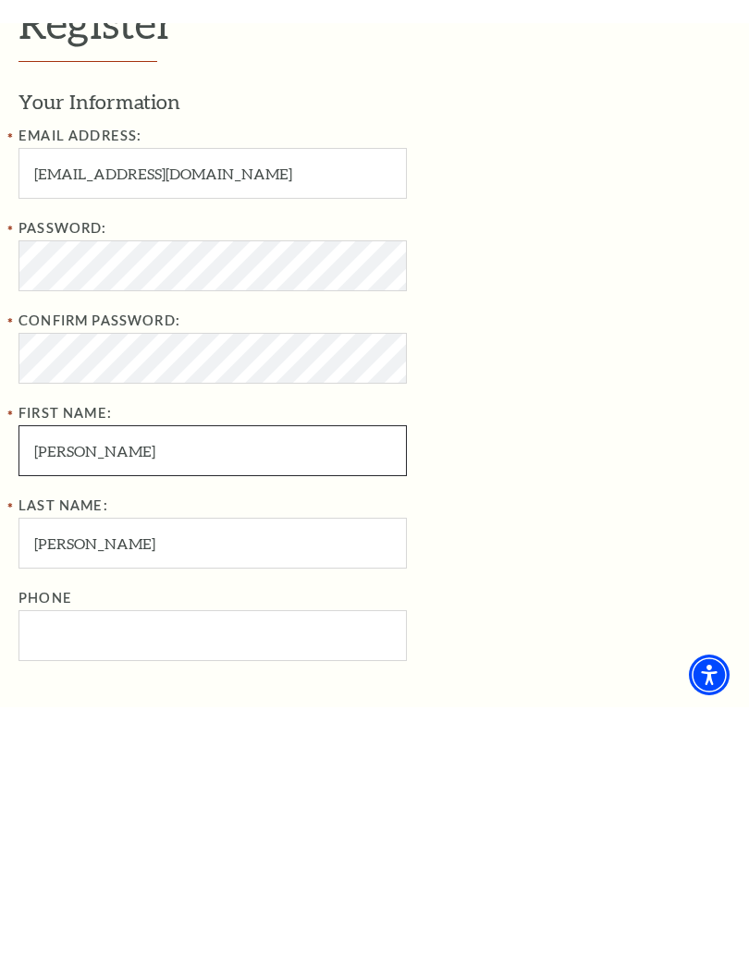
scroll to position [470, 0]
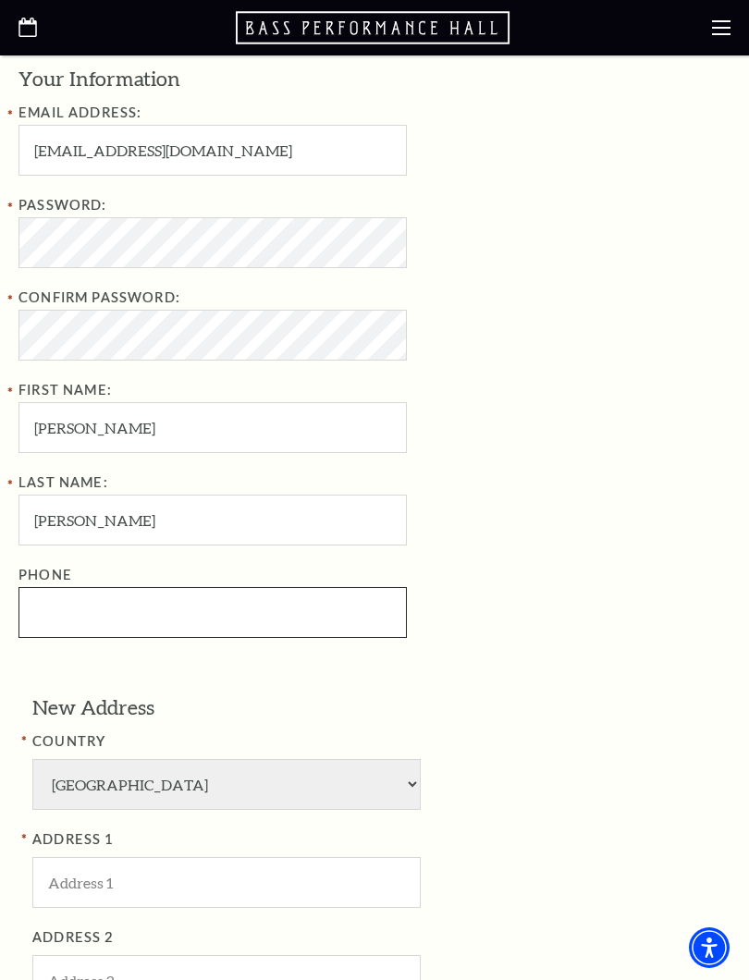
type input "972-386-6581"
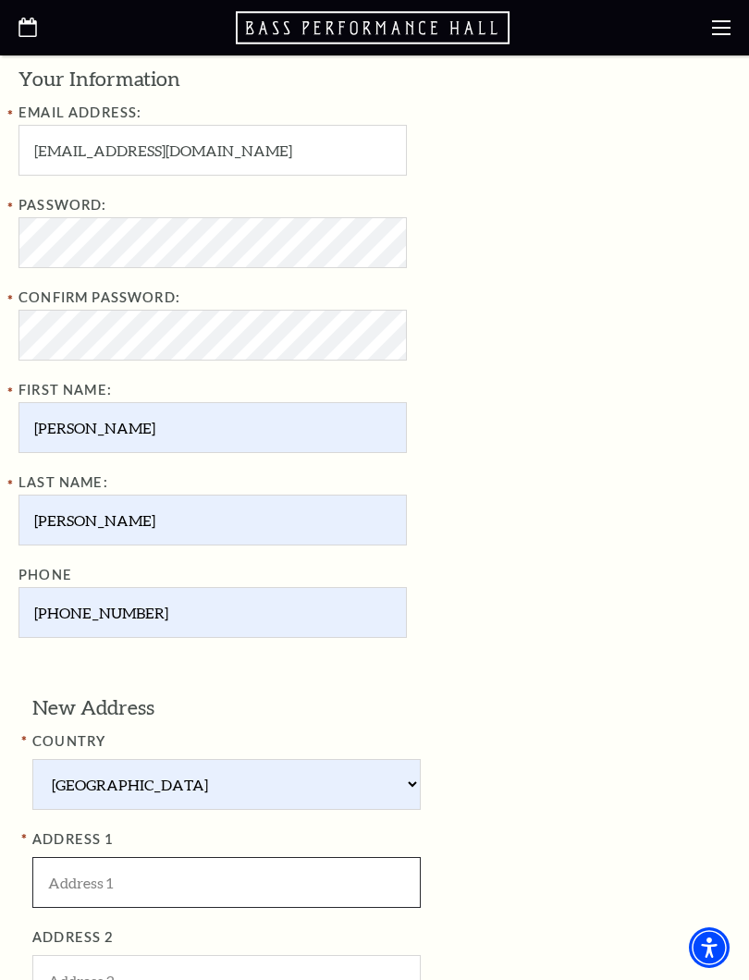
type input "4170 walnut Meadow lane"
type input "Dallas"
type input "75229"
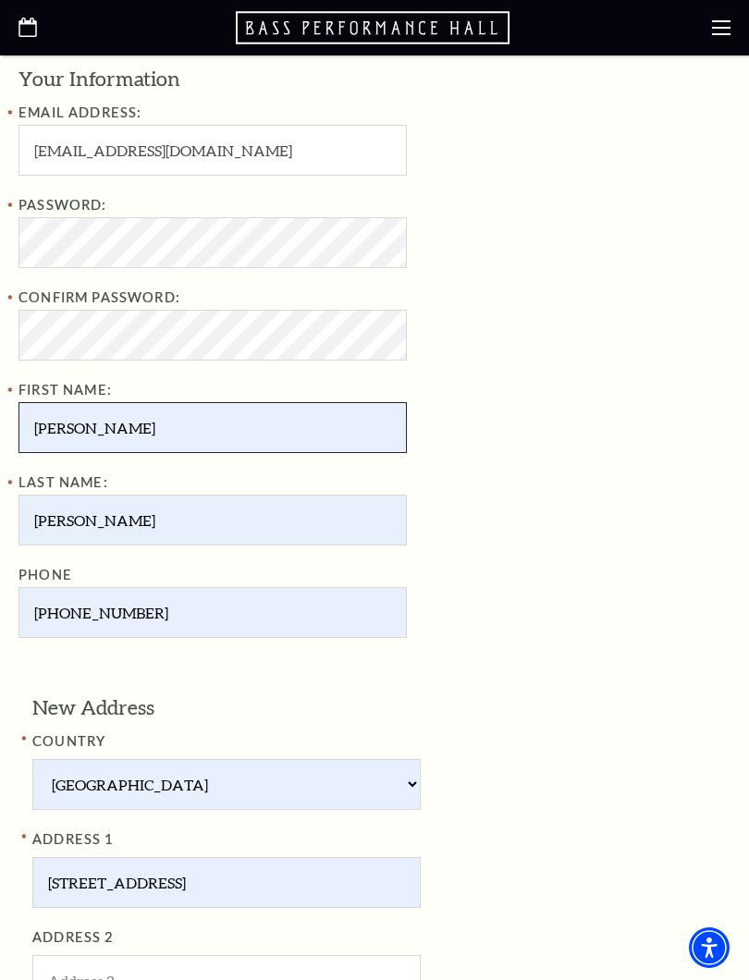
type input "Rex"
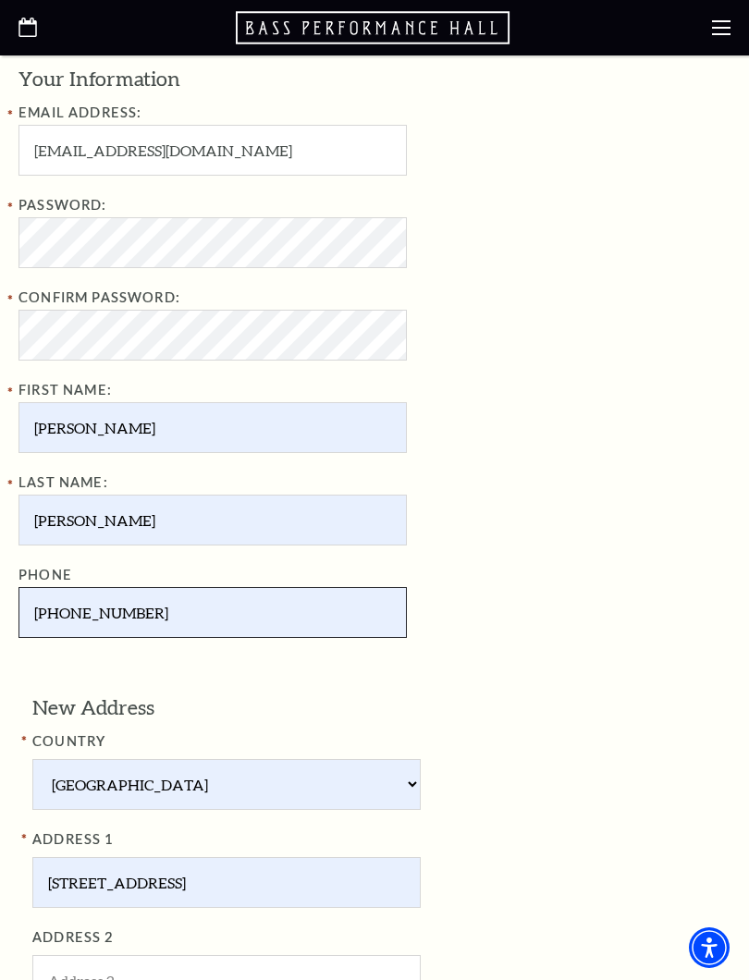
click at [248, 604] on input "972-386-6581" at bounding box center [212, 612] width 388 height 51
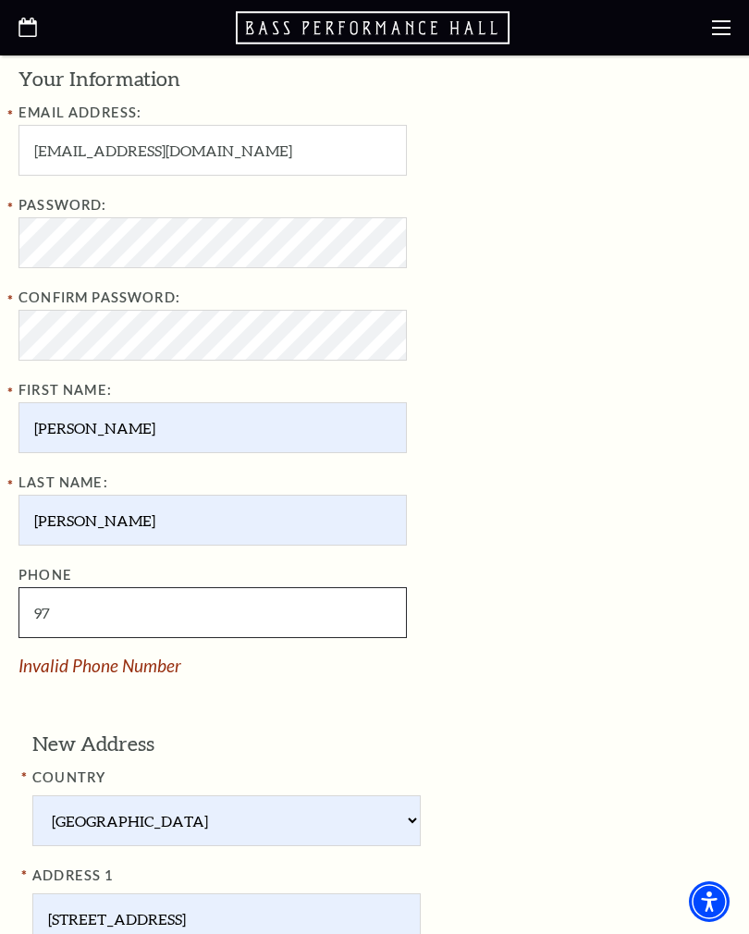
type input "9"
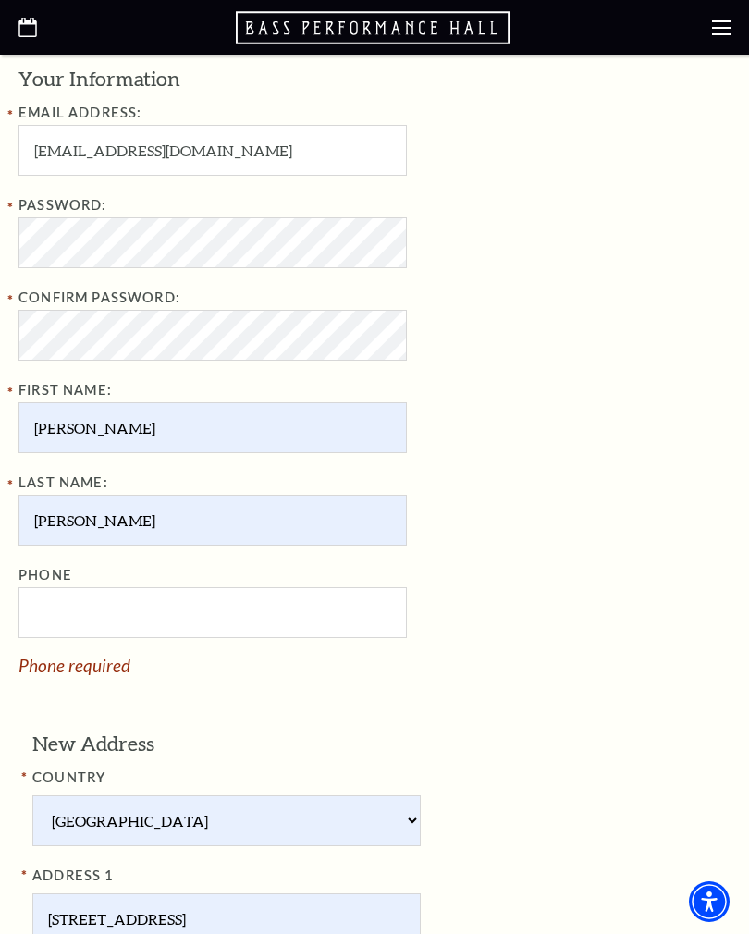
type input "316-772-1379"
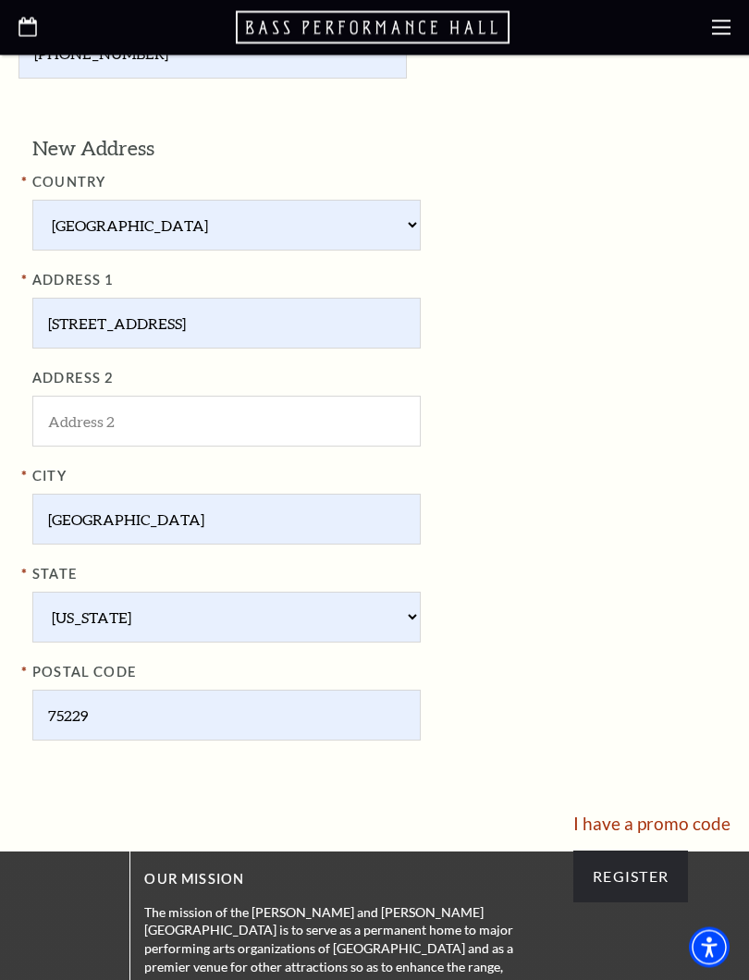
scroll to position [1092, 0]
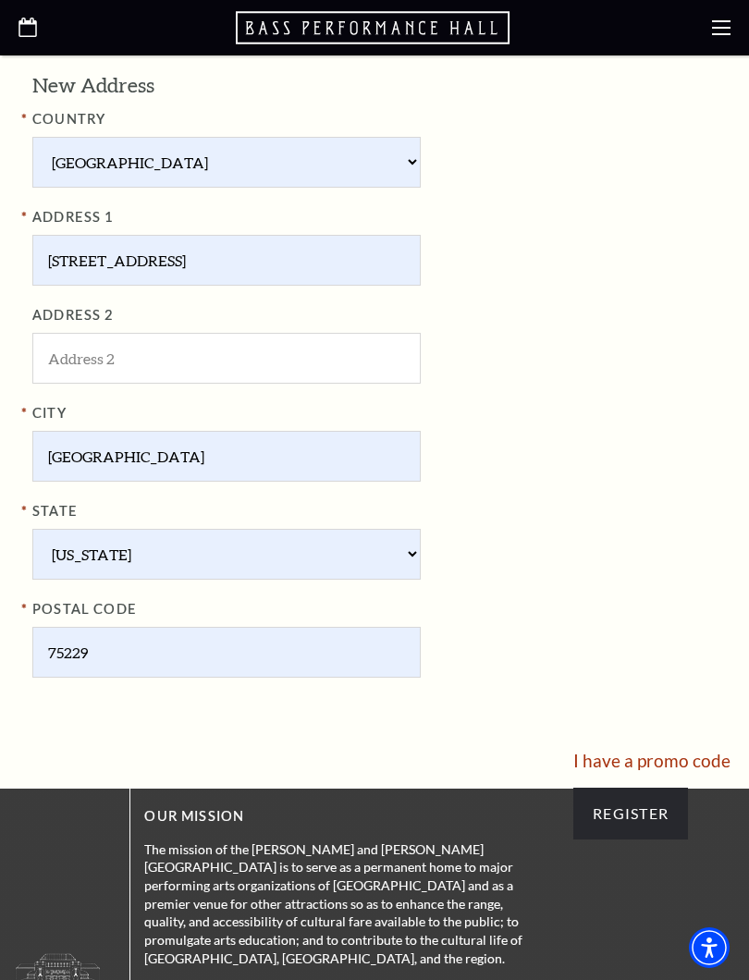
click at [652, 788] on input "Register" at bounding box center [630, 814] width 115 height 52
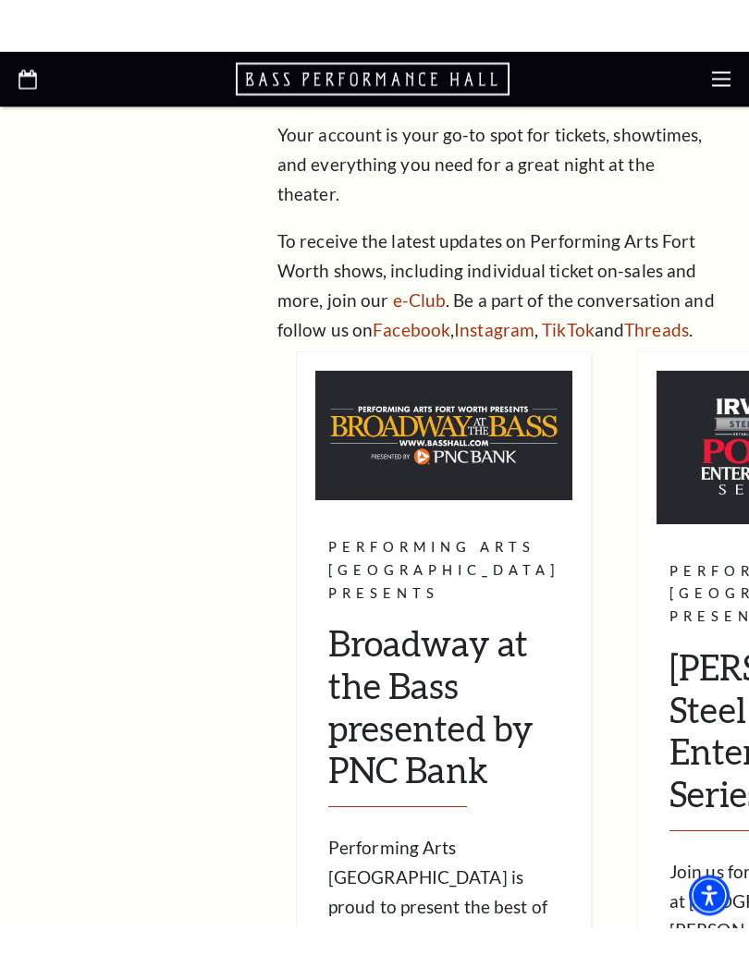
scroll to position [526, 0]
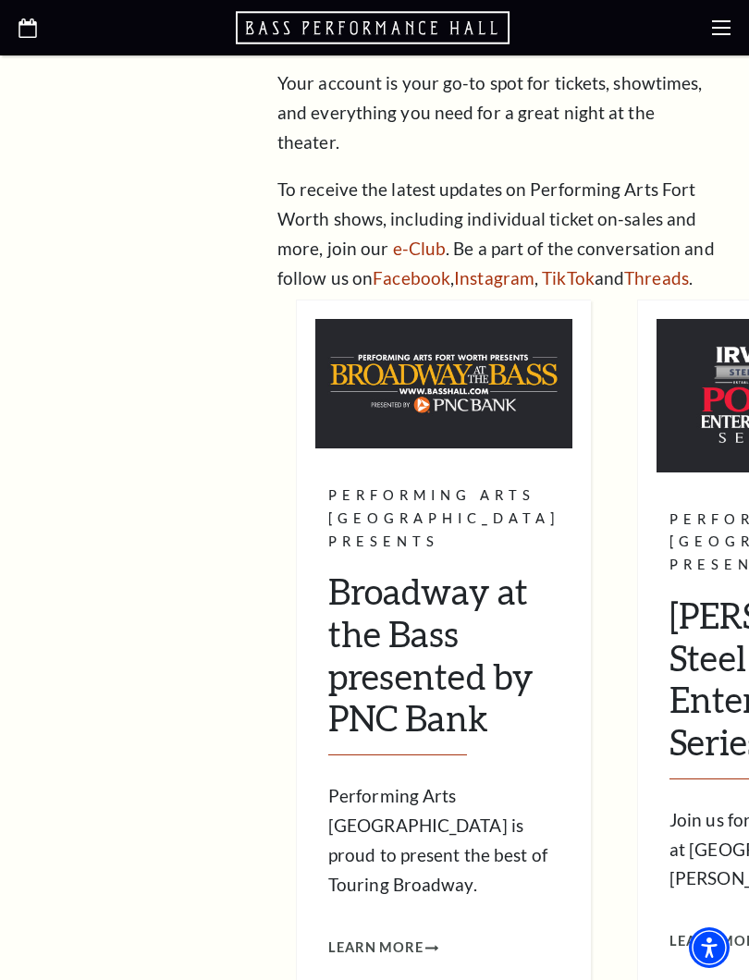
click at [724, 32] on icon at bounding box center [721, 27] width 18 height 18
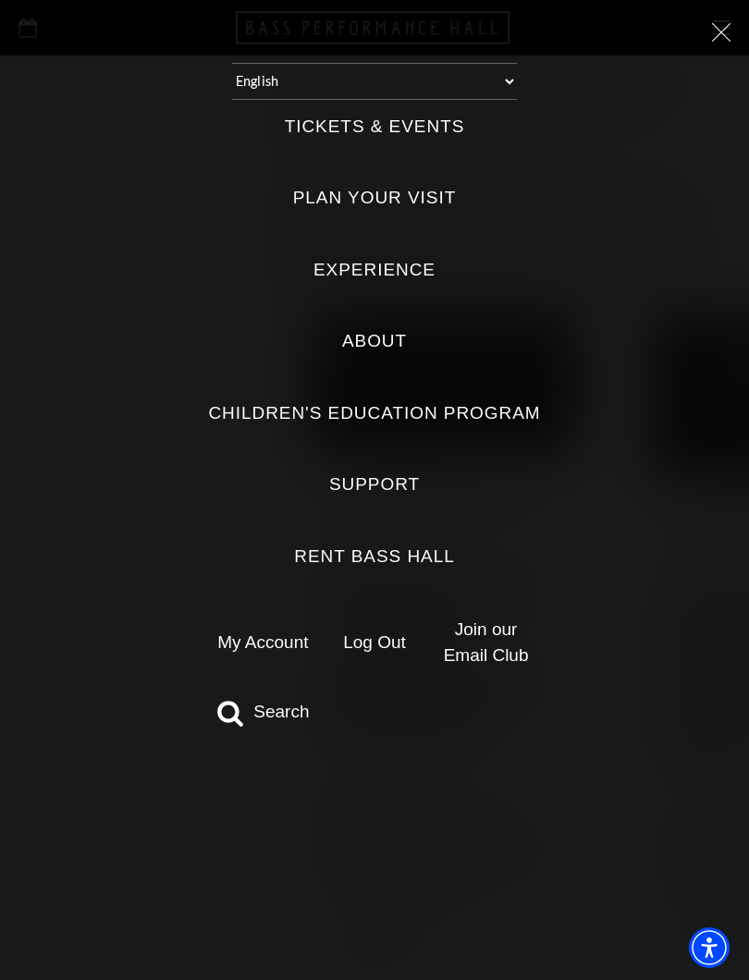
click at [442, 115] on label "Tickets & Events" at bounding box center [375, 127] width 180 height 25
click at [0, 0] on Events "Tickets & Events" at bounding box center [0, 0] width 0 height 0
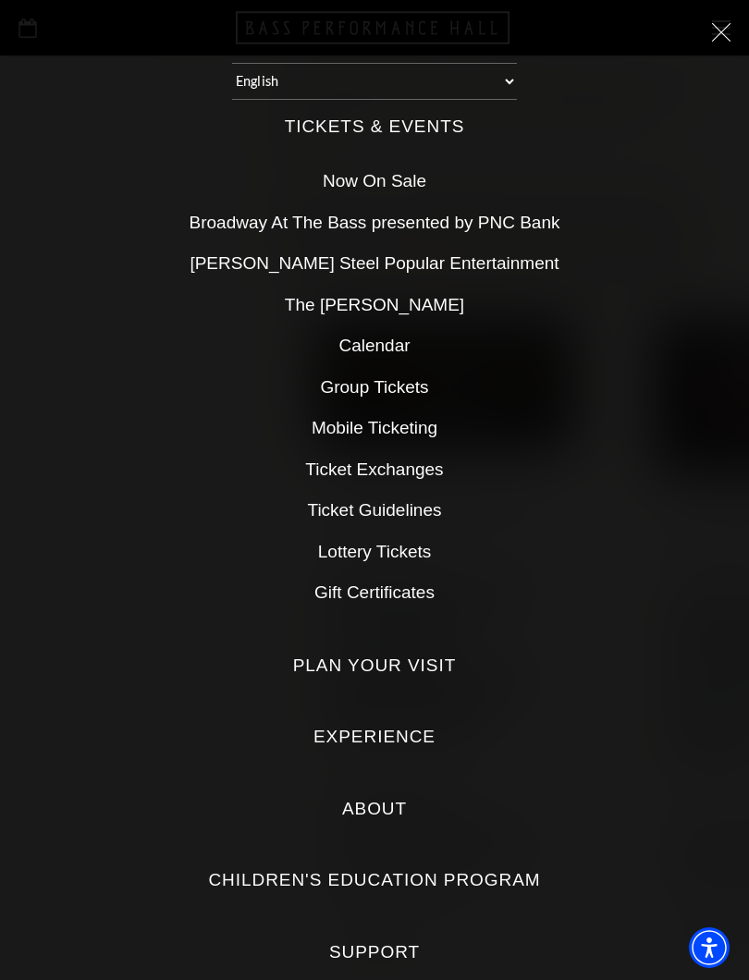
click at [740, 43] on div "Select: English Español Tickets & Events Now On Sale Broadway At The Bass prese…" at bounding box center [374, 490] width 749 height 980
click at [729, 31] on icon at bounding box center [721, 32] width 18 height 18
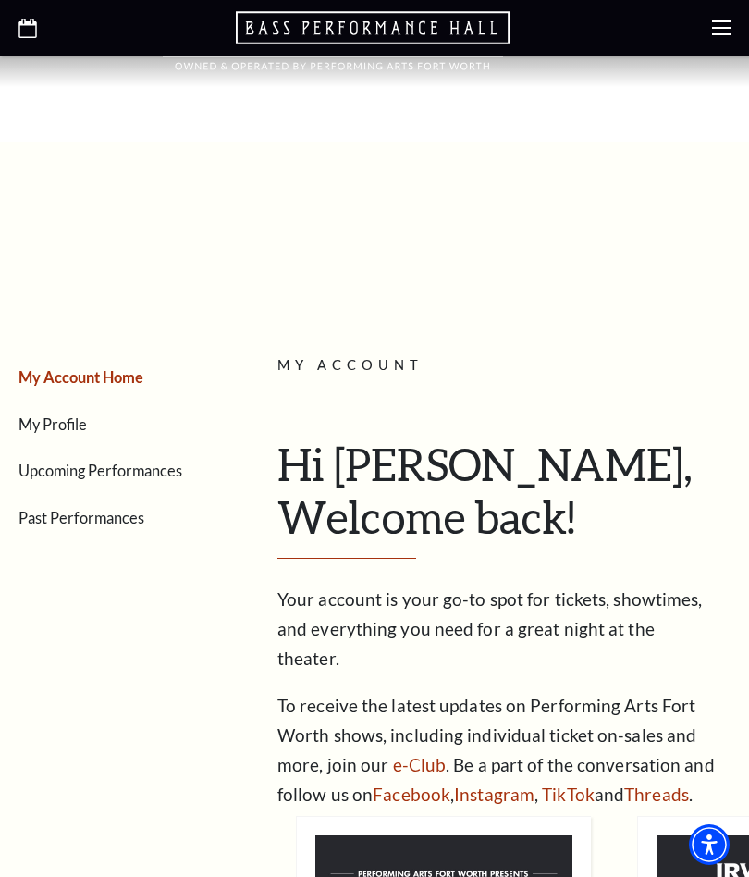
scroll to position [0, 0]
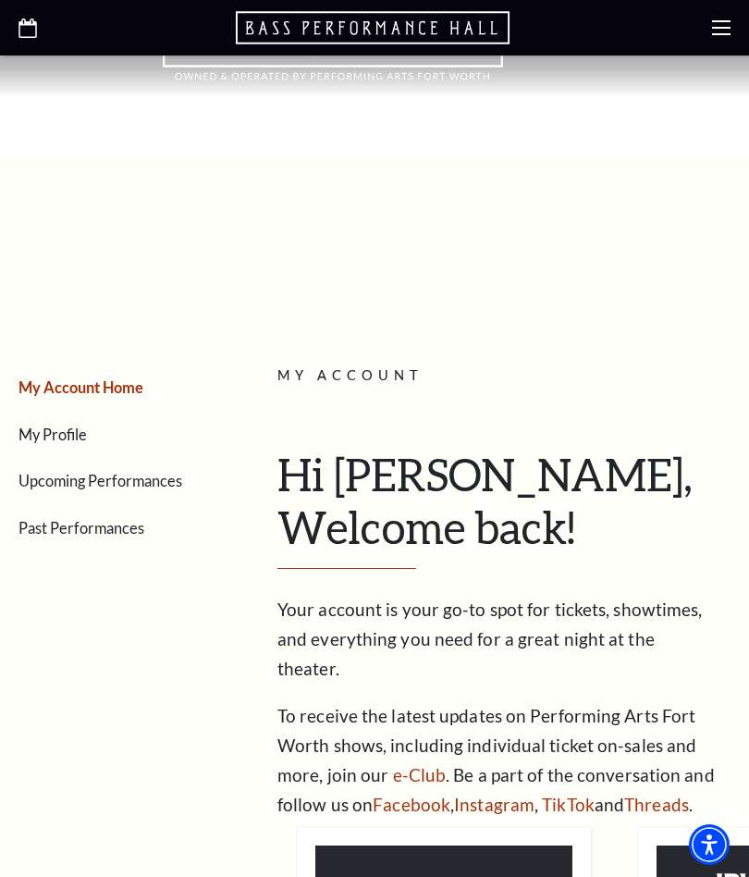
click at [71, 431] on link "My Profile" at bounding box center [52, 434] width 68 height 18
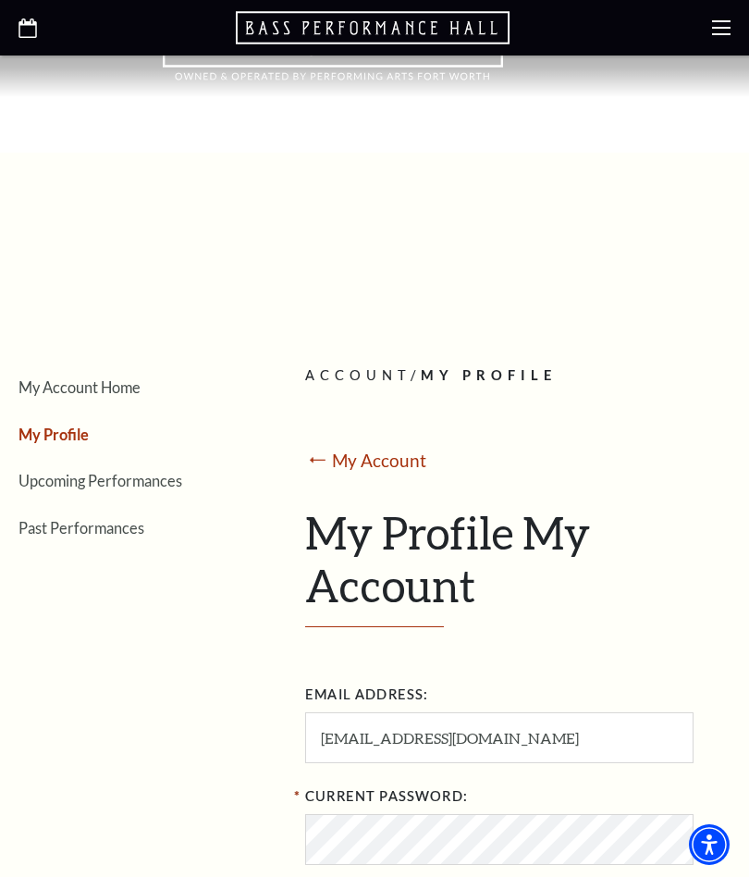
click at [141, 475] on link "Upcoming Performances" at bounding box center [100, 481] width 164 height 18
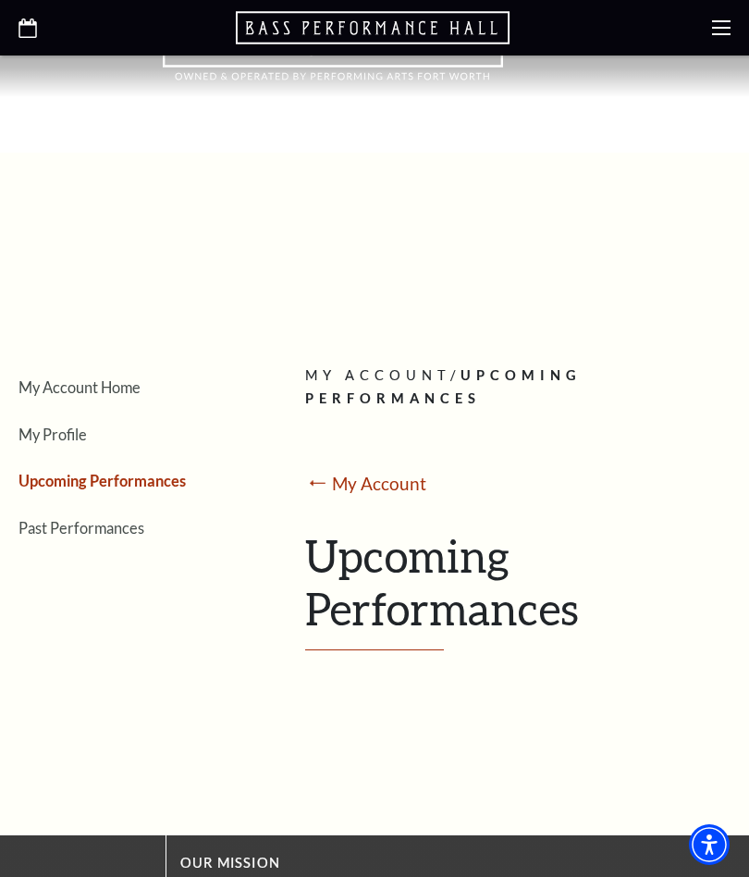
click at [721, 26] on icon at bounding box center [721, 27] width 18 height 18
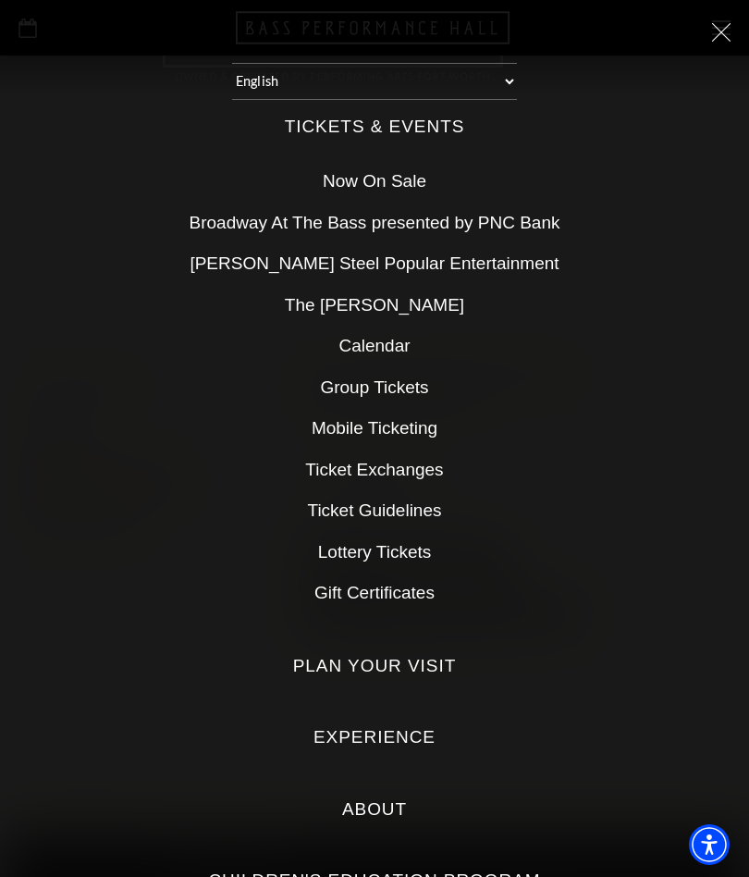
click at [721, 31] on icon at bounding box center [721, 32] width 18 height 18
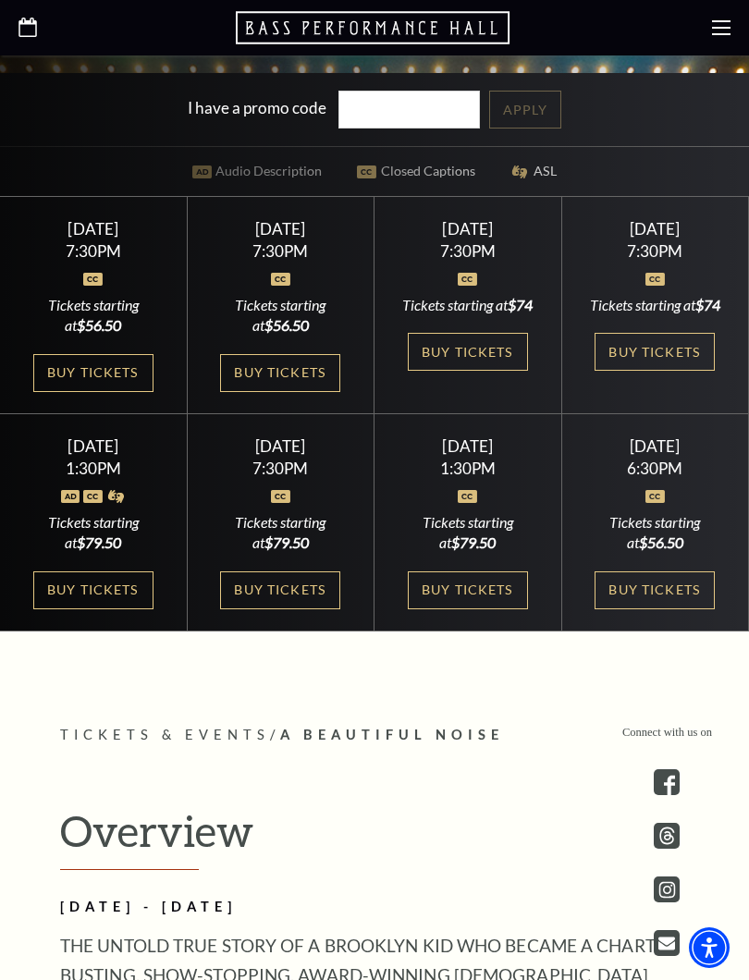
scroll to position [772, 0]
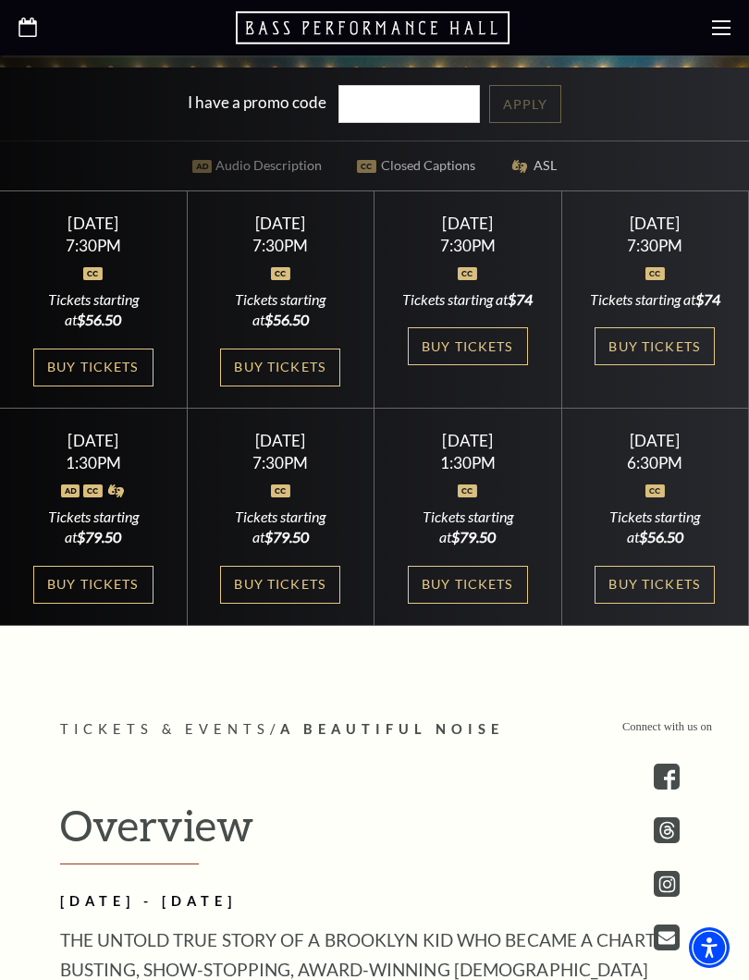
click at [492, 365] on link "Buy Tickets" at bounding box center [468, 346] width 120 height 38
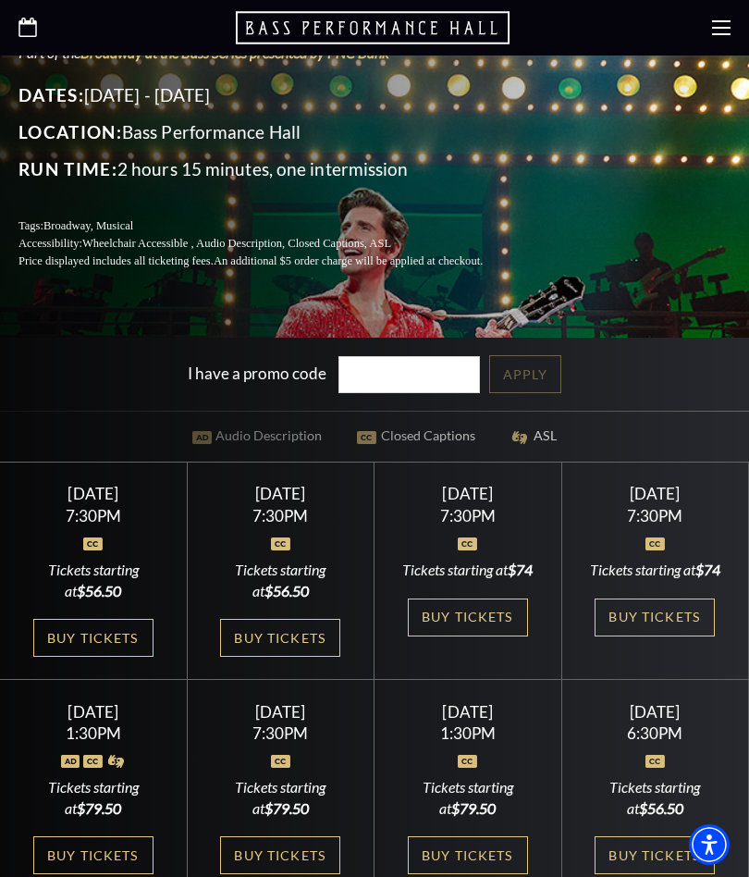
scroll to position [404, 0]
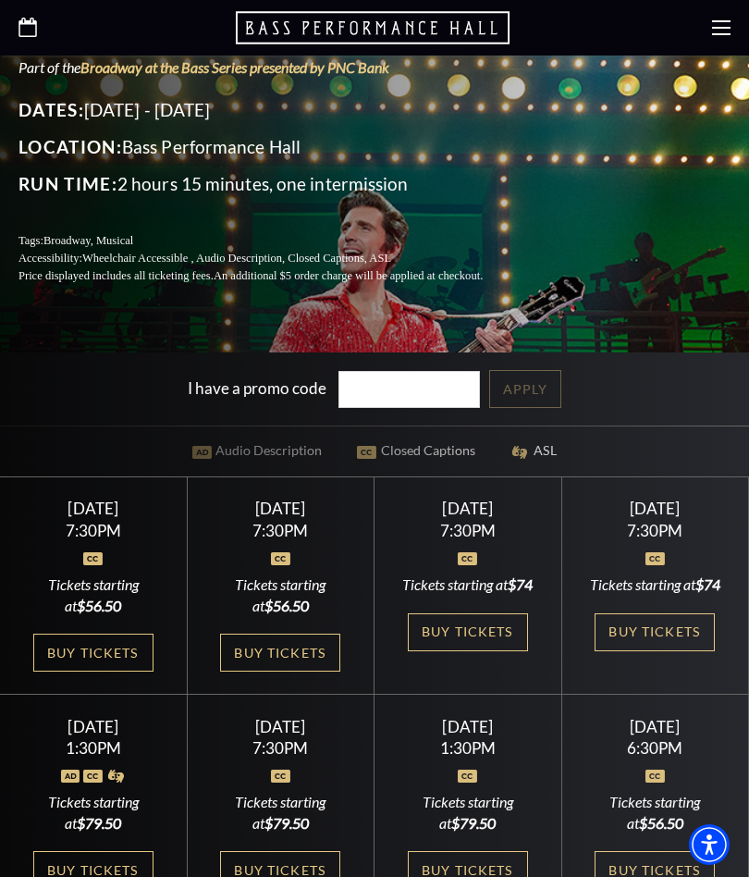
click at [490, 651] on link "Buy Tickets" at bounding box center [468, 632] width 120 height 38
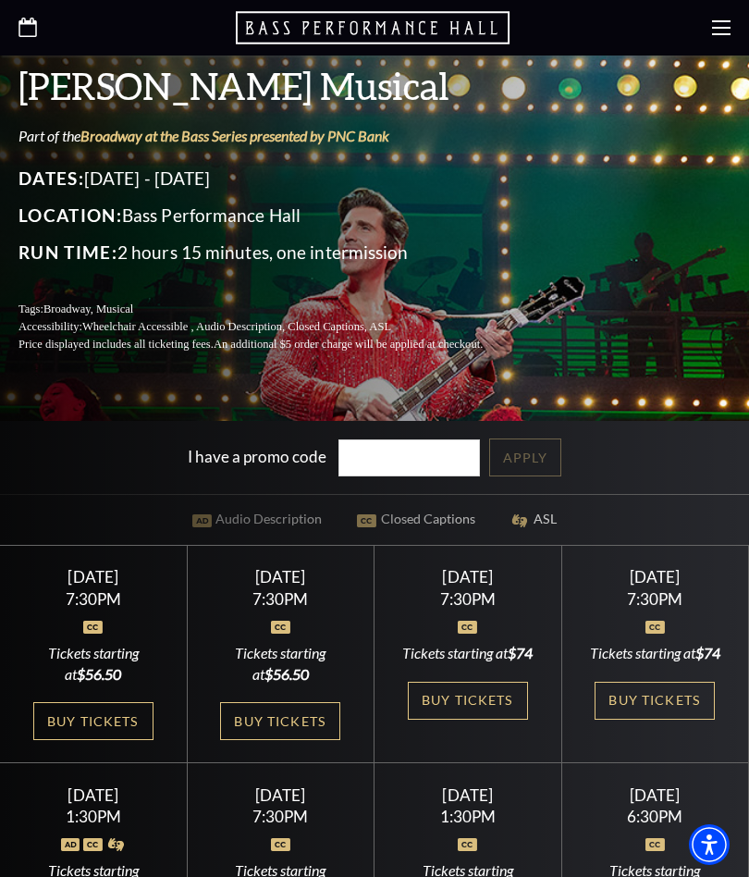
scroll to position [313, 0]
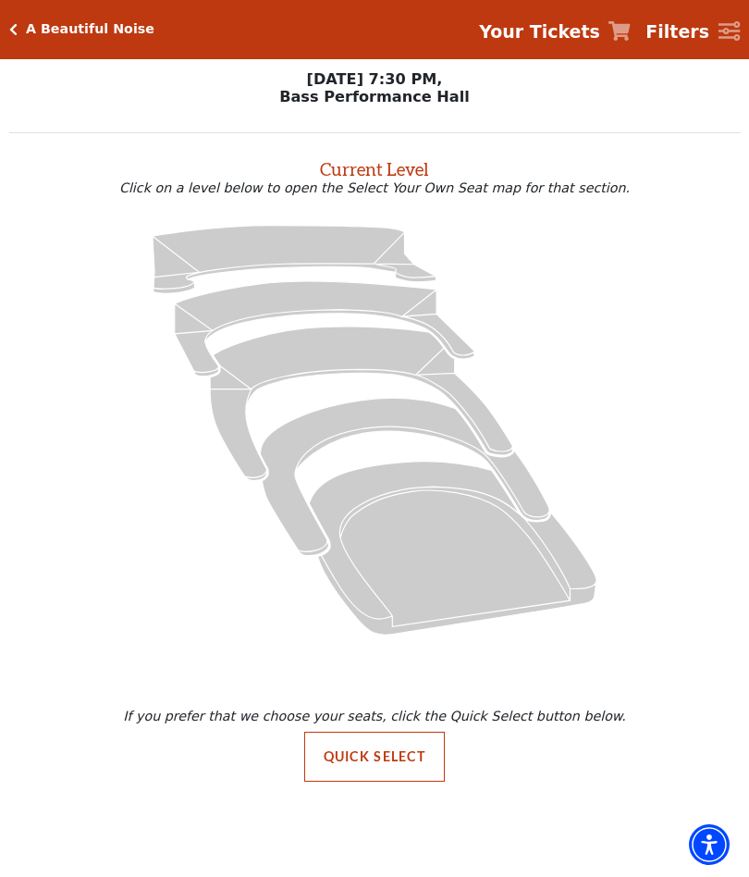
click at [600, 43] on span "Your Tickets" at bounding box center [539, 31] width 121 height 27
click at [627, 28] on icon "Your Tickets" at bounding box center [619, 30] width 22 height 19
click at [429, 411] on icon "Box Tier - Seats Available: 17" at bounding box center [404, 476] width 289 height 157
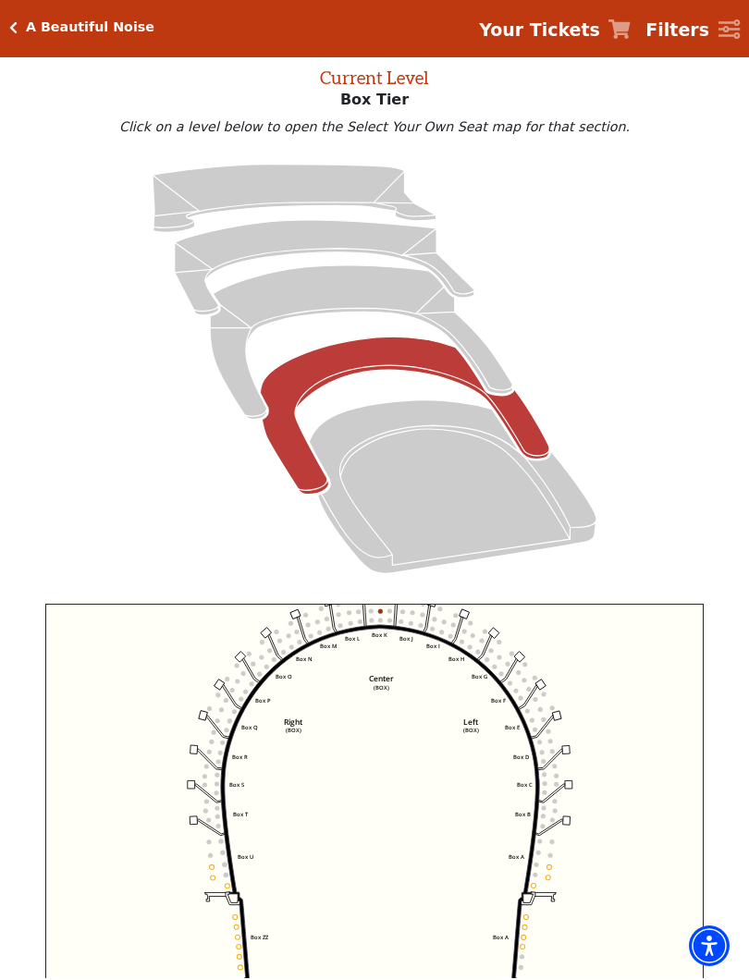
scroll to position [92, 0]
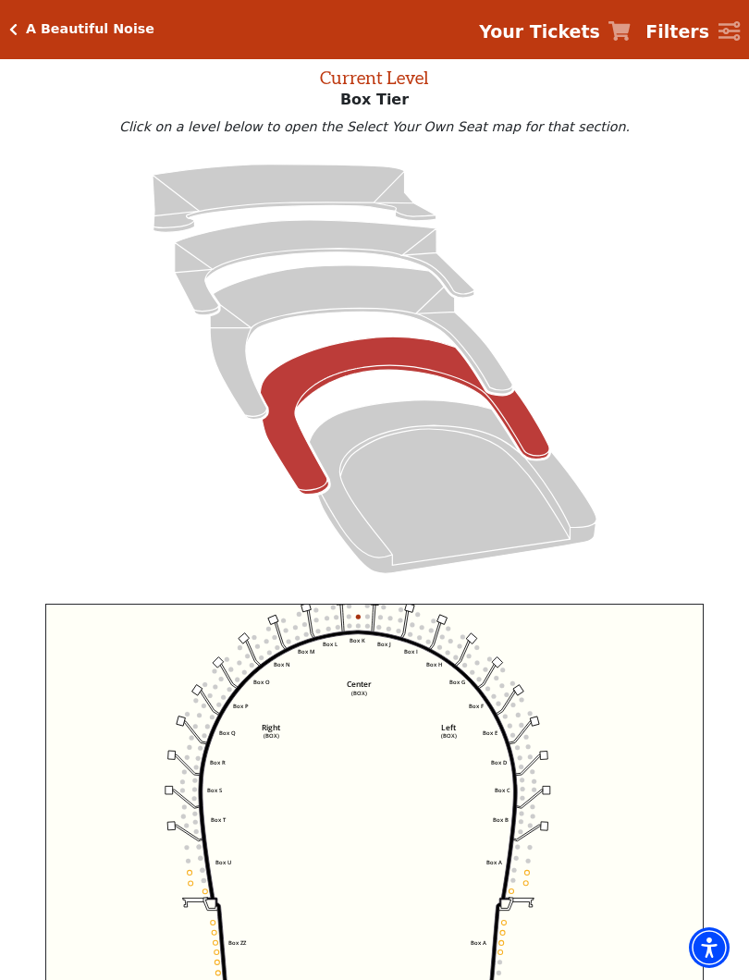
click at [670, 651] on icon "Left (BOX) Right (BOX) Center (BOX) Box ZZ Box U Box T Box S Box R Box Q Box P …" at bounding box center [374, 840] width 658 height 473
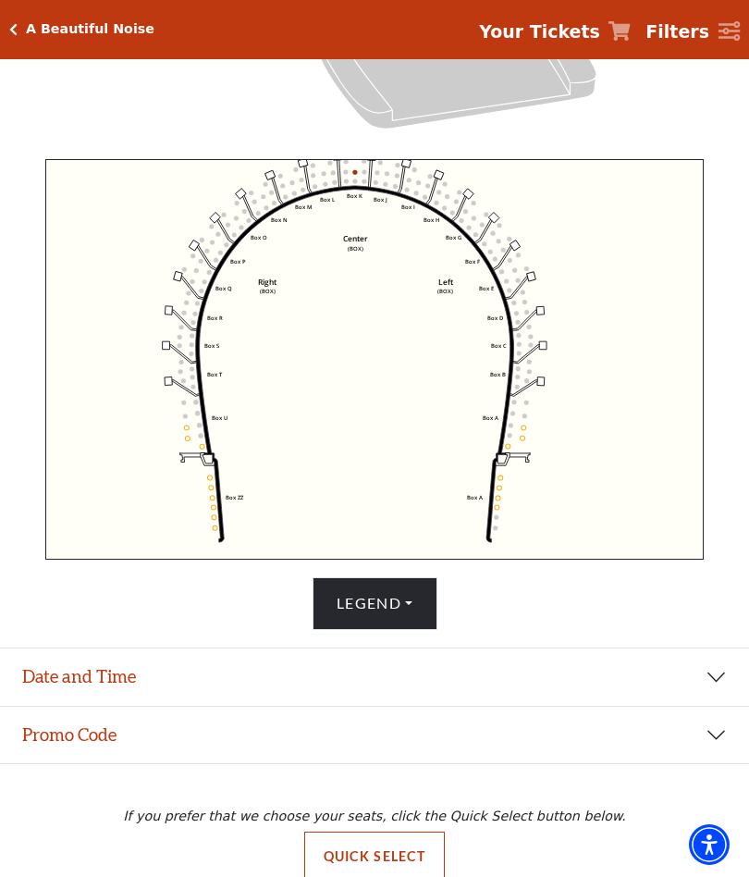
scroll to position [562, 0]
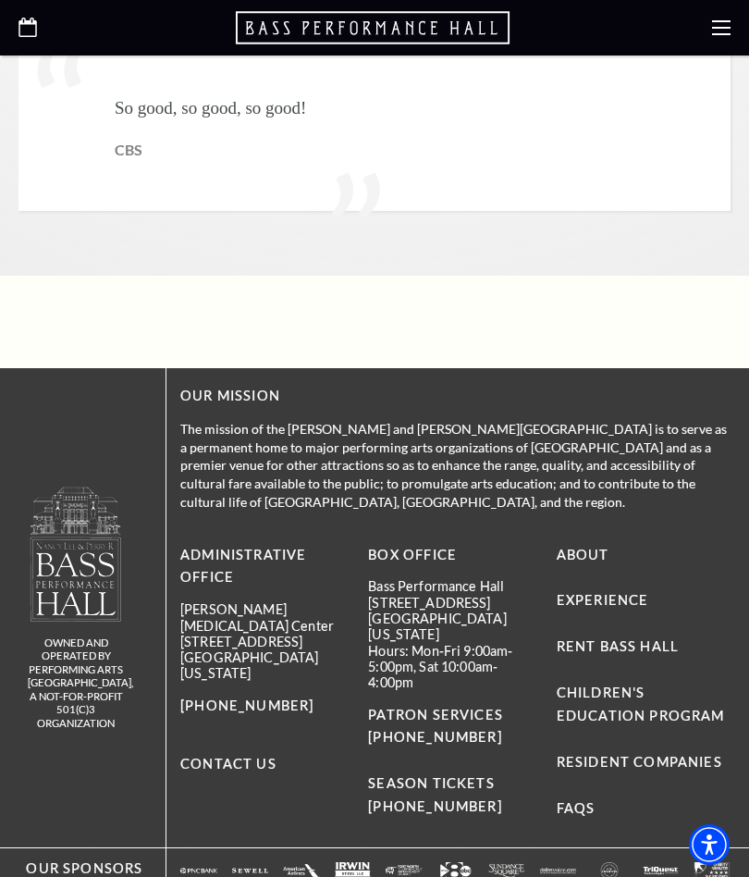
scroll to position [4545, 0]
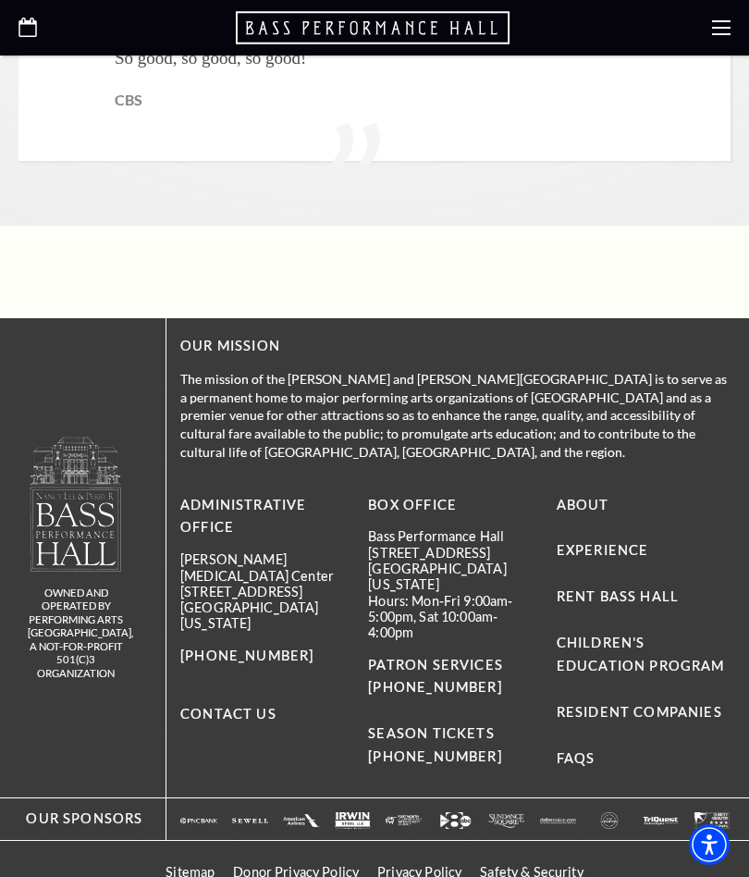
click at [715, 632] on li "Children's Education Program" at bounding box center [644, 655] width 174 height 46
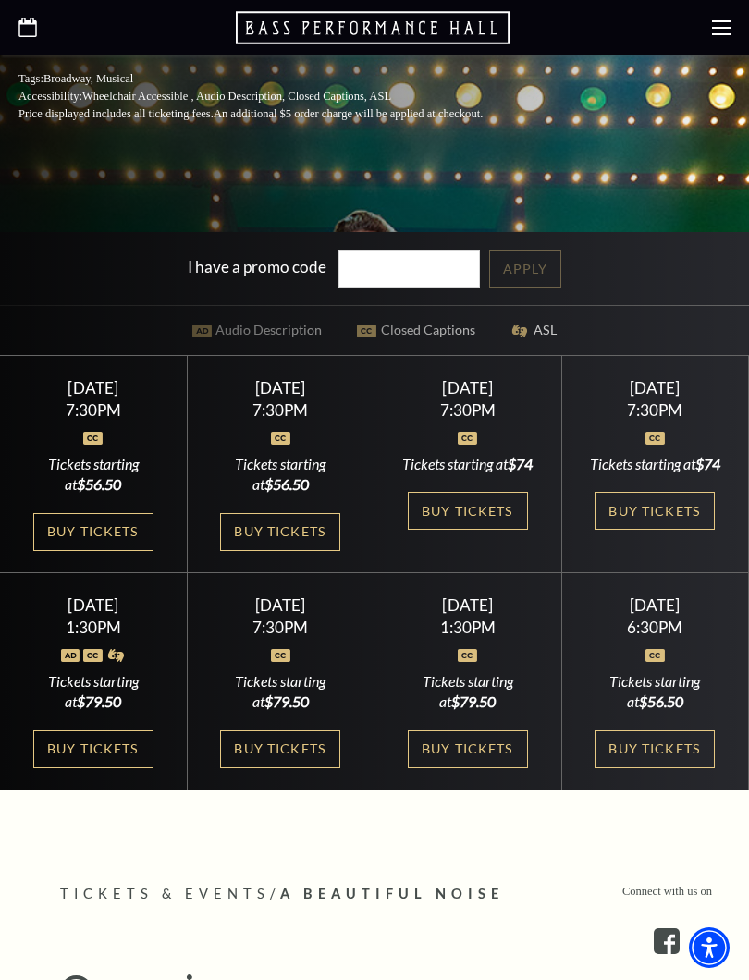
scroll to position [607, 0]
click at [497, 527] on link "Buy Tickets" at bounding box center [468, 512] width 120 height 38
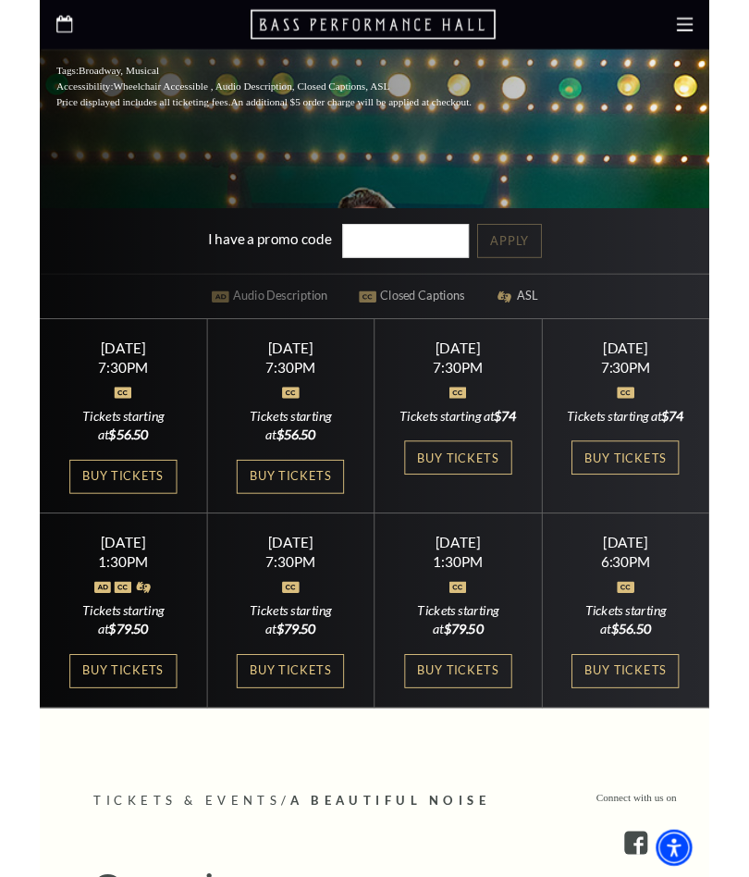
scroll to position [659, 0]
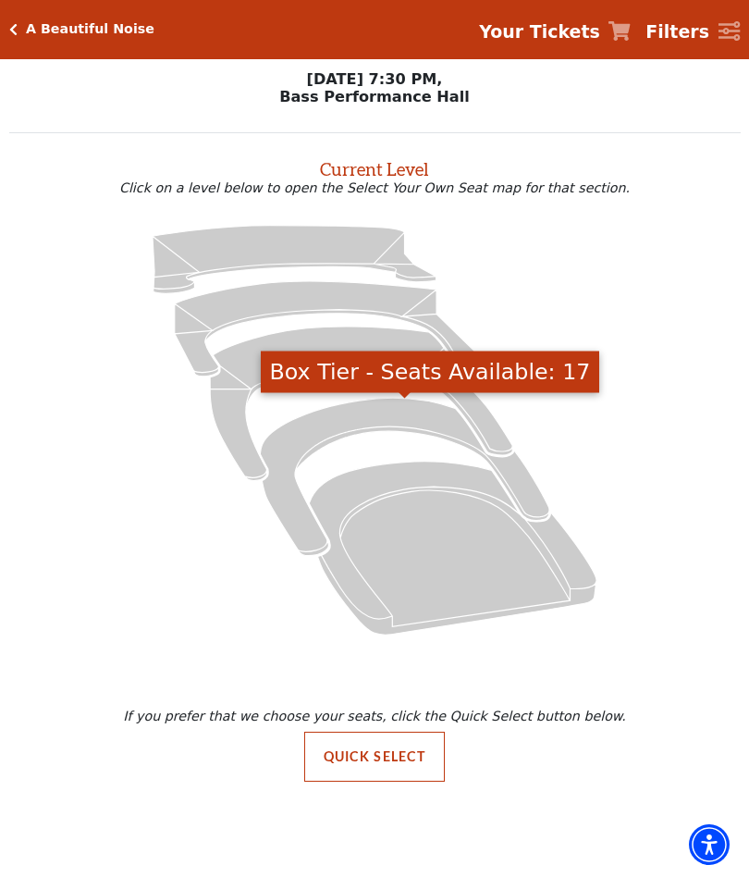
click at [420, 411] on icon "Box Tier - Seats Available: 17" at bounding box center [404, 476] width 289 height 157
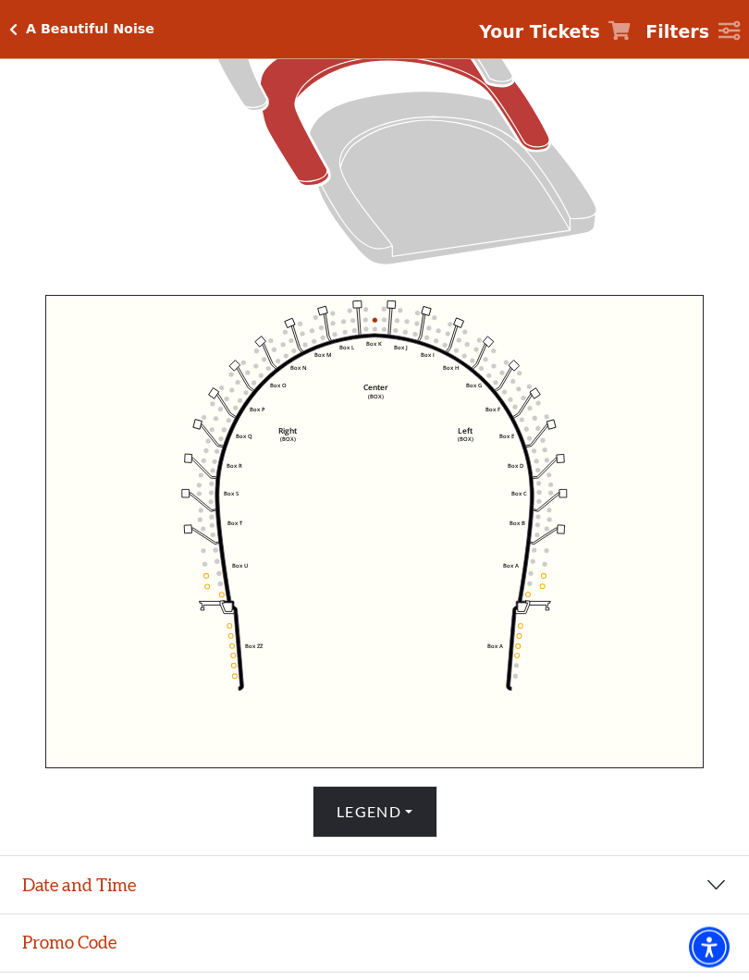
scroll to position [419, 0]
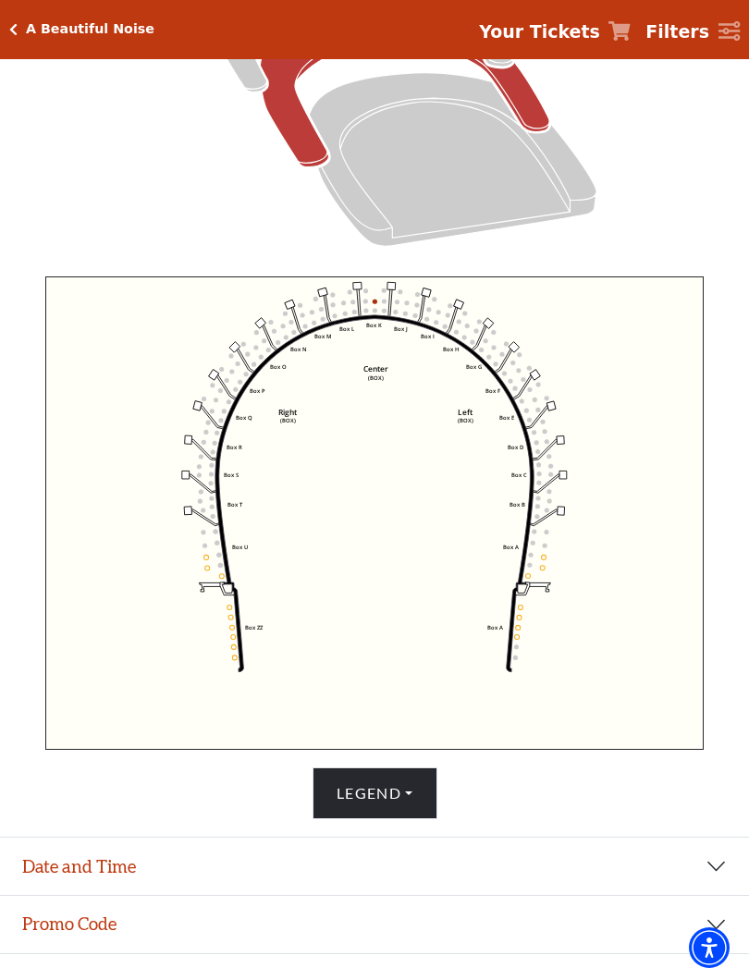
click at [600, 31] on strong "Your Tickets" at bounding box center [539, 31] width 121 height 20
click at [618, 27] on link "Your Tickets" at bounding box center [555, 31] width 152 height 27
click at [627, 30] on icon "Your Tickets" at bounding box center [619, 30] width 22 height 19
click at [651, 25] on div "Your Tickets Filters" at bounding box center [602, 29] width 276 height 31
click at [620, 19] on link "Your Tickets" at bounding box center [555, 31] width 152 height 27
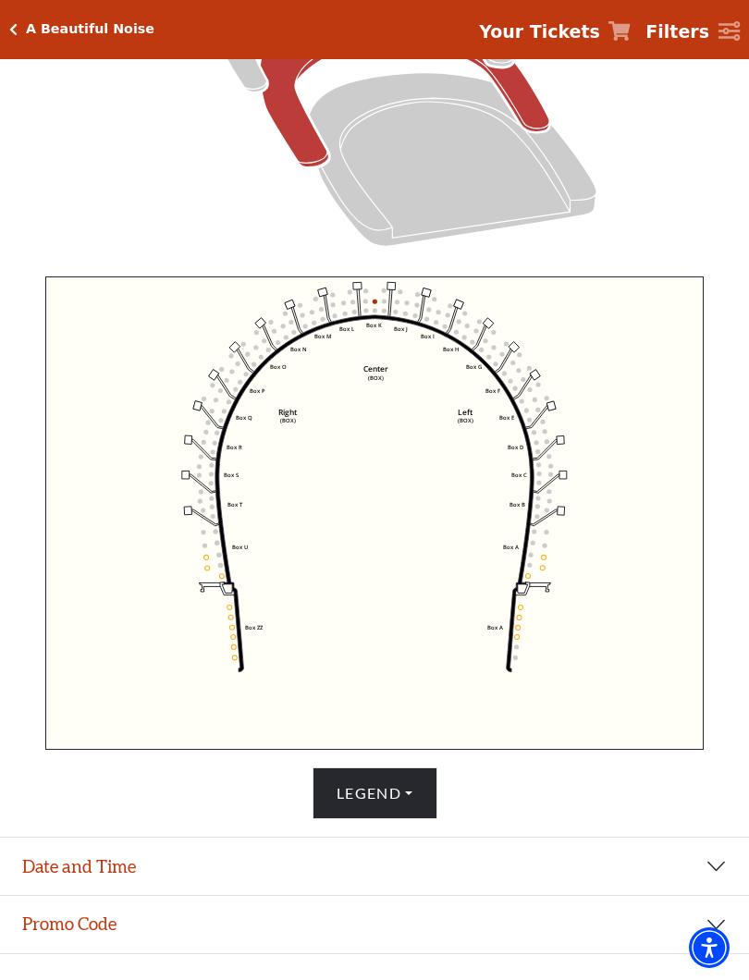
click at [618, 31] on link "Your Tickets" at bounding box center [555, 31] width 152 height 27
click at [624, 31] on icon "Your Tickets" at bounding box center [619, 30] width 22 height 19
click at [612, 24] on link "Your Tickets" at bounding box center [555, 31] width 152 height 27
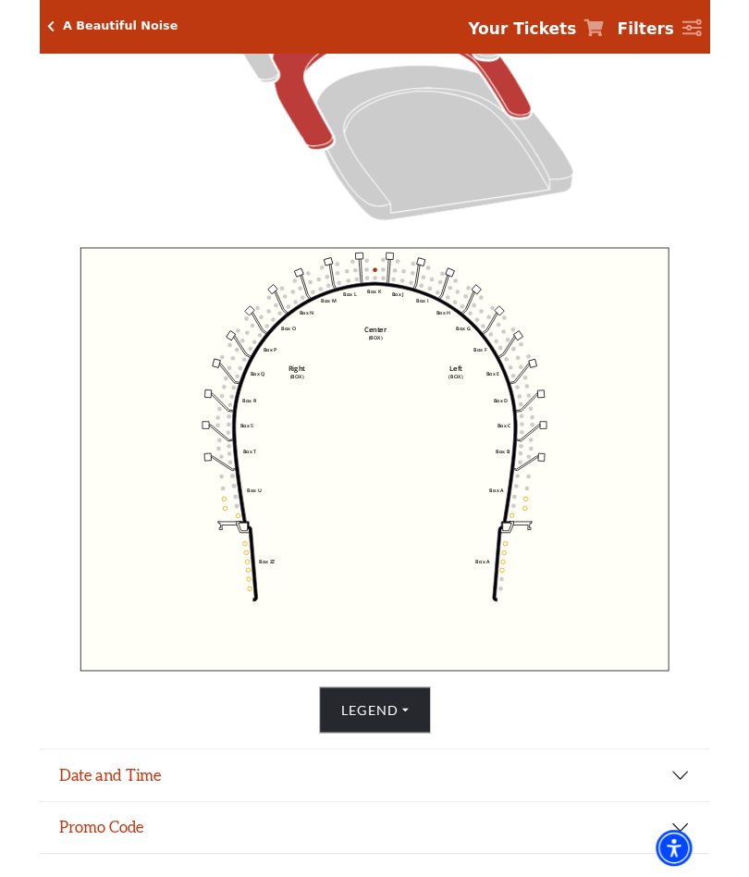
scroll to position [421, 0]
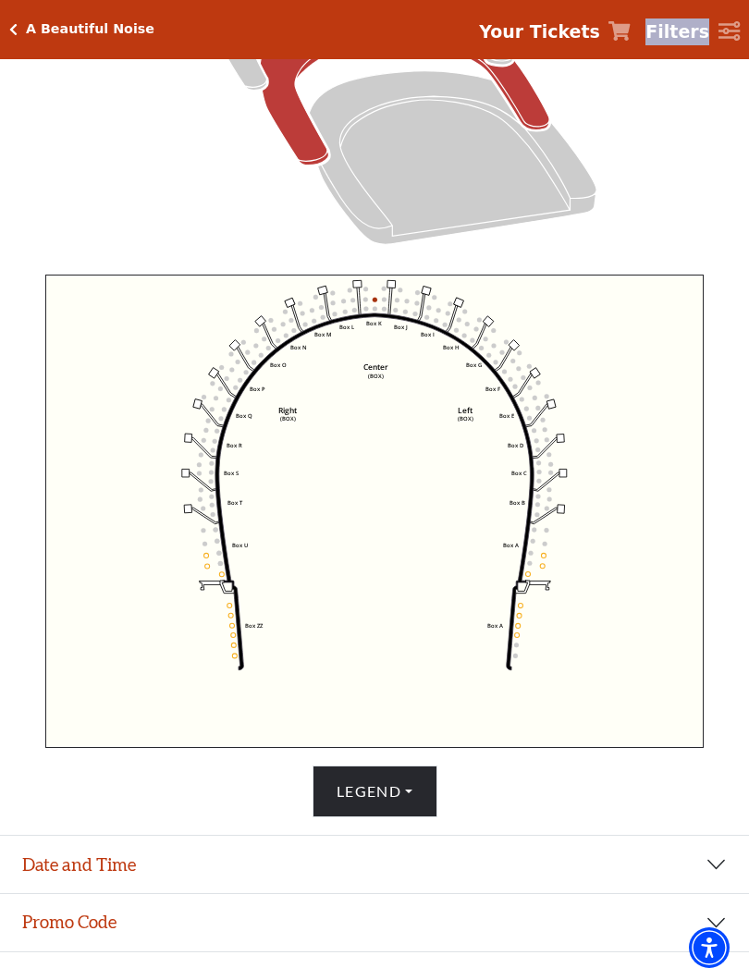
click at [719, 208] on div at bounding box center [374, 40] width 731 height 470
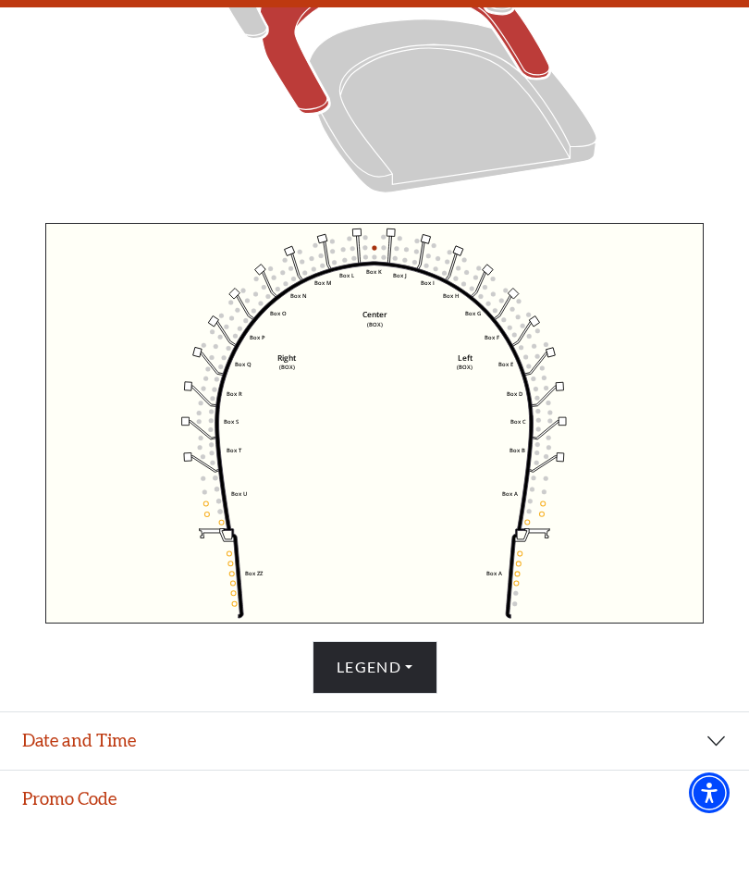
scroll to position [472, 0]
